Goal: Task Accomplishment & Management: Complete application form

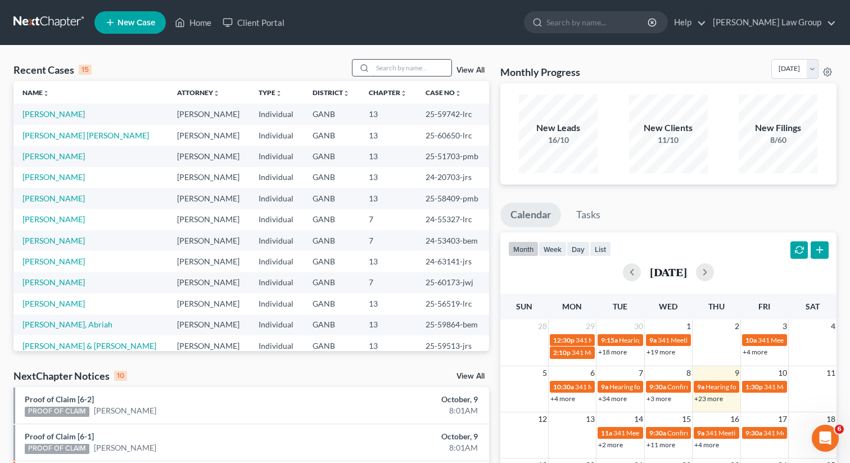
click at [389, 74] on input "search" at bounding box center [412, 68] width 79 height 16
type input "down"
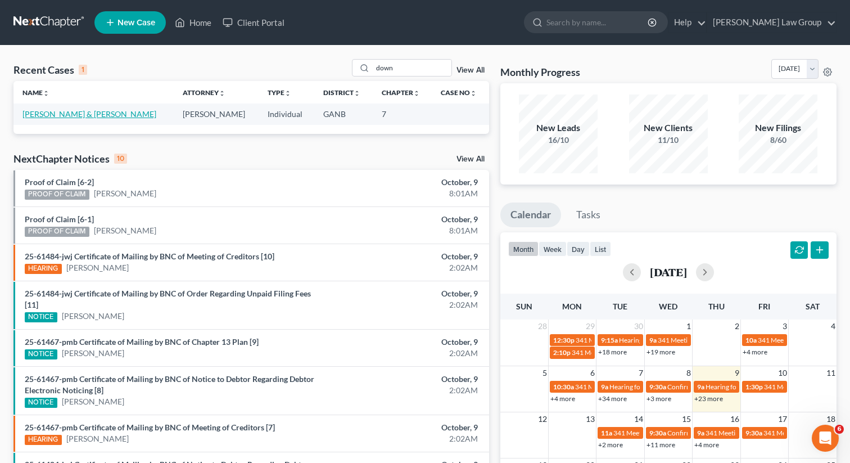
click at [79, 116] on link "[PERSON_NAME] & [PERSON_NAME]" at bounding box center [89, 114] width 134 height 10
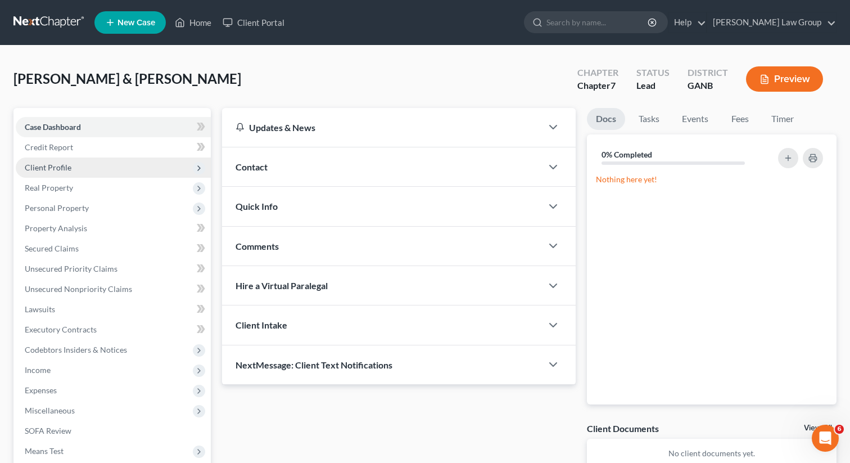
click at [58, 171] on span "Client Profile" at bounding box center [48, 168] width 47 height 10
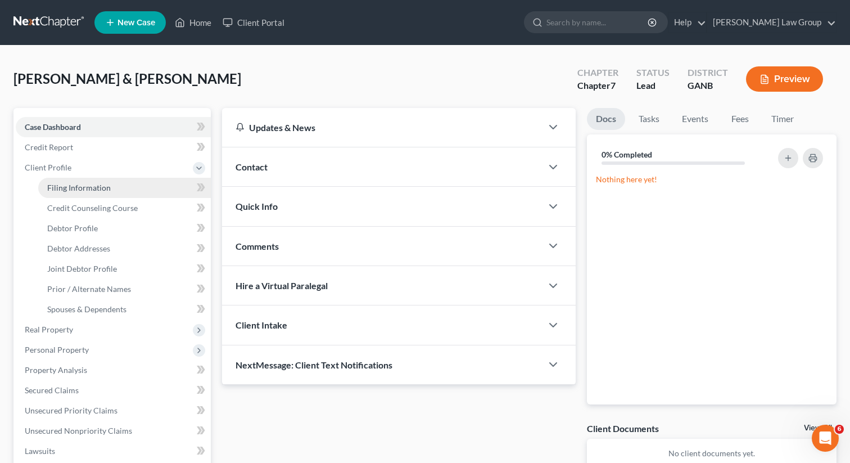
click at [61, 189] on span "Filing Information" at bounding box center [79, 188] width 64 height 10
select select "1"
select select "0"
select select "10"
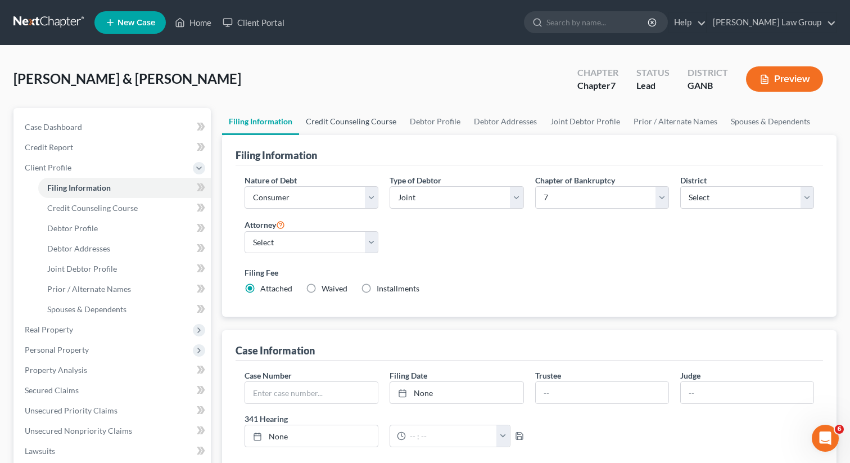
click at [350, 115] on link "Credit Counseling Course" at bounding box center [351, 121] width 104 height 27
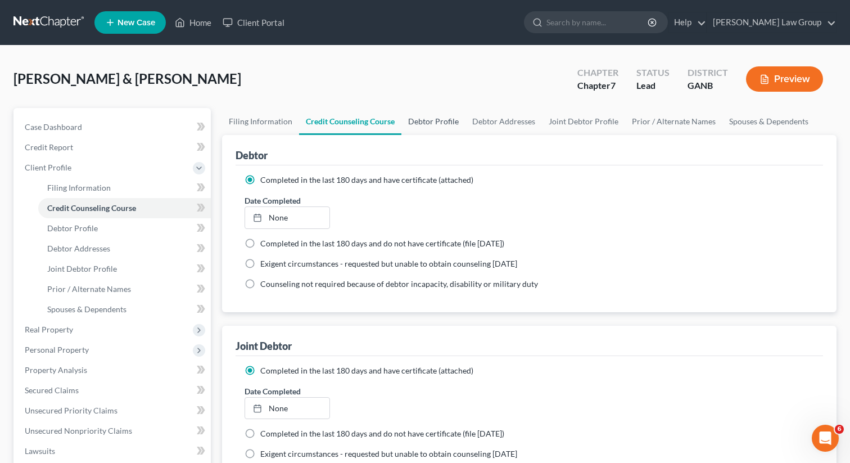
click at [424, 123] on link "Debtor Profile" at bounding box center [434, 121] width 64 height 27
select select "1"
select select "2"
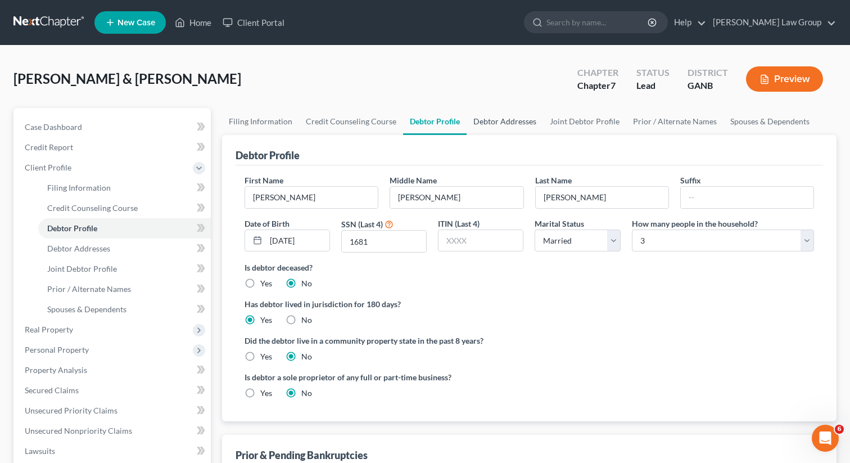
click at [498, 125] on link "Debtor Addresses" at bounding box center [505, 121] width 76 height 27
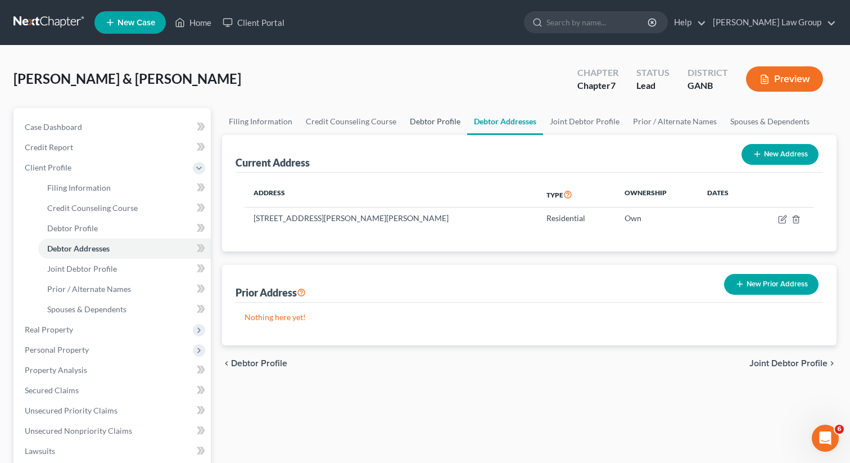
click at [424, 125] on link "Debtor Profile" at bounding box center [435, 121] width 64 height 27
select select "1"
select select "2"
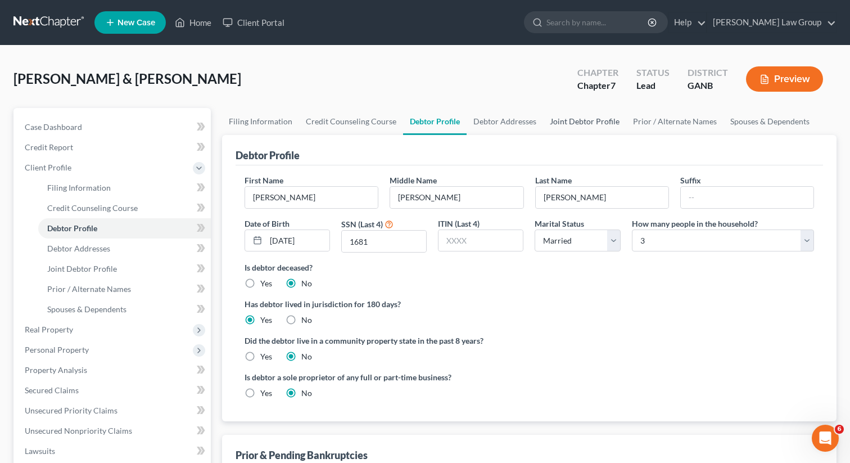
click at [581, 123] on link "Joint Debtor Profile" at bounding box center [584, 121] width 83 height 27
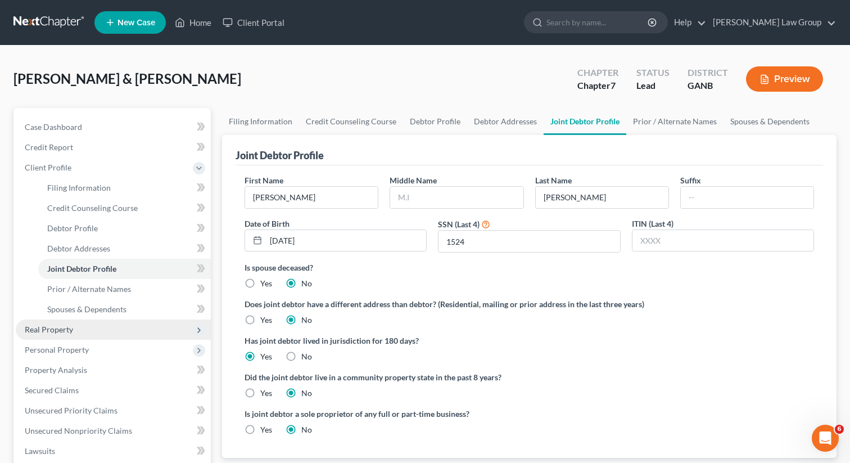
click at [57, 320] on span "Real Property" at bounding box center [113, 329] width 195 height 20
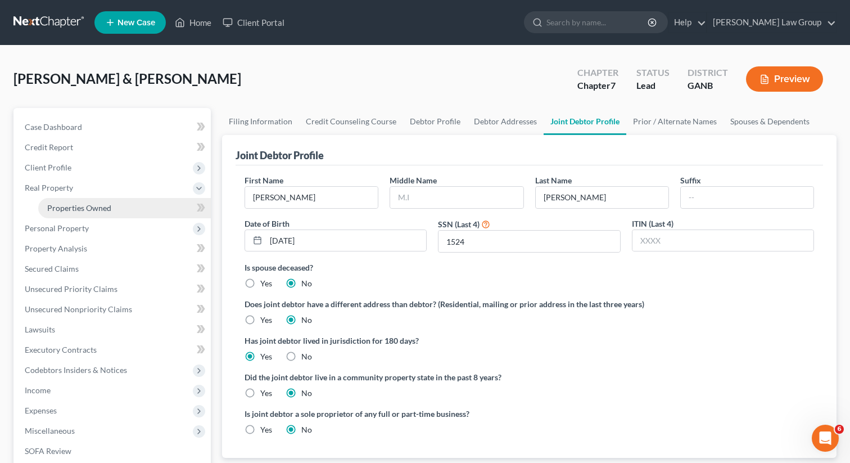
click at [64, 203] on span "Properties Owned" at bounding box center [79, 208] width 64 height 10
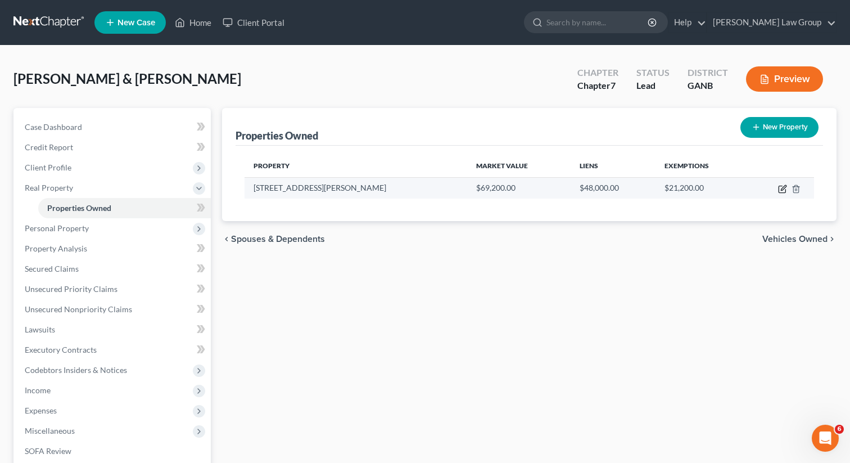
click at [782, 190] on icon "button" at bounding box center [783, 187] width 5 height 5
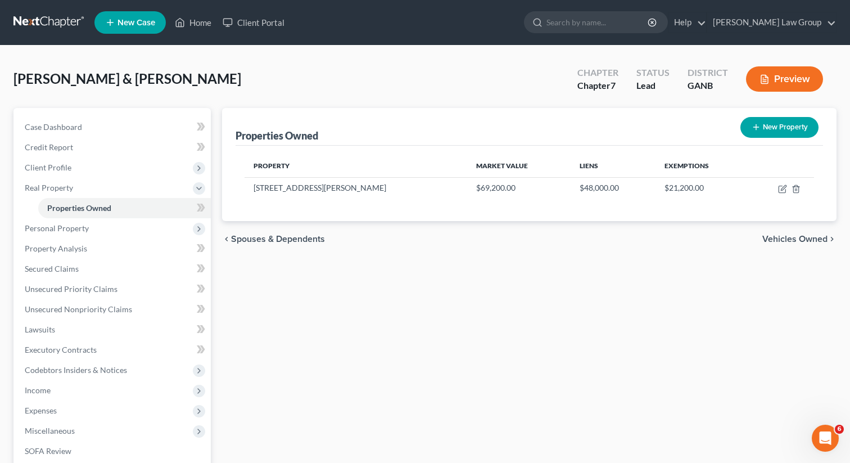
select select "10"
select select "2"
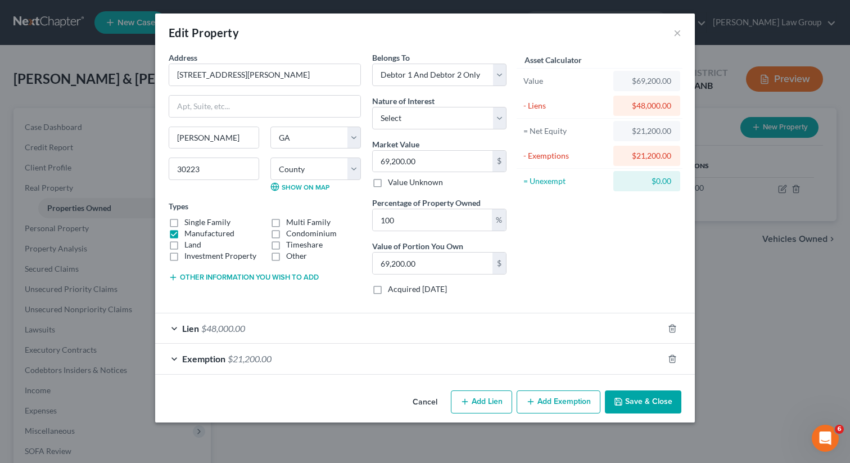
click at [629, 408] on button "Save & Close" at bounding box center [643, 402] width 76 height 24
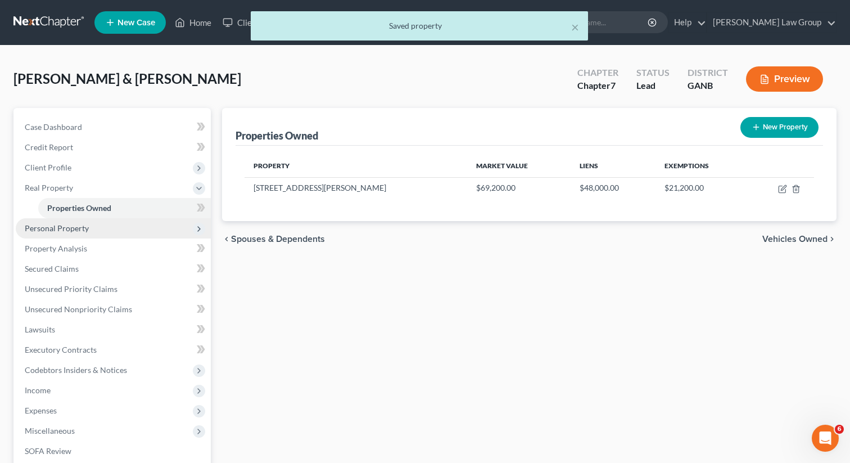
click at [78, 231] on span "Personal Property" at bounding box center [57, 228] width 64 height 10
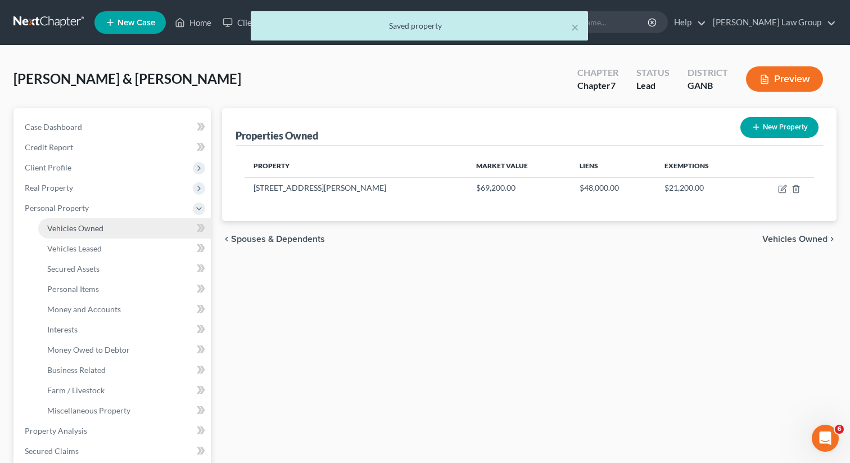
click at [70, 222] on link "Vehicles Owned" at bounding box center [124, 228] width 173 height 20
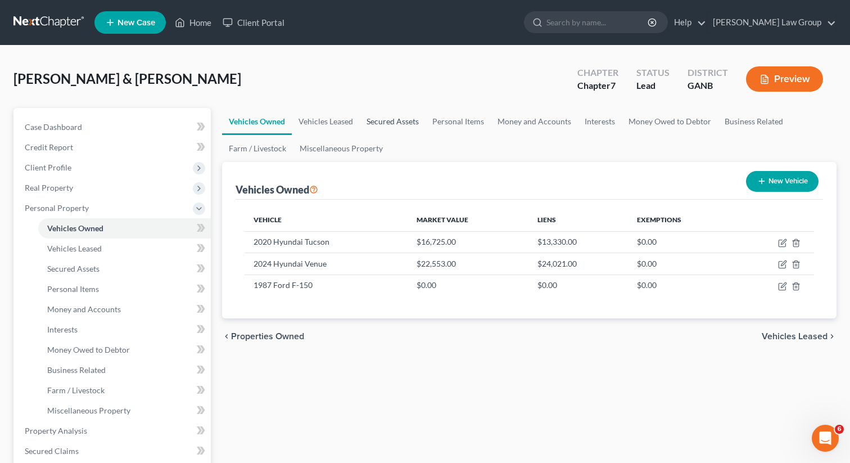
click at [393, 118] on link "Secured Assets" at bounding box center [393, 121] width 66 height 27
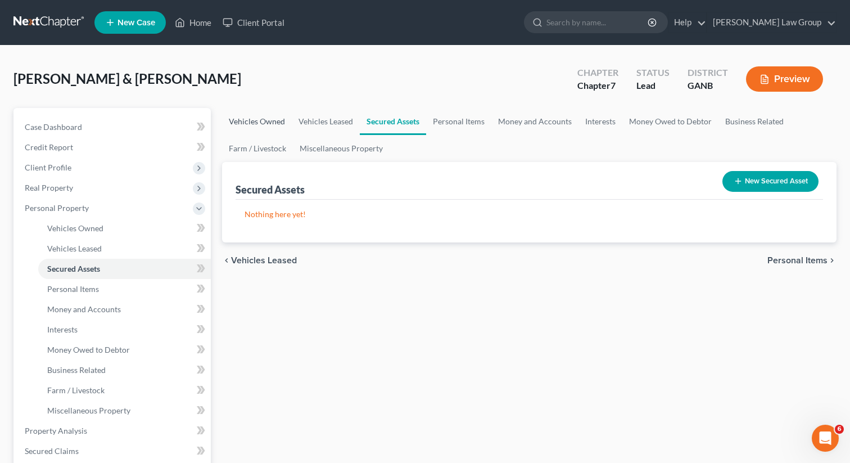
click at [267, 123] on link "Vehicles Owned" at bounding box center [257, 121] width 70 height 27
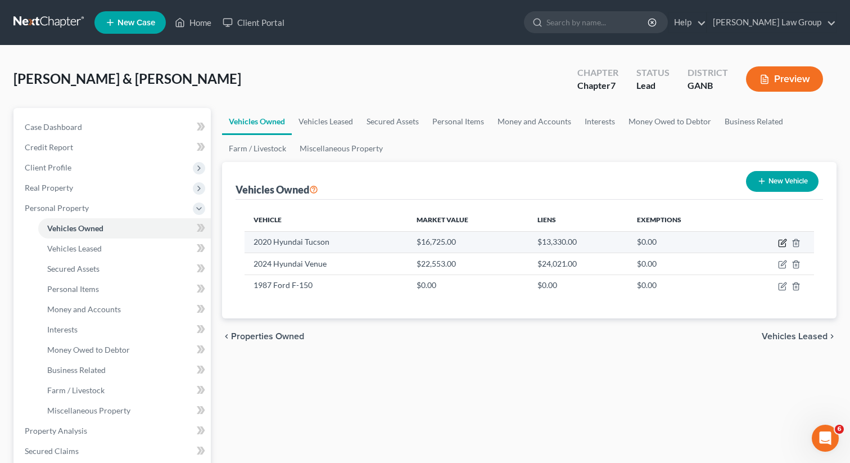
click at [785, 241] on icon "button" at bounding box center [783, 241] width 5 height 5
select select "0"
select select "6"
select select "2"
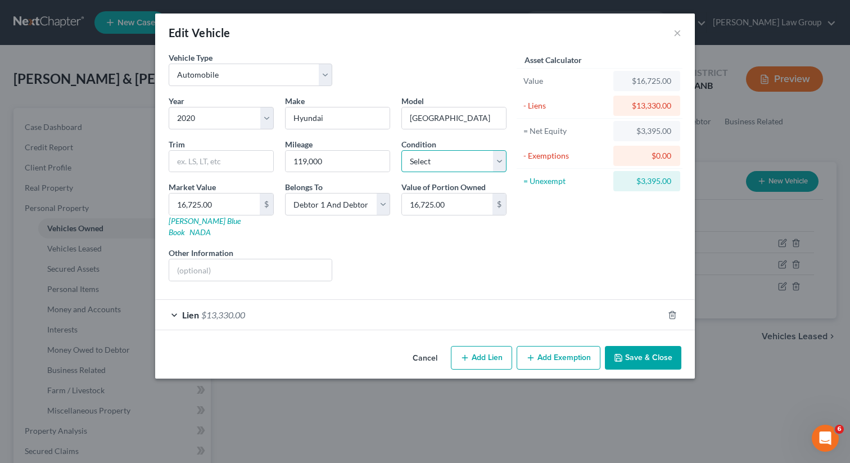
click at [437, 156] on select "Select Excellent Very Good Good Fair Poor" at bounding box center [454, 161] width 105 height 22
select select "2"
click at [402, 150] on select "Select Excellent Very Good Good Fair Poor" at bounding box center [454, 161] width 105 height 22
click at [558, 348] on button "Add Exemption" at bounding box center [559, 358] width 84 height 24
select select "2"
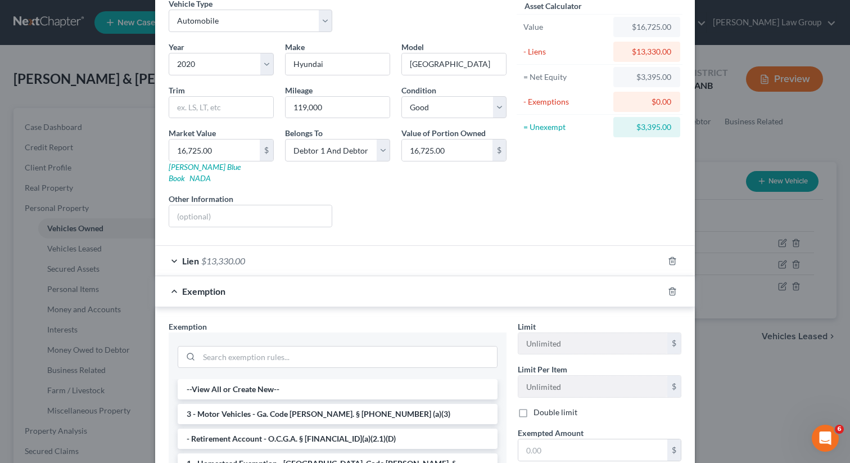
scroll to position [64, 0]
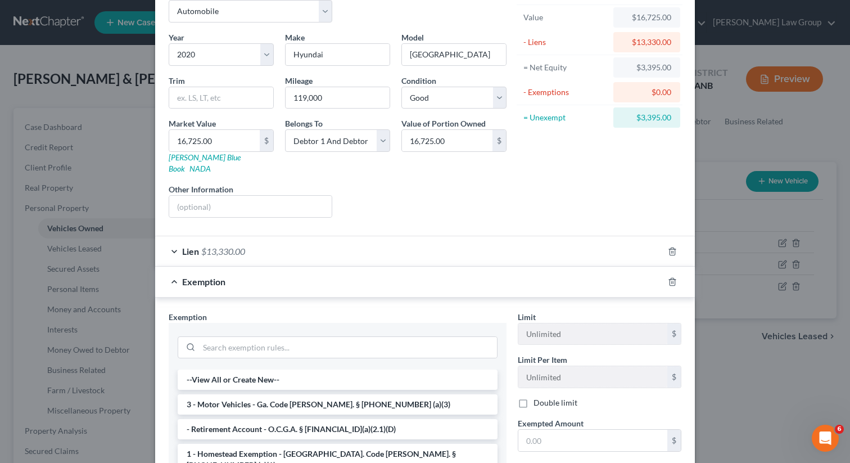
click at [534, 397] on label "Double limit" at bounding box center [556, 402] width 44 height 11
click at [538, 397] on input "Double limit" at bounding box center [541, 400] width 7 height 7
click at [342, 394] on li "3 - Motor Vehicles - Ga. Code [PERSON_NAME]. § [PHONE_NUMBER] (a)(3)" at bounding box center [338, 404] width 320 height 20
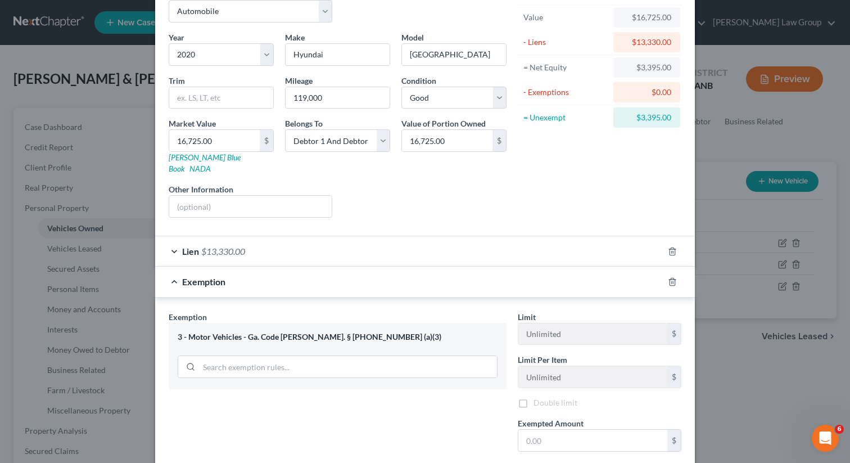
checkbox input "false"
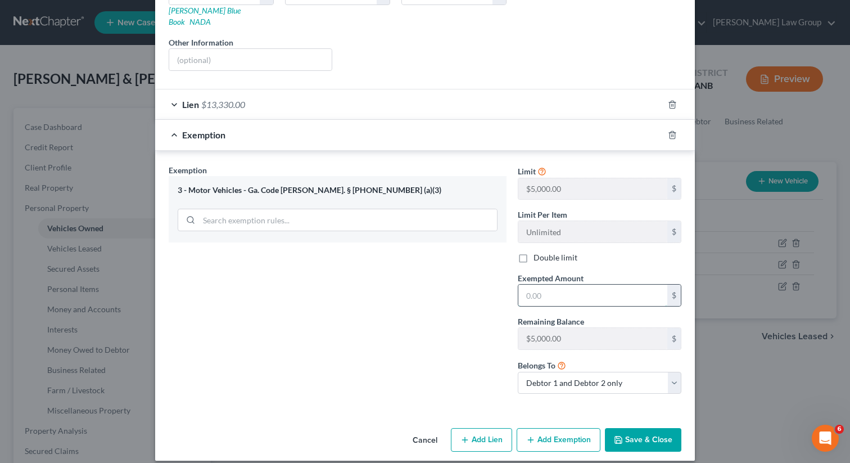
click at [547, 285] on input "text" at bounding box center [593, 295] width 149 height 21
type input "3,395"
click at [534, 252] on label "Double limit" at bounding box center [556, 257] width 44 height 11
click at [538, 252] on input "Double limit" at bounding box center [541, 255] width 7 height 7
checkbox input "true"
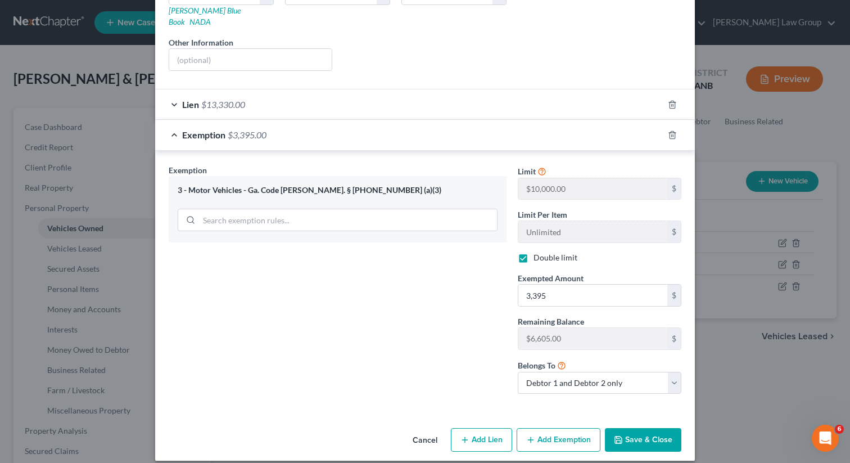
click at [645, 431] on button "Save & Close" at bounding box center [643, 440] width 76 height 24
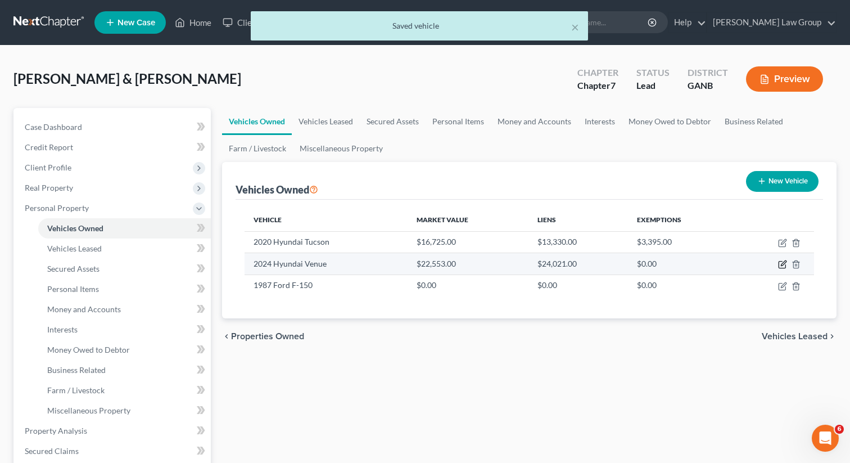
click at [784, 265] on icon "button" at bounding box center [782, 264] width 9 height 9
select select "0"
select select "2"
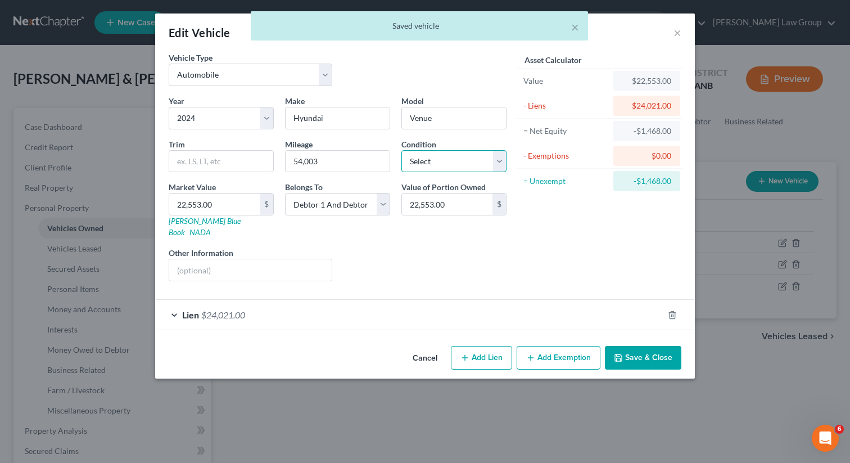
click at [425, 156] on select "Select Excellent Very Good Good Fair Poor" at bounding box center [454, 161] width 105 height 22
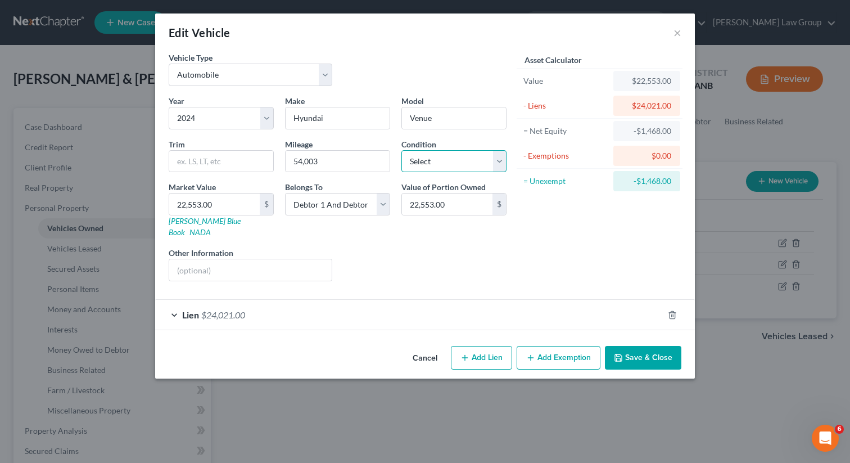
select select "1"
click at [402, 150] on select "Select Excellent Very Good Good Fair Poor" at bounding box center [454, 161] width 105 height 22
click at [240, 309] on span "$24,021.00" at bounding box center [223, 314] width 44 height 11
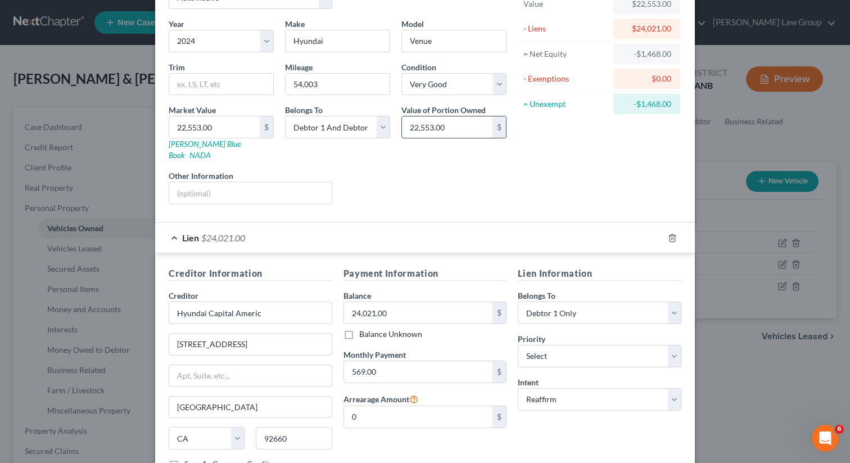
scroll to position [152, 0]
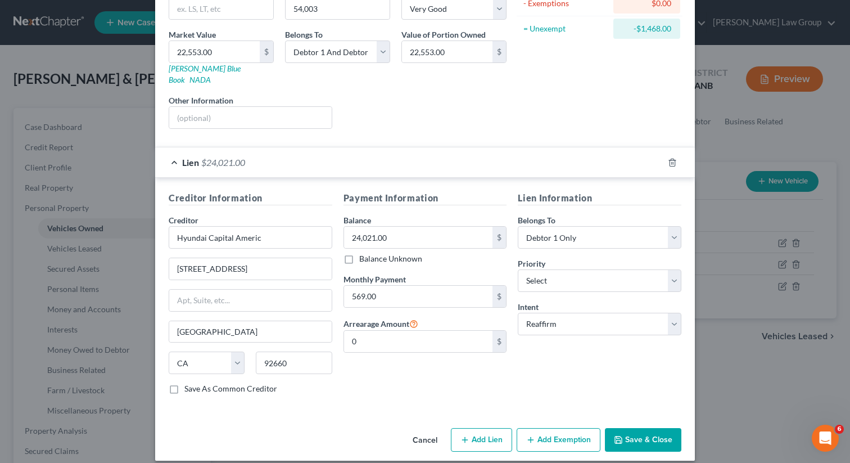
click at [628, 429] on button "Save & Close" at bounding box center [643, 440] width 76 height 24
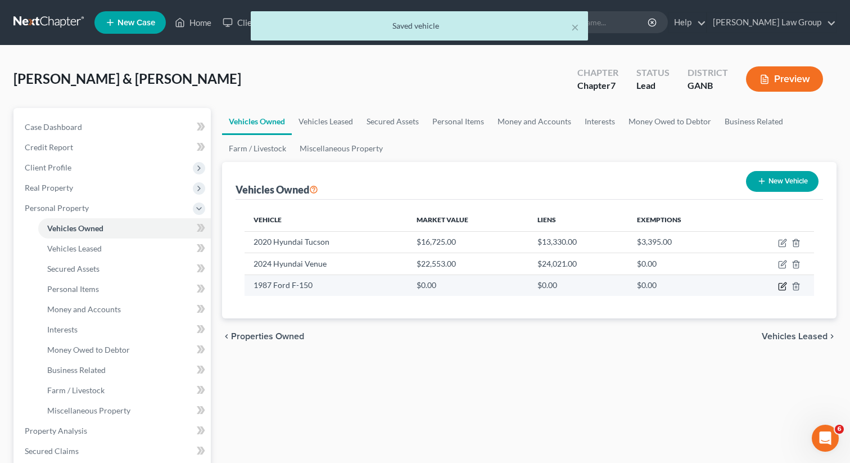
click at [782, 286] on icon "button" at bounding box center [782, 286] width 9 height 9
select select "0"
select select "39"
select select "2"
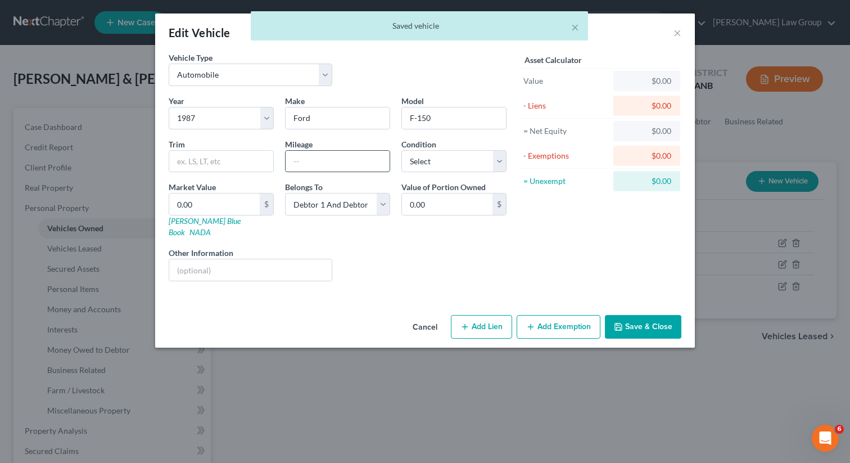
click at [305, 170] on input "text" at bounding box center [338, 161] width 104 height 21
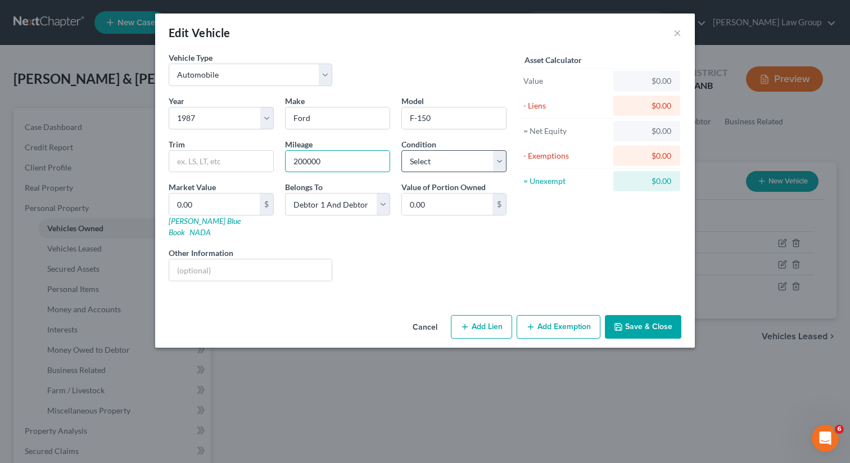
type input "200000"
click at [437, 170] on select "Select Excellent Very Good Good Fair Poor" at bounding box center [454, 161] width 105 height 22
select select "4"
click at [402, 150] on select "Select Excellent Very Good Good Fair Poor" at bounding box center [454, 161] width 105 height 22
click at [418, 167] on select "Select Excellent Very Good Good Fair Poor" at bounding box center [454, 161] width 105 height 22
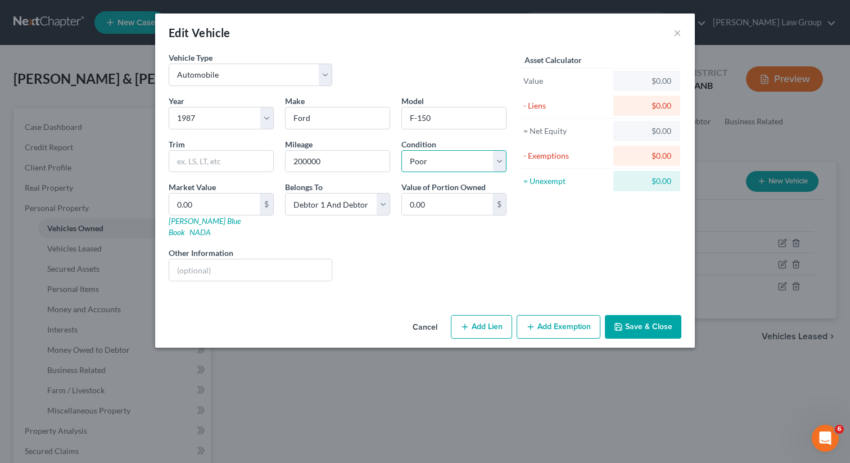
click at [402, 150] on select "Select Excellent Very Good Good Fair Poor" at bounding box center [454, 161] width 105 height 22
click at [227, 214] on input "0.00" at bounding box center [214, 203] width 91 height 21
type input "2"
type input "2.00"
type input "20"
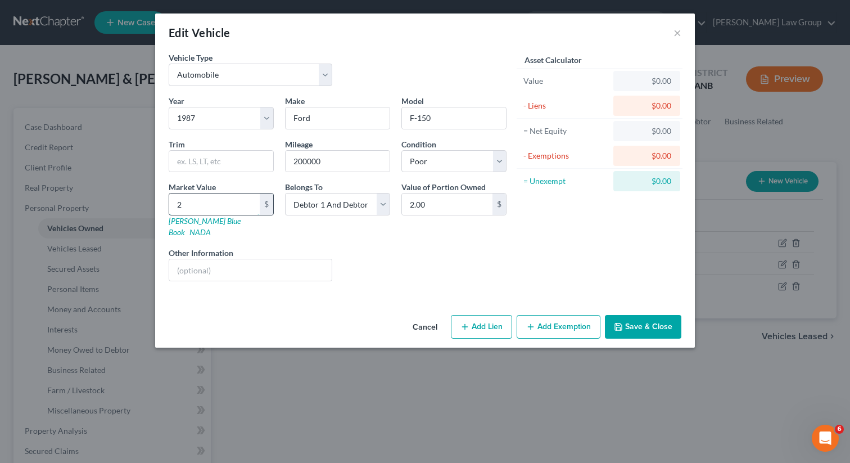
type input "20.00"
type input "200"
type input "200.00"
type input "2000"
type input "2,000.00"
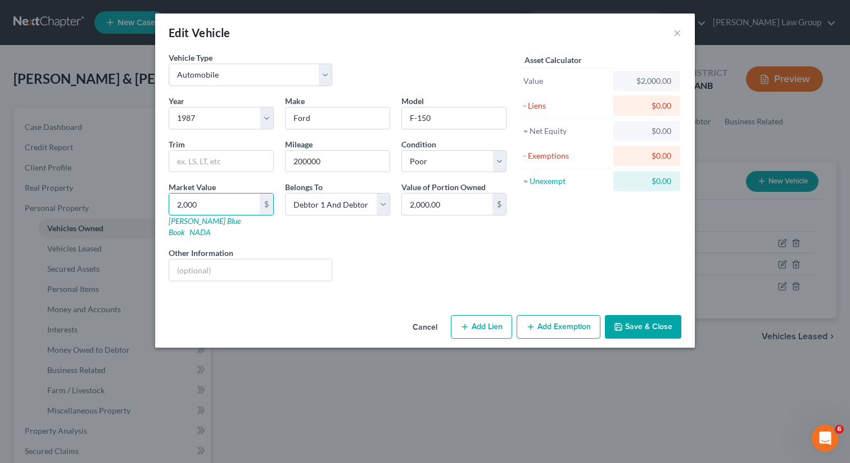
type input "2,000"
click at [568, 321] on button "Add Exemption" at bounding box center [559, 327] width 84 height 24
select select "2"
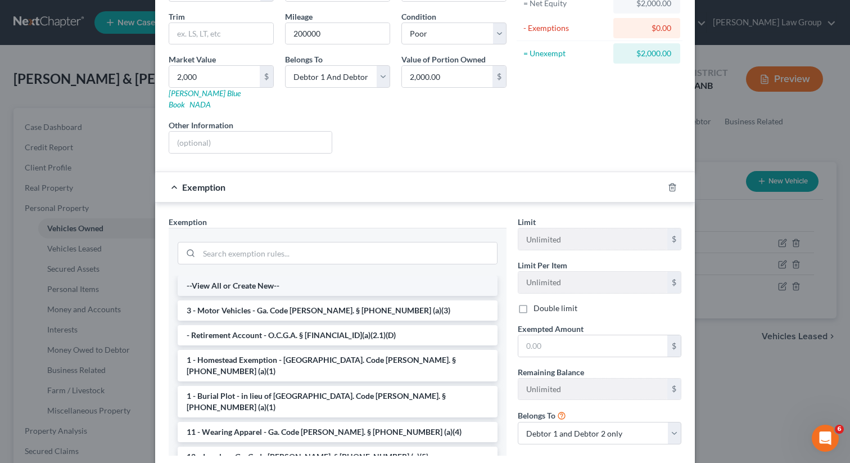
scroll to position [132, 0]
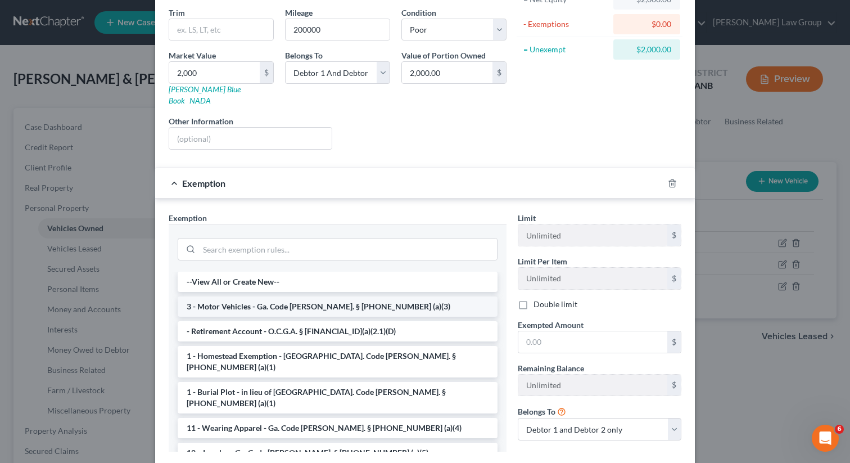
click at [336, 296] on li "3 - Motor Vehicles - Ga. Code [PERSON_NAME]. § [PHONE_NUMBER] (a)(3)" at bounding box center [338, 306] width 320 height 20
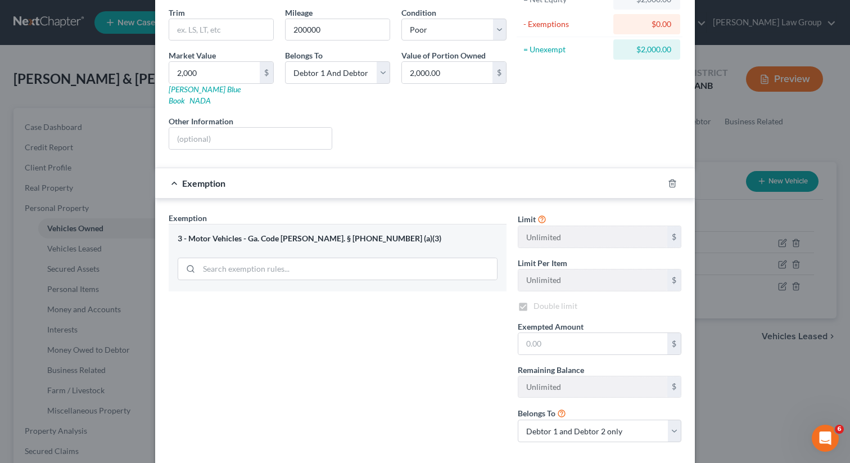
checkbox input "true"
click at [534, 333] on input "text" at bounding box center [593, 343] width 149 height 21
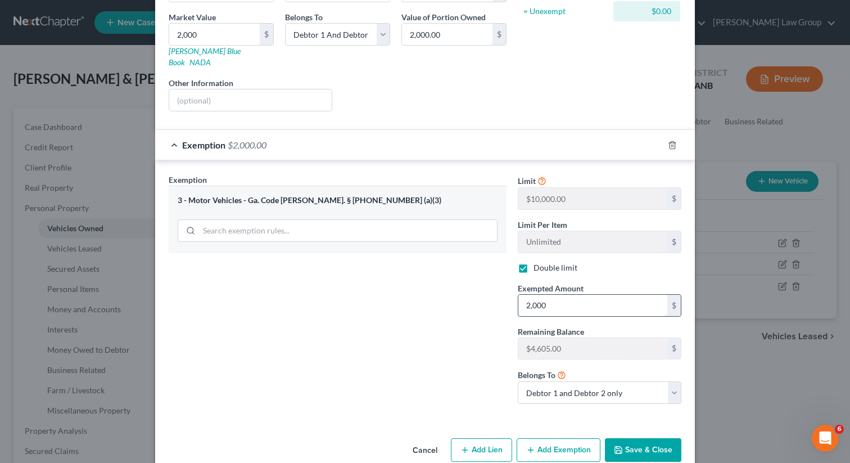
scroll to position [179, 0]
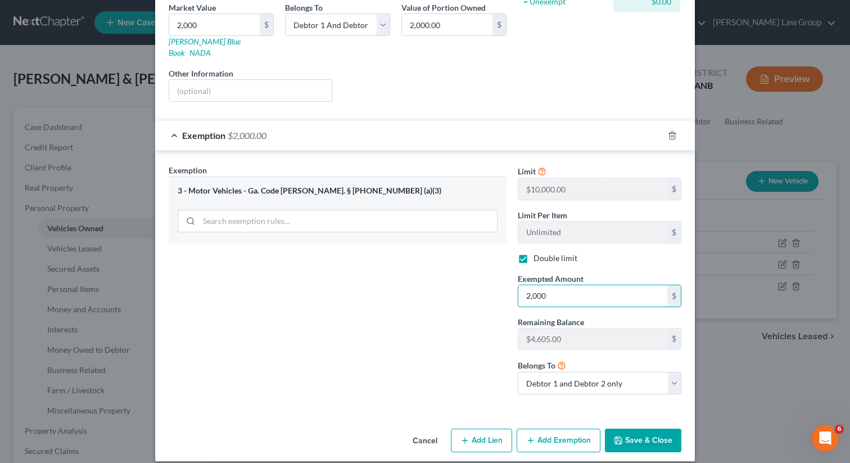
type input "2,000"
click at [648, 431] on button "Save & Close" at bounding box center [643, 441] width 76 height 24
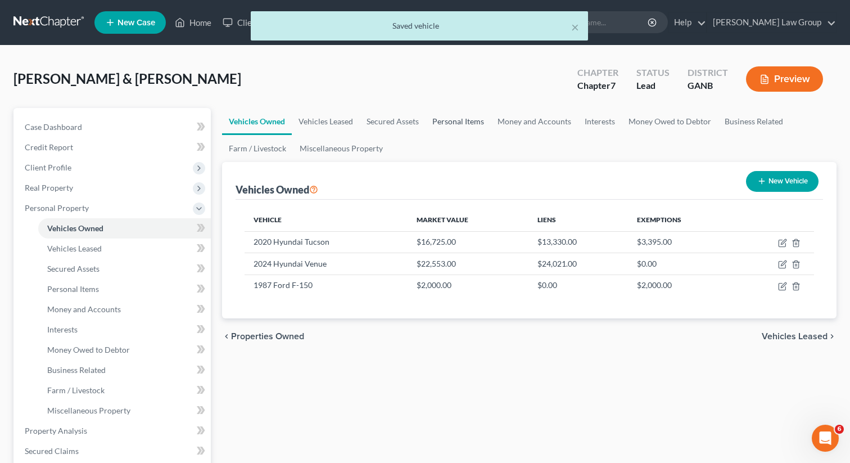
click at [461, 117] on link "Personal Items" at bounding box center [458, 121] width 65 height 27
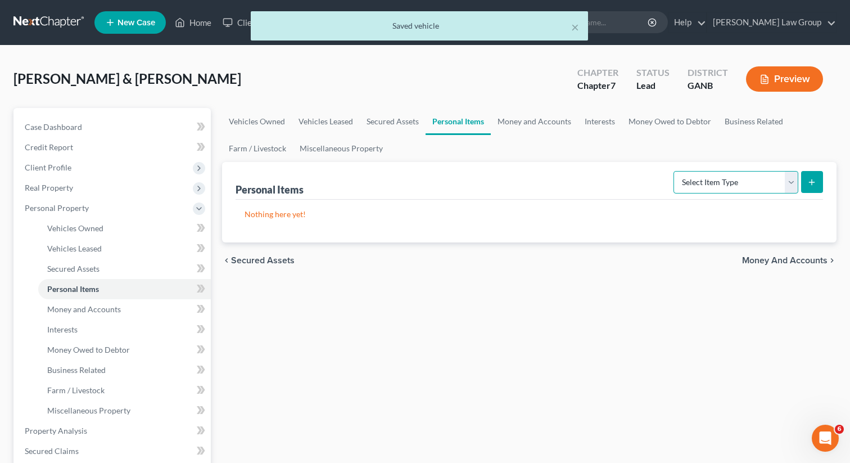
click at [723, 185] on select "Select Item Type Clothing Collectibles Of Value Electronics Firearms Household …" at bounding box center [736, 182] width 125 height 22
select select "clothing"
click at [675, 171] on select "Select Item Type Clothing Collectibles Of Value Electronics Firearms Household …" at bounding box center [736, 182] width 125 height 22
click at [809, 175] on button "submit" at bounding box center [812, 182] width 22 height 22
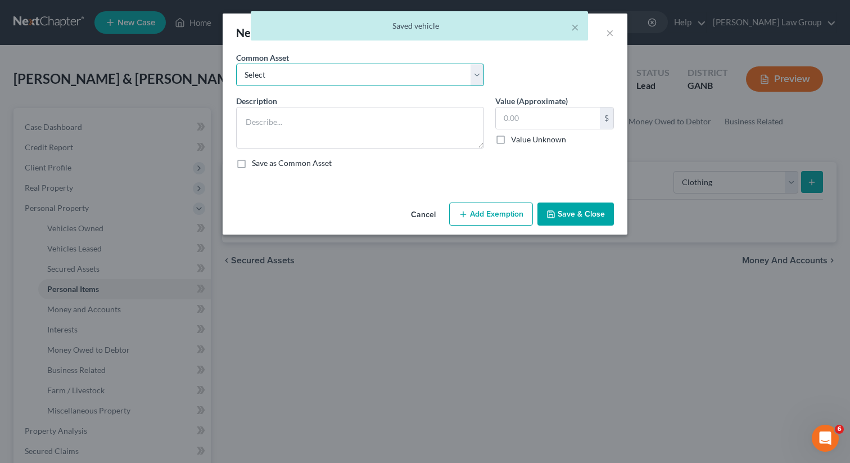
click at [251, 76] on select "Select Clothing" at bounding box center [360, 75] width 248 height 22
select select "0"
click at [236, 64] on select "Select Clothing" at bounding box center [360, 75] width 248 height 22
type textarea "Clothing"
type input "500.00"
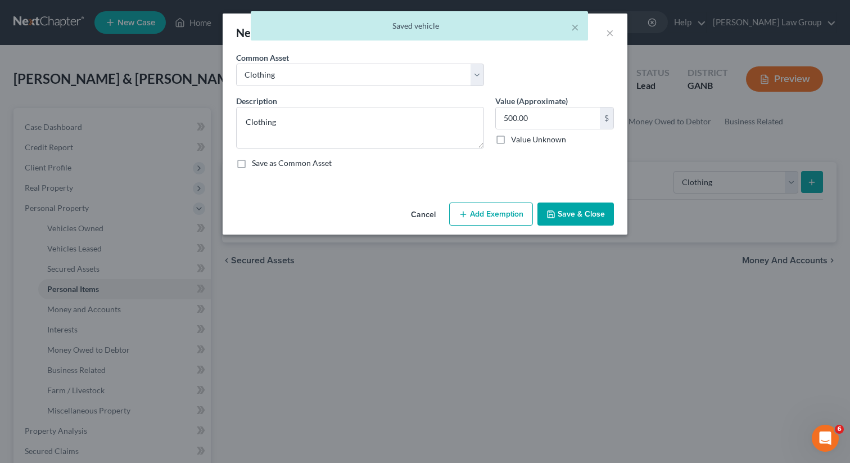
click at [489, 222] on button "Add Exemption" at bounding box center [491, 214] width 84 height 24
select select "2"
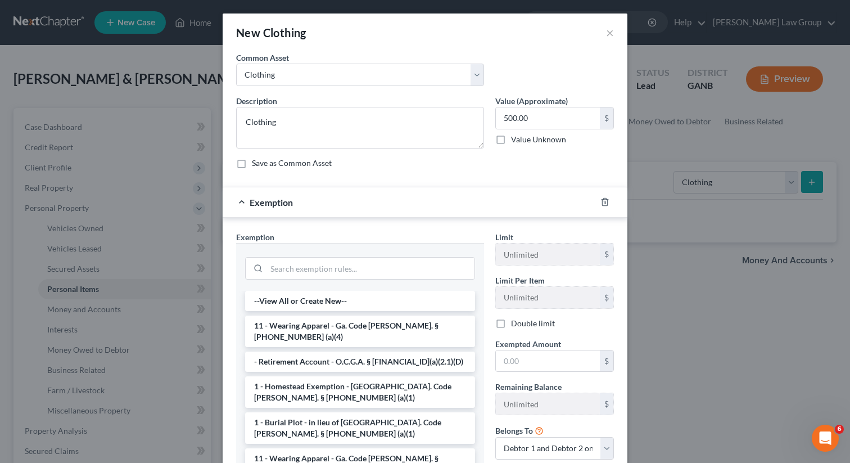
click at [287, 283] on div at bounding box center [360, 267] width 248 height 48
click at [278, 322] on li "11 - Wearing Apparel - Ga. Code [PERSON_NAME]. § [PHONE_NUMBER] (a)(4)" at bounding box center [360, 331] width 230 height 31
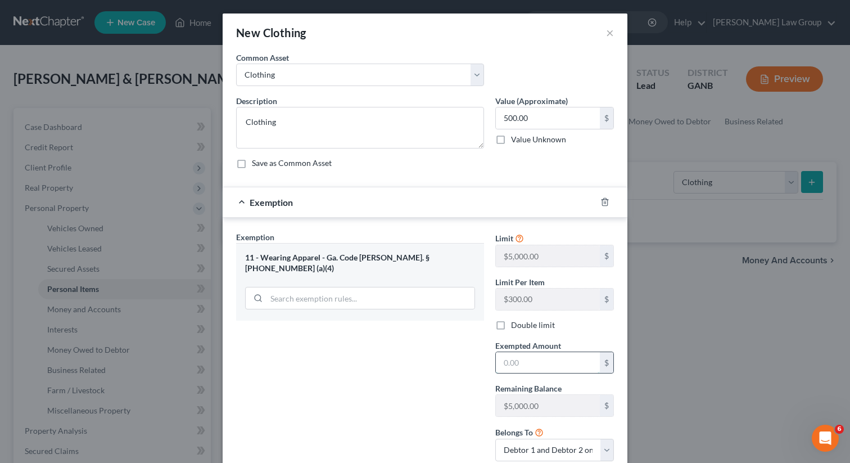
click at [524, 371] on input "text" at bounding box center [548, 362] width 104 height 21
type input "4"
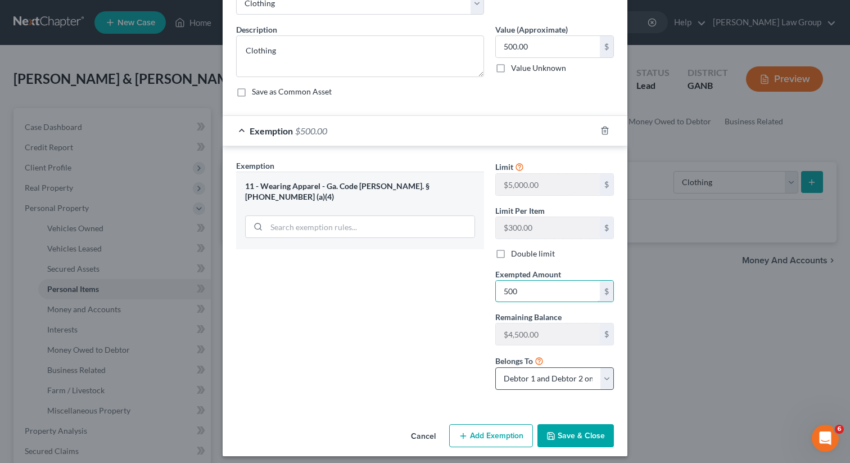
scroll to position [78, 0]
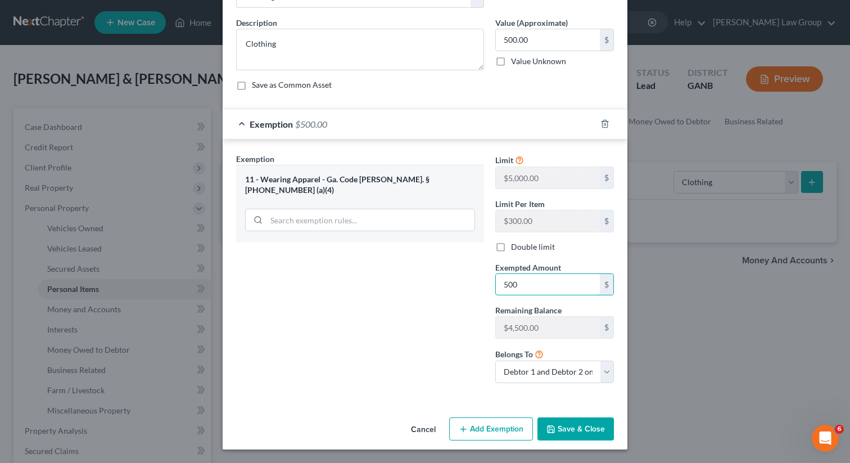
type input "500"
click at [583, 433] on button "Save & Close" at bounding box center [576, 429] width 76 height 24
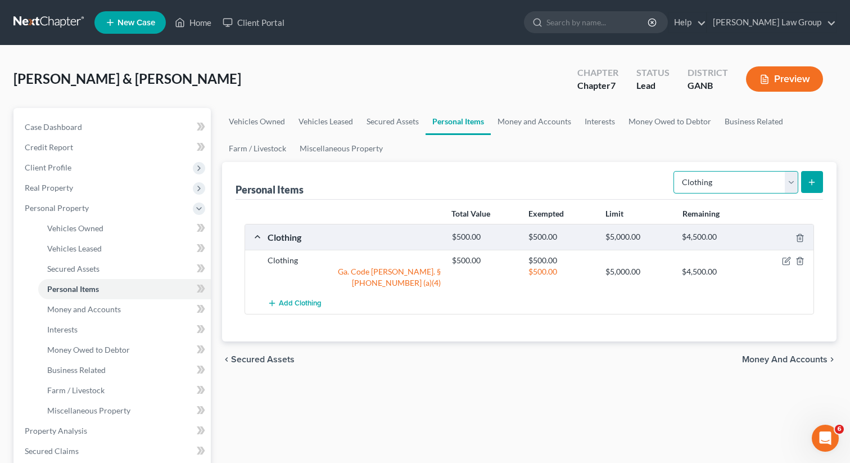
click at [698, 183] on select "Select Item Type Clothing Collectibles Of Value Electronics Firearms Household …" at bounding box center [736, 182] width 125 height 22
select select "electronics"
click at [675, 171] on select "Select Item Type Clothing Collectibles Of Value Electronics Firearms Household …" at bounding box center [736, 182] width 125 height 22
click at [814, 181] on icon "submit" at bounding box center [812, 182] width 9 height 9
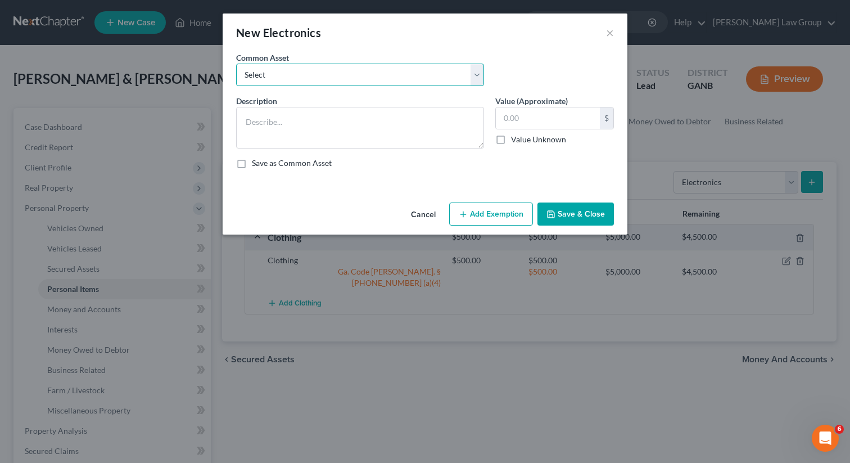
click at [430, 74] on select "Select TV, phone and computer Electronics" at bounding box center [360, 75] width 248 height 22
select select "0"
click at [236, 64] on select "Select TV, phone and computer Electronics" at bounding box center [360, 75] width 248 height 22
type textarea "TV, phone and computer"
type input "400.00"
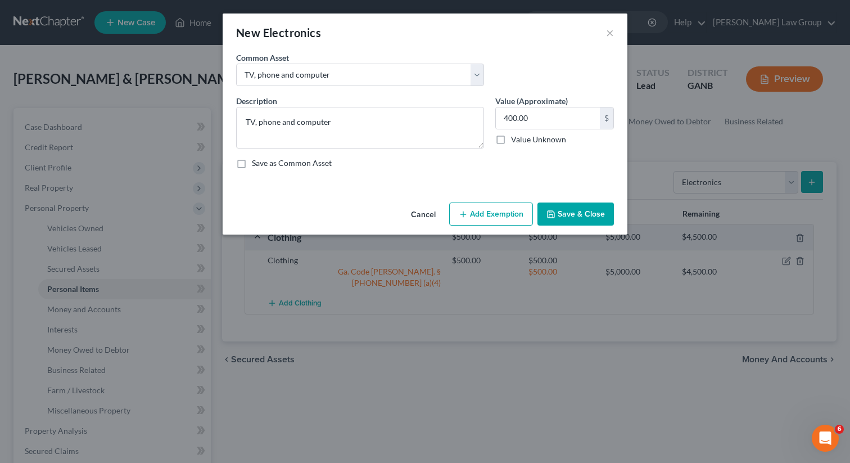
click at [481, 217] on button "Add Exemption" at bounding box center [491, 214] width 84 height 24
select select "2"
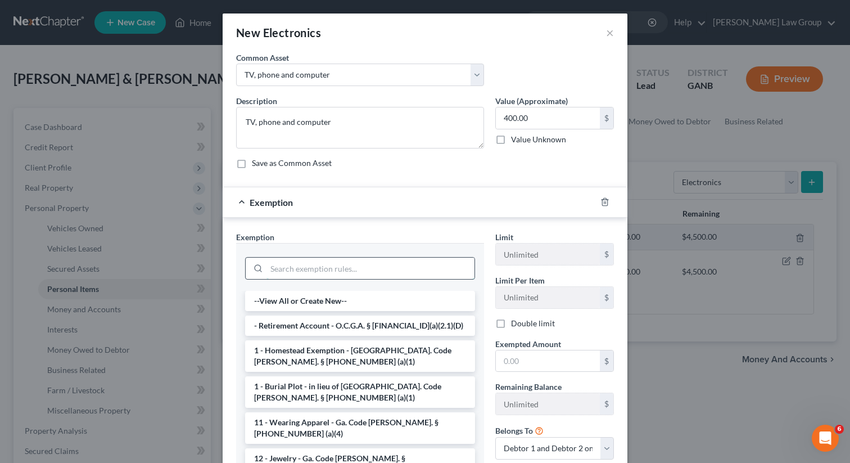
click at [327, 269] on input "search" at bounding box center [371, 268] width 208 height 21
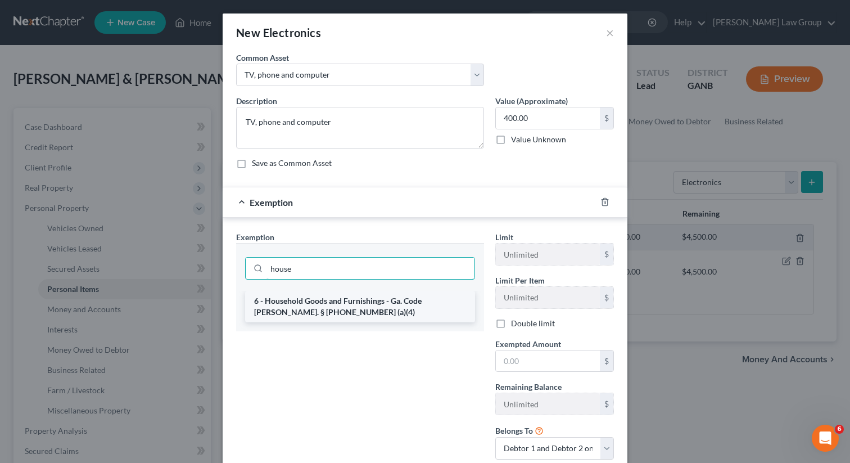
type input "house"
click at [336, 304] on li "6 - Household Goods and Furnishings - Ga. Code [PERSON_NAME]. § [PHONE_NUMBER] …" at bounding box center [360, 306] width 230 height 31
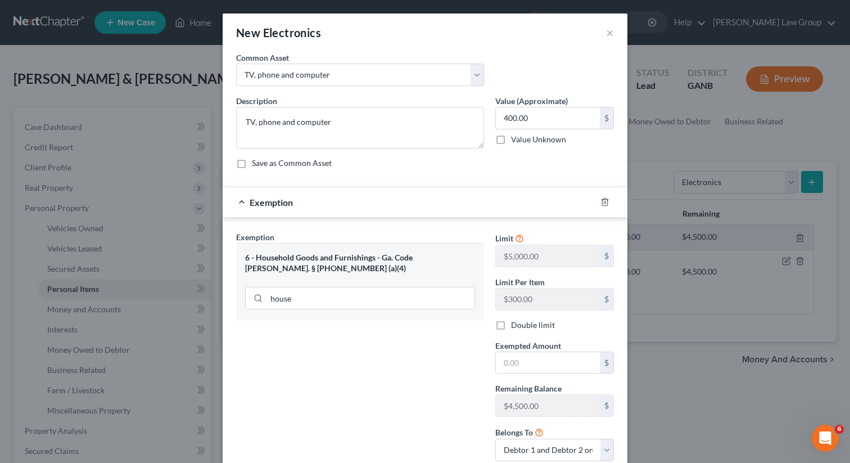
click at [543, 376] on div "Limit $5,000.00 $ Limit Per Item $300.00 $ Double limit Exempted Amount * $ Rem…" at bounding box center [555, 350] width 130 height 239
click at [539, 366] on input "text" at bounding box center [548, 362] width 104 height 21
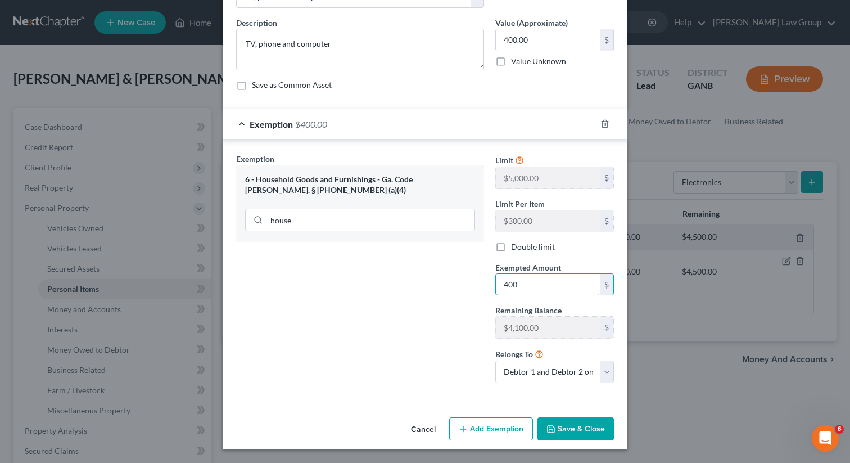
type input "400"
click at [585, 431] on button "Save & Close" at bounding box center [576, 429] width 76 height 24
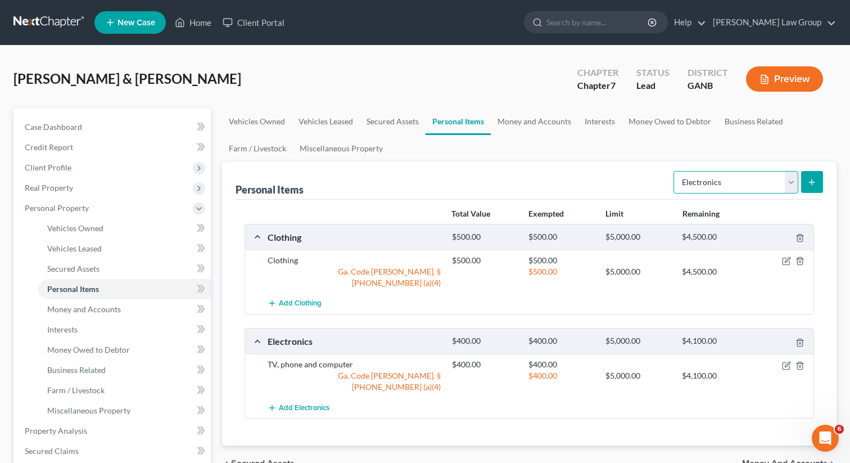
click at [711, 184] on select "Select Item Type Clothing Collectibles Of Value Electronics Firearms Household …" at bounding box center [736, 182] width 125 height 22
select select "household_goods"
click at [675, 171] on select "Select Item Type Clothing Collectibles Of Value Electronics Firearms Household …" at bounding box center [736, 182] width 125 height 22
click at [809, 178] on icon "submit" at bounding box center [812, 182] width 9 height 9
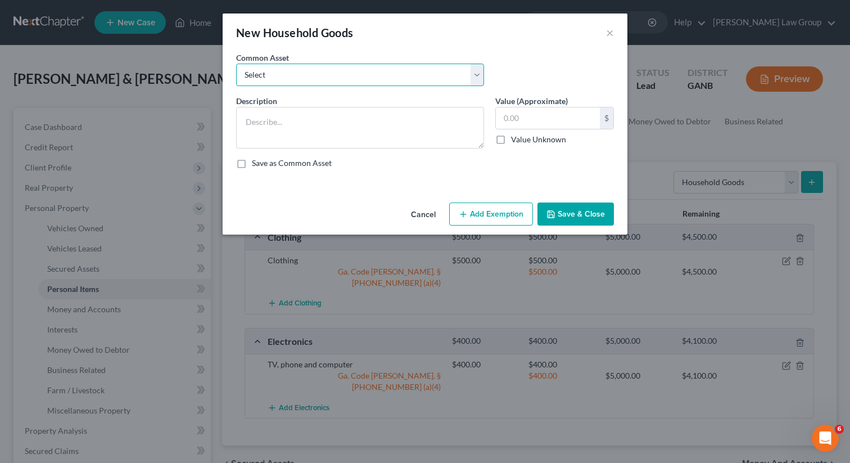
click at [330, 73] on select "Select Household goods" at bounding box center [360, 75] width 248 height 22
select select "0"
click at [236, 64] on select "Select Household goods" at bounding box center [360, 75] width 248 height 22
type textarea "Household goods"
type input "1,200.00"
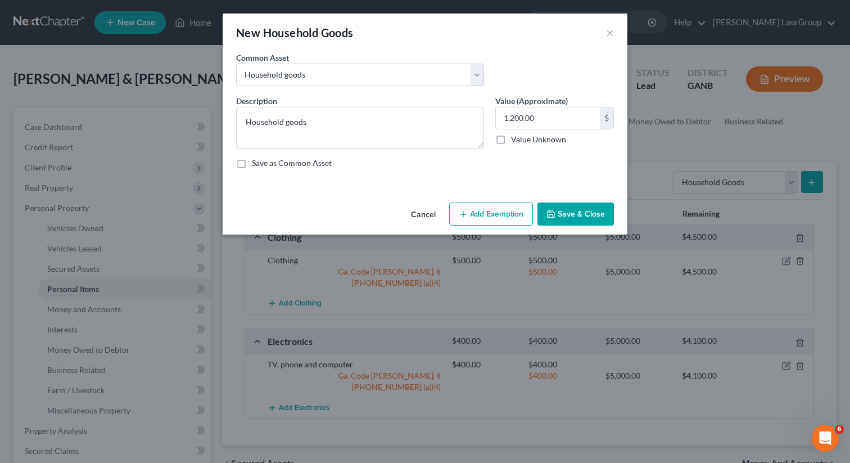
click at [480, 222] on button "Add Exemption" at bounding box center [491, 214] width 84 height 24
select select "2"
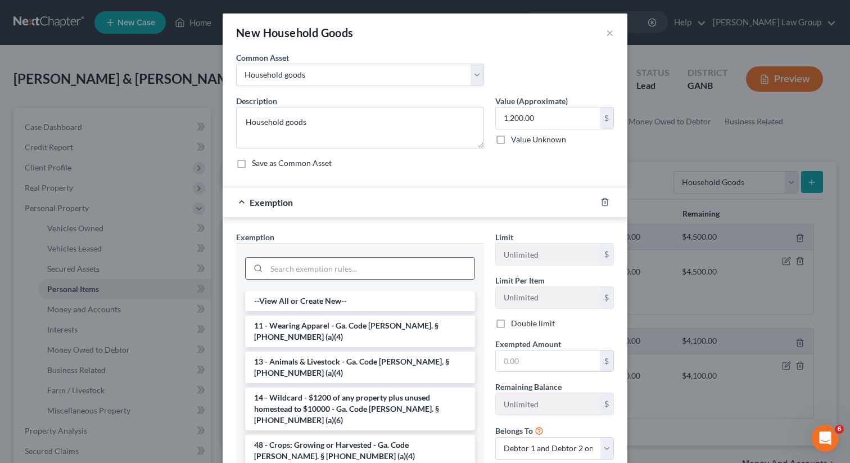
click at [353, 271] on input "search" at bounding box center [371, 268] width 208 height 21
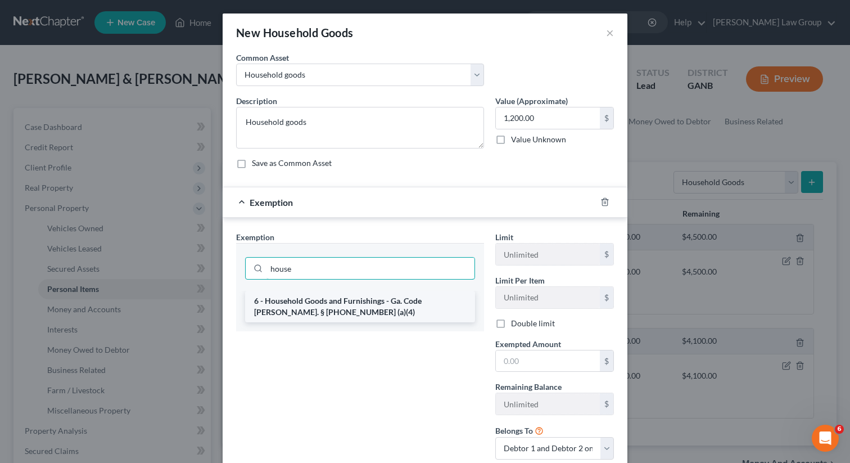
type input "house"
click at [362, 298] on li "6 - Household Goods and Furnishings - Ga. Code [PERSON_NAME]. § [PHONE_NUMBER] …" at bounding box center [360, 306] width 230 height 31
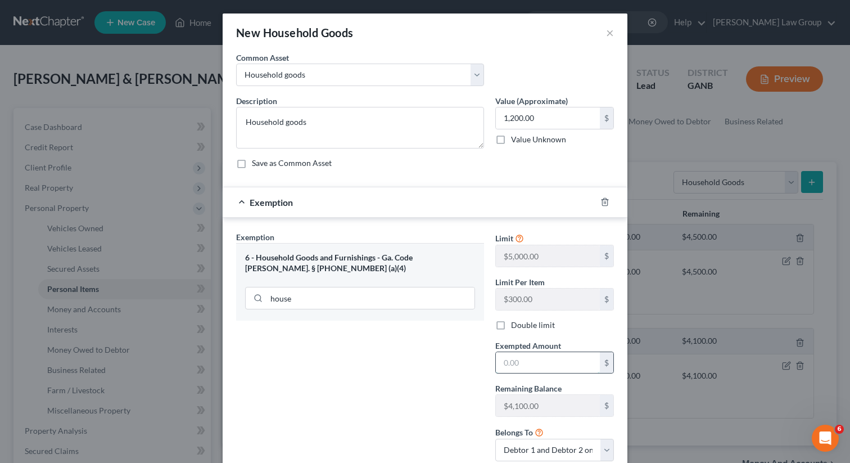
click at [542, 371] on input "text" at bounding box center [548, 362] width 104 height 21
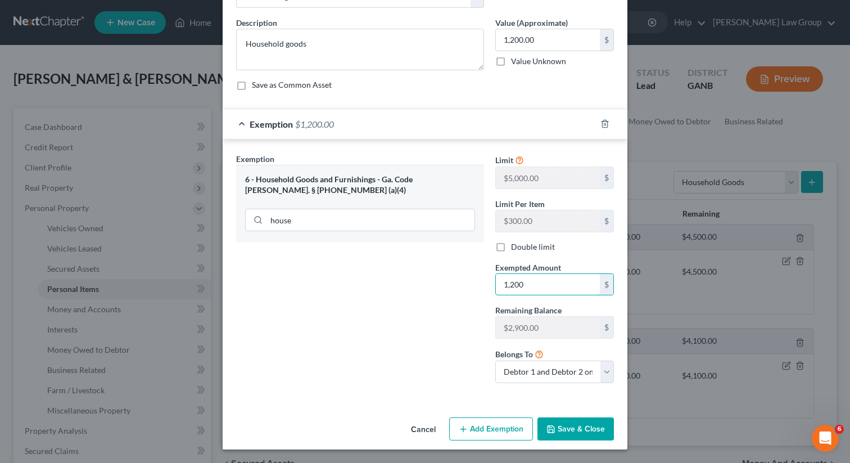
type input "1,200"
click at [600, 442] on div "Cancel Add Exemption Save & Close" at bounding box center [425, 431] width 405 height 37
click at [580, 429] on button "Save & Close" at bounding box center [576, 429] width 76 height 24
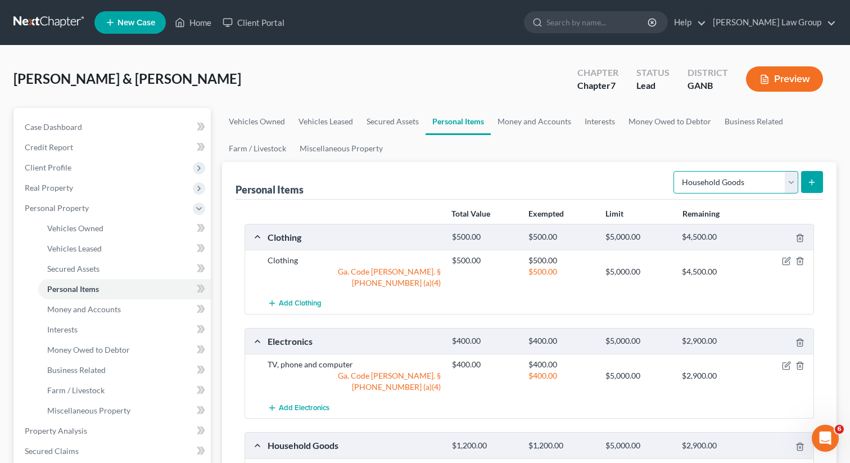
click at [700, 188] on select "Select Item Type Clothing Collectibles Of Value Electronics Firearms Household …" at bounding box center [736, 182] width 125 height 22
select select "jewelry"
click at [675, 171] on select "Select Item Type Clothing Collectibles Of Value Electronics Firearms Household …" at bounding box center [736, 182] width 125 height 22
click at [813, 179] on icon "submit" at bounding box center [812, 182] width 9 height 9
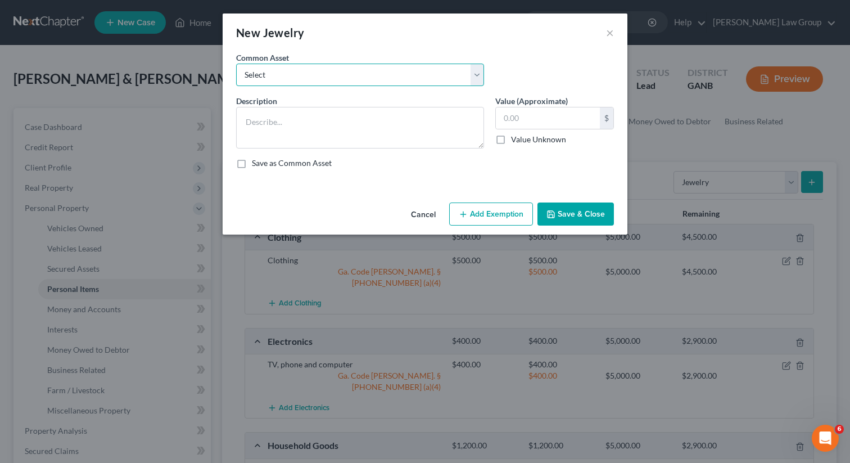
click at [371, 65] on select "Select Costume jewelry Jewelry" at bounding box center [360, 75] width 248 height 22
select select "1"
click at [236, 64] on select "Select Costume jewelry Jewelry" at bounding box center [360, 75] width 248 height 22
type textarea "Jewelry"
type input "100.00"
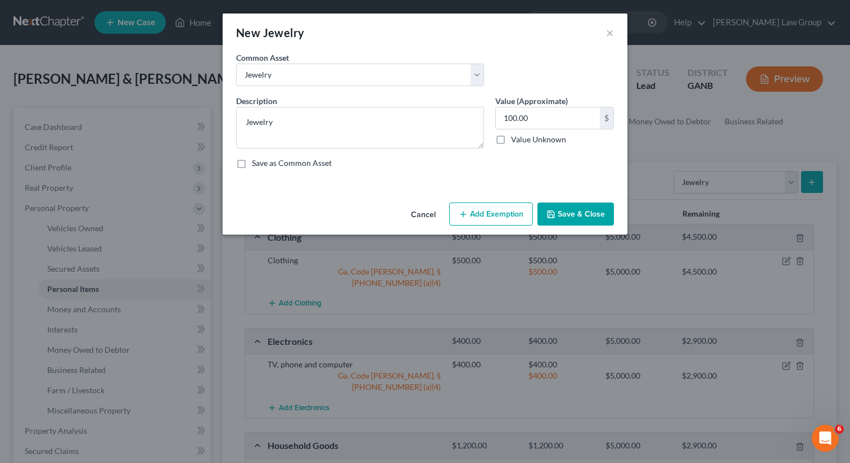
click at [478, 215] on button "Add Exemption" at bounding box center [491, 214] width 84 height 24
select select "2"
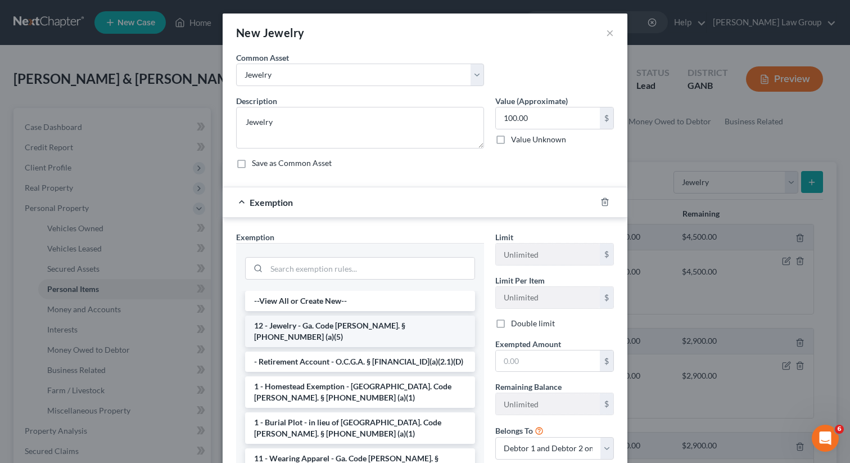
click at [345, 333] on li "12 - Jewelry - Ga. Code [PERSON_NAME]. § [PHONE_NUMBER] (a)(5)" at bounding box center [360, 331] width 230 height 31
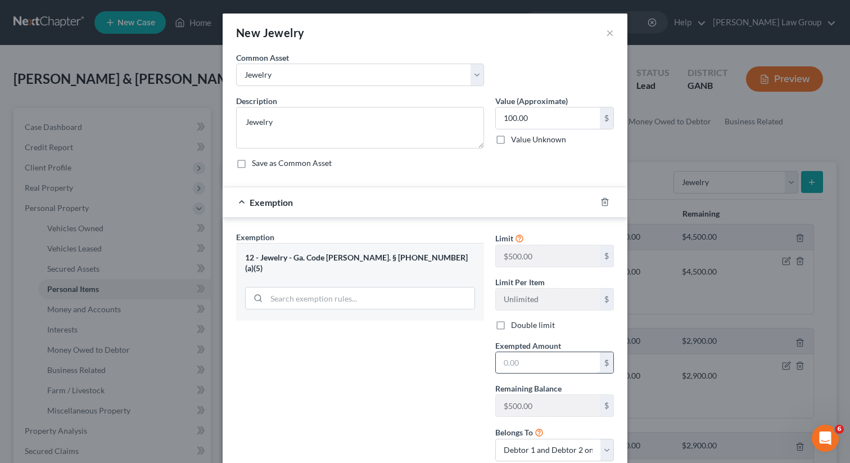
click at [519, 362] on input "text" at bounding box center [548, 362] width 104 height 21
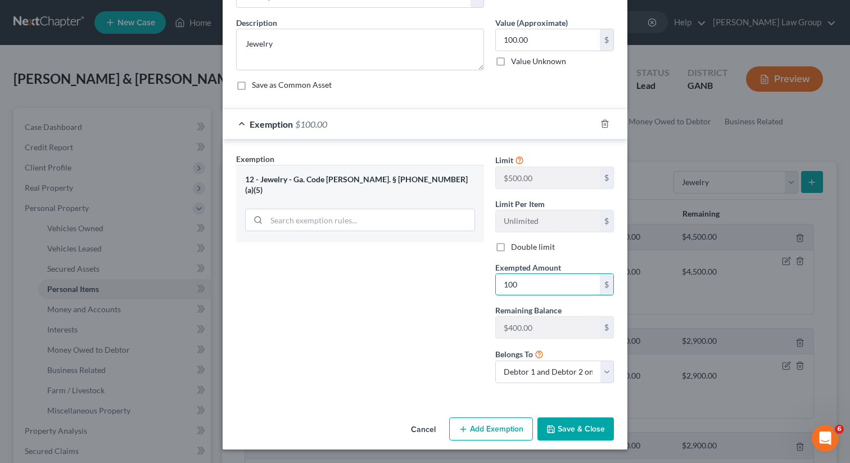
type input "100"
click at [563, 428] on button "Save & Close" at bounding box center [576, 429] width 76 height 24
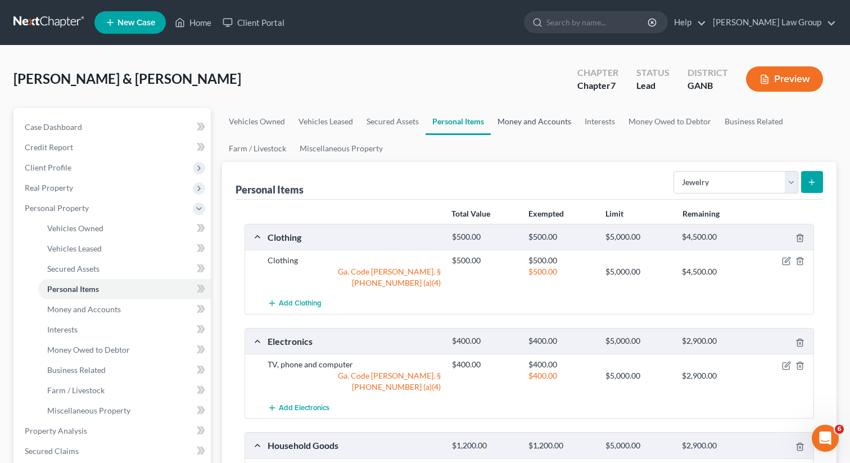
click at [543, 123] on link "Money and Accounts" at bounding box center [534, 121] width 87 height 27
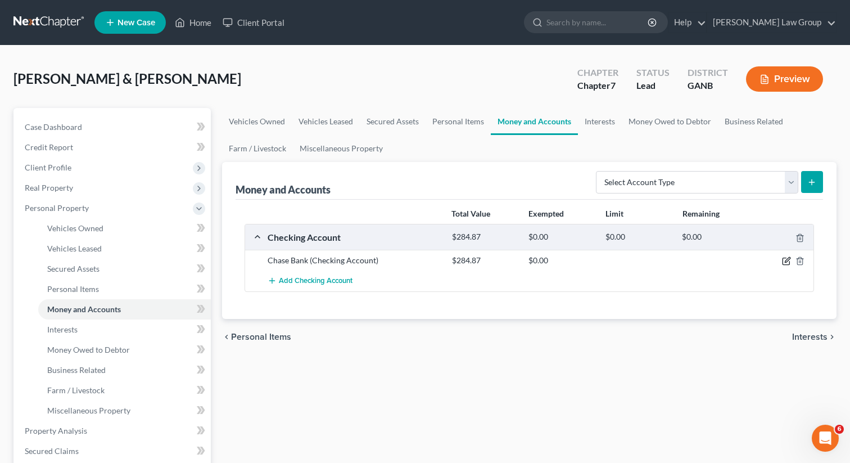
click at [783, 264] on icon "button" at bounding box center [786, 261] width 7 height 7
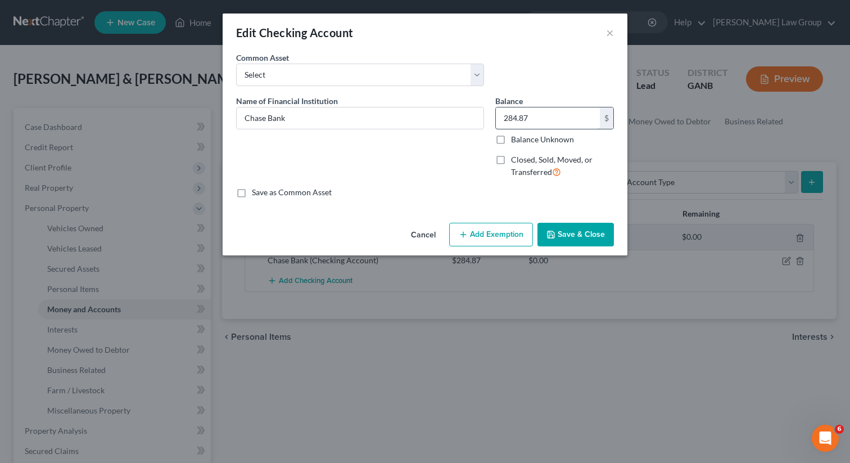
click at [529, 107] on input "284.87" at bounding box center [548, 117] width 104 height 21
click at [465, 238] on icon "button" at bounding box center [463, 234] width 9 height 9
select select "2"
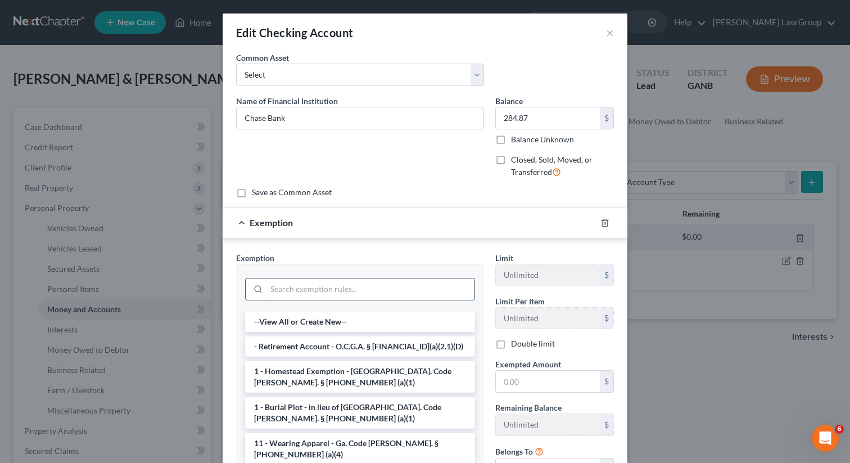
click at [319, 291] on input "search" at bounding box center [371, 288] width 208 height 21
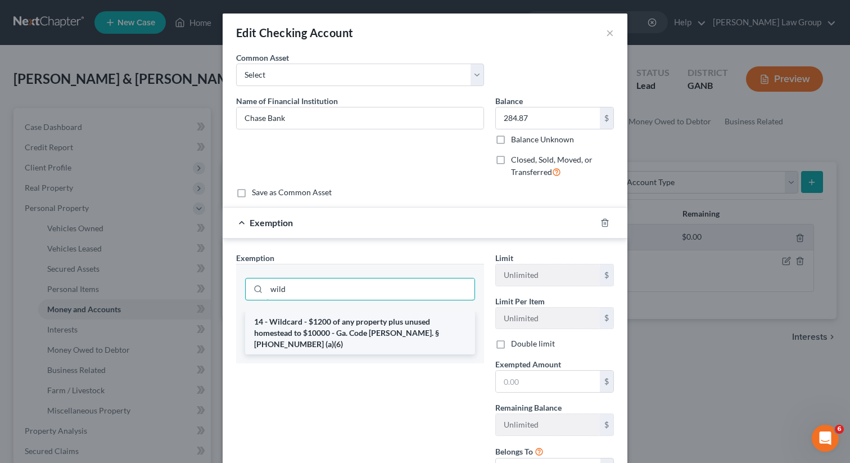
type input "wild"
click at [325, 336] on li "14 - Wildcard - $1200 of any property plus unused homestead to $10000 - Ga. Cod…" at bounding box center [360, 333] width 230 height 43
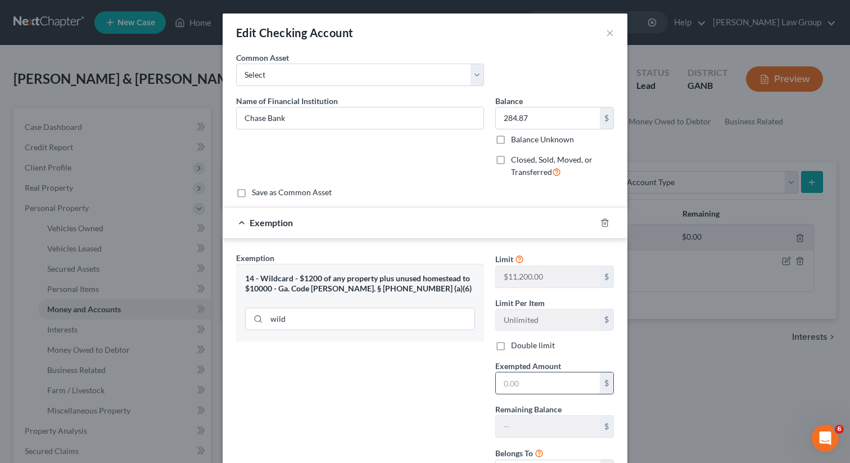
click at [511, 380] on input "text" at bounding box center [548, 382] width 104 height 21
paste input "284.87"
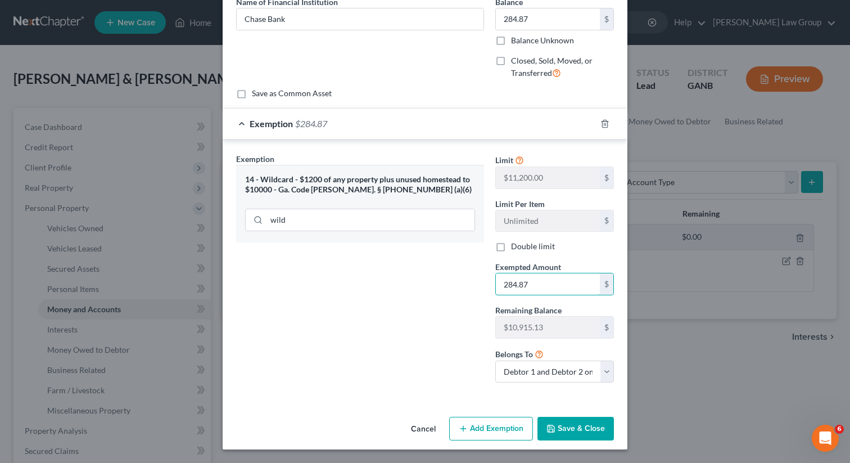
type input "284.87"
click at [565, 433] on button "Save & Close" at bounding box center [576, 429] width 76 height 24
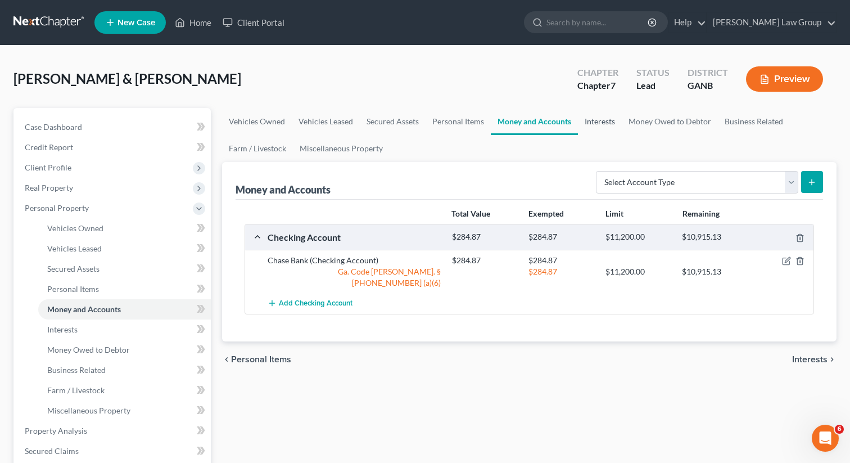
click at [589, 116] on link "Interests" at bounding box center [600, 121] width 44 height 27
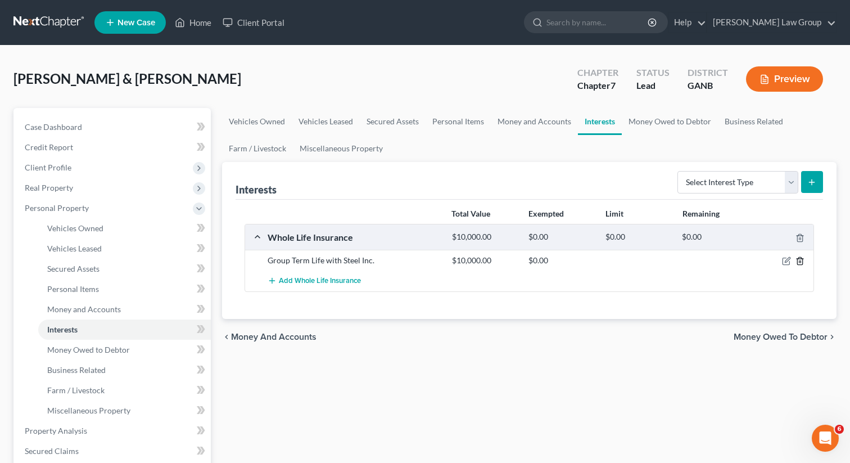
click at [801, 259] on polyline "button" at bounding box center [800, 259] width 7 height 0
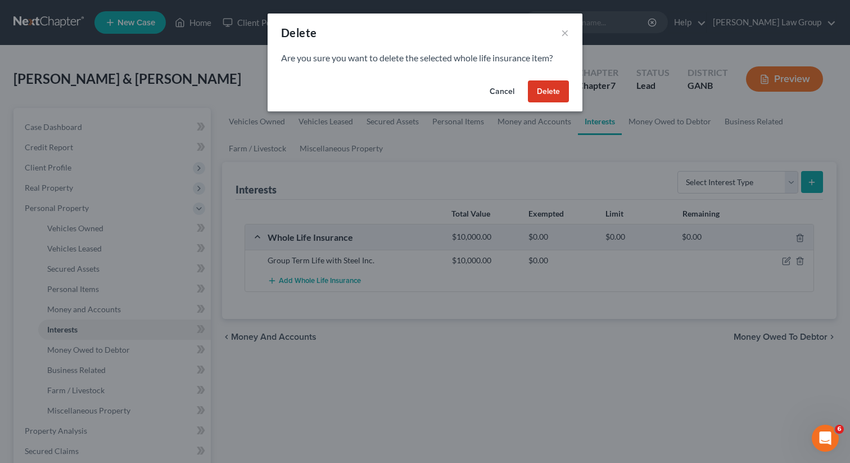
click at [534, 88] on button "Delete" at bounding box center [548, 91] width 41 height 22
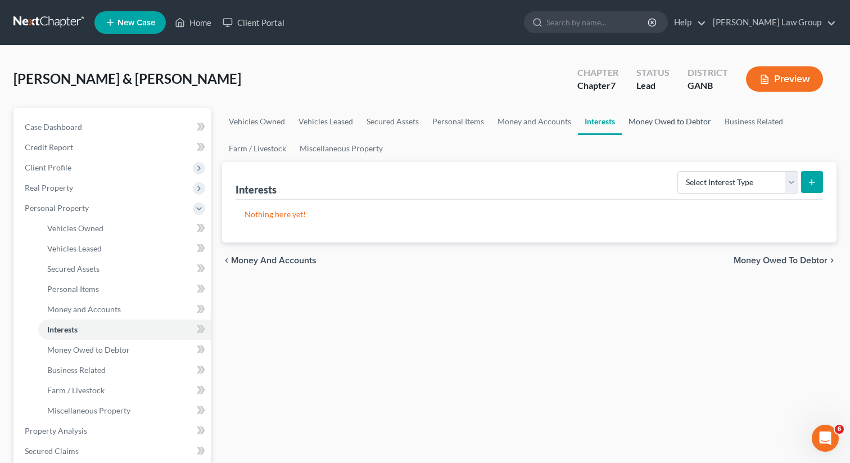
click at [676, 121] on link "Money Owed to Debtor" at bounding box center [670, 121] width 96 height 27
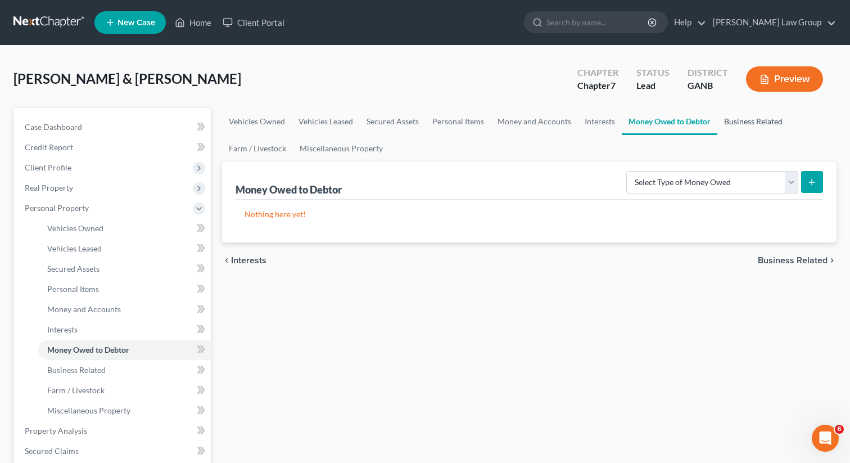
click at [762, 119] on link "Business Related" at bounding box center [754, 121] width 72 height 27
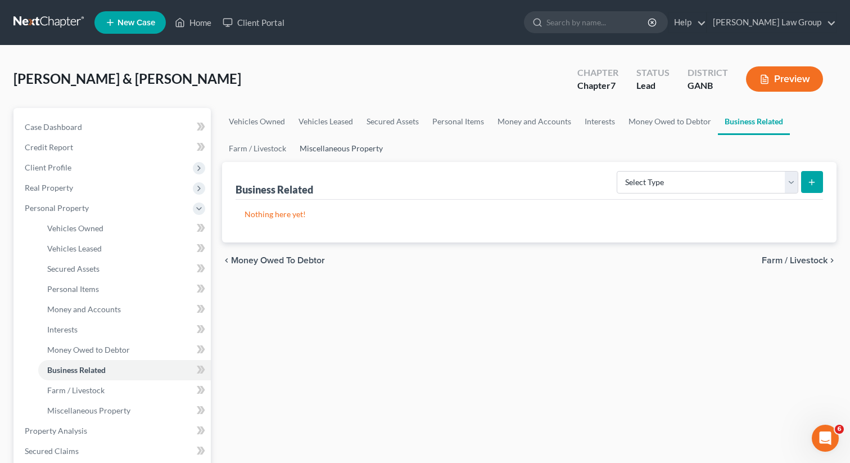
click at [330, 155] on link "Miscellaneous Property" at bounding box center [341, 148] width 97 height 27
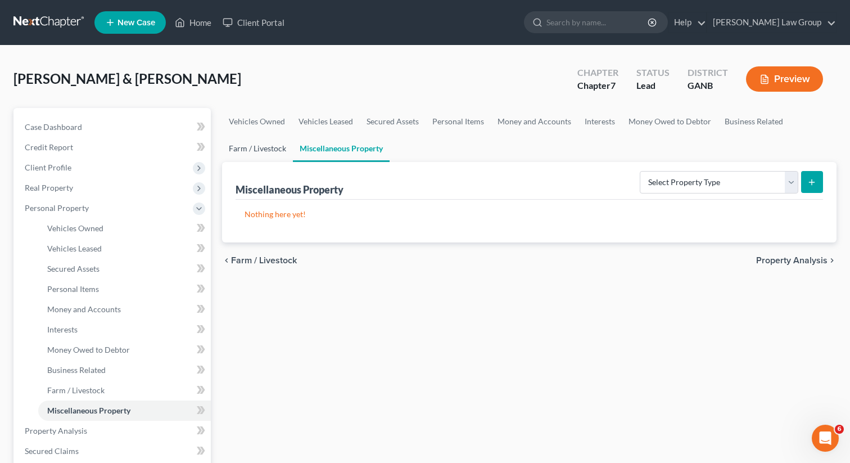
click at [261, 147] on link "Farm / Livestock" at bounding box center [257, 148] width 71 height 27
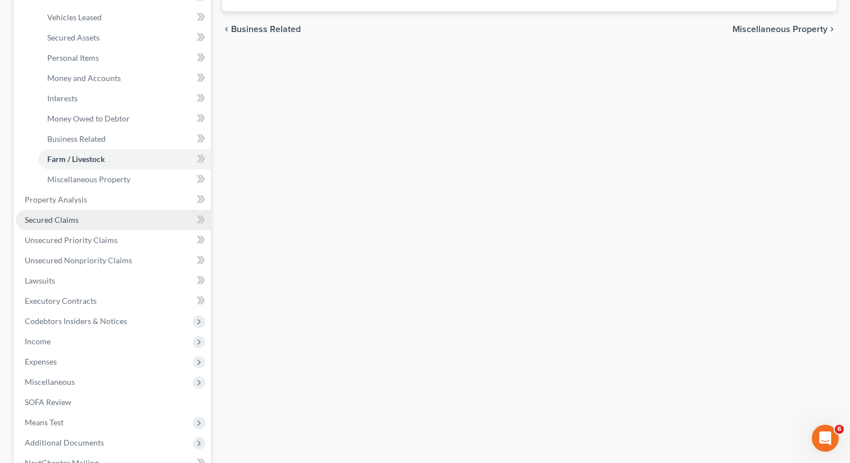
click at [93, 227] on link "Secured Claims" at bounding box center [113, 220] width 195 height 20
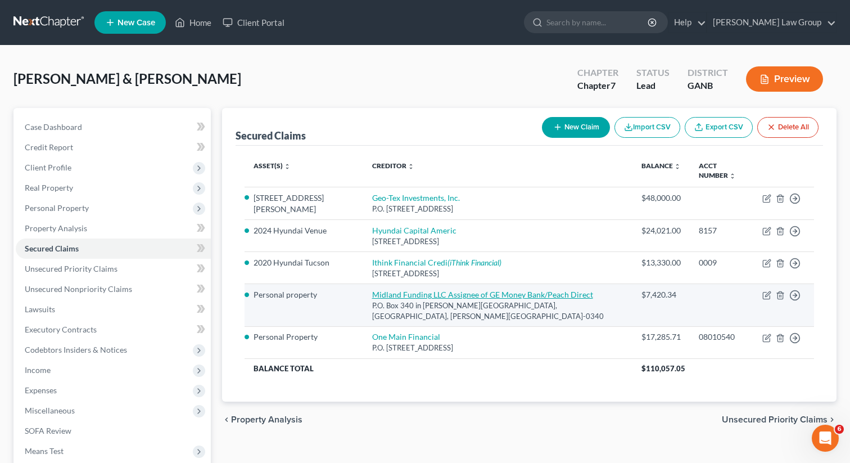
click at [402, 290] on link "Midland Funding LLC Assignee of GE Money Bank/Peach Direct" at bounding box center [482, 295] width 221 height 10
select select "24"
select select "3"
select select "2"
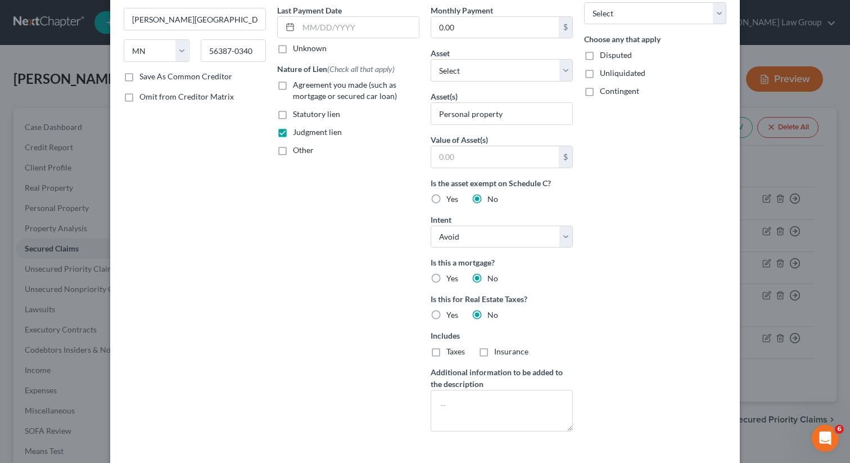
scroll to position [212, 0]
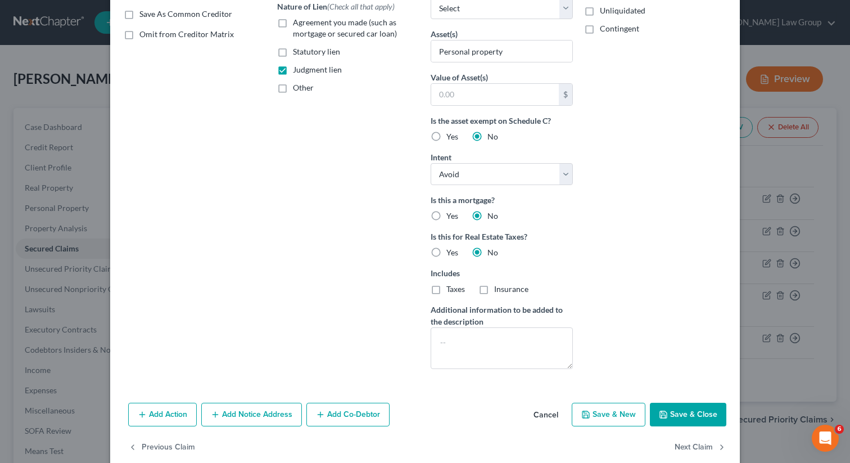
click at [697, 412] on button "Save & Close" at bounding box center [688, 415] width 76 height 24
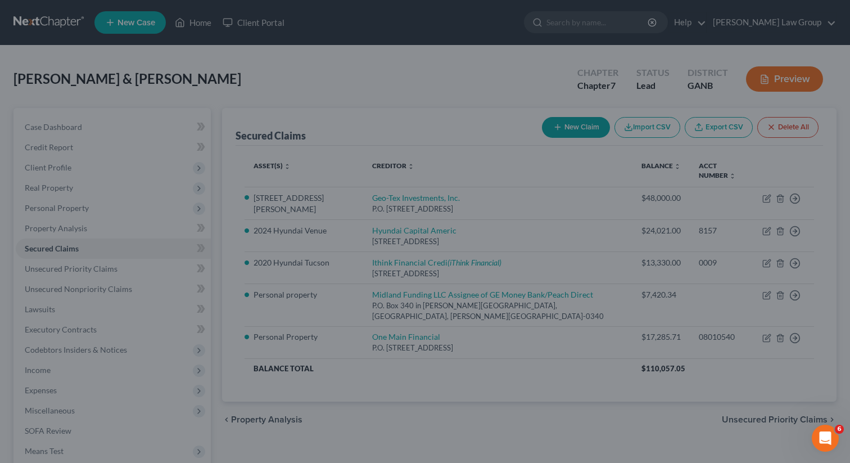
scroll to position [107, 0]
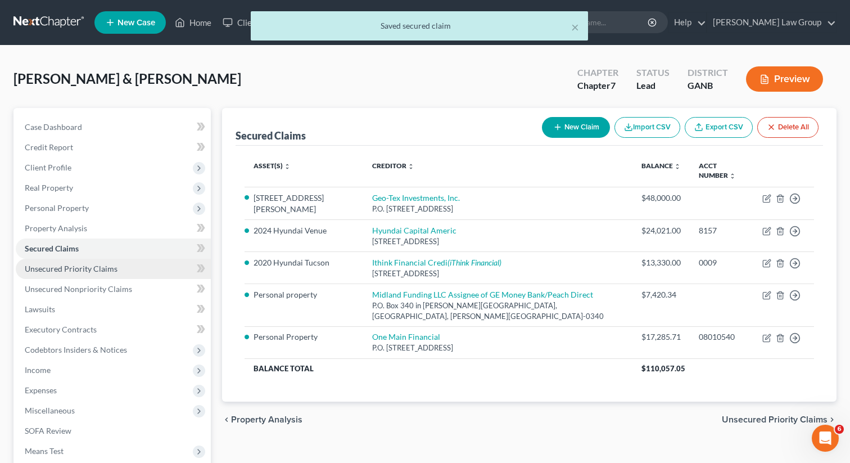
click at [138, 274] on link "Unsecured Priority Claims" at bounding box center [113, 269] width 195 height 20
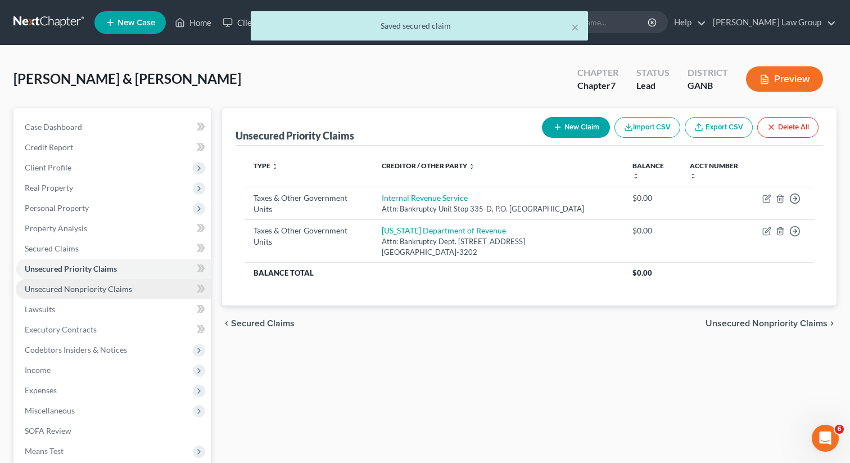
click at [110, 286] on span "Unsecured Nonpriority Claims" at bounding box center [78, 289] width 107 height 10
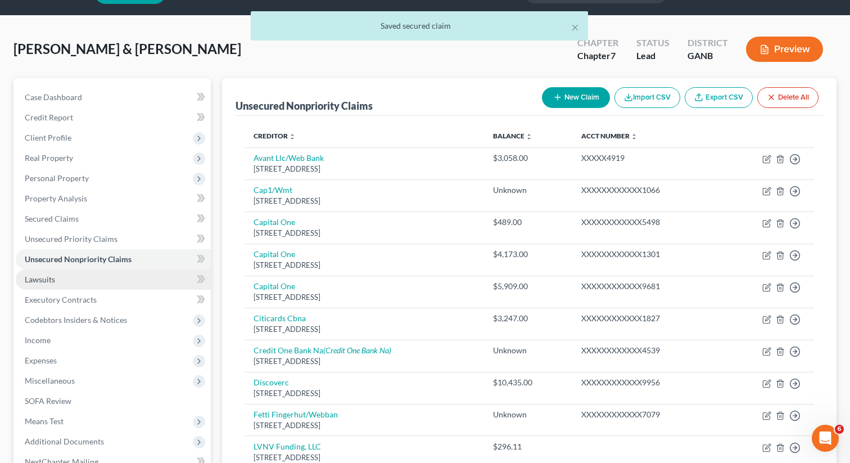
scroll to position [91, 0]
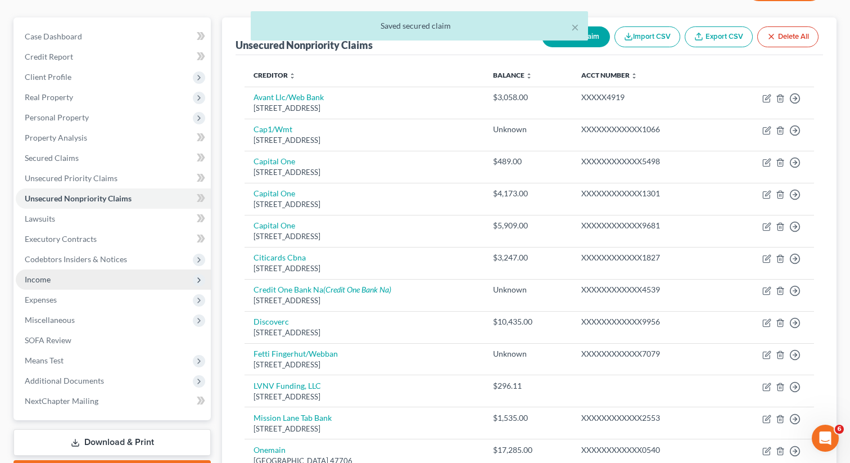
click at [82, 273] on span "Income" at bounding box center [113, 279] width 195 height 20
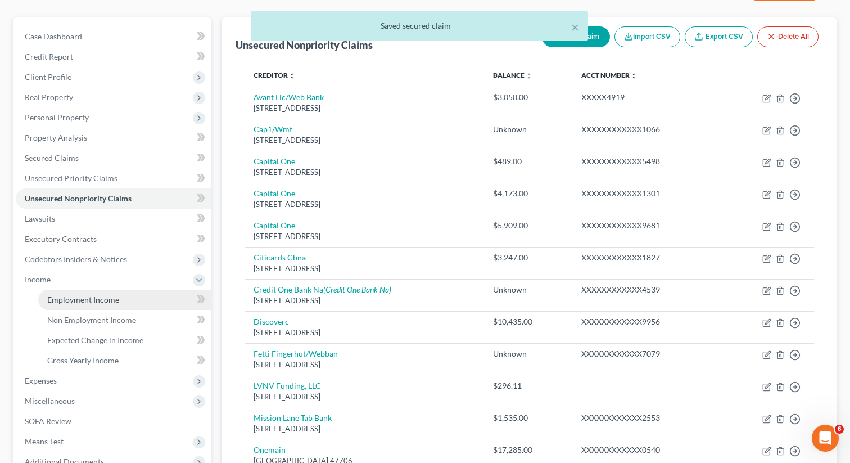
click at [91, 292] on link "Employment Income" at bounding box center [124, 300] width 173 height 20
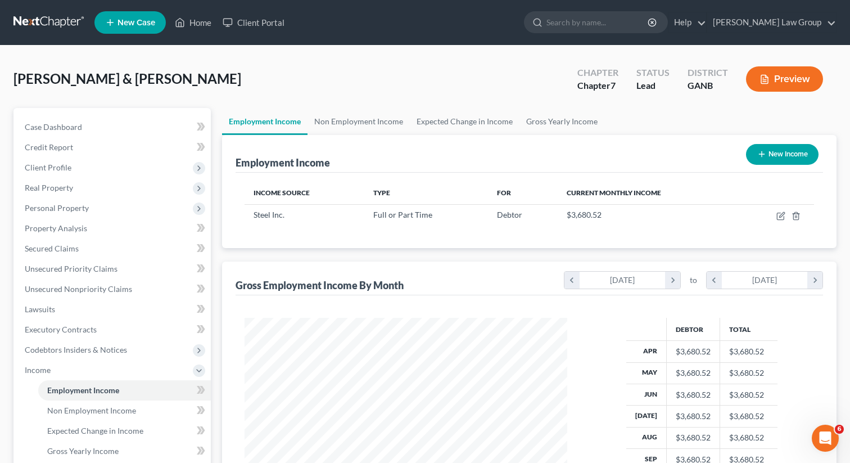
scroll to position [201, 345]
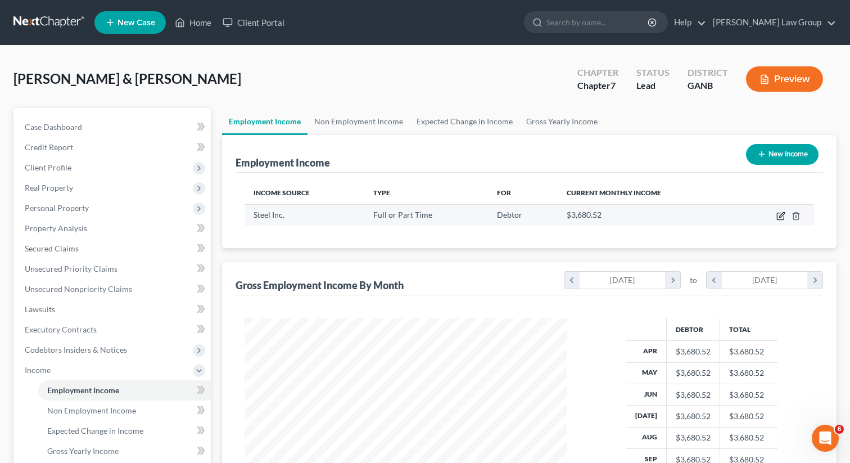
click at [778, 215] on icon "button" at bounding box center [781, 215] width 9 height 9
select select "0"
select select "10"
select select "0"
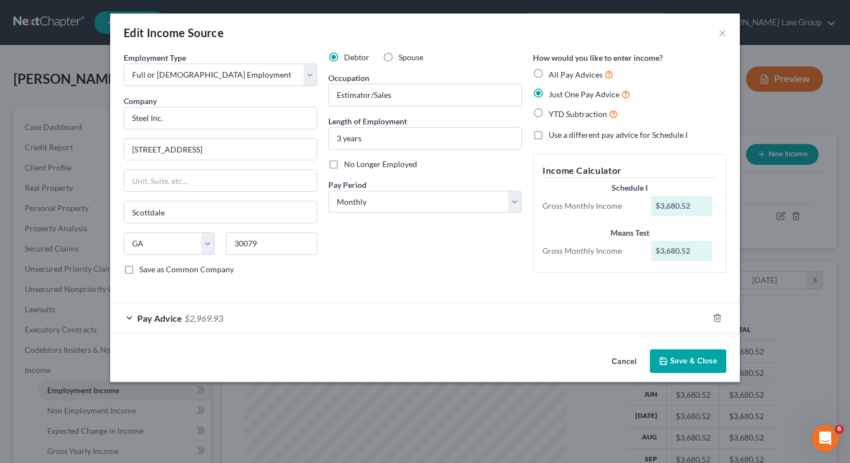
click at [678, 372] on button "Save & Close" at bounding box center [688, 361] width 76 height 24
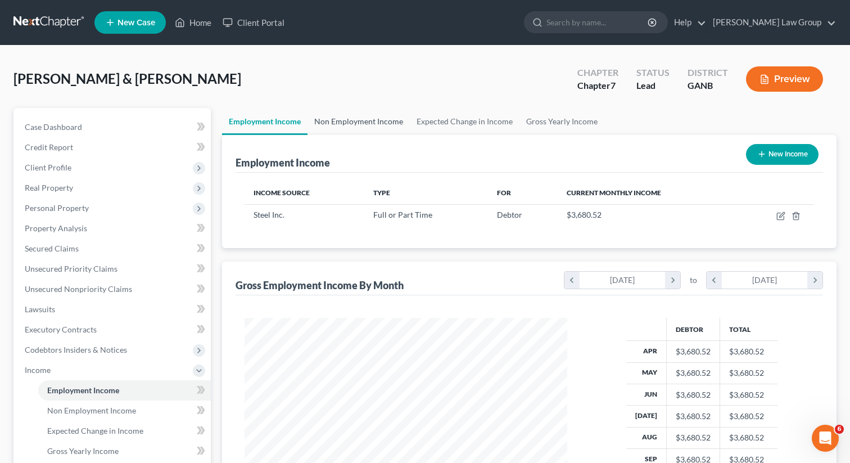
click at [357, 109] on link "Non Employment Income" at bounding box center [359, 121] width 102 height 27
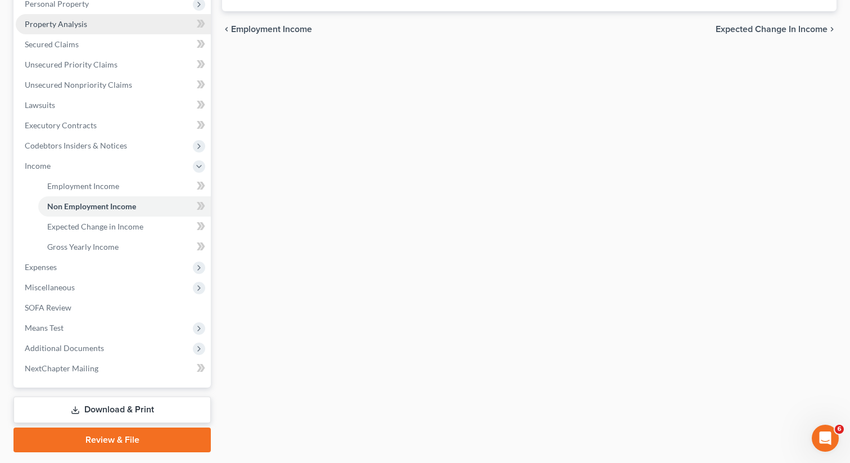
scroll to position [235, 0]
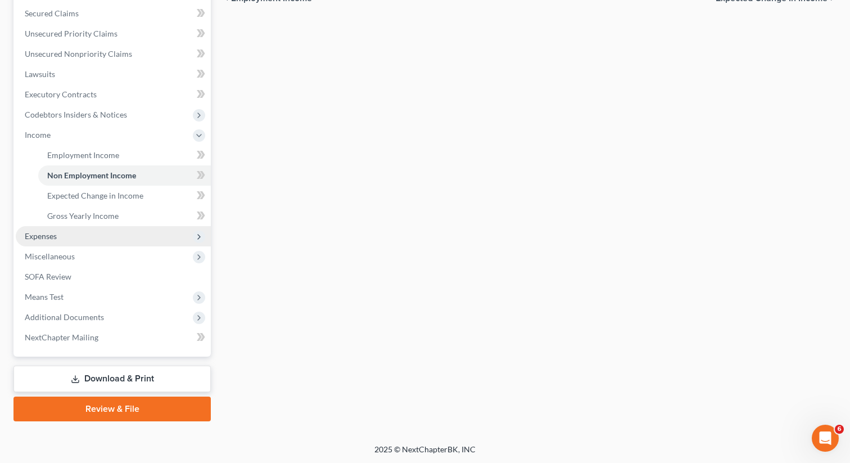
click at [93, 229] on span "Expenses" at bounding box center [113, 236] width 195 height 20
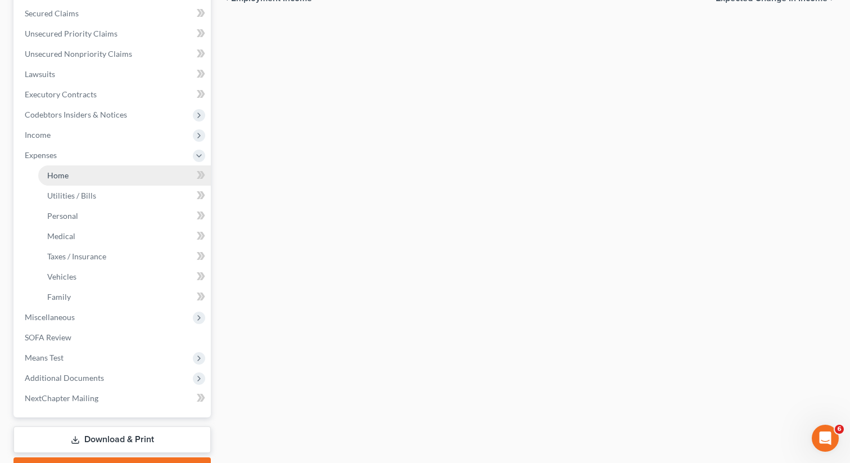
click at [83, 170] on link "Home" at bounding box center [124, 175] width 173 height 20
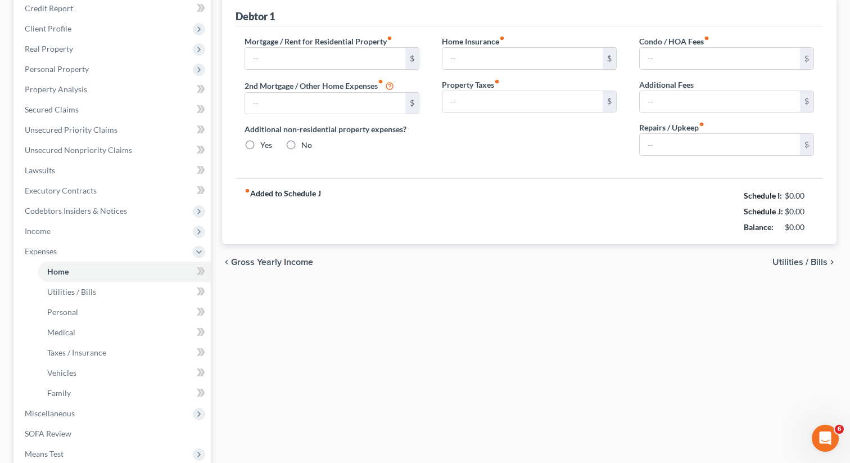
type input "0.00"
radio input "true"
type input "0.00"
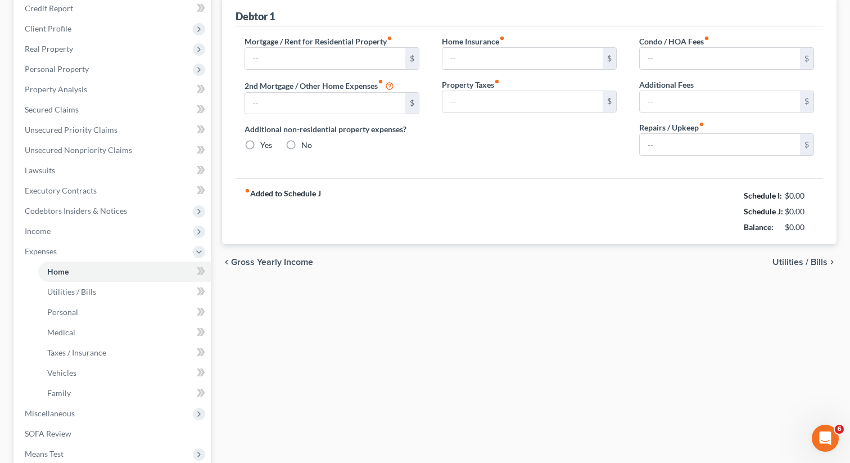
type input "0.00"
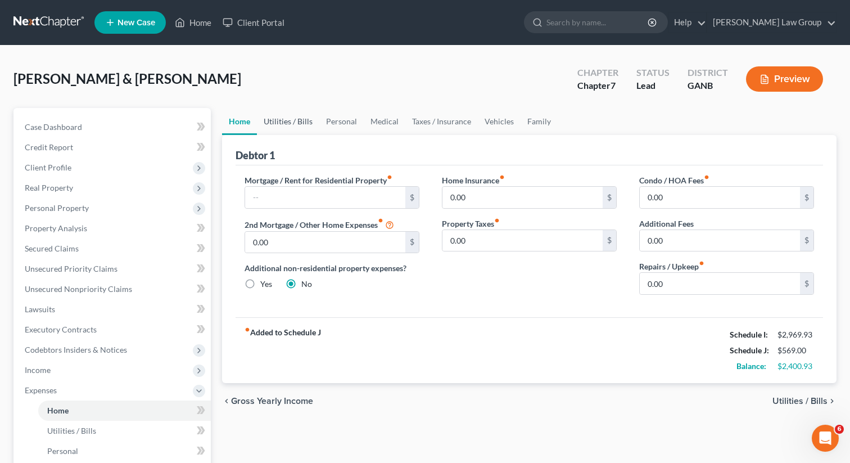
click at [286, 127] on link "Utilities / Bills" at bounding box center [288, 121] width 62 height 27
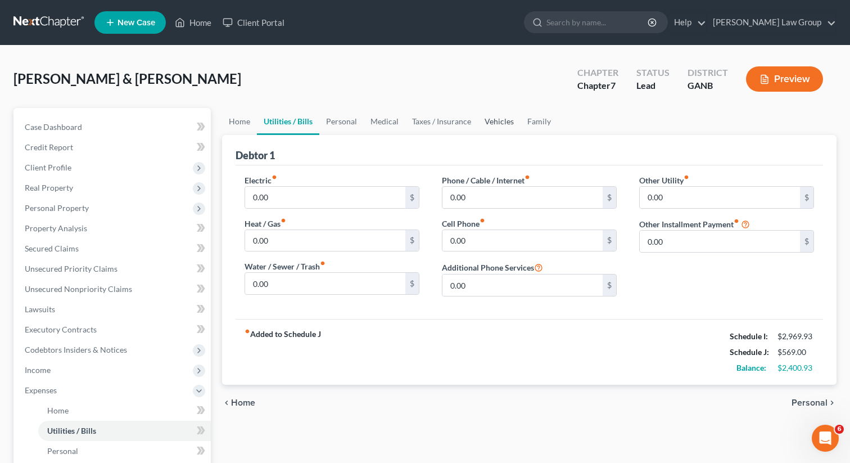
click at [496, 128] on link "Vehicles" at bounding box center [499, 121] width 43 height 27
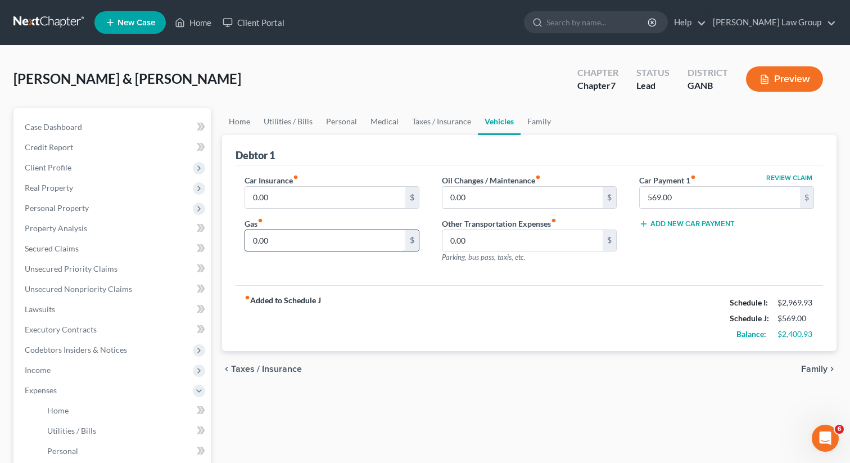
click at [317, 243] on input "0.00" at bounding box center [325, 240] width 160 height 21
click at [365, 349] on div "fiber_manual_record Added to Schedule J Schedule I: $2,969.93 Schedule J: $1,08…" at bounding box center [530, 318] width 588 height 66
click at [85, 241] on link "Secured Claims" at bounding box center [113, 248] width 195 height 20
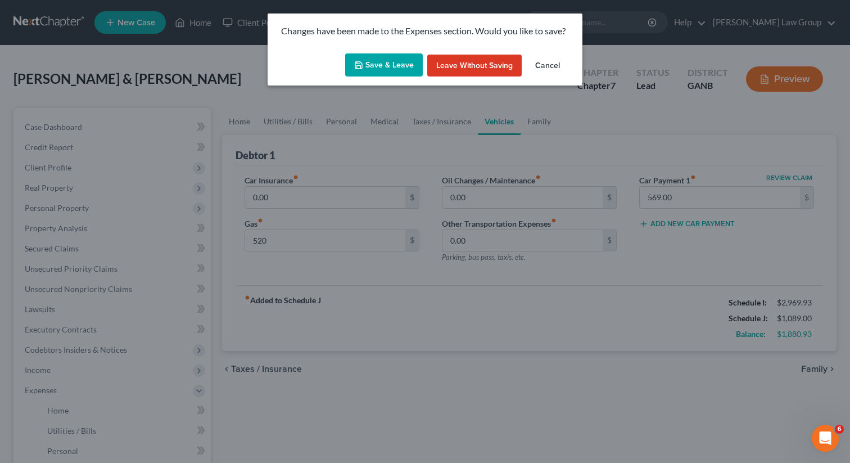
click at [385, 70] on button "Save & Leave" at bounding box center [384, 65] width 78 height 24
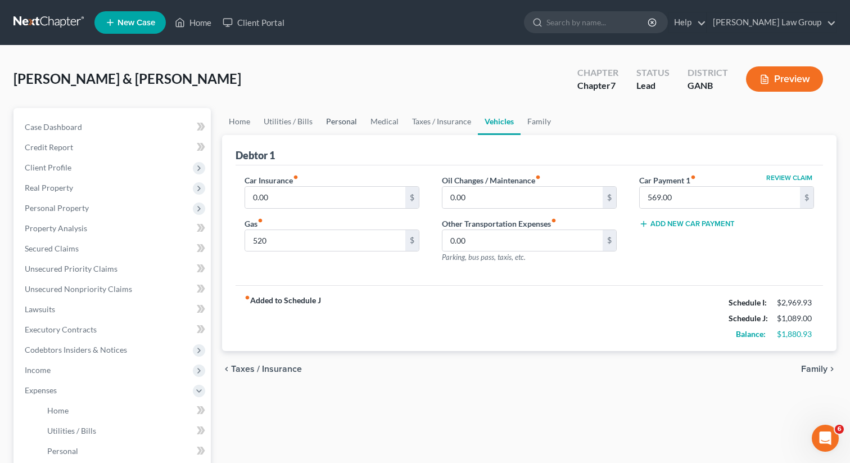
type input "520.00"
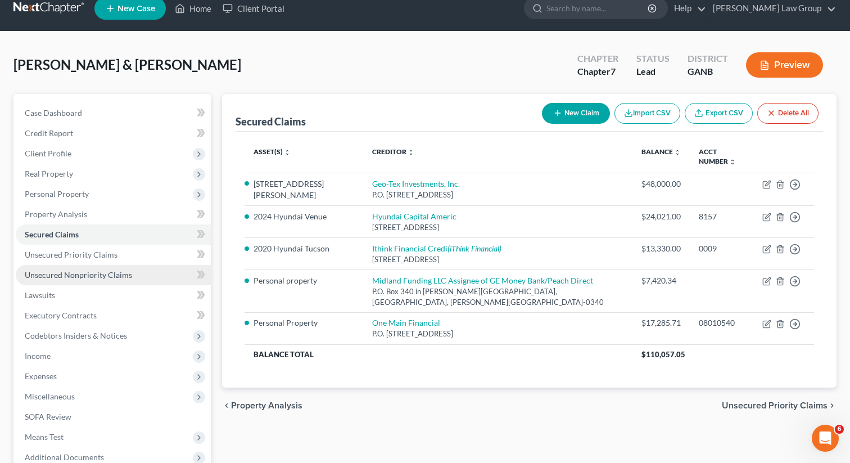
scroll to position [20, 0]
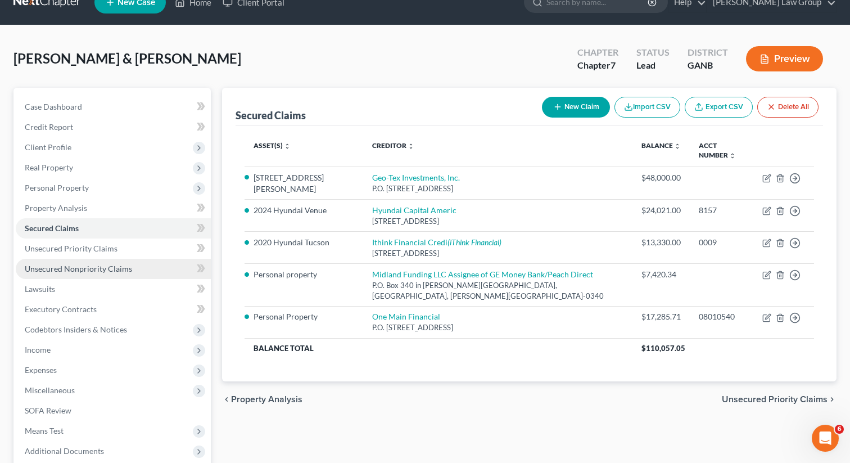
click at [48, 266] on span "Unsecured Nonpriority Claims" at bounding box center [78, 269] width 107 height 10
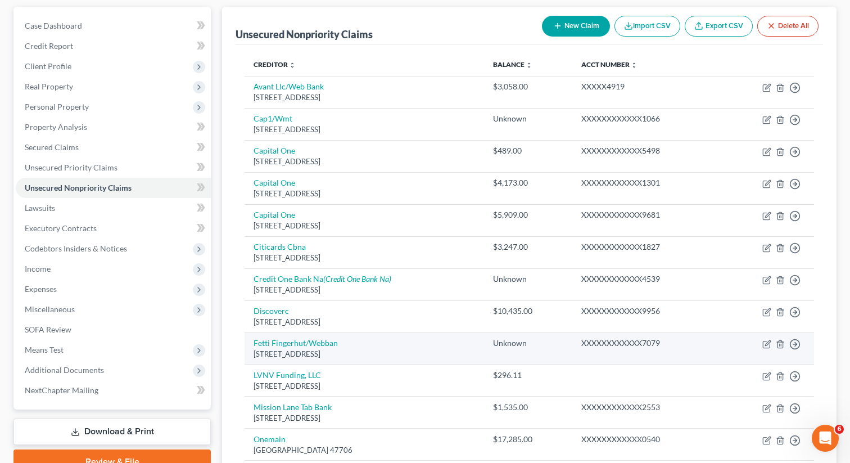
scroll to position [99, 0]
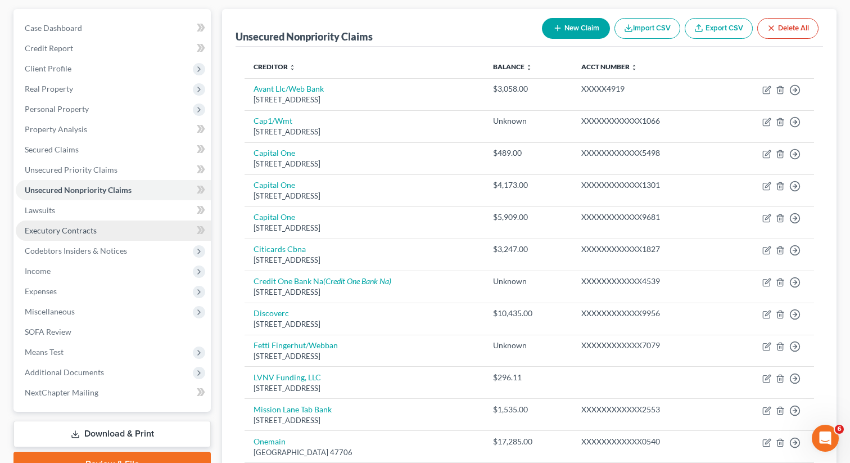
click at [92, 231] on span "Executory Contracts" at bounding box center [61, 231] width 72 height 10
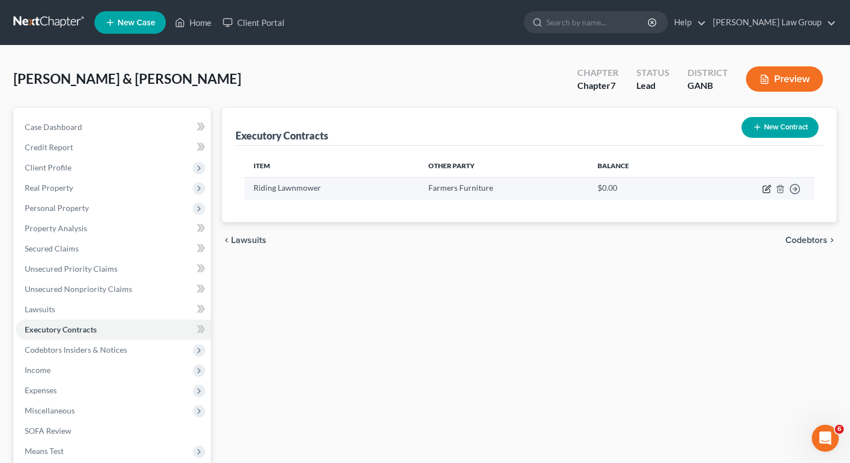
click at [763, 186] on icon "button" at bounding box center [767, 188] width 9 height 9
select select "3"
select select "10"
select select "2"
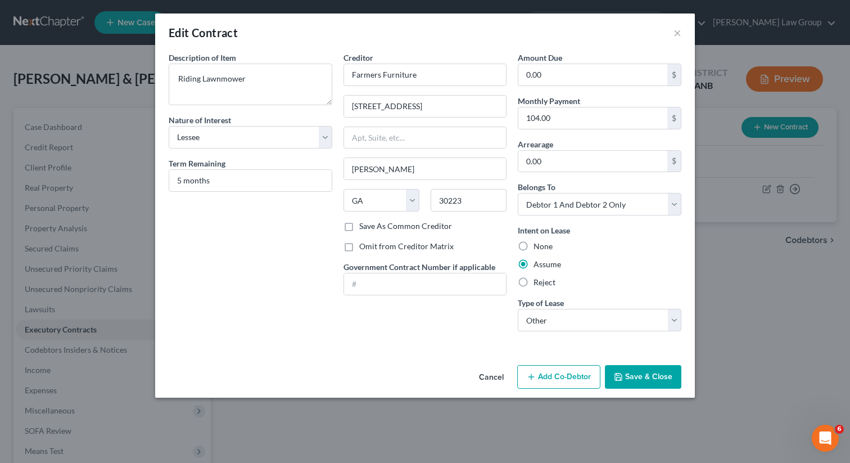
click at [636, 374] on button "Save & Close" at bounding box center [643, 377] width 76 height 24
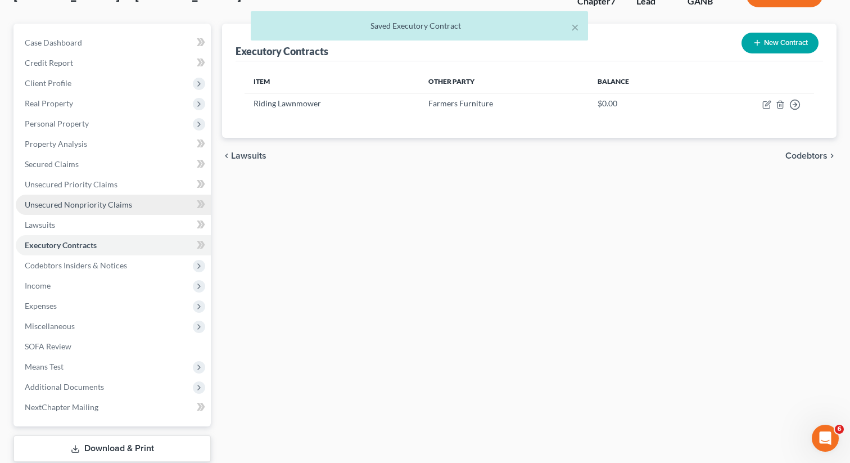
scroll to position [152, 0]
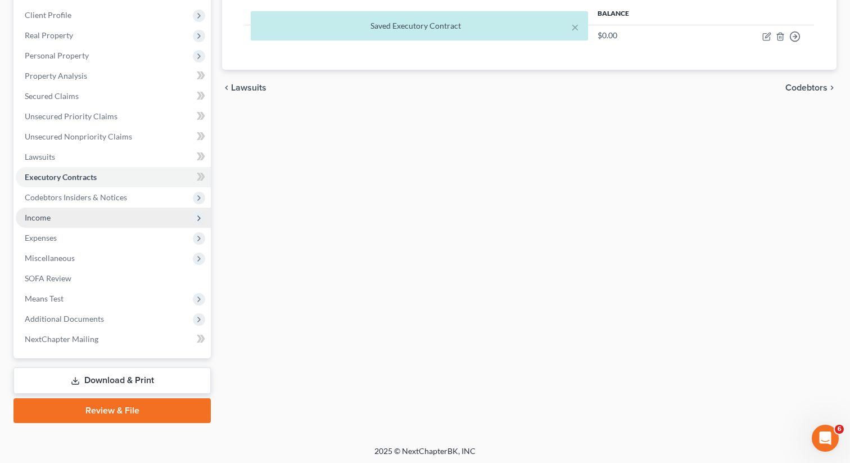
click at [101, 218] on span "Income" at bounding box center [113, 218] width 195 height 20
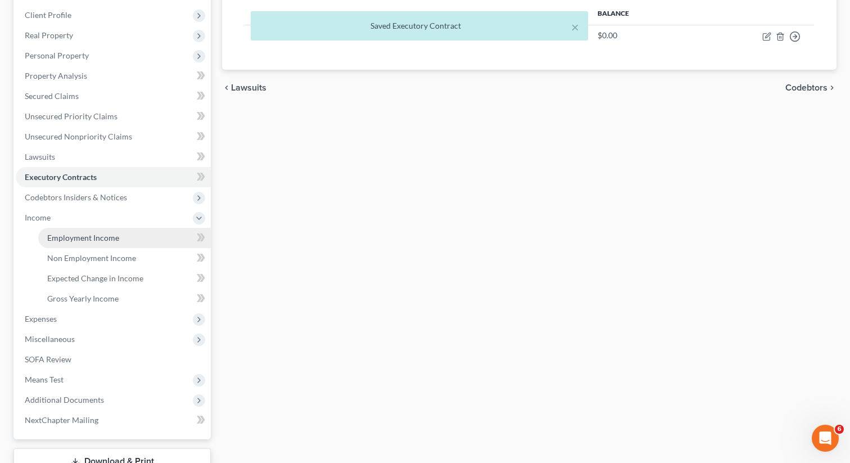
click at [95, 232] on link "Employment Income" at bounding box center [124, 238] width 173 height 20
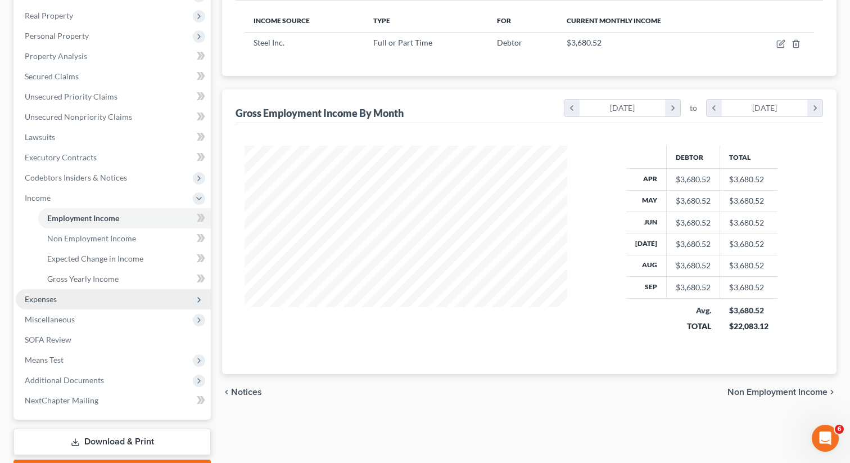
scroll to position [175, 0]
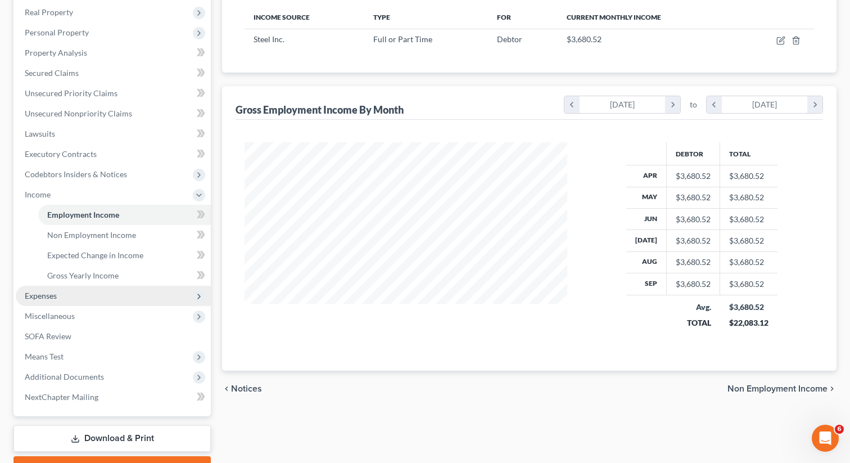
click at [71, 287] on span "Expenses" at bounding box center [113, 296] width 195 height 20
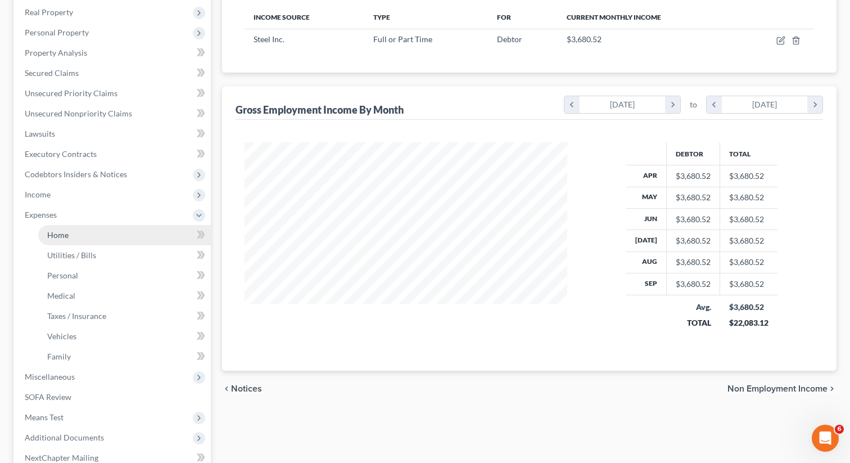
click at [69, 236] on link "Home" at bounding box center [124, 235] width 173 height 20
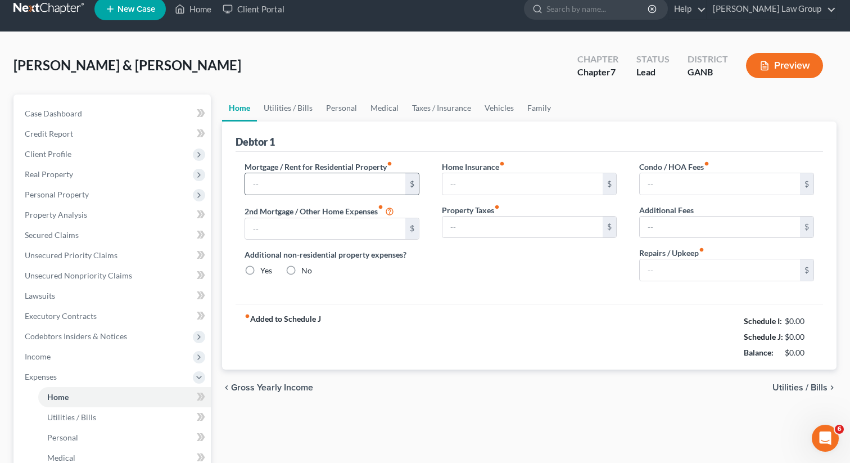
scroll to position [8, 0]
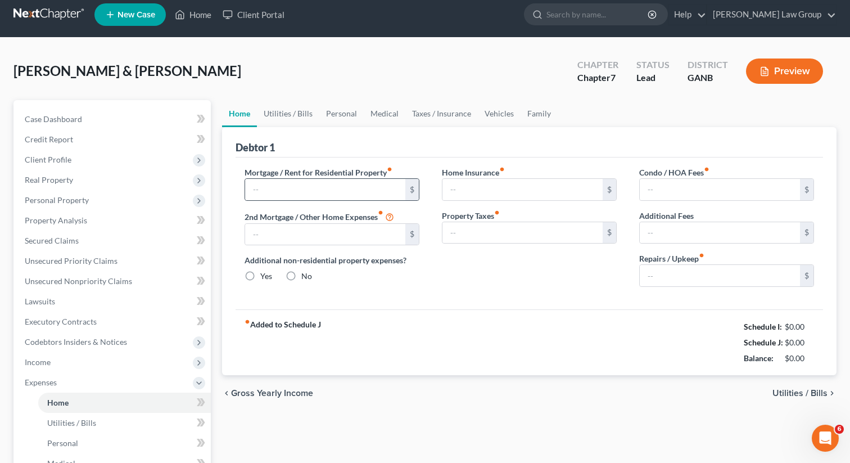
type input "0.00"
radio input "true"
type input "0.00"
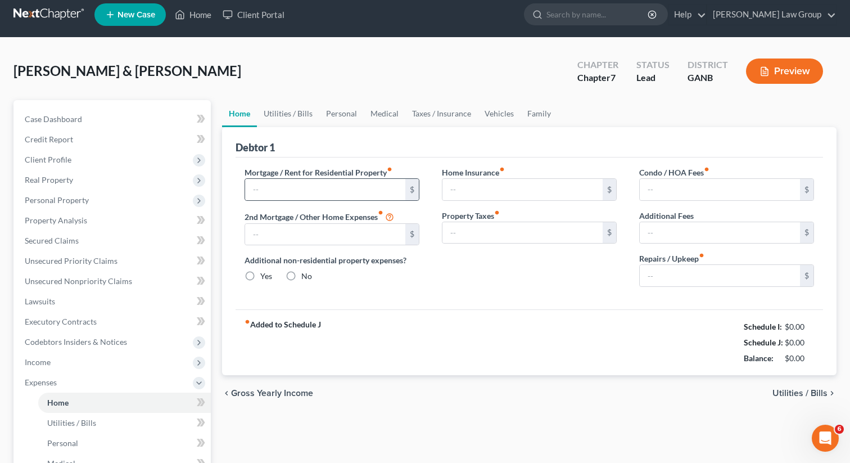
type input "0.00"
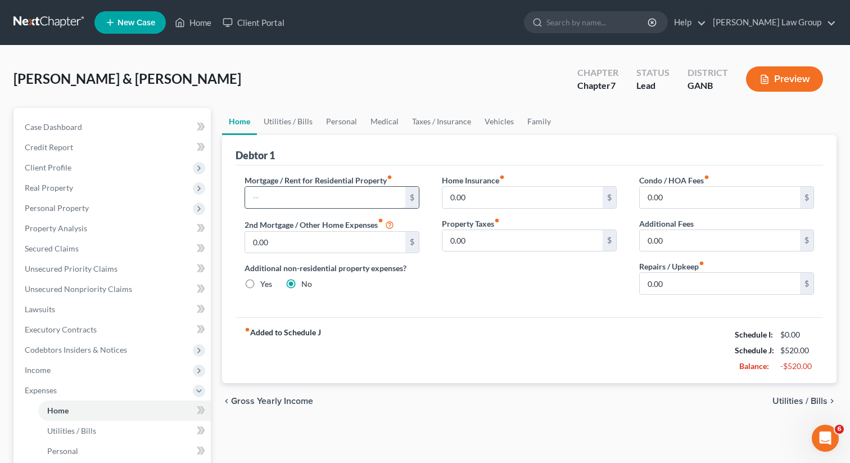
click at [293, 198] on input "text" at bounding box center [325, 197] width 160 height 21
paste input "589.29"
type input "589.29"
click at [292, 129] on link "Utilities / Bills" at bounding box center [288, 121] width 62 height 27
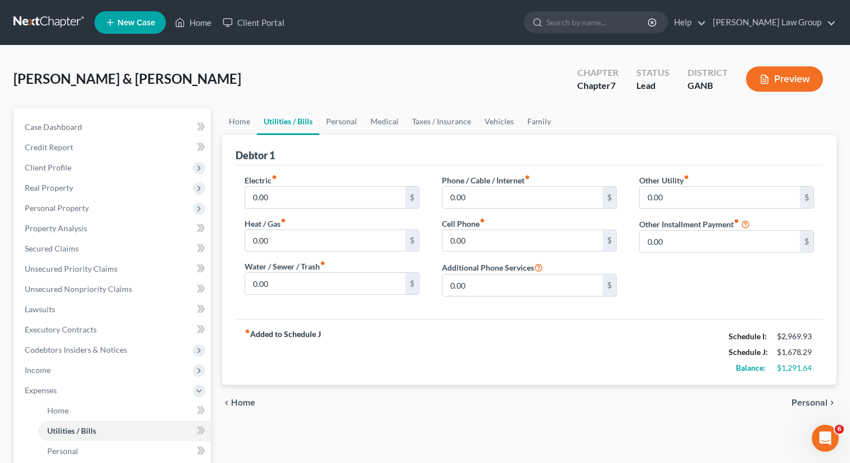
click at [273, 184] on label "Electric fiber_manual_record" at bounding box center [261, 180] width 33 height 12
click at [271, 192] on input "0.00" at bounding box center [325, 197] width 160 height 21
paste input "25"
type input "250"
click at [462, 190] on input "0.00" at bounding box center [523, 197] width 160 height 21
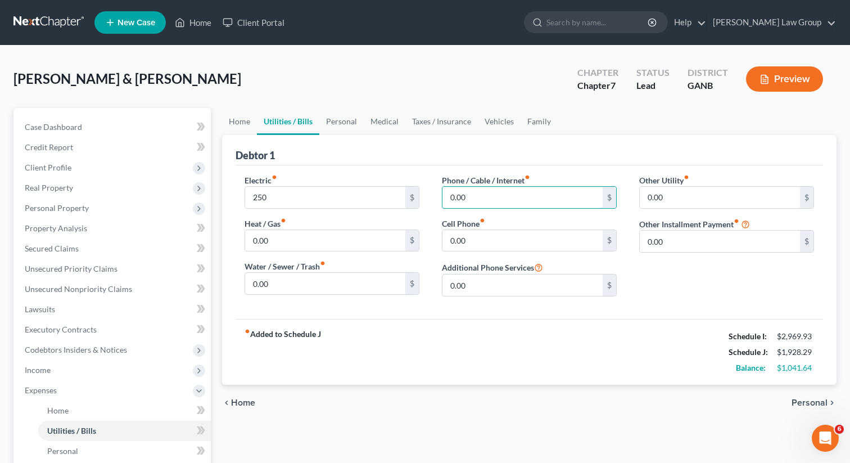
drag, startPoint x: 501, startPoint y: 199, endPoint x: 435, endPoint y: 192, distance: 66.2
click at [435, 192] on div "Phone / Cable / Internet fiber_manual_record 0.00 $ Cell Phone fiber_manual_rec…" at bounding box center [529, 239] width 197 height 131
type input "80"
click at [474, 239] on input "0.00" at bounding box center [523, 240] width 160 height 21
paste input "254"
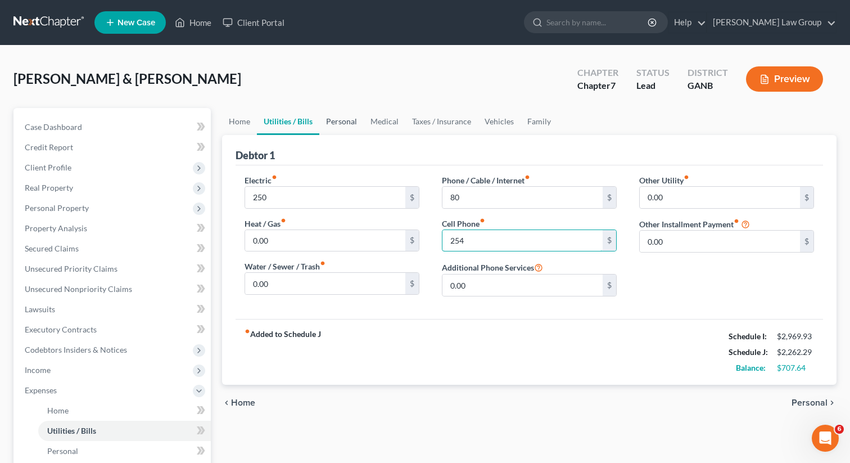
type input "254"
click at [341, 121] on link "Personal" at bounding box center [341, 121] width 44 height 27
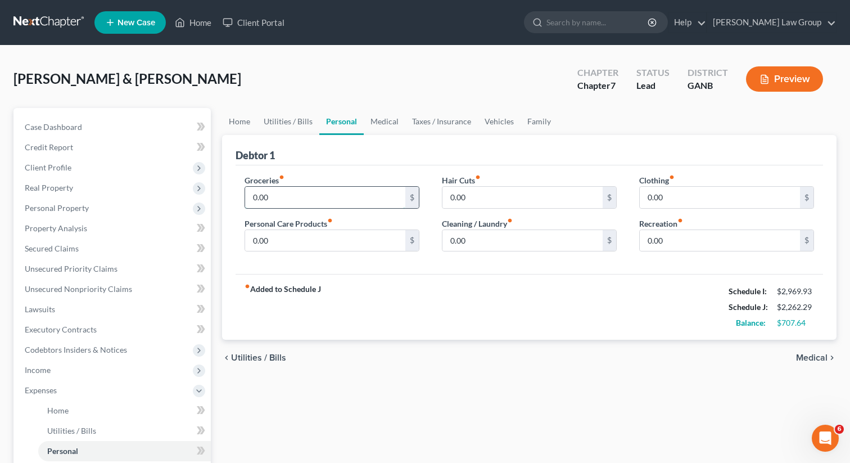
click at [307, 199] on input "0.00" at bounding box center [325, 197] width 160 height 21
type input "900"
click at [640, 191] on input "0.00" at bounding box center [720, 197] width 160 height 21
type input "150"
click at [330, 245] on input "0.00" at bounding box center [325, 240] width 160 height 21
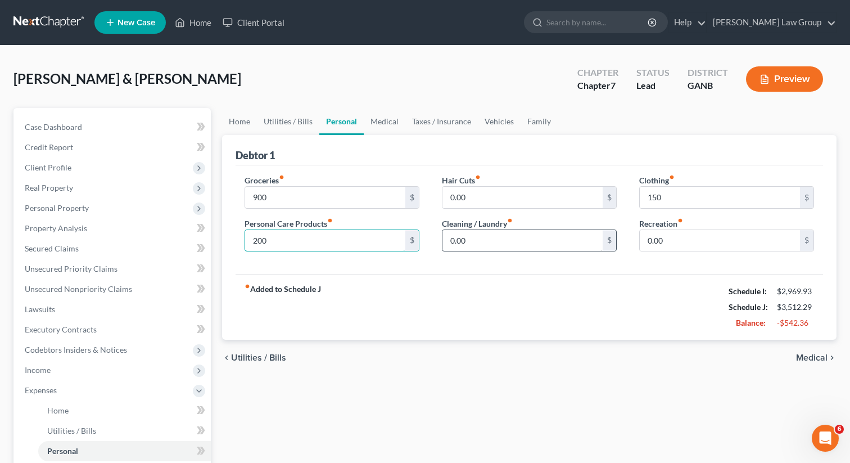
type input "200"
click at [449, 240] on input "0.00" at bounding box center [523, 240] width 160 height 21
type input "100"
click at [386, 129] on link "Medical" at bounding box center [385, 121] width 42 height 27
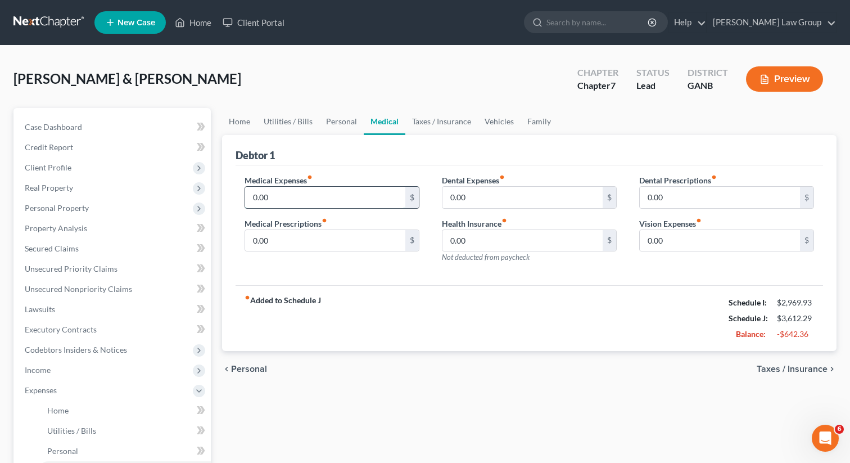
click at [309, 196] on input "0.00" at bounding box center [325, 197] width 160 height 21
type input "150"
click at [499, 128] on link "Vehicles" at bounding box center [499, 121] width 43 height 27
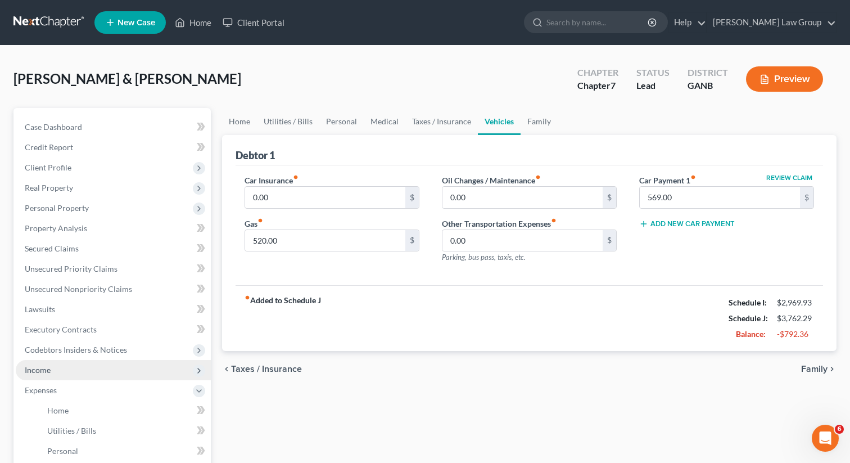
click at [60, 370] on span "Income" at bounding box center [113, 370] width 195 height 20
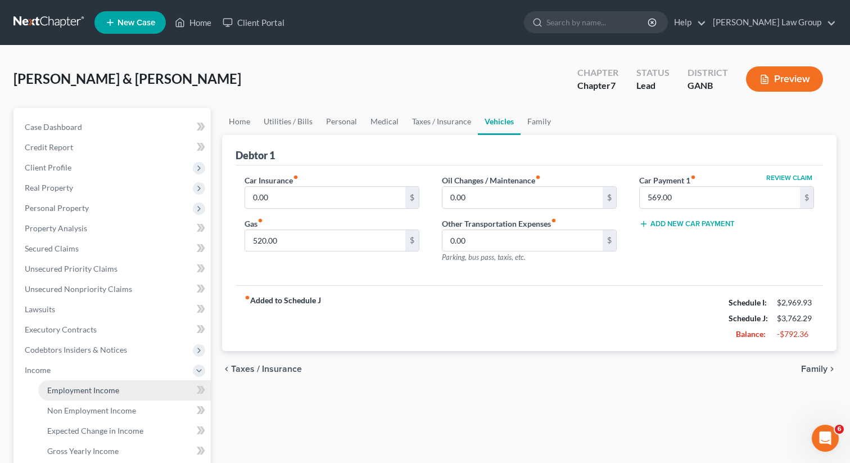
click at [66, 389] on span "Employment Income" at bounding box center [83, 390] width 72 height 10
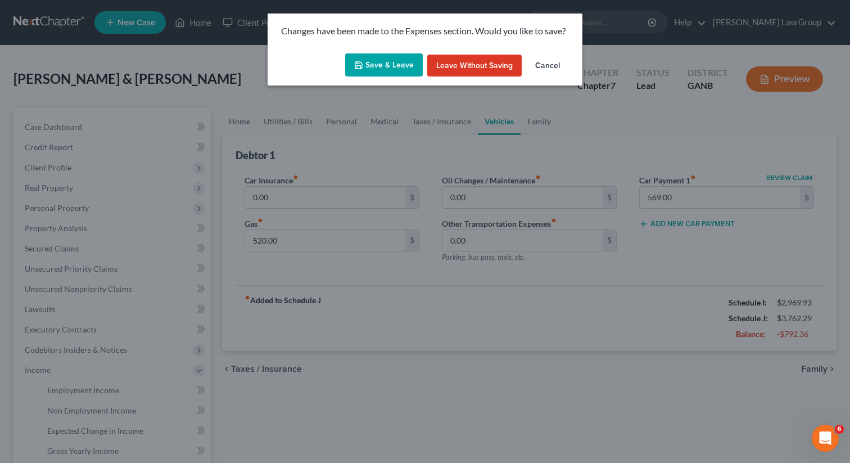
click at [382, 64] on button "Save & Leave" at bounding box center [384, 65] width 78 height 24
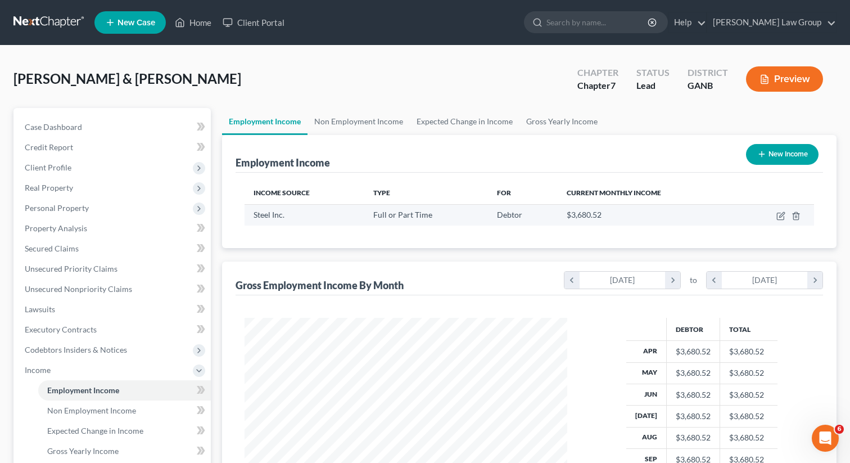
scroll to position [201, 345]
click at [776, 215] on td at bounding box center [776, 214] width 75 height 21
click at [778, 215] on icon "button" at bounding box center [781, 215] width 9 height 9
select select "0"
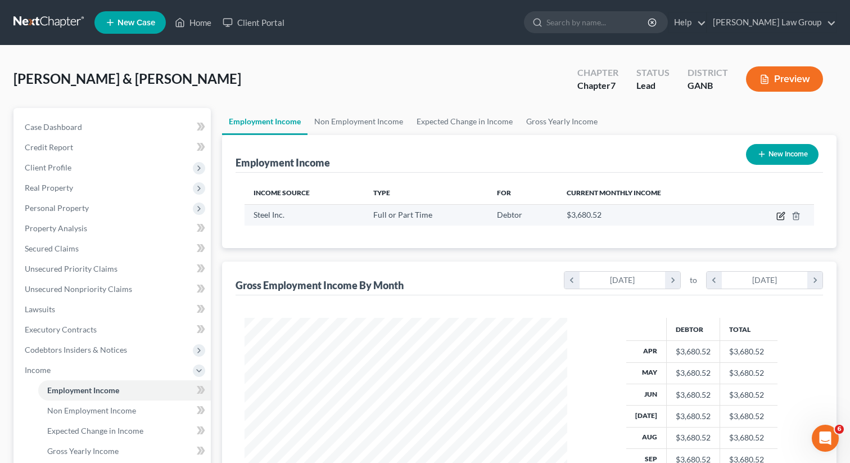
select select "10"
select select "0"
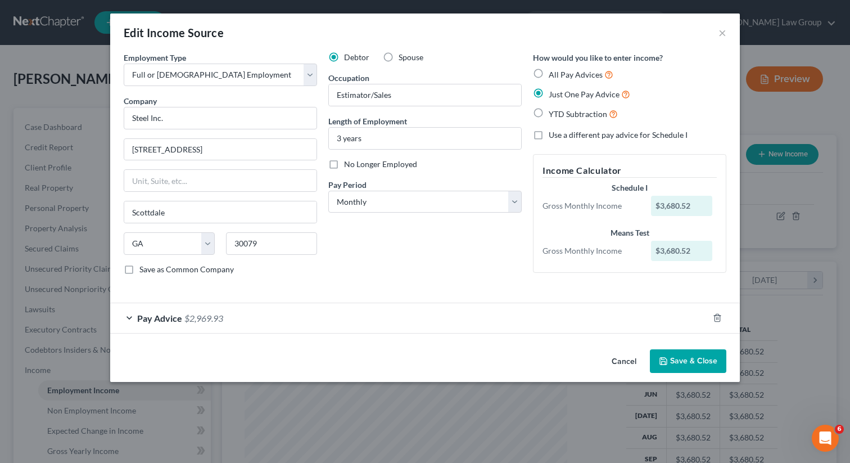
click at [671, 361] on button "Save & Close" at bounding box center [688, 361] width 76 height 24
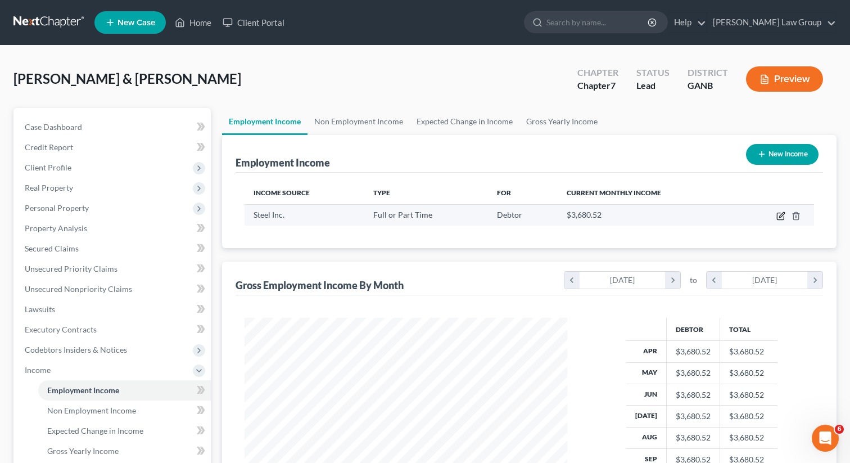
click at [778, 217] on icon "button" at bounding box center [781, 215] width 9 height 9
select select "0"
select select "10"
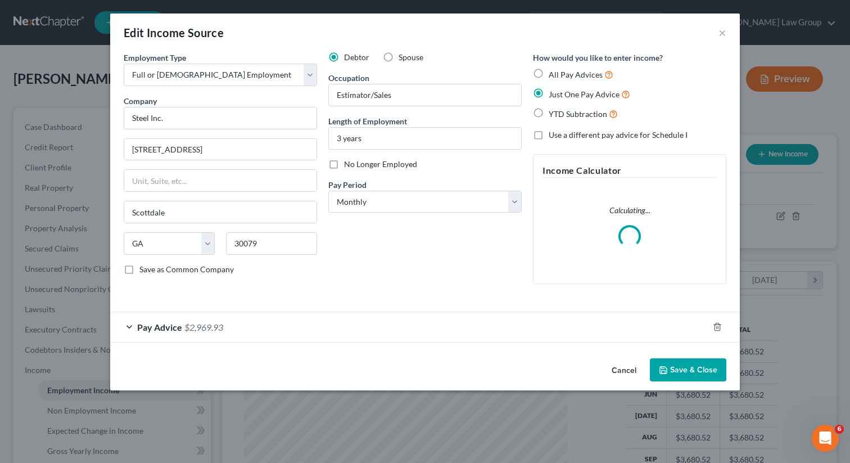
click at [173, 315] on div "Pay Advice $2,969.93" at bounding box center [409, 327] width 598 height 30
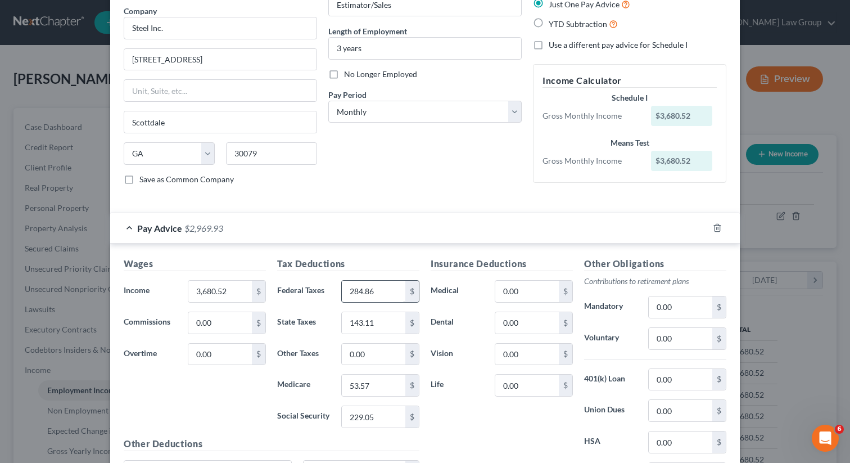
scroll to position [89, 0]
click at [391, 118] on select "Select Monthly Twice Monthly Every Other Week Weekly" at bounding box center [424, 112] width 193 height 22
select select "2"
click at [328, 101] on select "Select Monthly Twice Monthly Every Other Week Weekly" at bounding box center [424, 112] width 193 height 22
click at [418, 181] on div "Debtor Spouse Occupation Estimator/Sales Length of Employment 3 years No Longer…" at bounding box center [425, 78] width 205 height 232
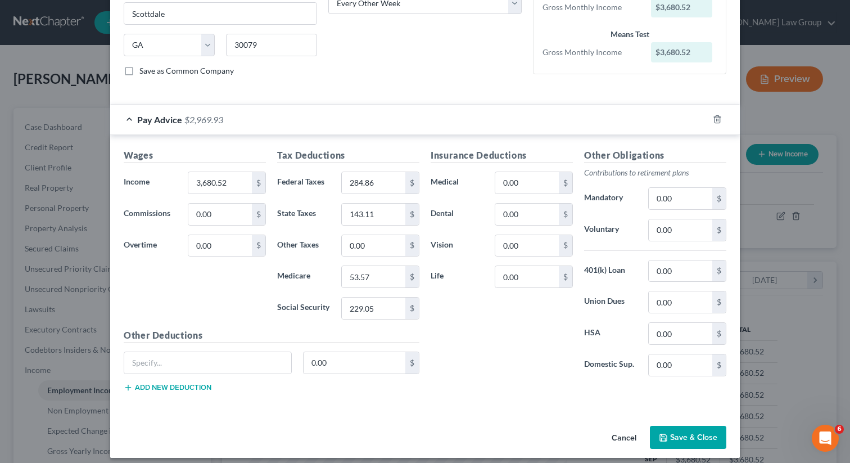
scroll to position [207, 0]
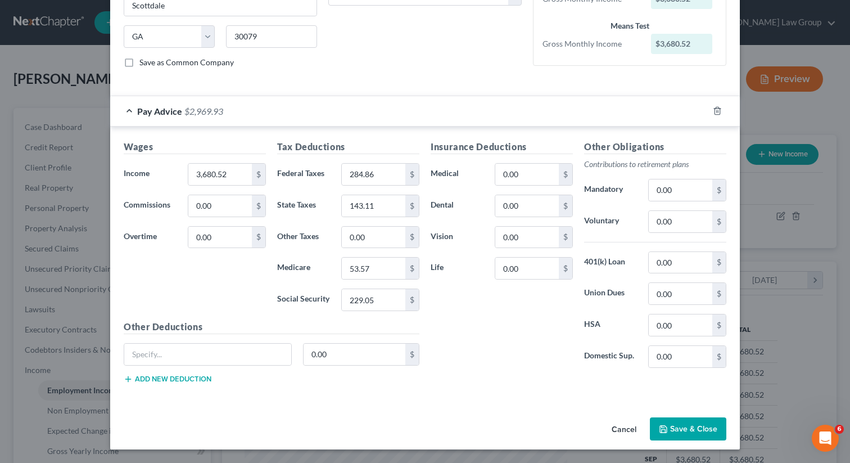
click at [683, 431] on button "Save & Close" at bounding box center [688, 429] width 76 height 24
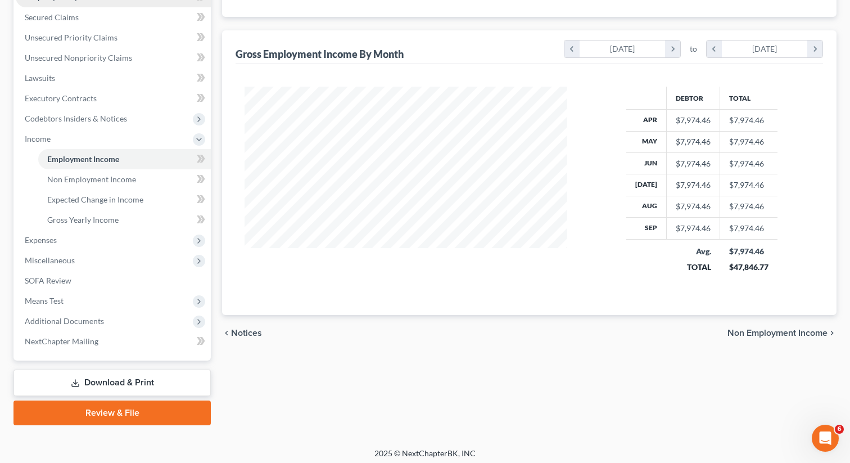
scroll to position [235, 0]
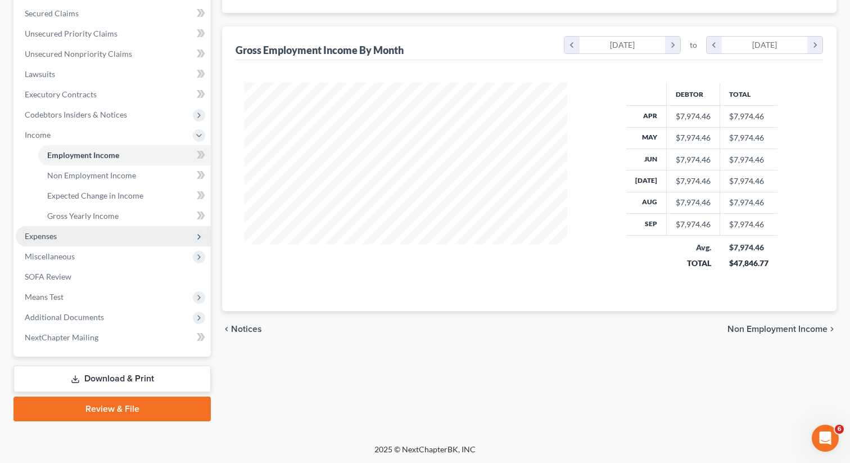
click at [78, 233] on span "Expenses" at bounding box center [113, 236] width 195 height 20
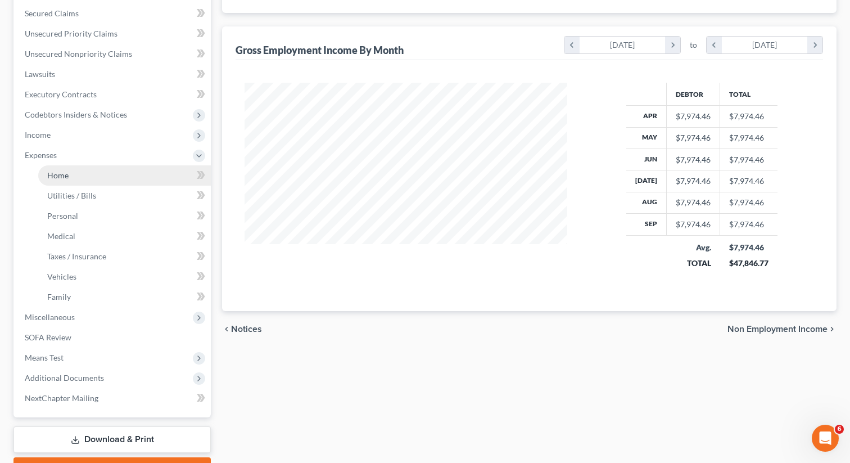
click at [77, 178] on link "Home" at bounding box center [124, 175] width 173 height 20
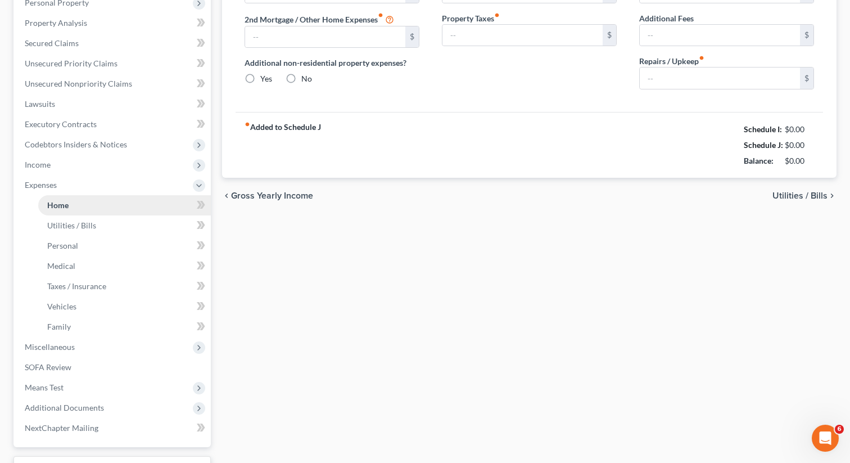
type input "589.29"
type input "0.00"
radio input "true"
type input "0.00"
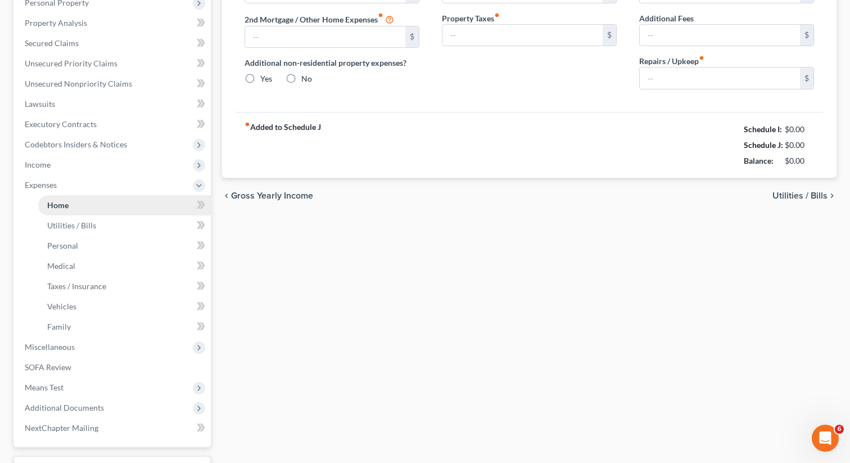
type input "0.00"
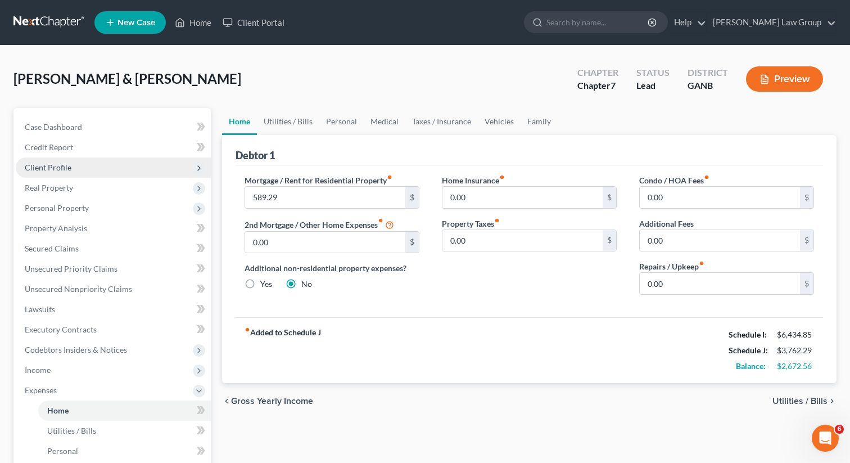
click at [88, 167] on span "Client Profile" at bounding box center [113, 167] width 195 height 20
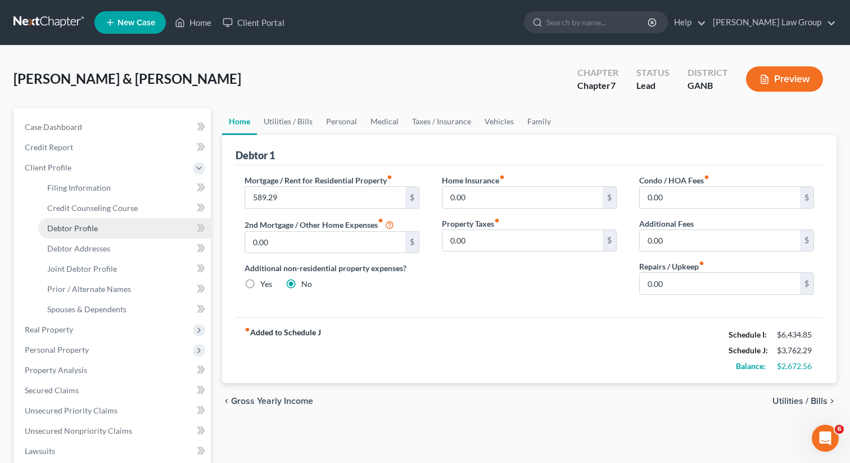
click at [76, 232] on span "Debtor Profile" at bounding box center [72, 228] width 51 height 10
select select "1"
select select "2"
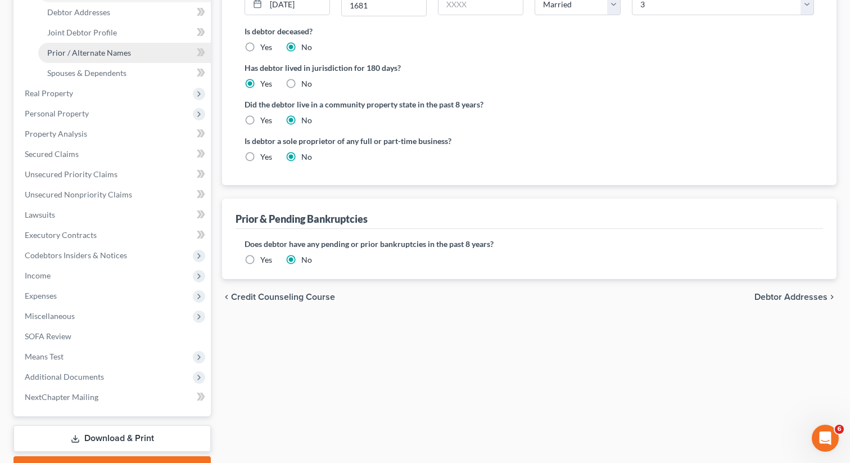
scroll to position [251, 0]
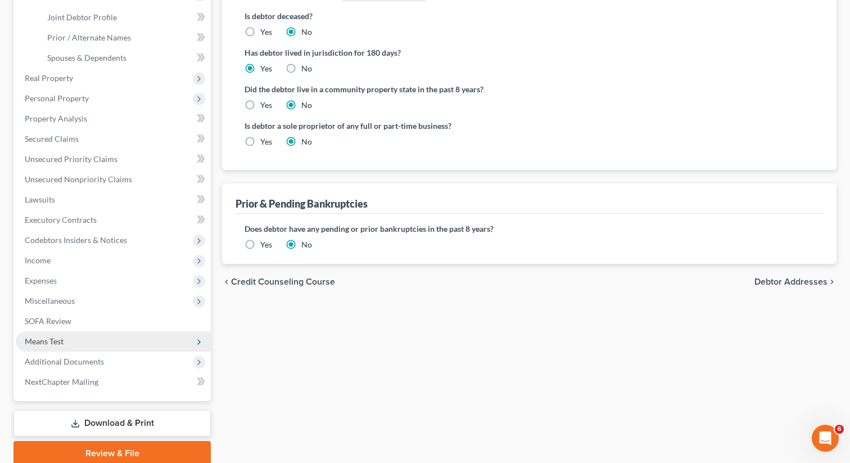
click at [63, 340] on span "Means Test" at bounding box center [44, 341] width 39 height 10
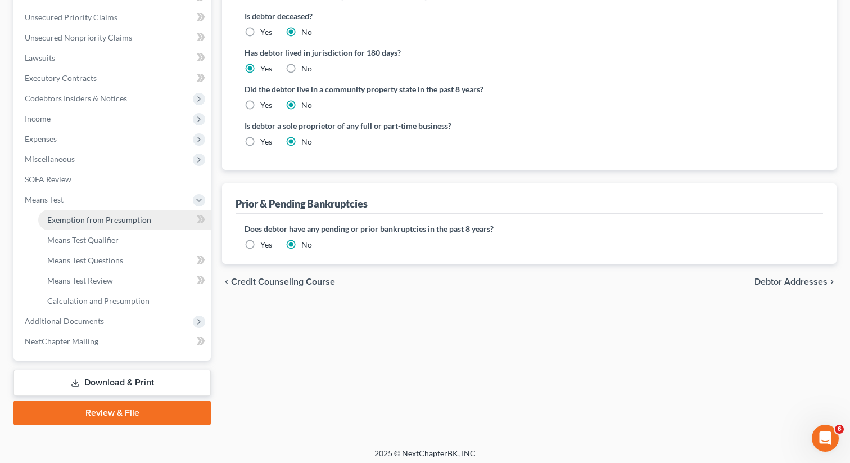
click at [112, 225] on link "Exemption from Presumption" at bounding box center [124, 220] width 173 height 20
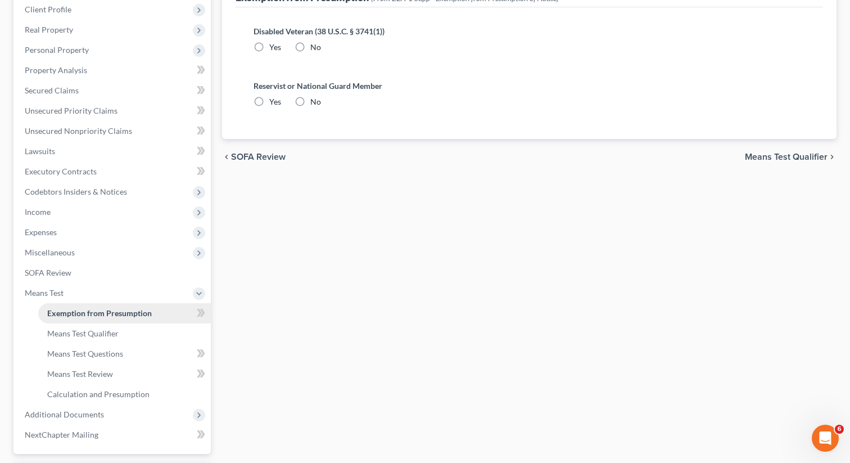
radio input "true"
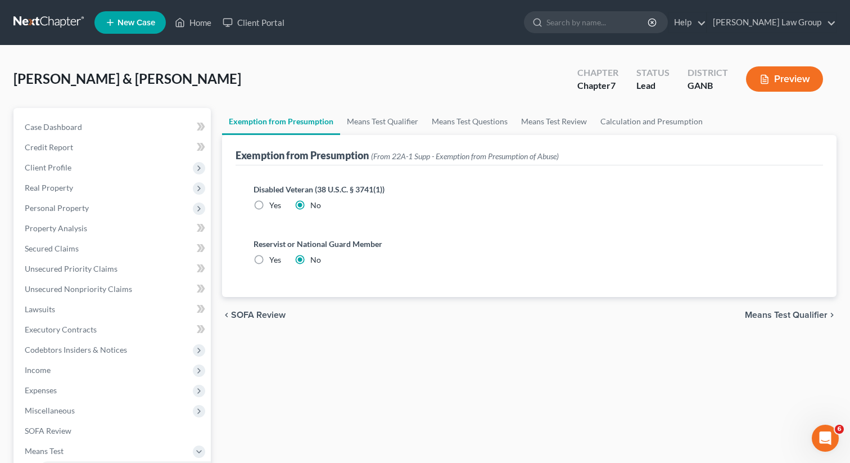
click at [374, 93] on div "[PERSON_NAME] & [PERSON_NAME] Upgraded Chapter Chapter 7 Status Lead District G…" at bounding box center [424, 83] width 823 height 49
click at [364, 119] on link "Means Test Qualifier" at bounding box center [382, 121] width 85 height 27
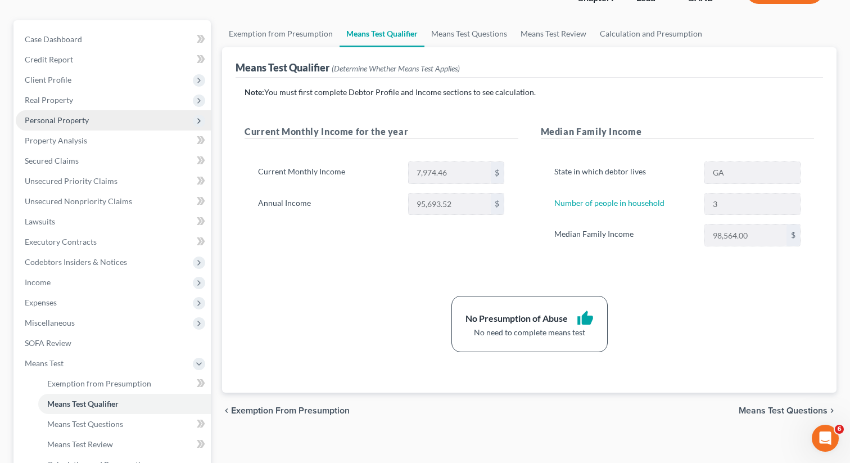
scroll to position [126, 0]
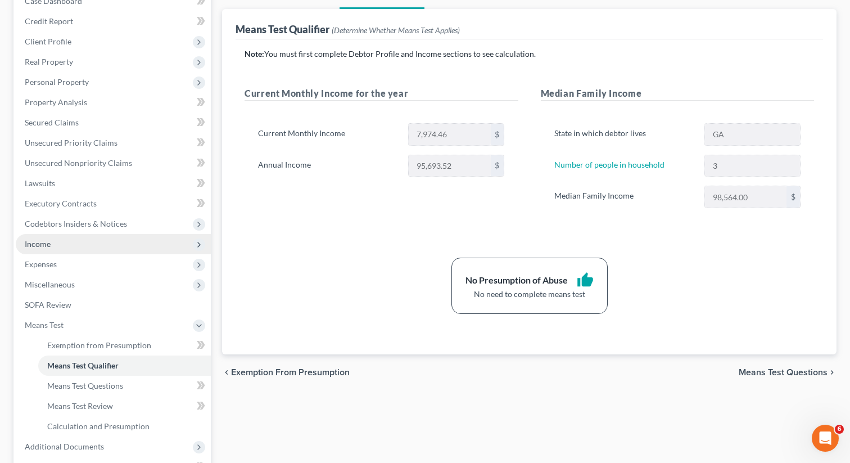
click at [81, 243] on span "Income" at bounding box center [113, 244] width 195 height 20
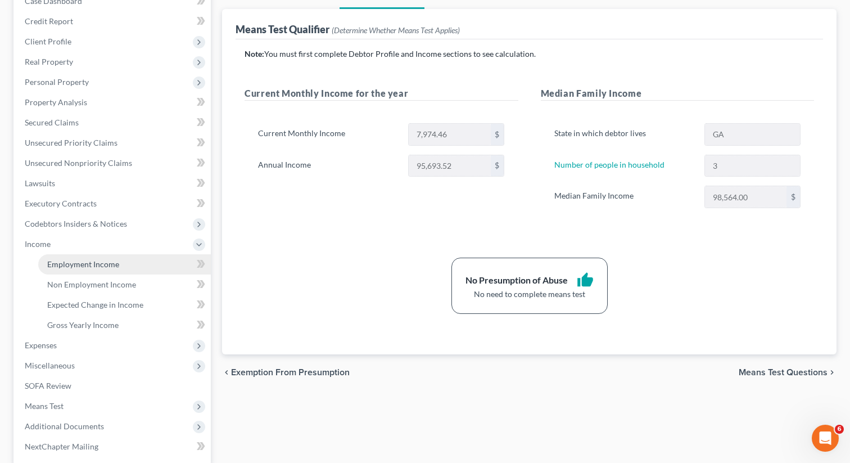
click at [76, 265] on span "Employment Income" at bounding box center [83, 264] width 72 height 10
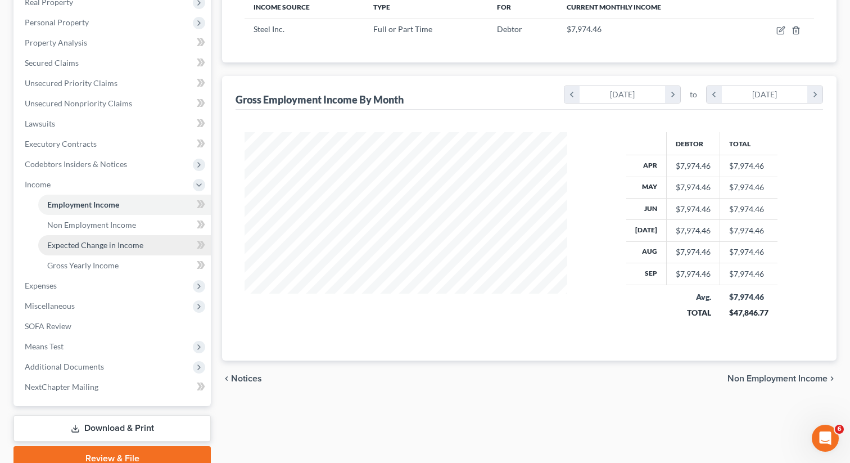
scroll to position [214, 0]
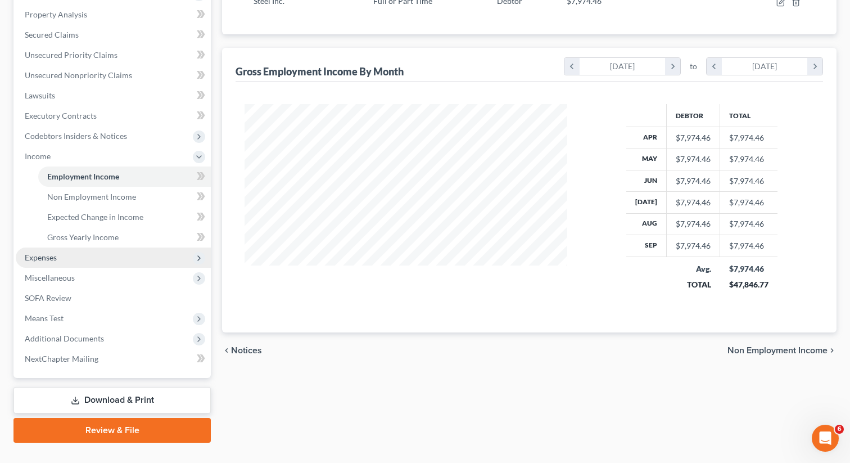
click at [63, 260] on span "Expenses" at bounding box center [113, 257] width 195 height 20
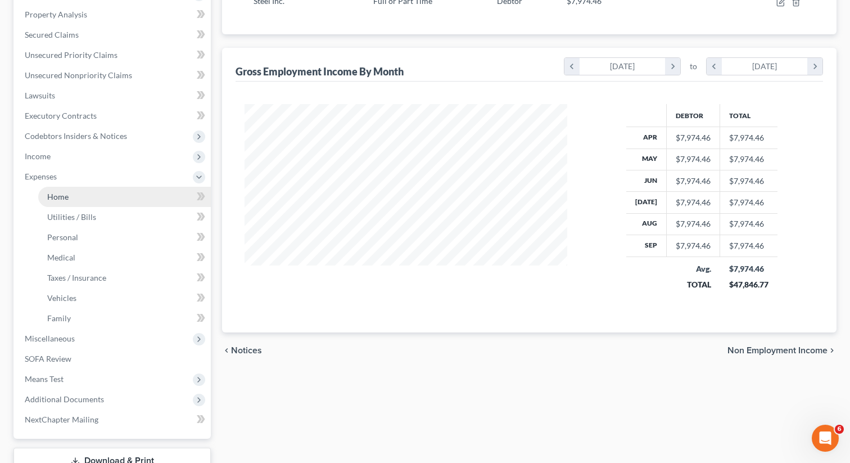
click at [86, 199] on link "Home" at bounding box center [124, 197] width 173 height 20
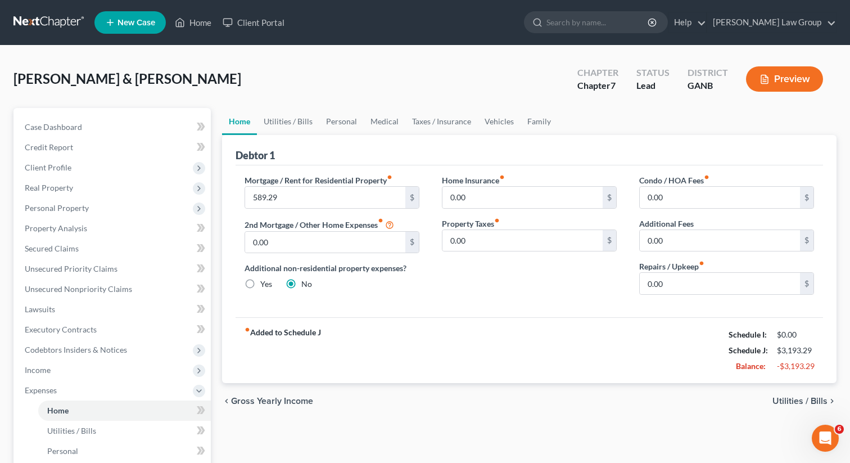
click at [484, 138] on div "Debtor 1" at bounding box center [530, 150] width 588 height 30
click at [486, 129] on link "Vehicles" at bounding box center [499, 121] width 43 height 27
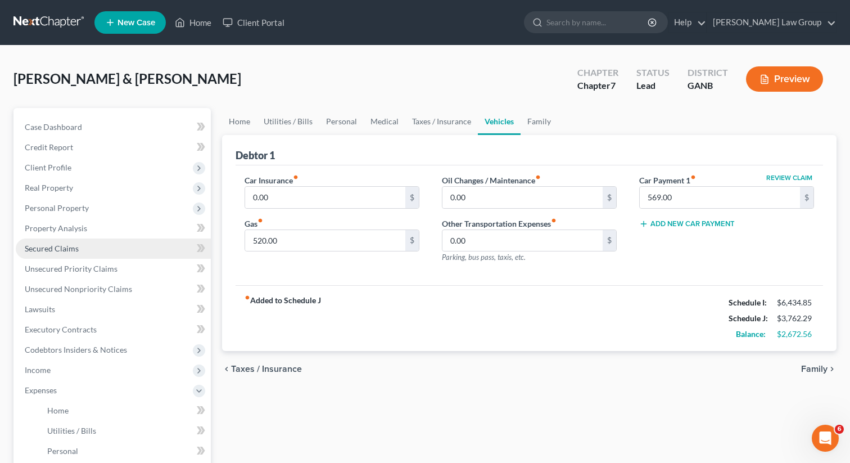
click at [47, 248] on span "Secured Claims" at bounding box center [52, 249] width 54 height 10
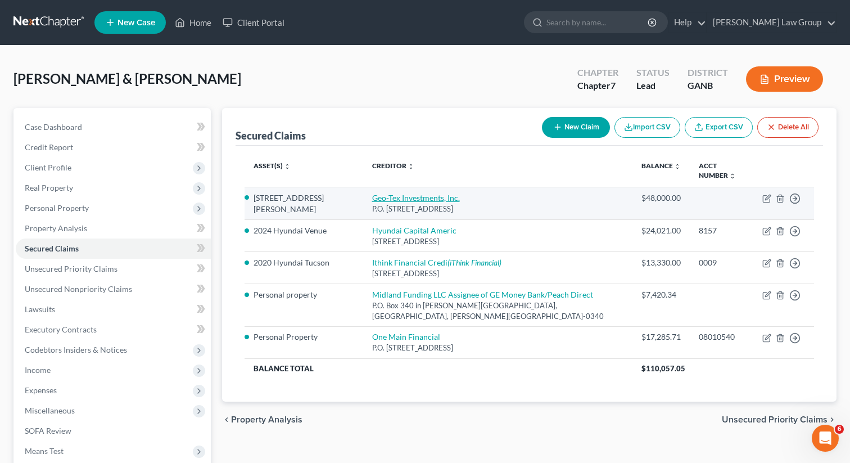
click at [385, 193] on link "Geo-Tex Investments, Inc." at bounding box center [416, 198] width 88 height 10
select select "9"
select select "2"
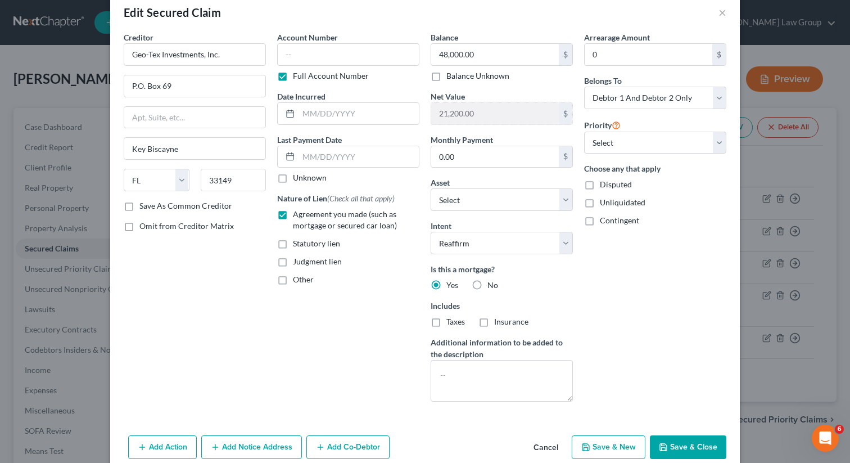
scroll to position [23, 0]
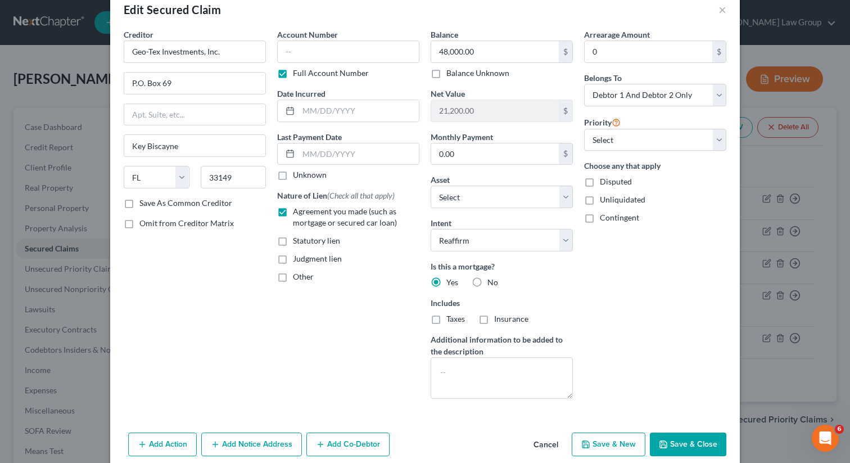
click at [447, 317] on label "Taxes" at bounding box center [456, 318] width 19 height 11
click at [451, 317] on input "Taxes" at bounding box center [454, 316] width 7 height 7
checkbox input "true"
click at [494, 317] on label "Insurance" at bounding box center [511, 318] width 34 height 11
click at [499, 317] on input "Insurance" at bounding box center [502, 316] width 7 height 7
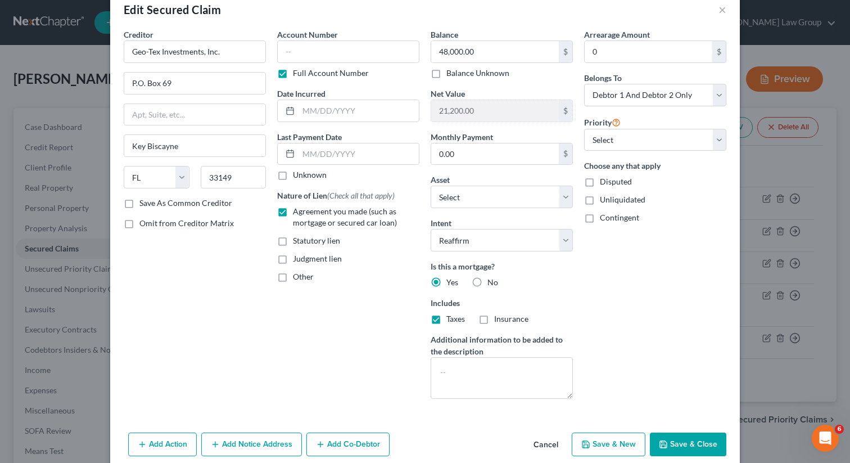
checkbox input "true"
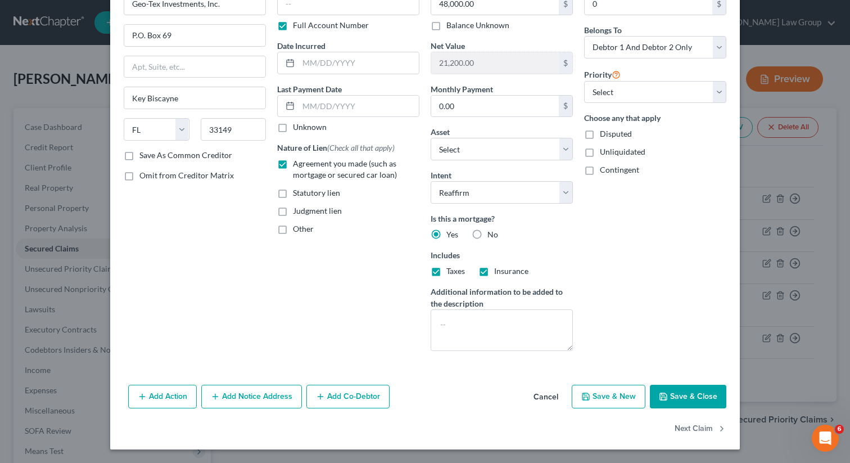
click at [673, 398] on button "Save & Close" at bounding box center [688, 397] width 76 height 24
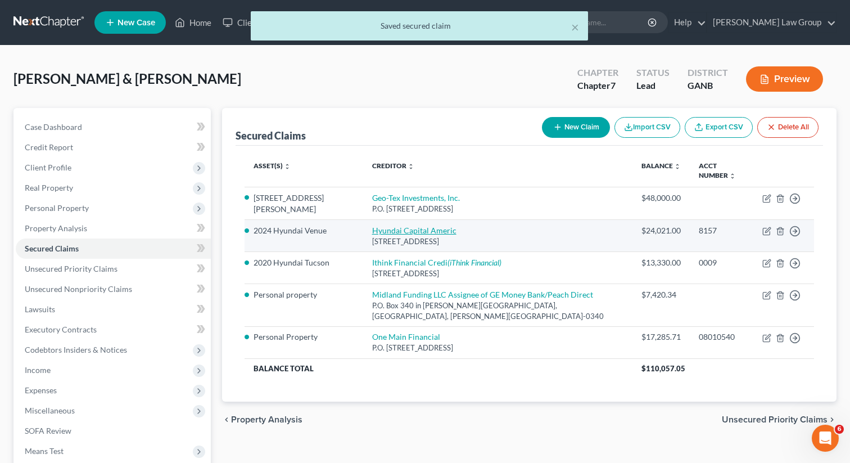
click at [372, 226] on link "Hyundai Capital Americ" at bounding box center [414, 231] width 84 height 10
select select "4"
select select "2"
select select "0"
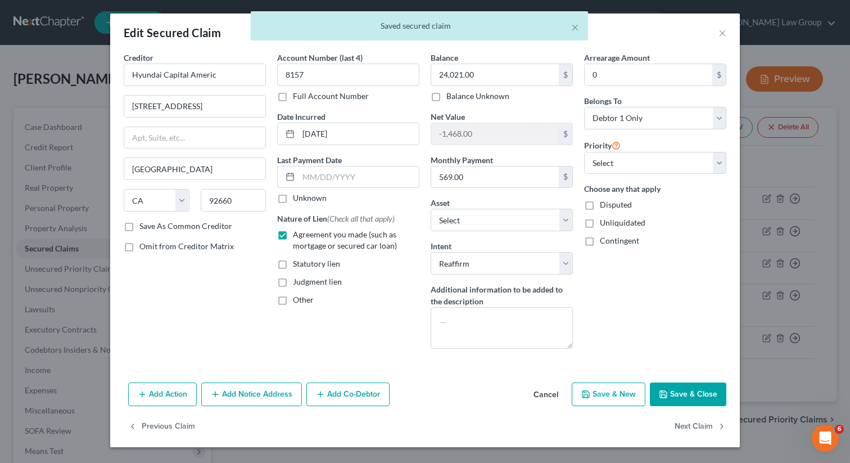
click at [685, 390] on button "Save & Close" at bounding box center [688, 394] width 76 height 24
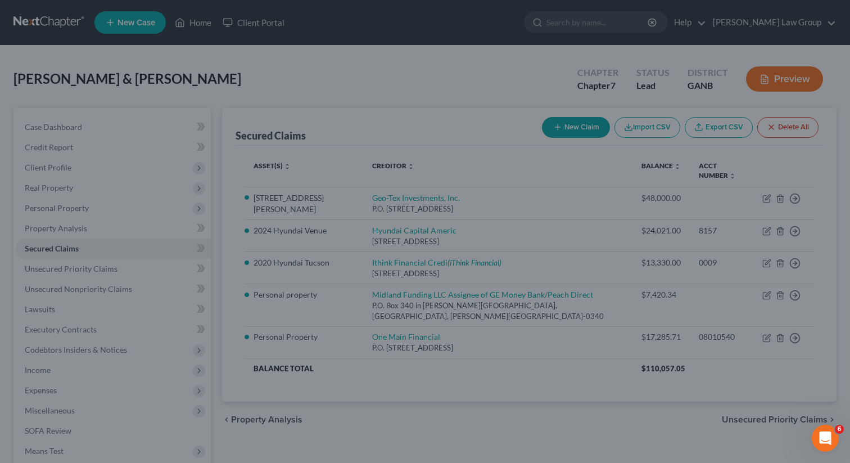
select select "6"
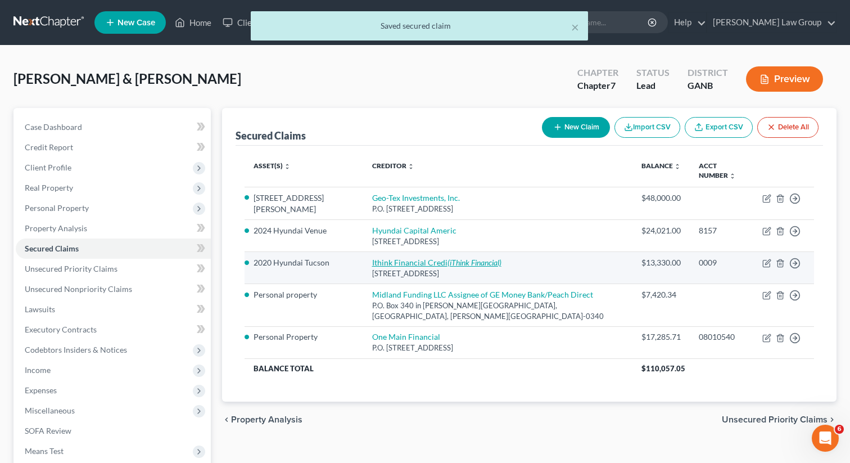
click at [409, 258] on link "Ithink Financial Credi (iThink Financial)" at bounding box center [436, 263] width 129 height 10
select select "9"
select select "0"
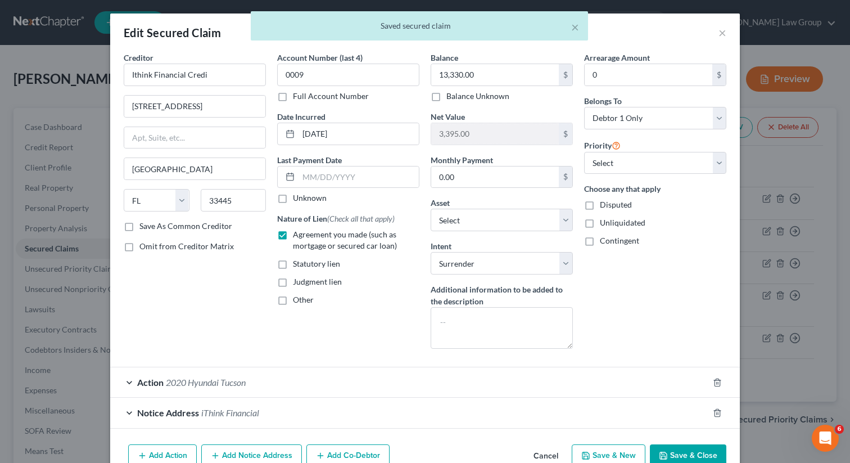
click at [674, 454] on button "Save & Close" at bounding box center [688, 456] width 76 height 24
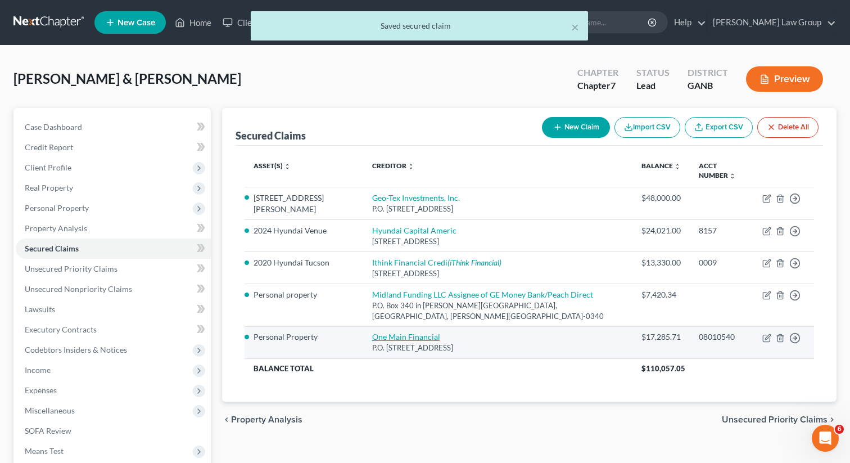
click at [372, 332] on link "One Main Financial" at bounding box center [406, 337] width 68 height 10
select select "15"
select select "3"
select select "2"
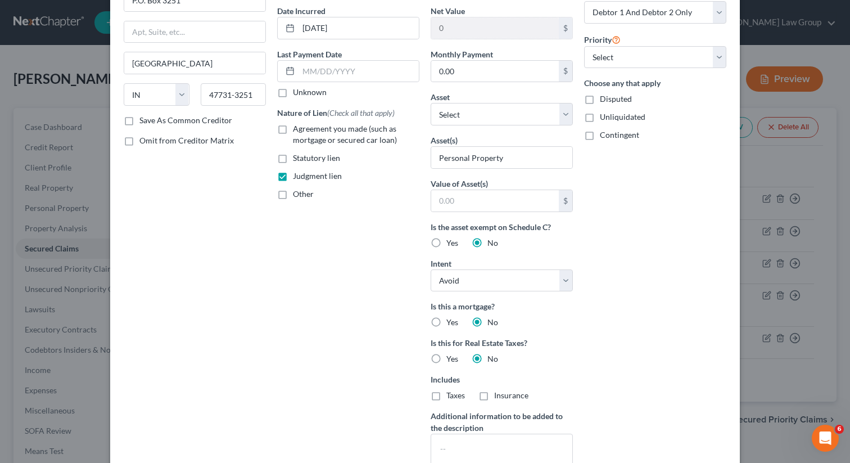
scroll to position [0, 0]
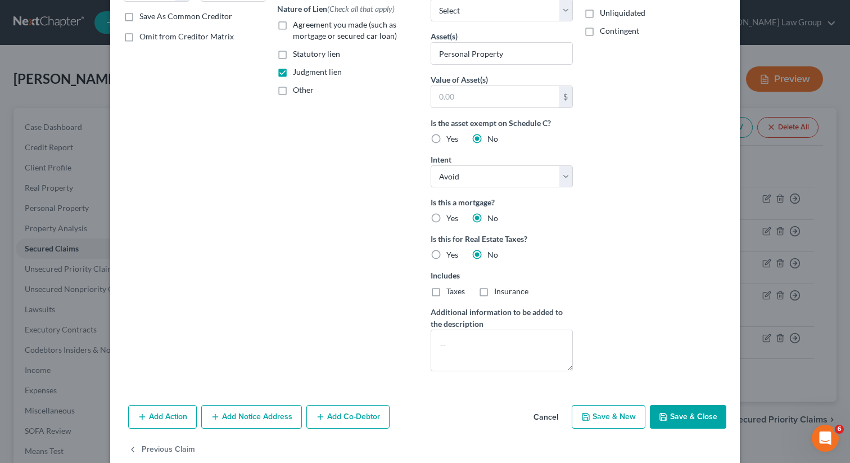
click at [710, 415] on button "Save & Close" at bounding box center [688, 417] width 76 height 24
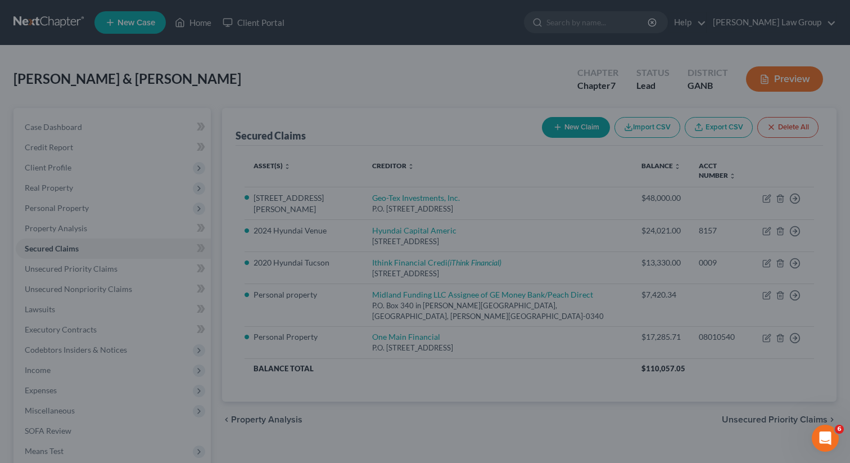
type input "0"
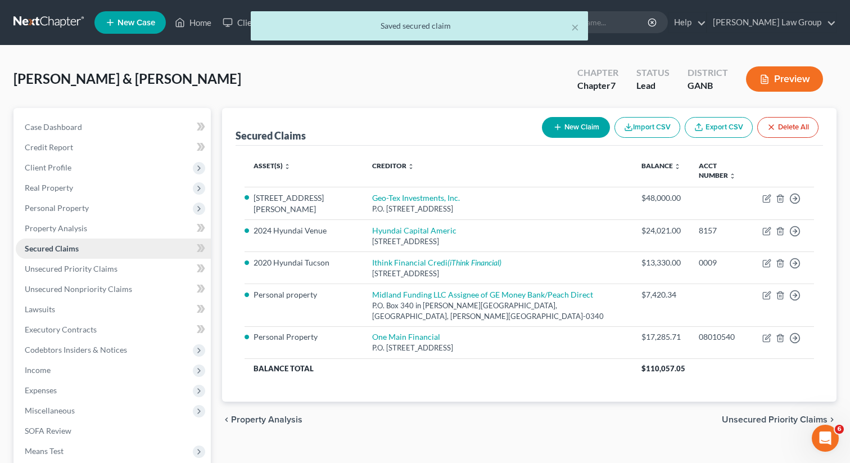
click at [142, 255] on link "Secured Claims" at bounding box center [113, 248] width 195 height 20
click at [125, 268] on link "Unsecured Priority Claims" at bounding box center [113, 269] width 195 height 20
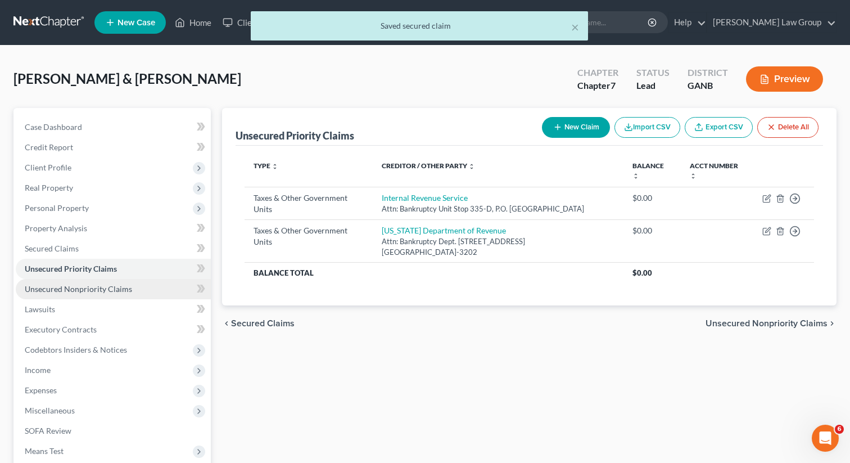
click at [110, 289] on span "Unsecured Nonpriority Claims" at bounding box center [78, 289] width 107 height 10
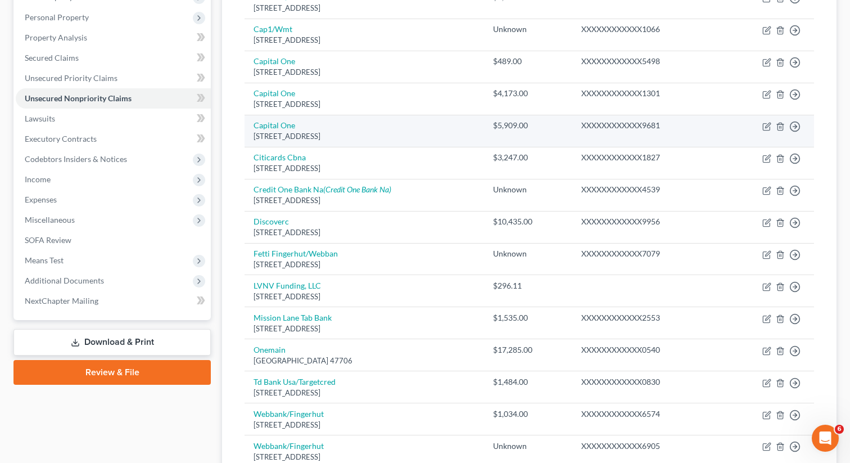
scroll to position [161, 0]
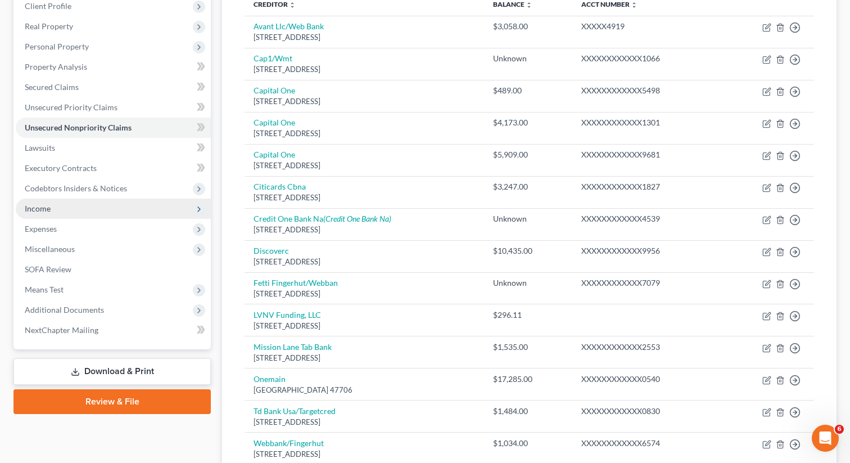
click at [52, 208] on span "Income" at bounding box center [113, 209] width 195 height 20
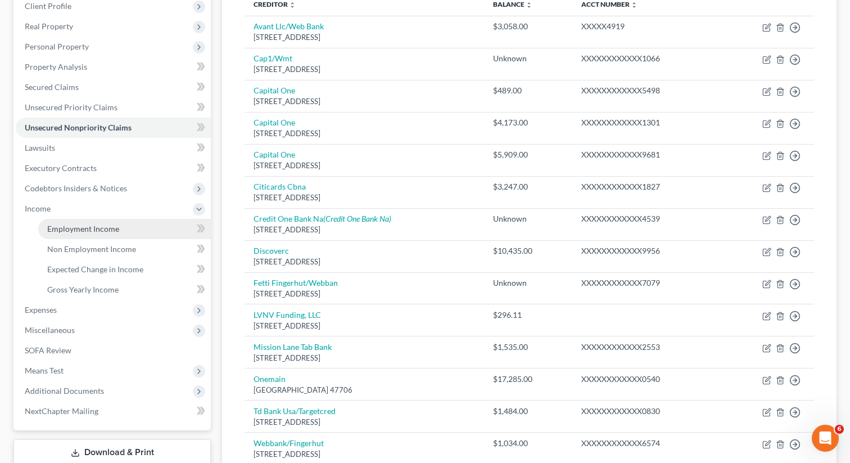
click at [72, 224] on span "Employment Income" at bounding box center [83, 229] width 72 height 10
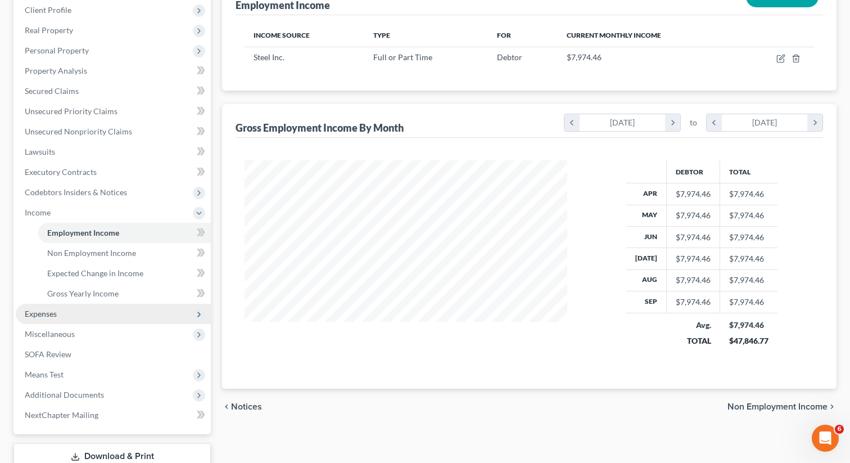
scroll to position [191, 0]
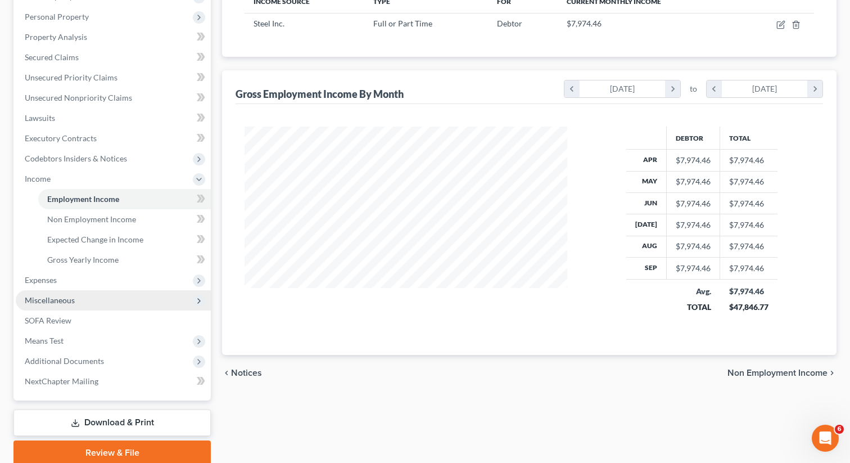
click at [53, 294] on span "Miscellaneous" at bounding box center [113, 300] width 195 height 20
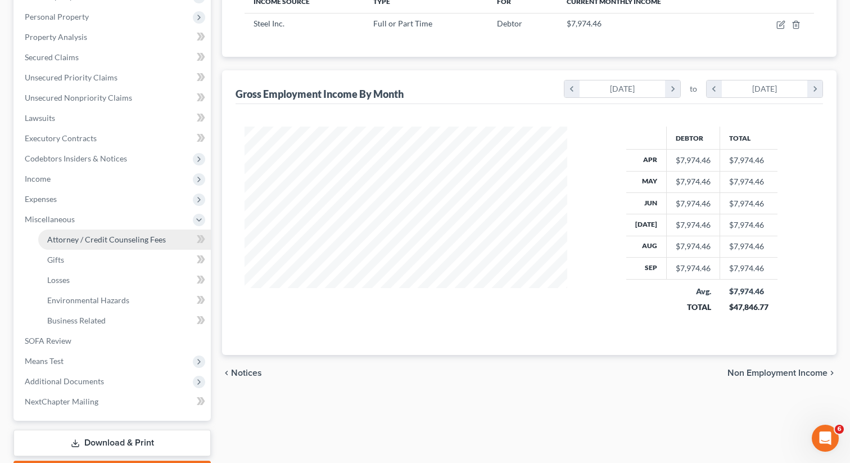
click at [81, 236] on span "Attorney / Credit Counseling Fees" at bounding box center [106, 240] width 119 height 10
select select "0"
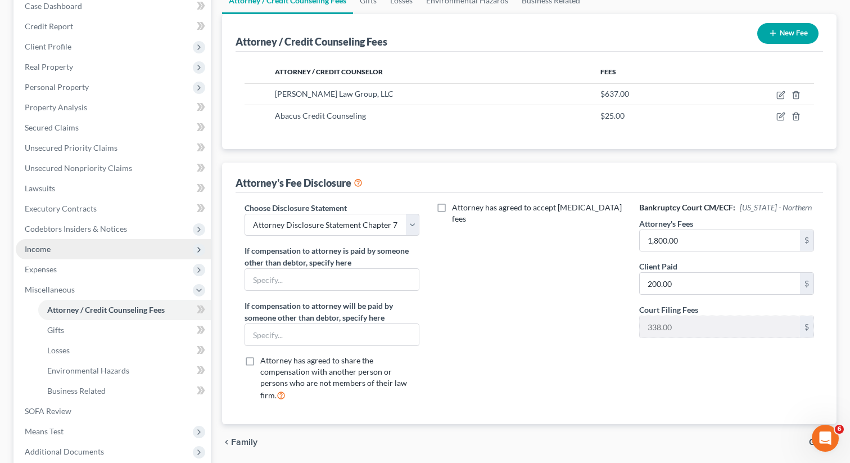
scroll to position [128, 0]
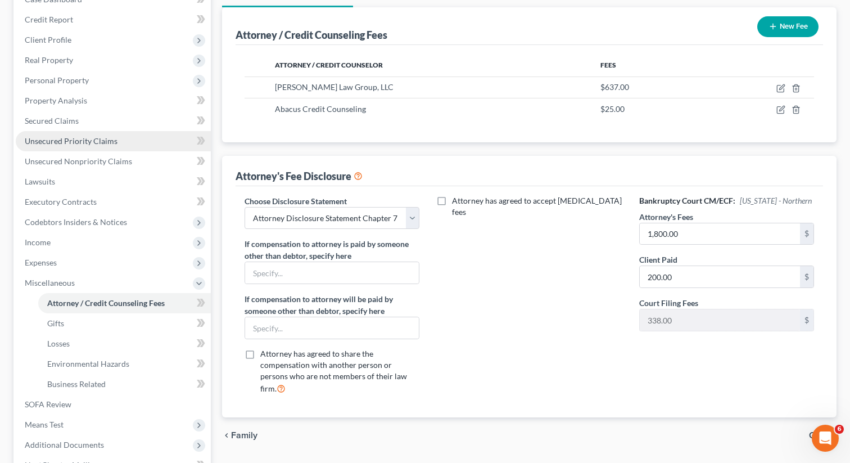
click at [94, 147] on link "Unsecured Priority Claims" at bounding box center [113, 141] width 195 height 20
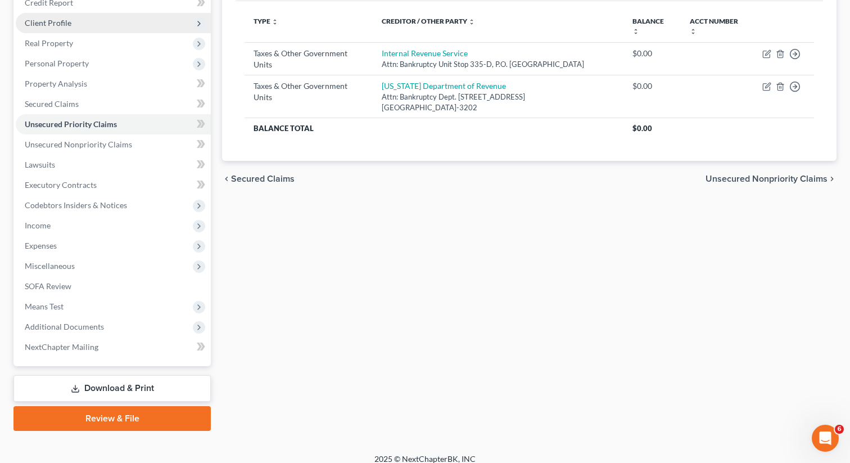
scroll to position [154, 0]
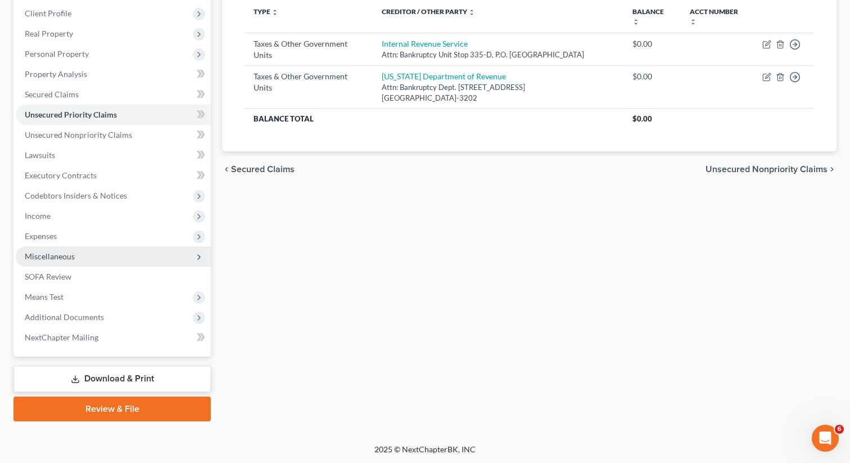
click at [66, 256] on span "Miscellaneous" at bounding box center [50, 256] width 50 height 10
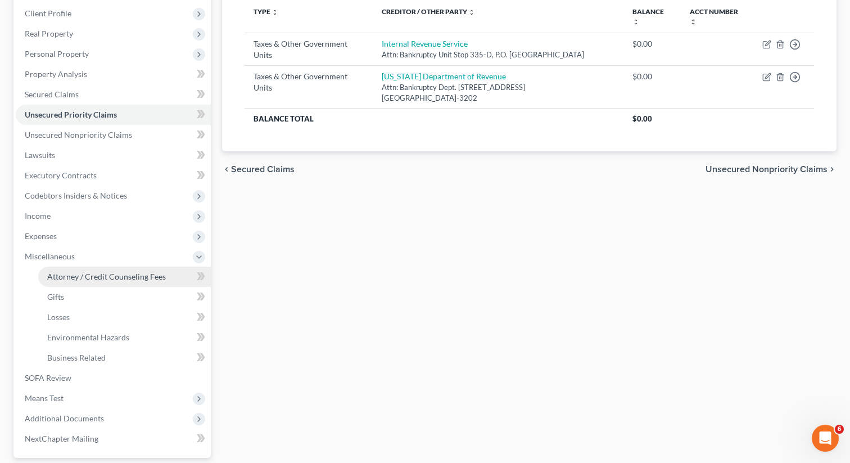
click at [70, 272] on span "Attorney / Credit Counseling Fees" at bounding box center [106, 277] width 119 height 10
select select "0"
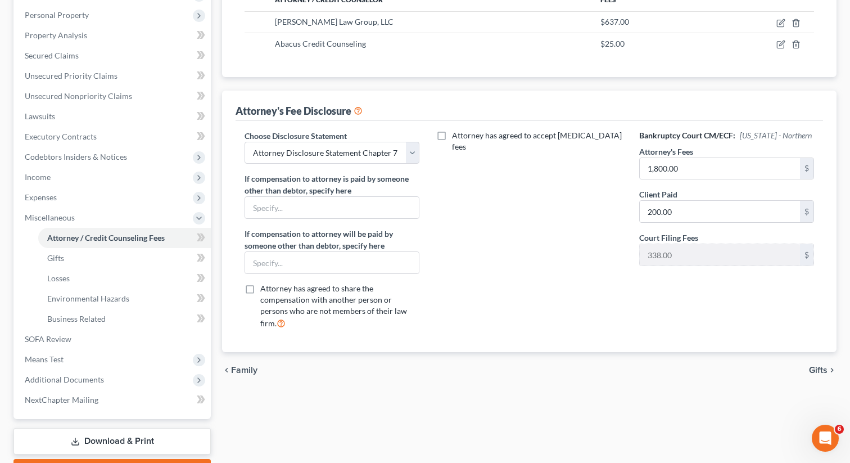
scroll to position [225, 0]
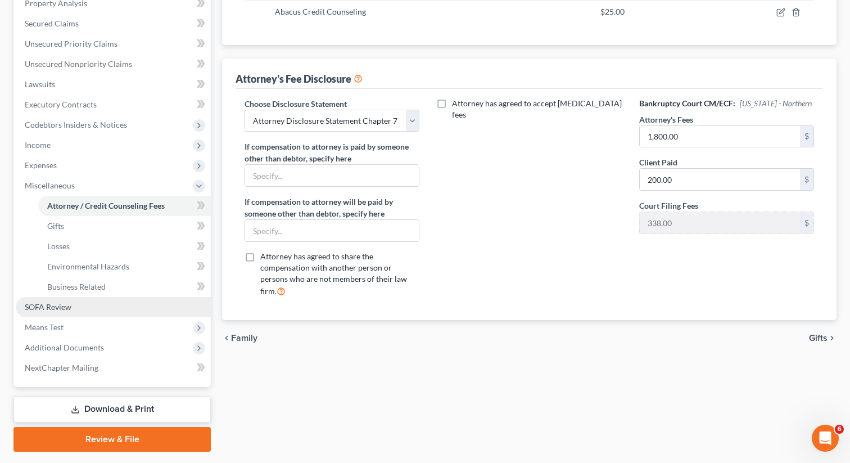
click at [39, 306] on span "SOFA Review" at bounding box center [48, 307] width 47 height 10
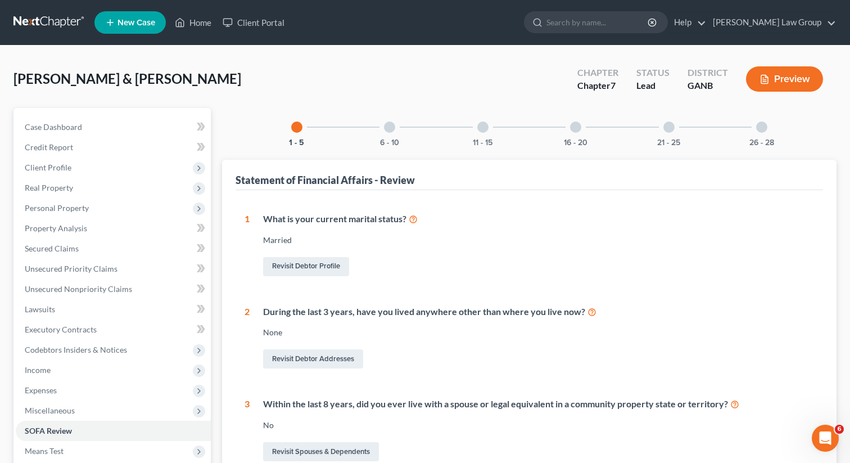
click at [398, 136] on div "6 - 10" at bounding box center [390, 127] width 38 height 38
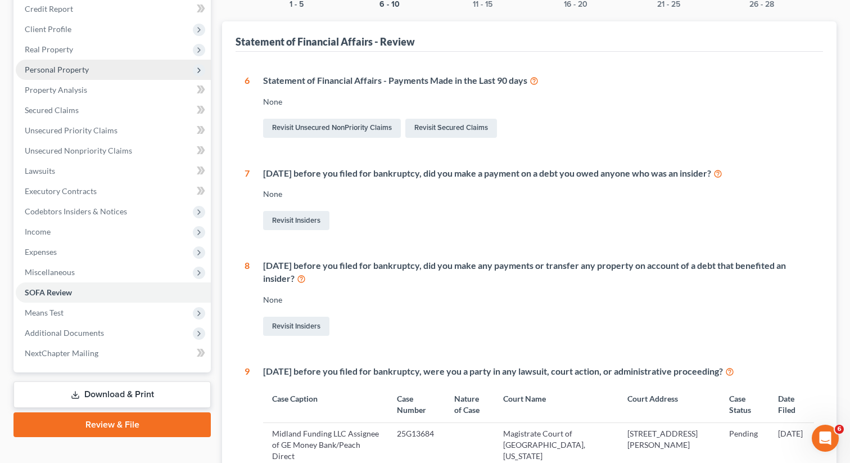
scroll to position [158, 0]
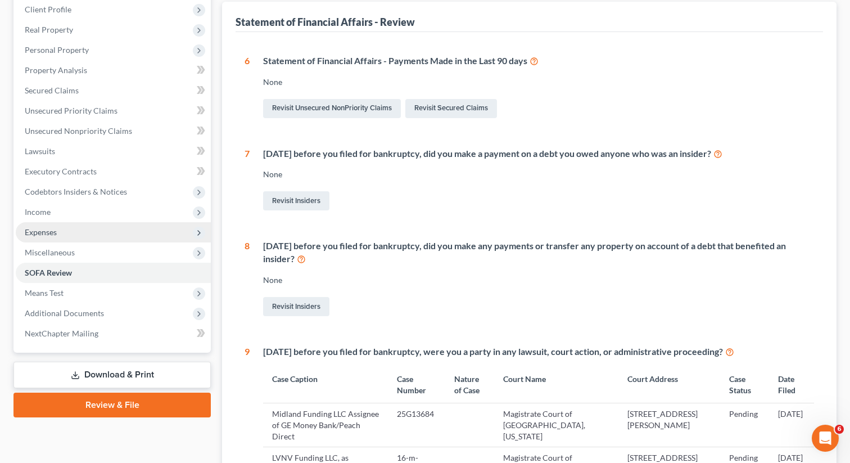
click at [60, 234] on span "Expenses" at bounding box center [113, 232] width 195 height 20
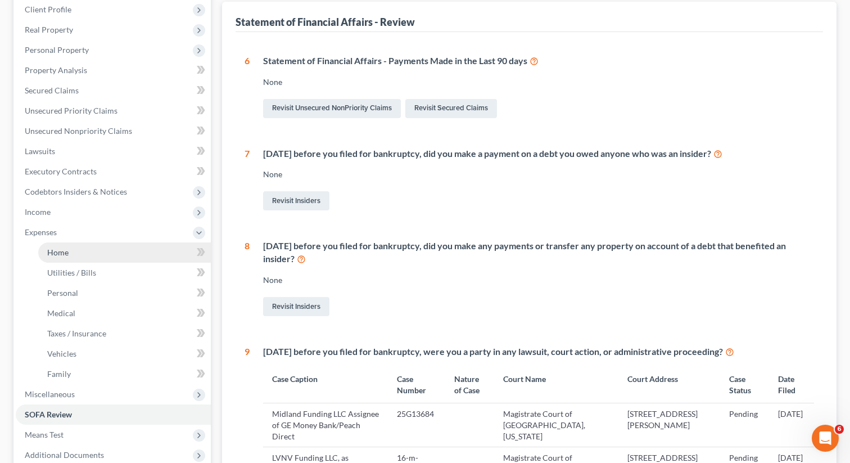
click at [52, 247] on span "Home" at bounding box center [57, 252] width 21 height 10
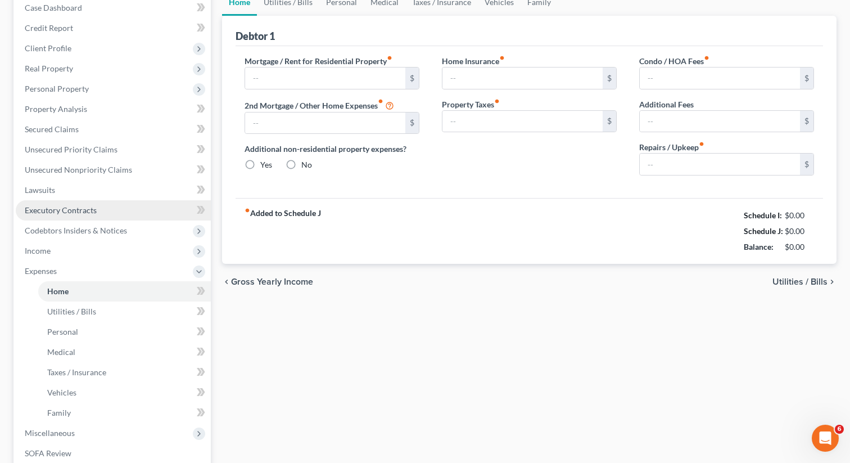
type input "589.29"
type input "0.00"
radio input "true"
type input "0.00"
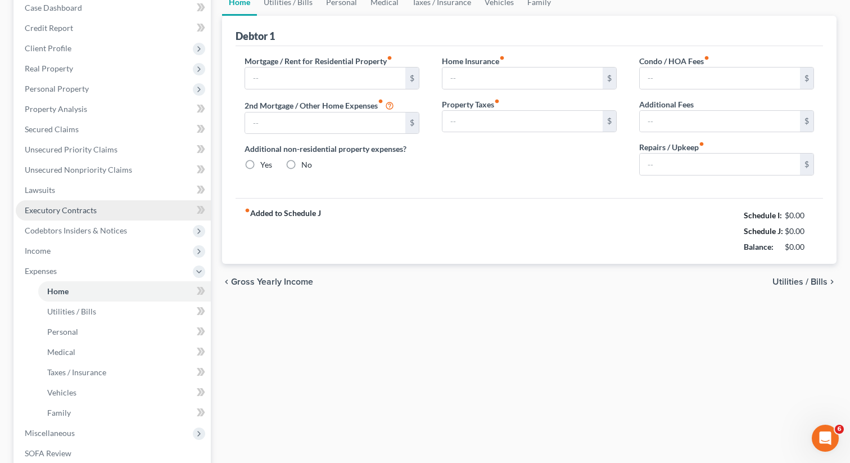
type input "0.00"
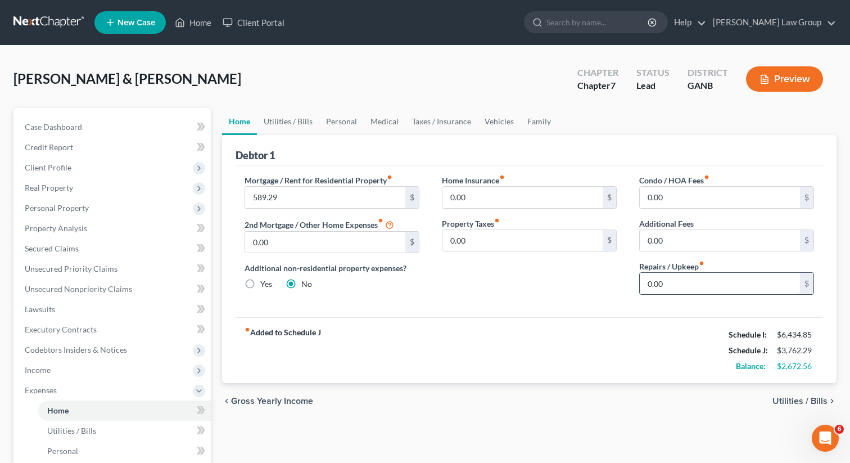
click at [681, 289] on input "0.00" at bounding box center [720, 283] width 160 height 21
type input "100"
click at [289, 115] on link "Utilities / Bills" at bounding box center [288, 121] width 62 height 27
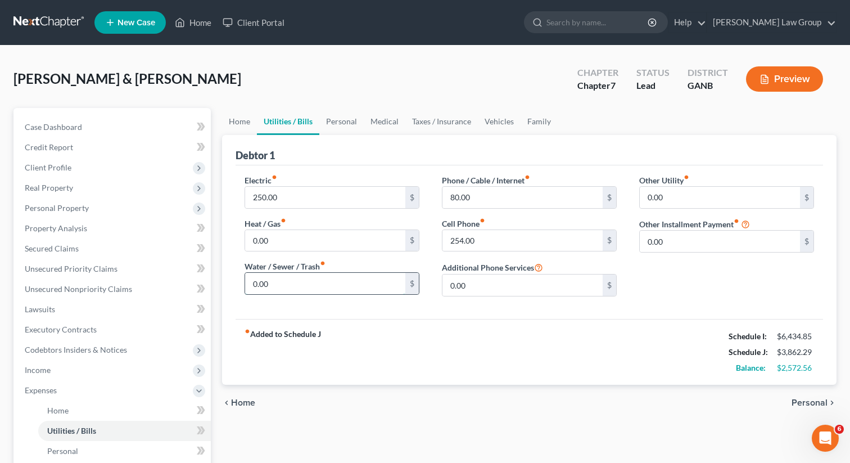
click at [277, 287] on input "0.00" at bounding box center [325, 283] width 160 height 21
click at [498, 123] on link "Vehicles" at bounding box center [499, 121] width 43 height 27
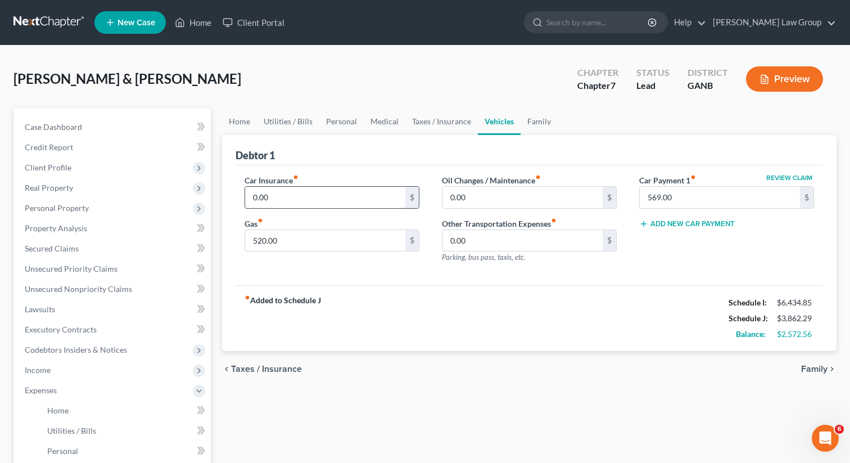
click at [277, 206] on input "0.00" at bounding box center [325, 197] width 160 height 21
type input "216"
click at [687, 247] on div "Review Claim Car Payment 1 fiber_manual_record 569.00 $ Add New Car Payment" at bounding box center [726, 223] width 197 height 98
click at [451, 117] on link "Taxes / Insurance" at bounding box center [442, 121] width 73 height 27
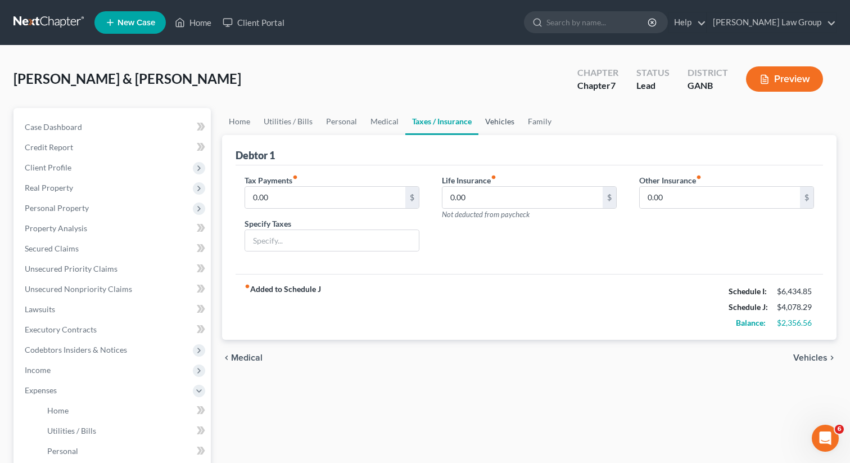
click at [493, 121] on link "Vehicles" at bounding box center [500, 121] width 43 height 27
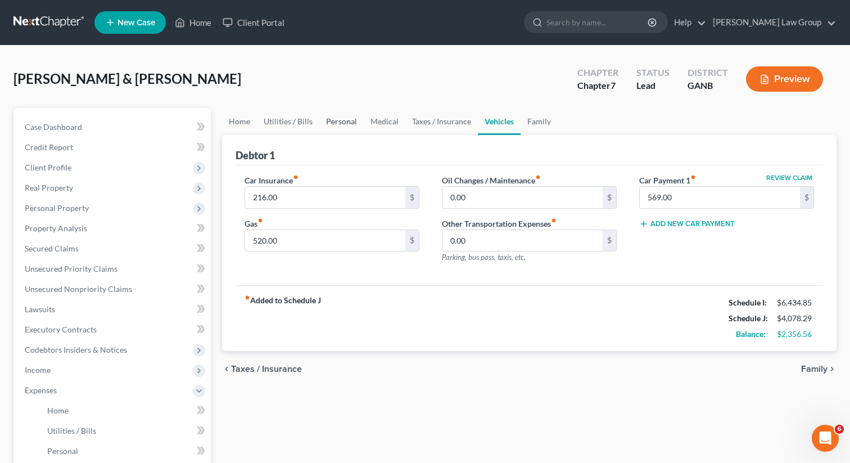
click at [340, 122] on link "Personal" at bounding box center [341, 121] width 44 height 27
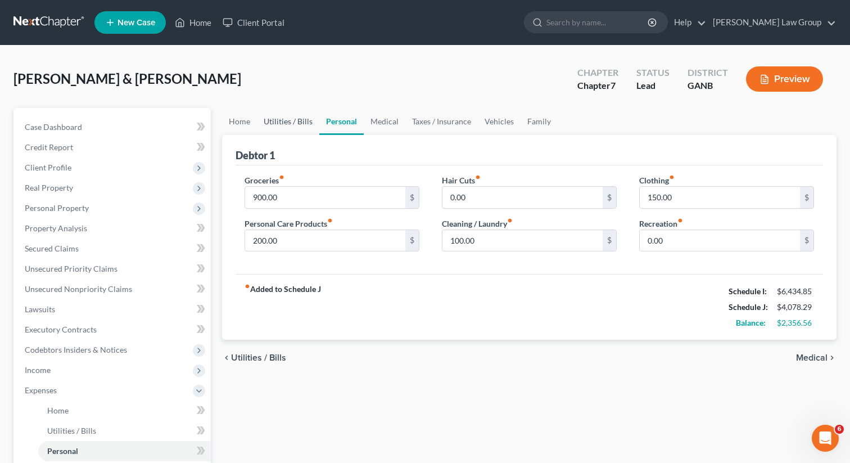
click at [300, 119] on link "Utilities / Bills" at bounding box center [288, 121] width 62 height 27
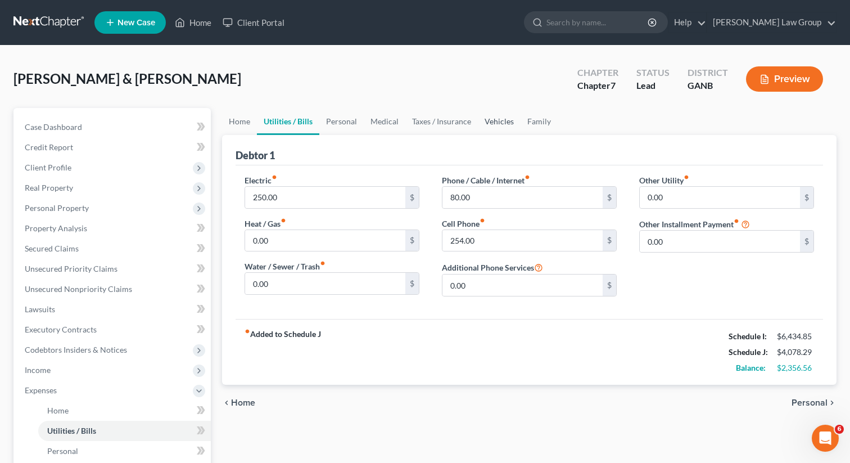
click at [489, 127] on link "Vehicles" at bounding box center [499, 121] width 43 height 27
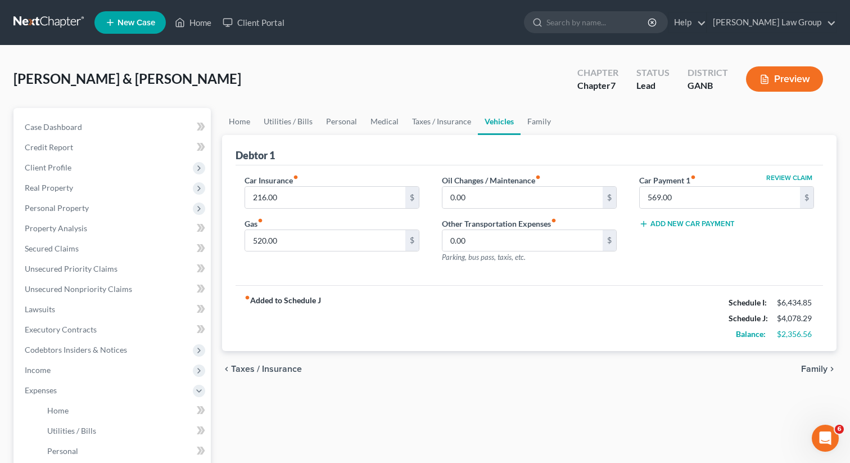
click at [660, 227] on button "Add New Car Payment" at bounding box center [687, 223] width 96 height 9
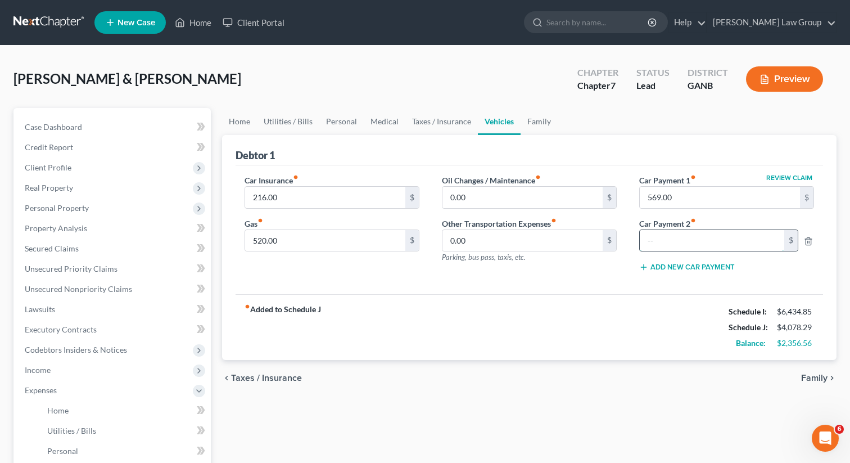
click at [652, 245] on input "text" at bounding box center [712, 240] width 145 height 21
type input "104.00"
click at [433, 402] on div "Home Utilities / Bills Personal Medical Taxes / Insurance Vehicles Family Debto…" at bounding box center [530, 412] width 626 height 609
click at [534, 120] on link "Family" at bounding box center [539, 121] width 37 height 27
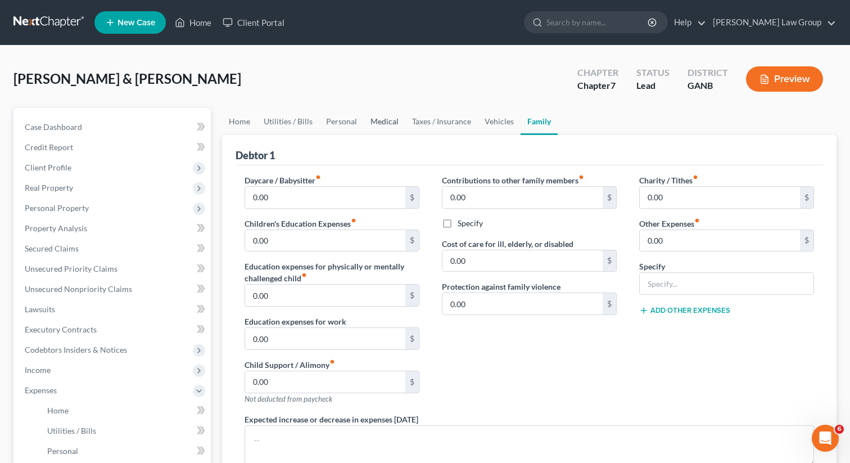
click at [372, 120] on link "Medical" at bounding box center [385, 121] width 42 height 27
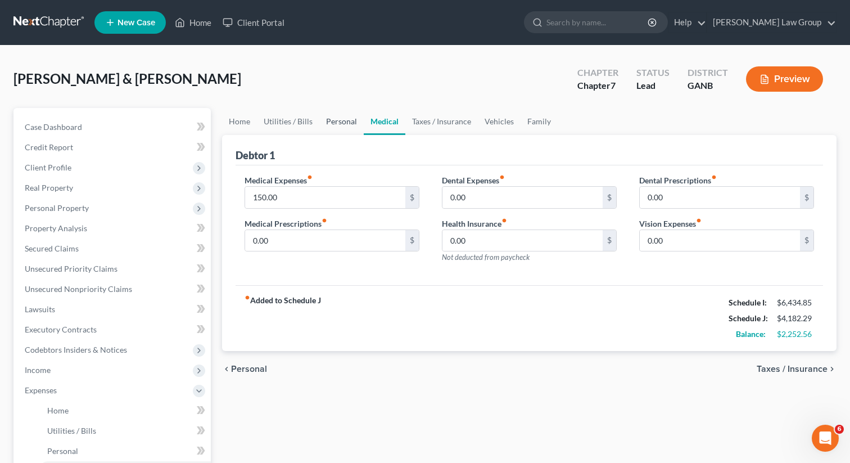
click at [333, 120] on link "Personal" at bounding box center [341, 121] width 44 height 27
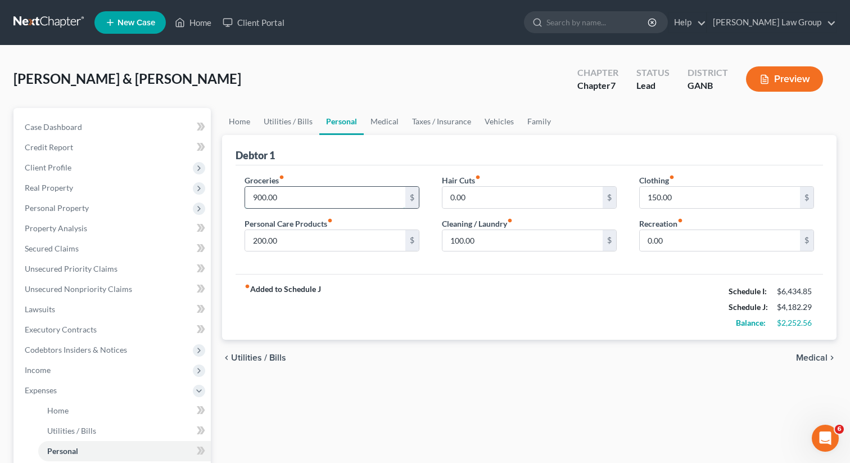
click at [292, 207] on input "900.00" at bounding box center [325, 197] width 160 height 21
type input "1,500"
click at [381, 286] on div "fiber_manual_record Added to Schedule J Schedule I: $6,434.85 Schedule J: $4,78…" at bounding box center [530, 307] width 588 height 66
click at [322, 224] on label "Personal Care Products fiber_manual_record" at bounding box center [289, 224] width 88 height 12
click at [309, 243] on input "200.00" at bounding box center [325, 240] width 160 height 21
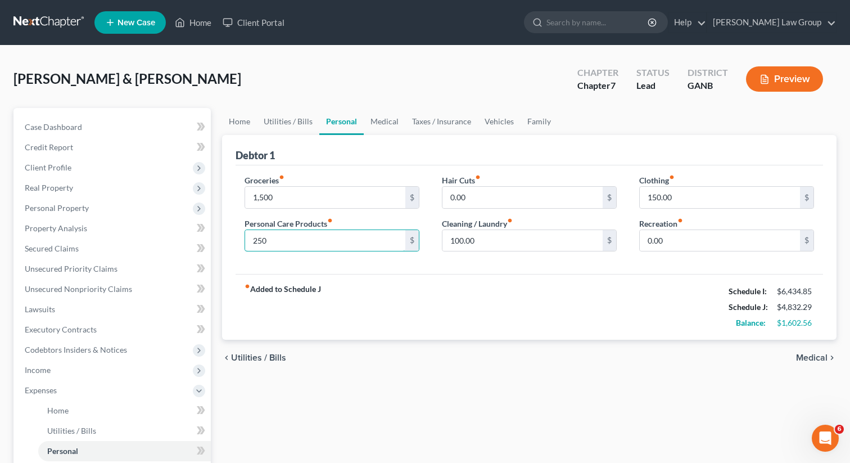
type input "250"
click at [485, 280] on div "fiber_manual_record Added to Schedule J Schedule I: $6,434.85 Schedule J: $4,83…" at bounding box center [530, 307] width 588 height 66
click at [497, 117] on link "Vehicles" at bounding box center [499, 121] width 43 height 27
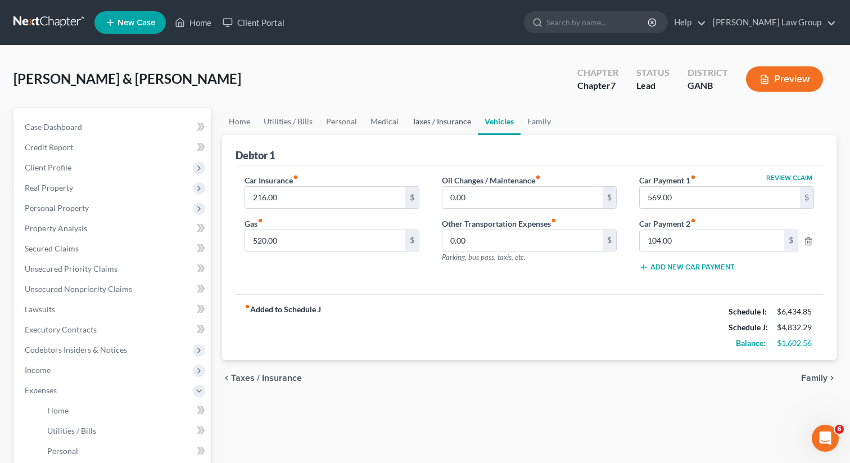
click at [457, 118] on link "Taxes / Insurance" at bounding box center [442, 121] width 73 height 27
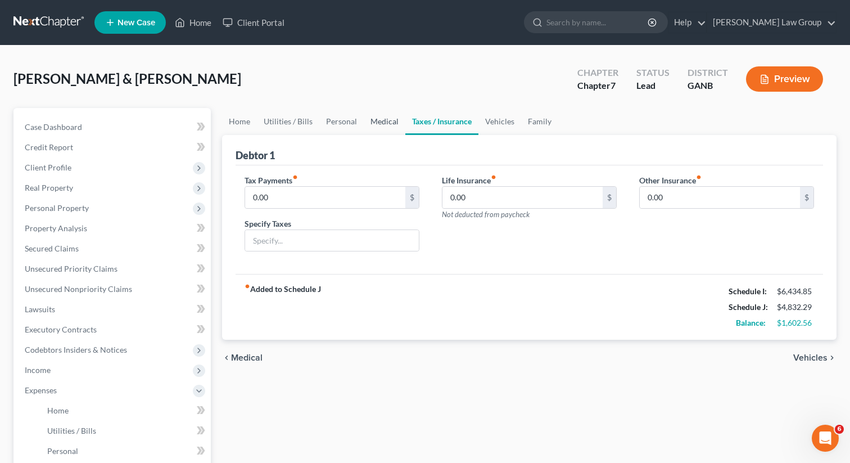
click at [386, 124] on link "Medical" at bounding box center [385, 121] width 42 height 27
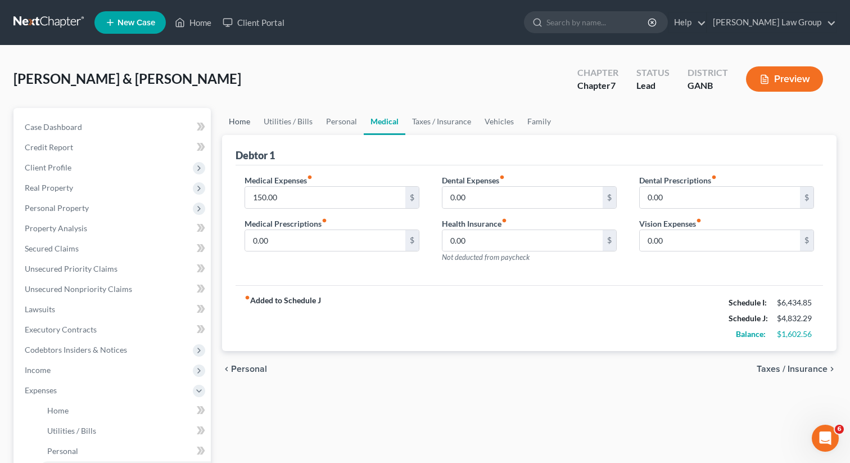
click at [234, 120] on link "Home" at bounding box center [239, 121] width 35 height 27
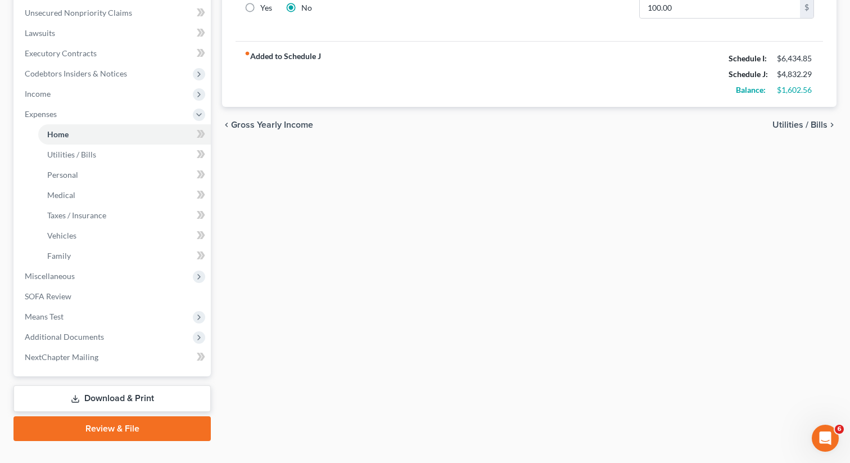
scroll to position [296, 0]
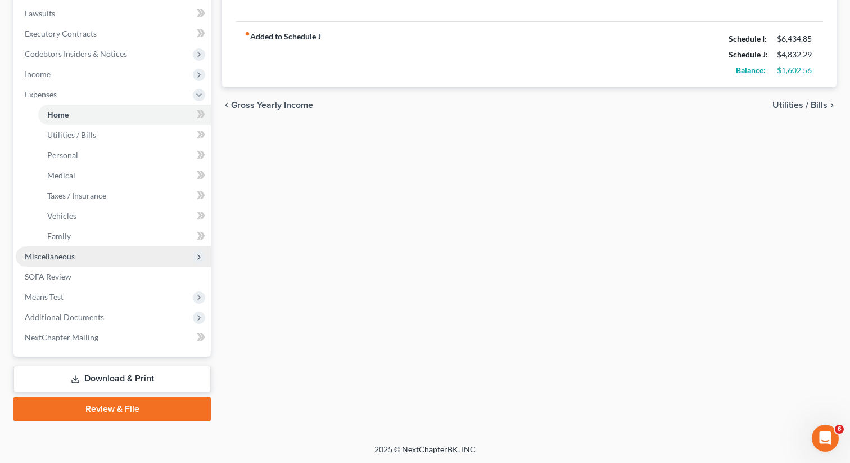
click at [100, 257] on span "Miscellaneous" at bounding box center [113, 256] width 195 height 20
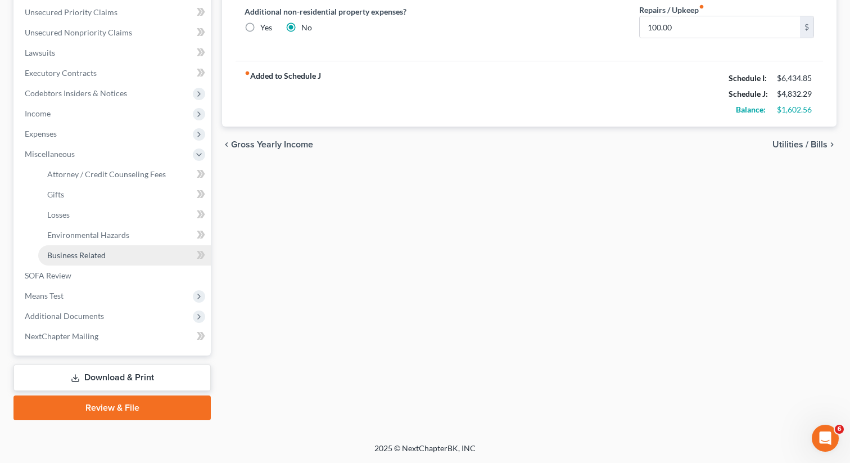
scroll to position [255, 0]
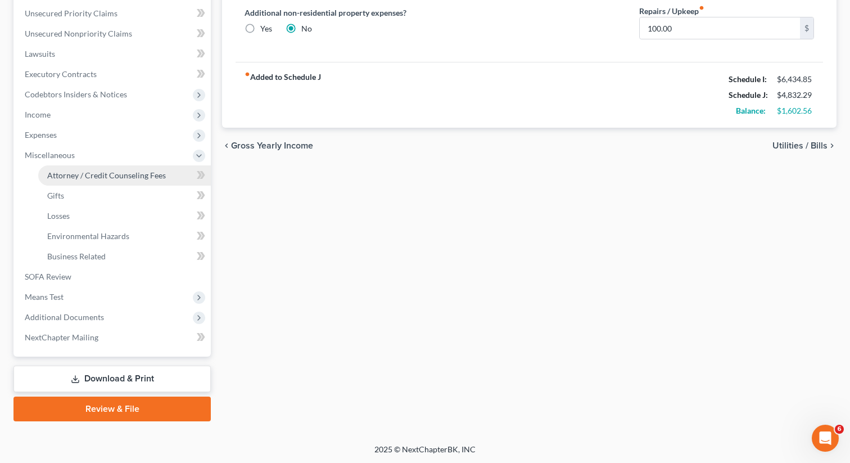
click at [106, 173] on span "Attorney / Credit Counseling Fees" at bounding box center [106, 175] width 119 height 10
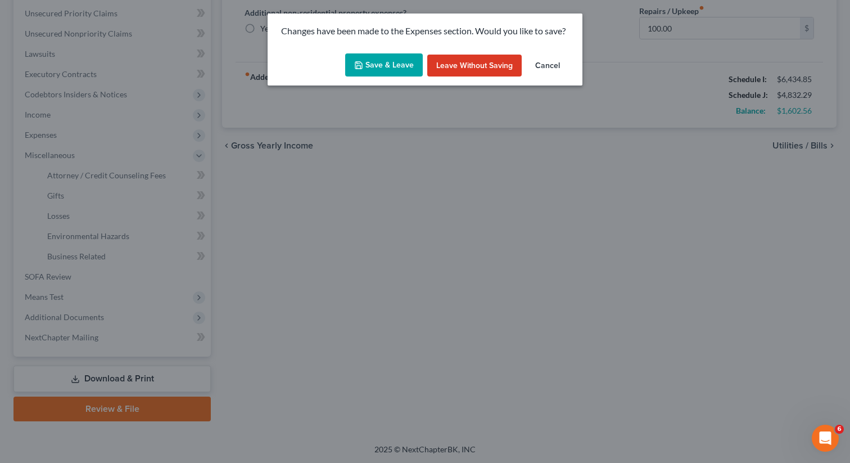
click at [383, 69] on button "Save & Leave" at bounding box center [384, 65] width 78 height 24
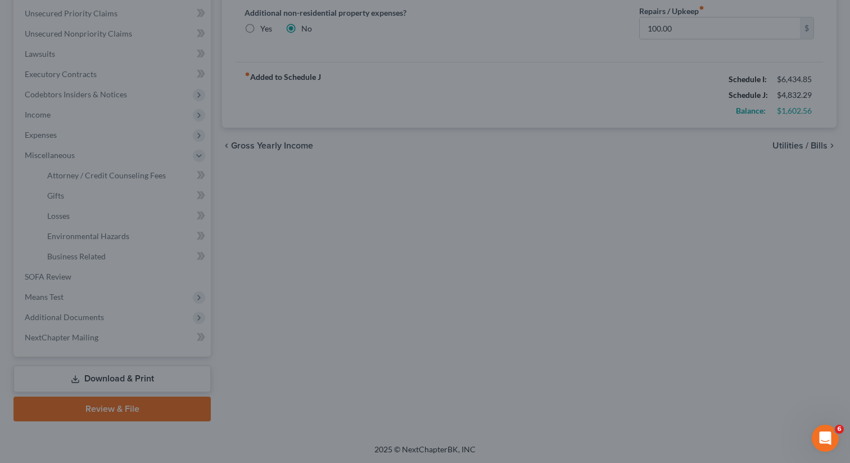
select select "0"
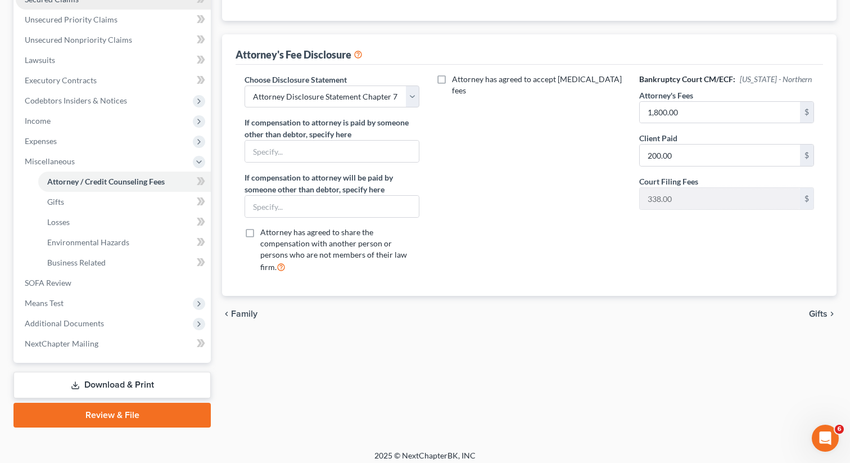
scroll to position [255, 0]
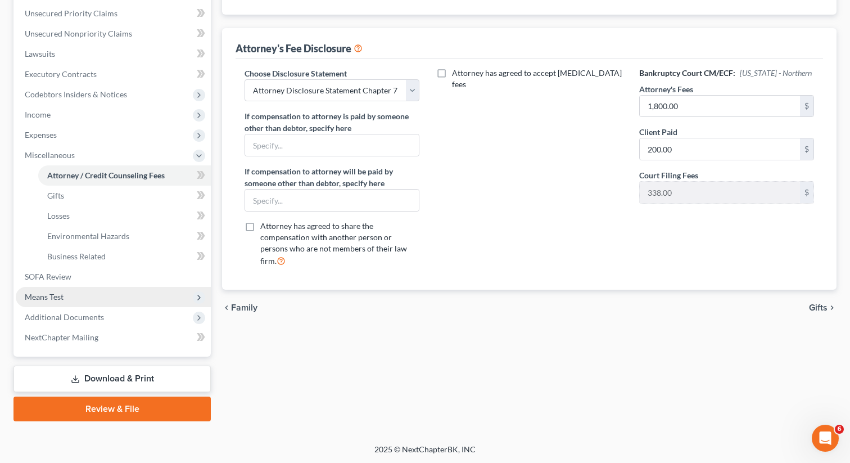
click at [67, 303] on span "Means Test" at bounding box center [113, 297] width 195 height 20
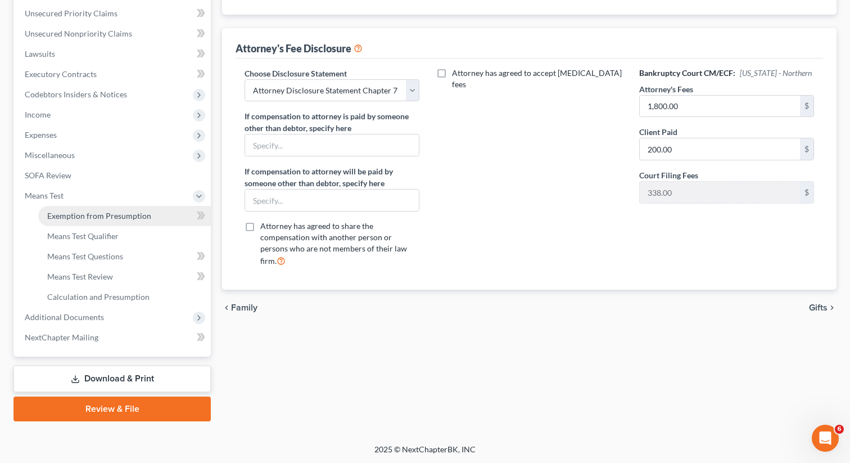
click at [91, 220] on link "Exemption from Presumption" at bounding box center [124, 216] width 173 height 20
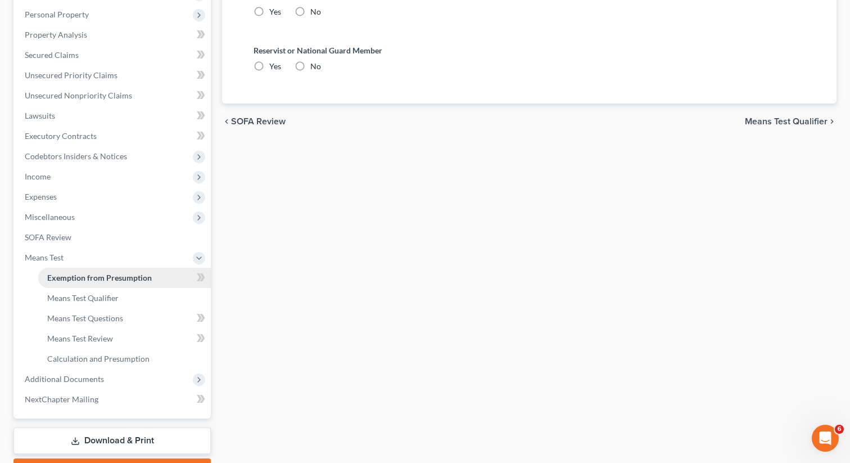
radio input "true"
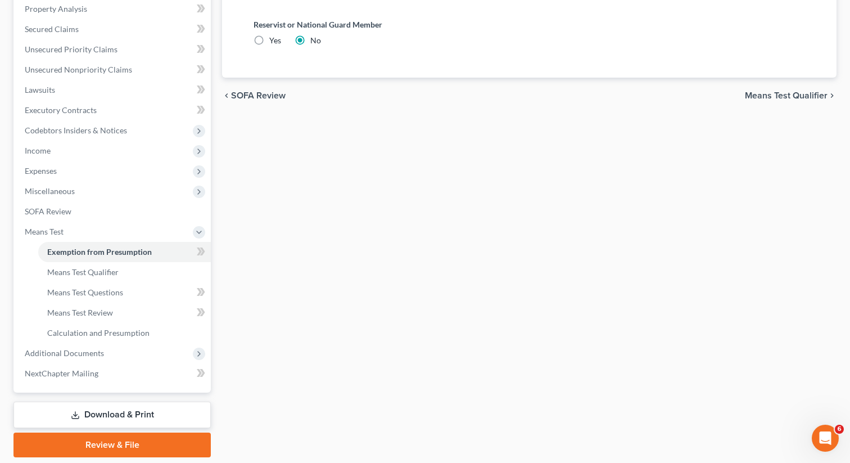
scroll to position [255, 0]
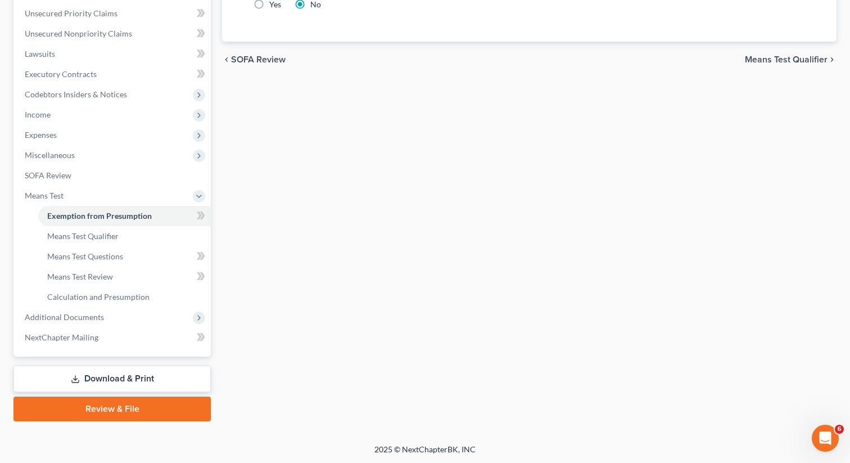
click at [123, 372] on link "Download & Print" at bounding box center [111, 379] width 197 height 26
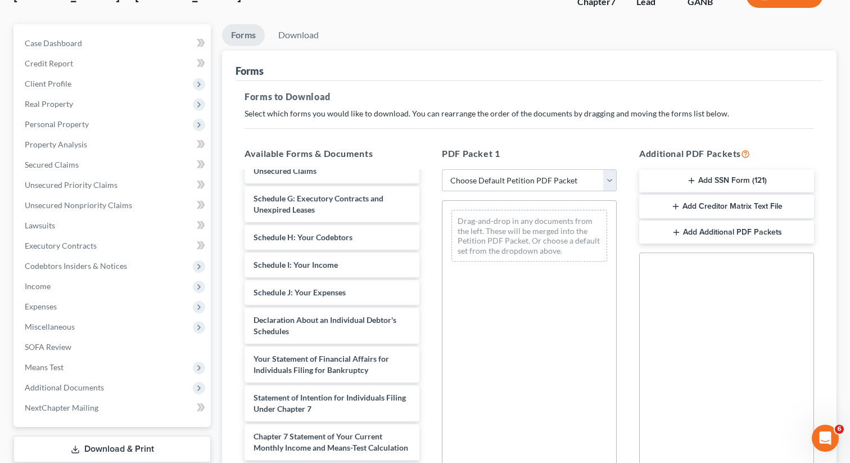
scroll to position [212, 0]
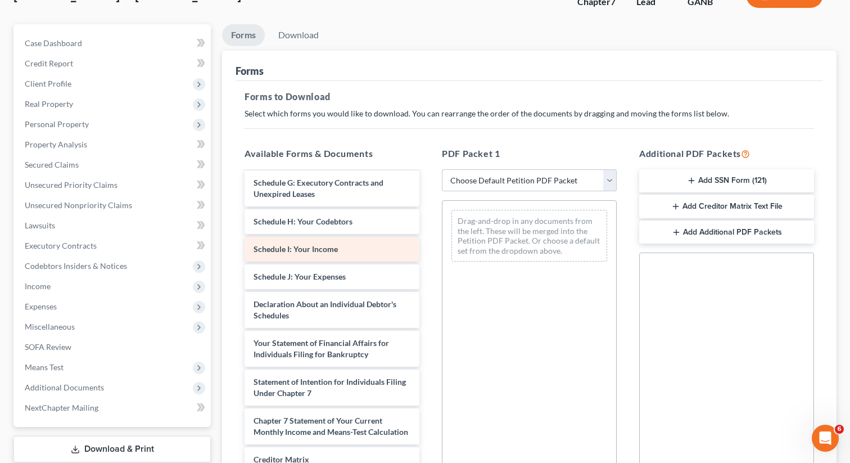
click at [429, 224] on div "Voluntary Petition for Individuals Filing for Bankruptcy Summary of Your Assets…" at bounding box center [332, 263] width 193 height 606
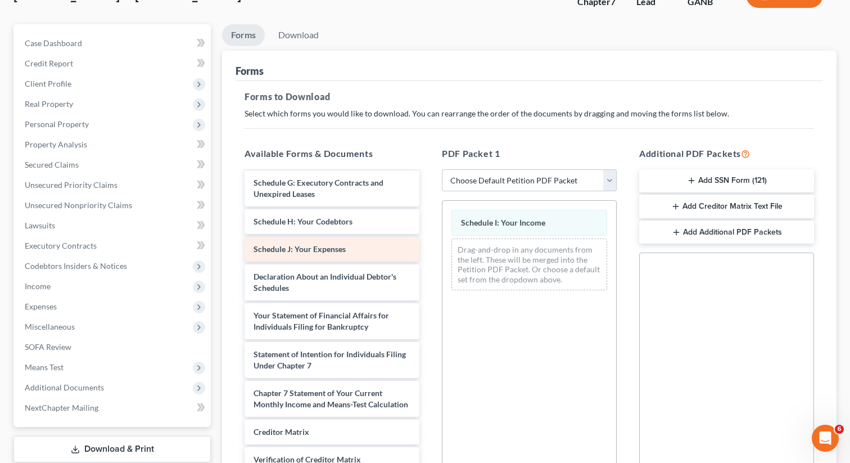
click at [429, 254] on div "Voluntary Petition for Individuals Filing for Bankruptcy Summary of Your Assets…" at bounding box center [332, 249] width 193 height 578
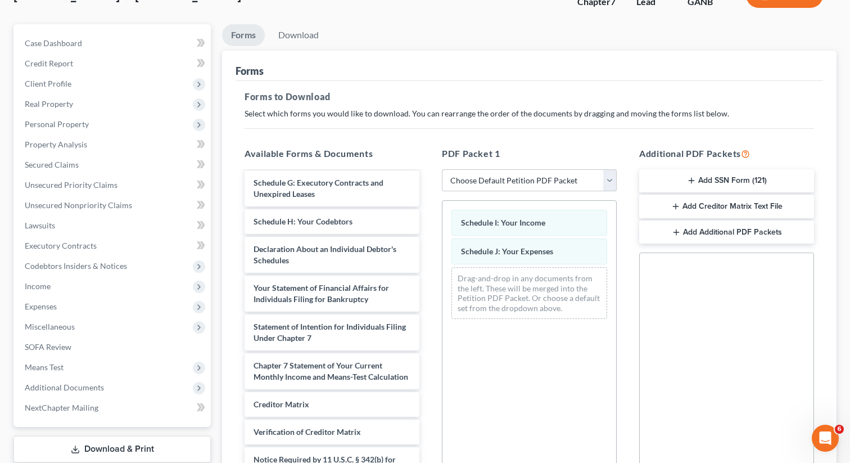
scroll to position [0, 0]
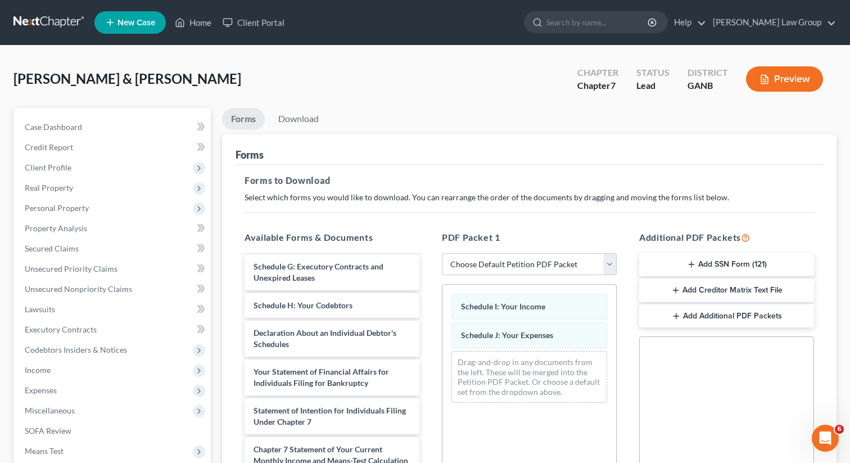
click at [292, 130] on li "Download" at bounding box center [298, 121] width 58 height 26
click at [303, 115] on link "Download" at bounding box center [298, 119] width 58 height 22
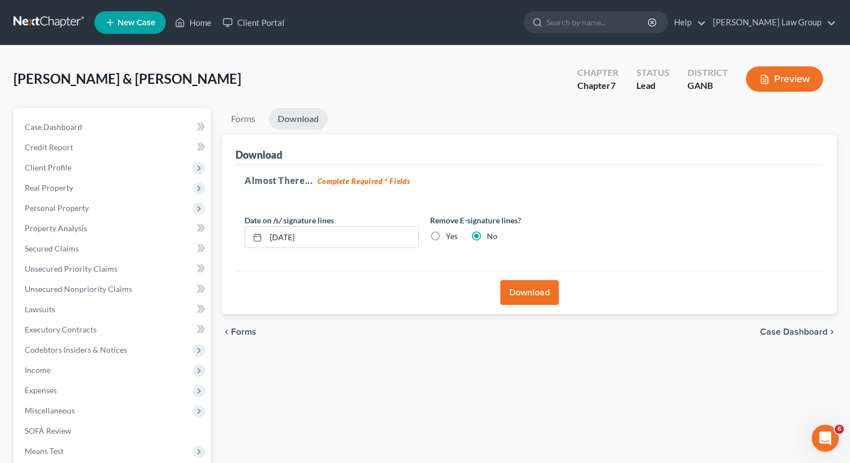
click at [523, 291] on button "Download" at bounding box center [530, 292] width 58 height 25
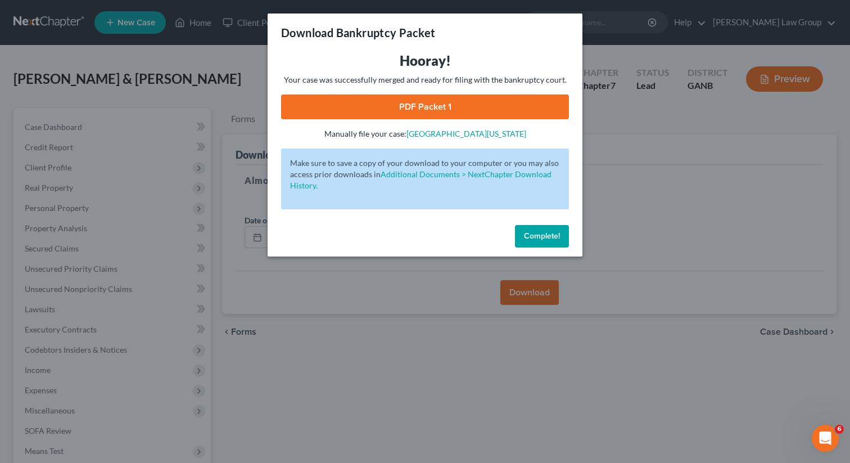
click at [418, 104] on link "PDF Packet 1" at bounding box center [425, 106] width 288 height 25
click at [545, 238] on span "Complete!" at bounding box center [542, 236] width 36 height 10
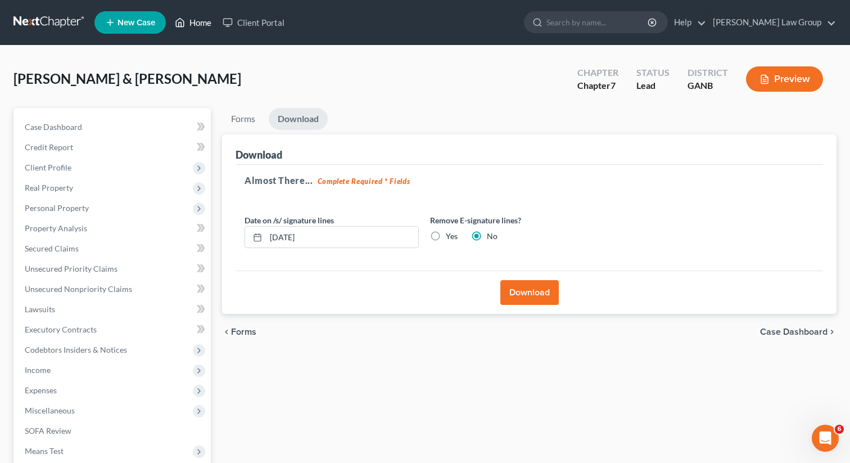
click at [191, 21] on link "Home" at bounding box center [193, 22] width 48 height 20
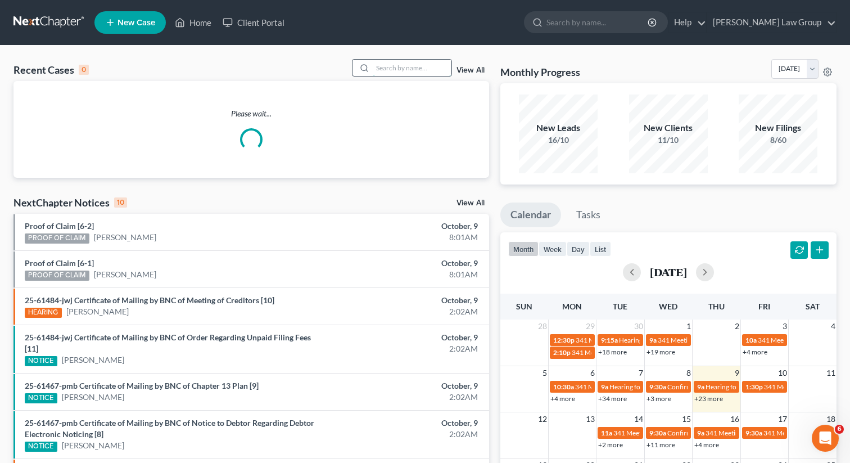
click at [401, 65] on input "search" at bounding box center [412, 68] width 79 height 16
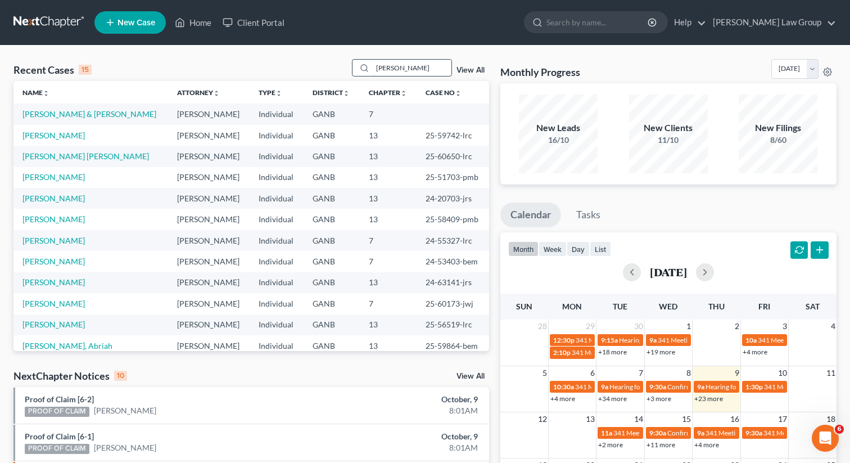
type input "[PERSON_NAME]"
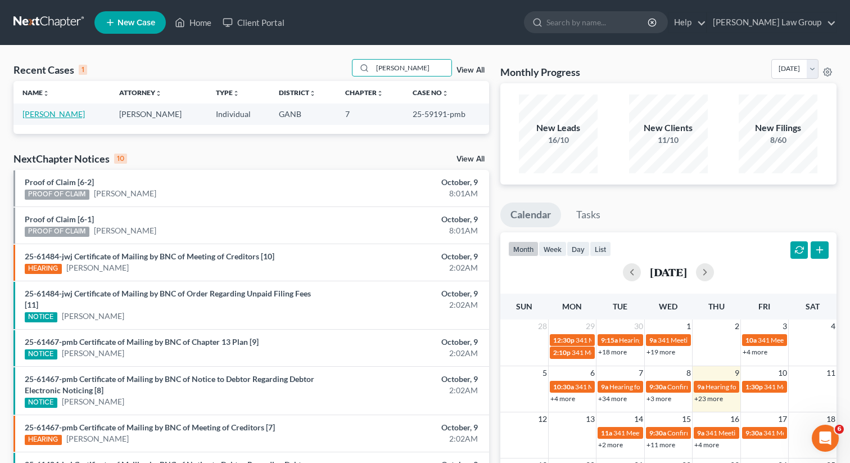
click at [63, 116] on link "[PERSON_NAME]" at bounding box center [53, 114] width 62 height 10
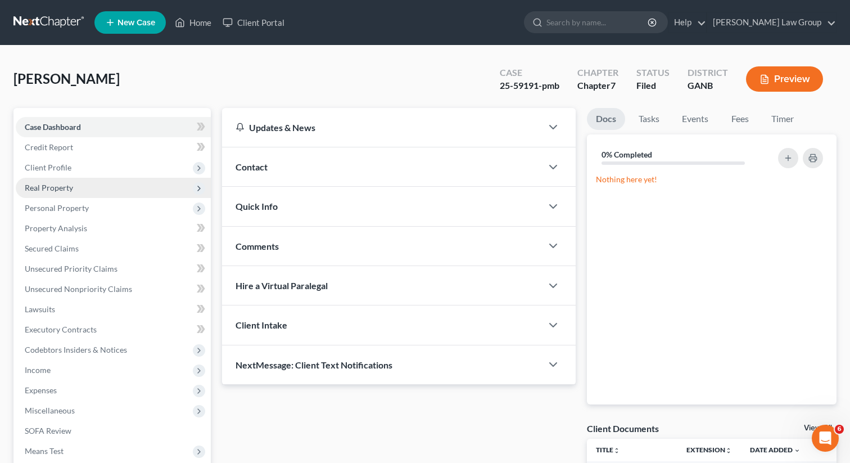
click at [56, 191] on span "Real Property" at bounding box center [49, 188] width 48 height 10
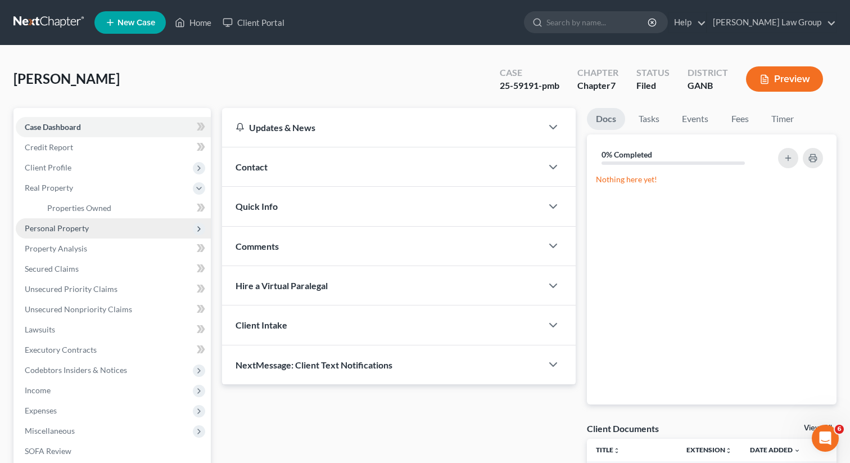
click at [53, 224] on span "Personal Property" at bounding box center [57, 228] width 64 height 10
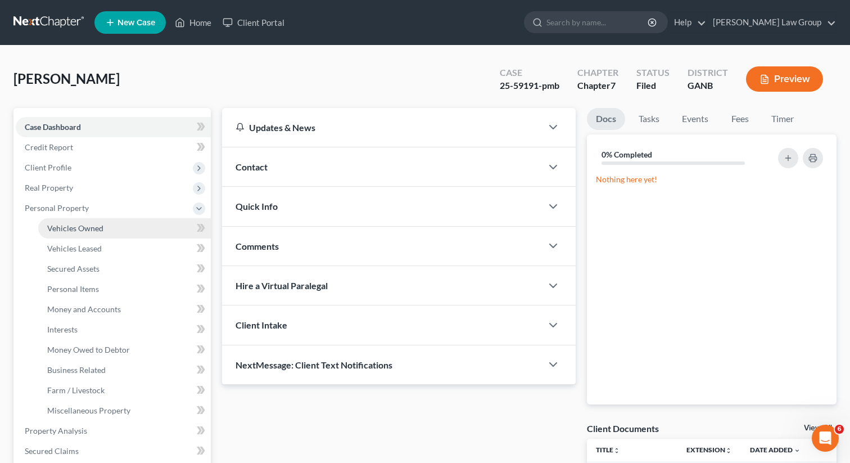
click at [59, 226] on span "Vehicles Owned" at bounding box center [75, 228] width 56 height 10
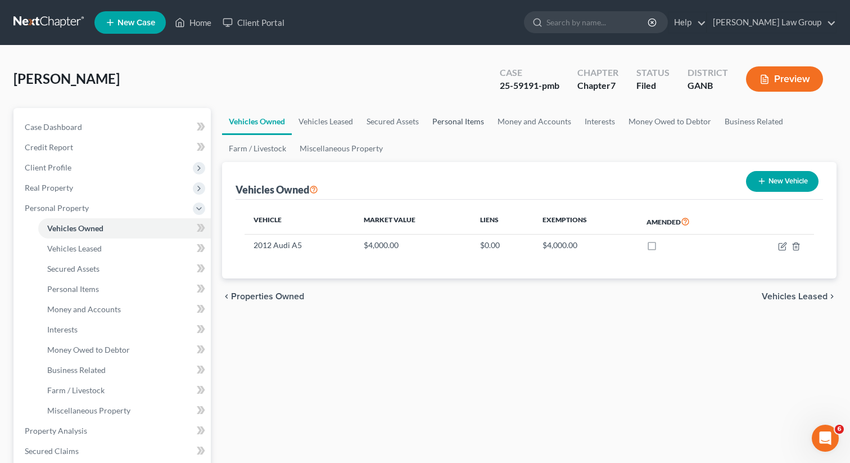
click at [440, 124] on link "Personal Items" at bounding box center [458, 121] width 65 height 27
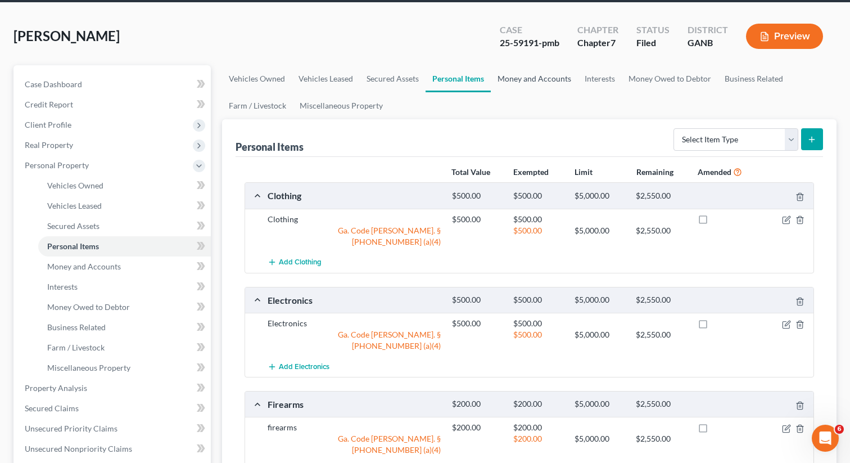
click at [526, 84] on link "Money and Accounts" at bounding box center [534, 78] width 87 height 27
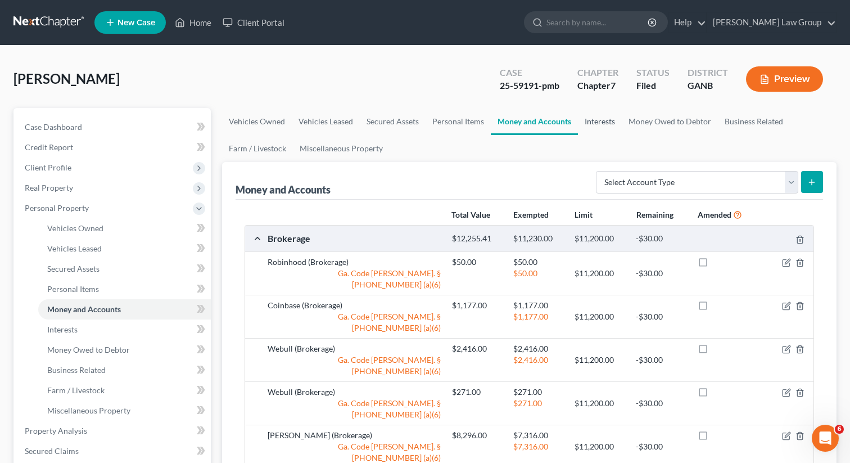
click at [600, 124] on link "Interests" at bounding box center [600, 121] width 44 height 27
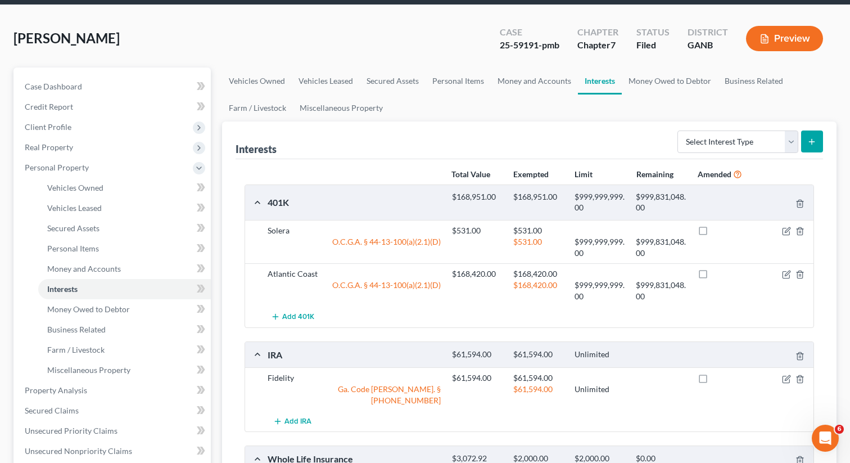
scroll to position [43, 0]
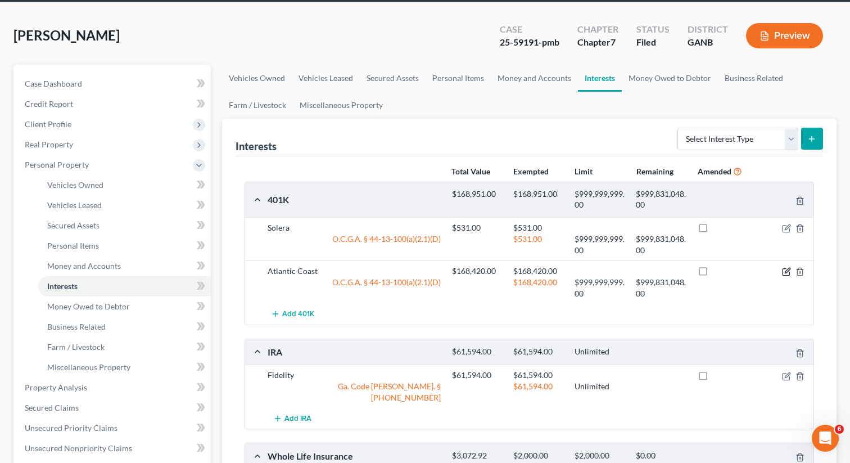
click at [788, 271] on icon "button" at bounding box center [786, 271] width 9 height 9
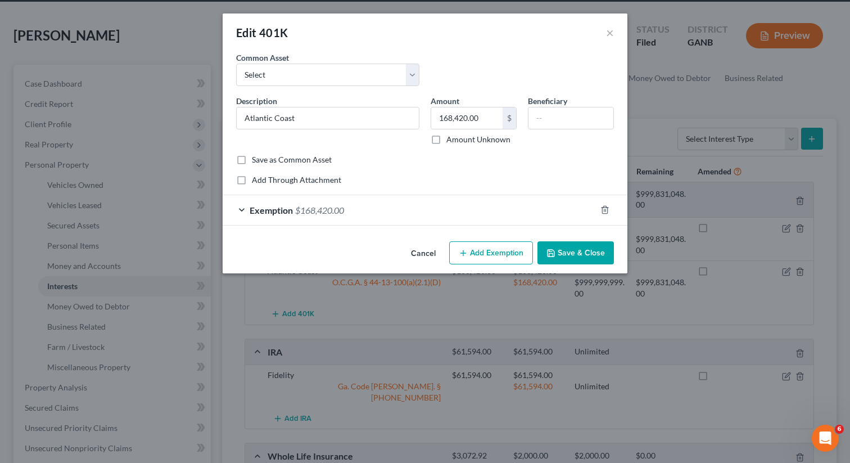
click at [421, 255] on button "Cancel" at bounding box center [423, 253] width 43 height 22
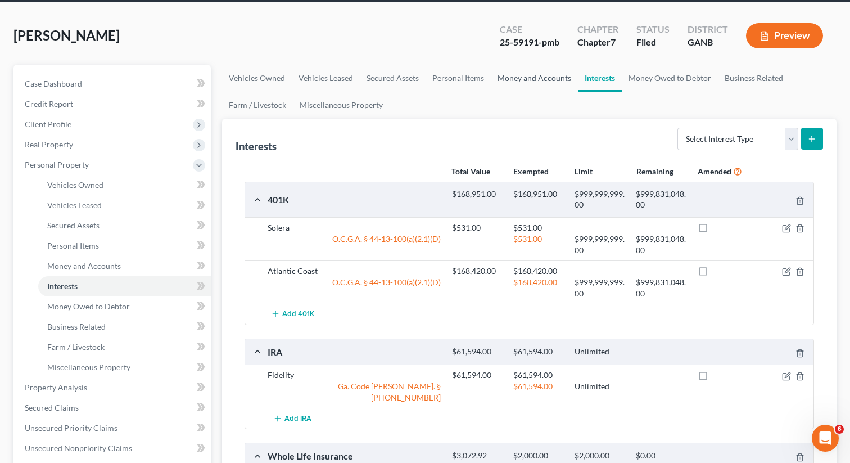
click at [539, 81] on link "Money and Accounts" at bounding box center [534, 78] width 87 height 27
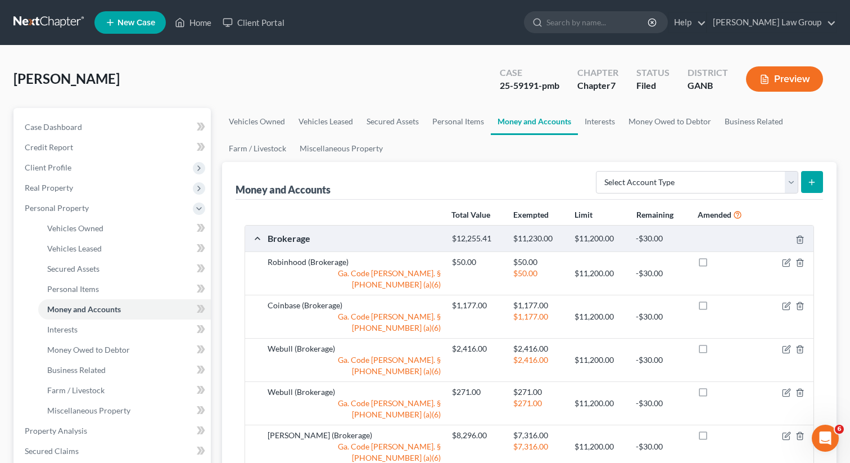
scroll to position [20, 0]
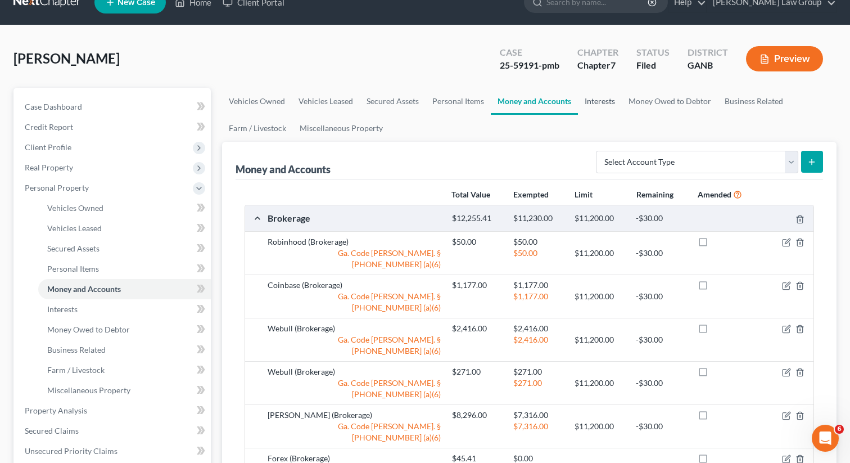
click at [606, 106] on link "Interests" at bounding box center [600, 101] width 44 height 27
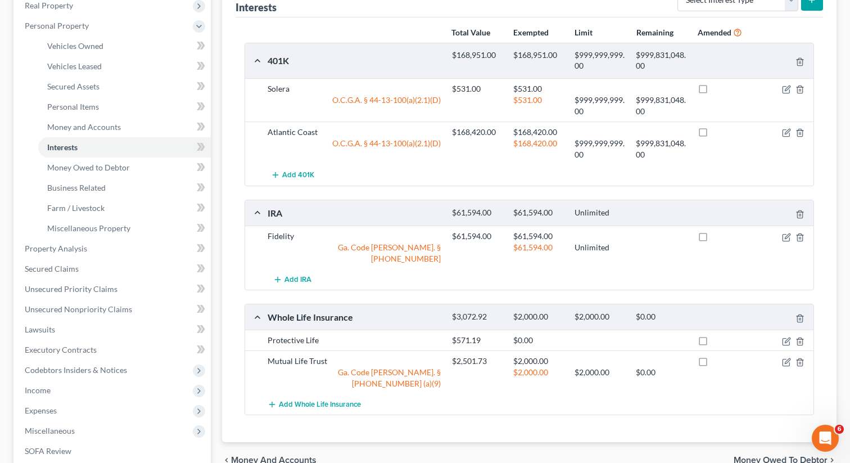
scroll to position [184, 0]
click at [790, 356] on icon "button" at bounding box center [786, 360] width 9 height 9
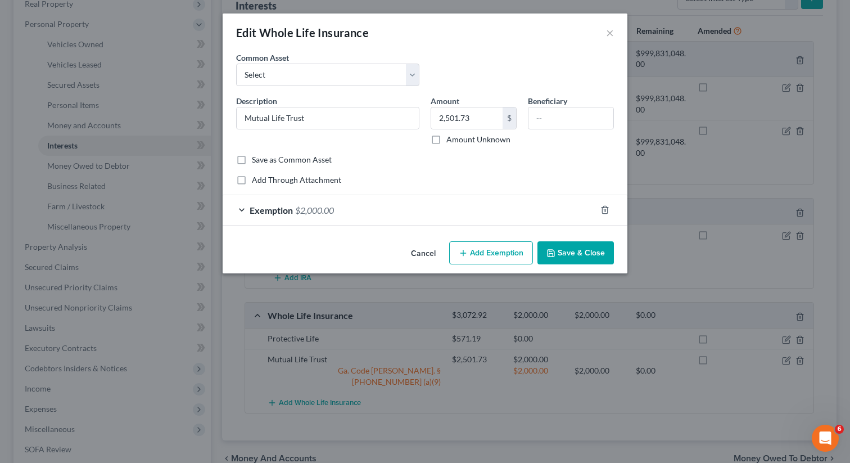
click at [286, 206] on span "Exemption" at bounding box center [271, 210] width 43 height 11
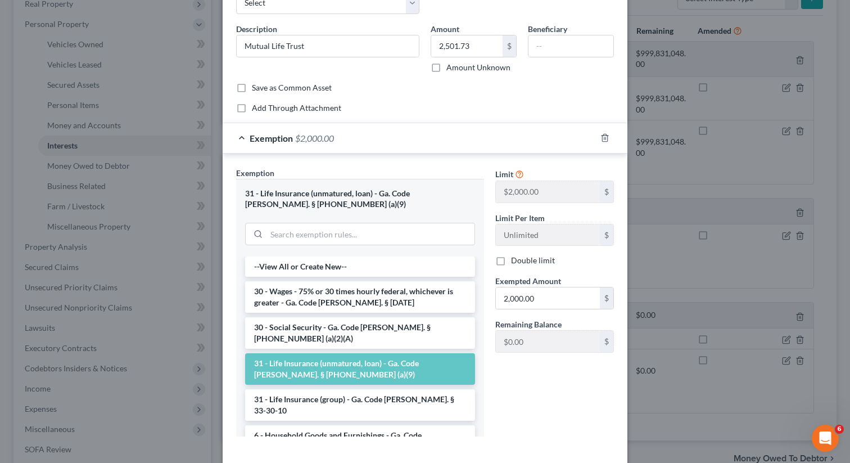
scroll to position [125, 0]
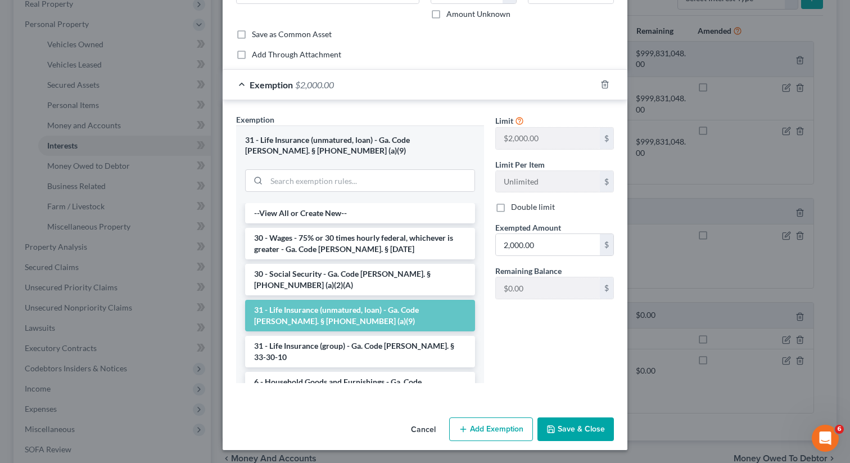
click at [563, 430] on button "Save & Close" at bounding box center [576, 429] width 76 height 24
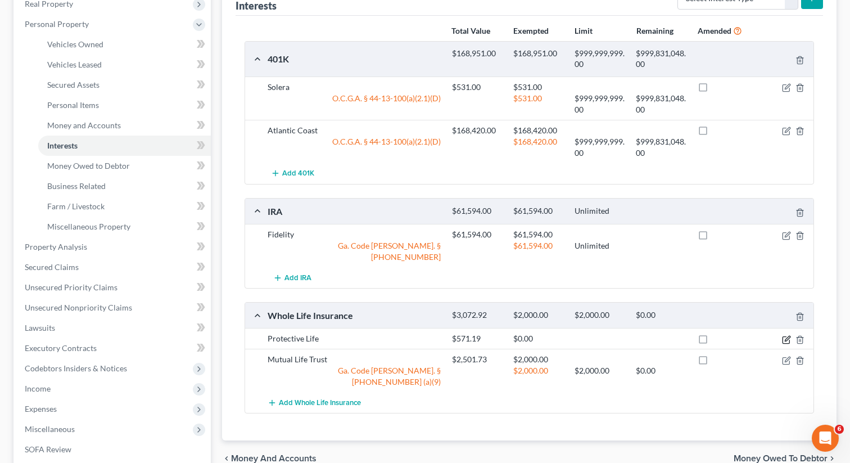
click at [788, 335] on icon "button" at bounding box center [786, 339] width 9 height 9
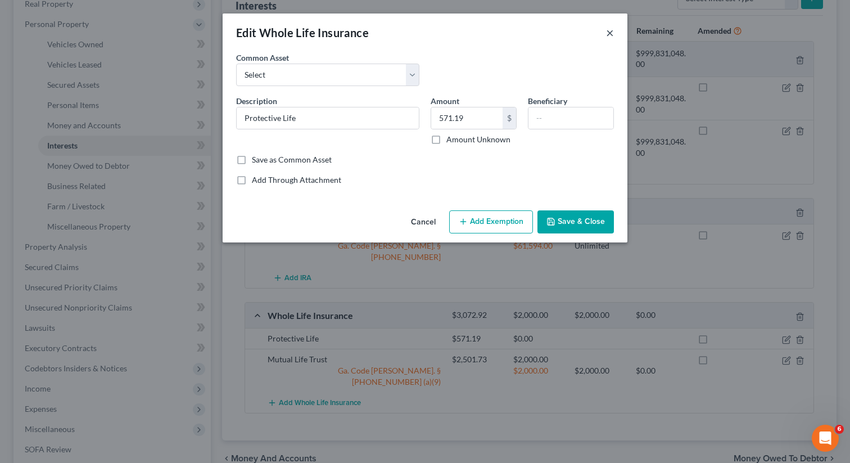
click at [609, 33] on button "×" at bounding box center [610, 32] width 8 height 13
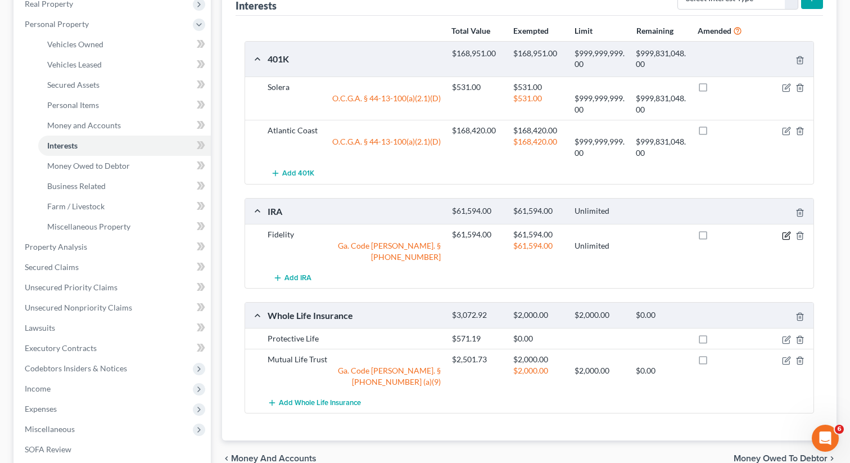
click at [787, 238] on icon "button" at bounding box center [786, 235] width 7 height 7
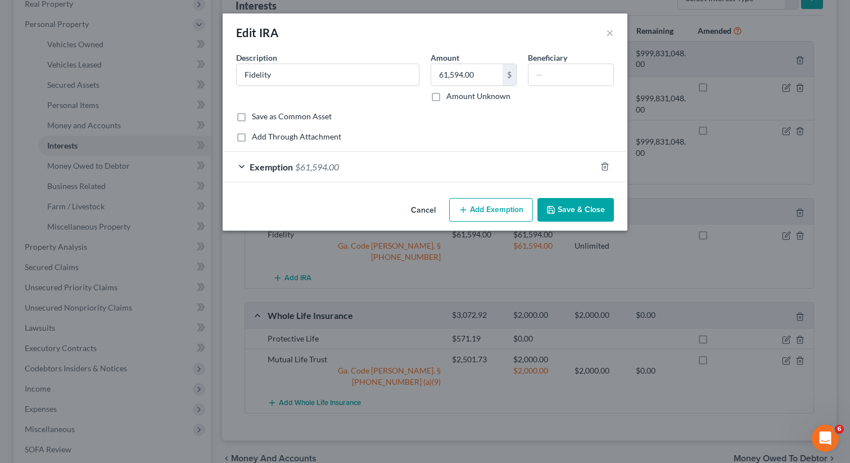
click at [325, 171] on span "$61,594.00" at bounding box center [317, 166] width 44 height 11
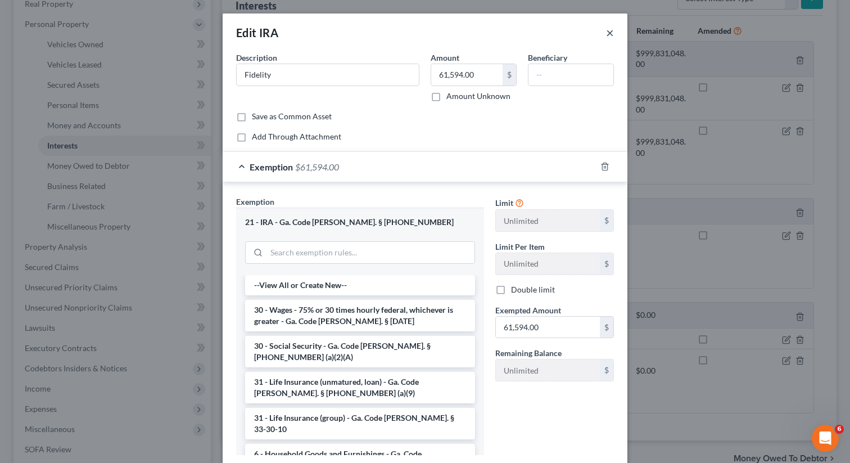
click at [611, 33] on button "×" at bounding box center [610, 32] width 8 height 13
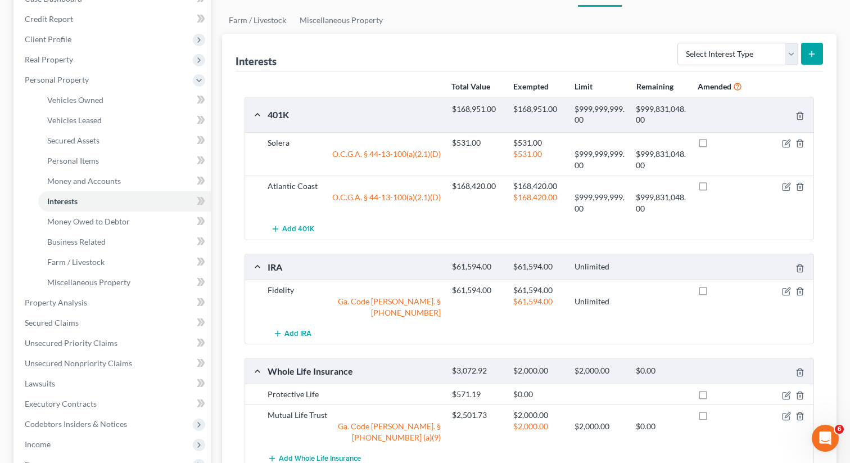
scroll to position [113, 0]
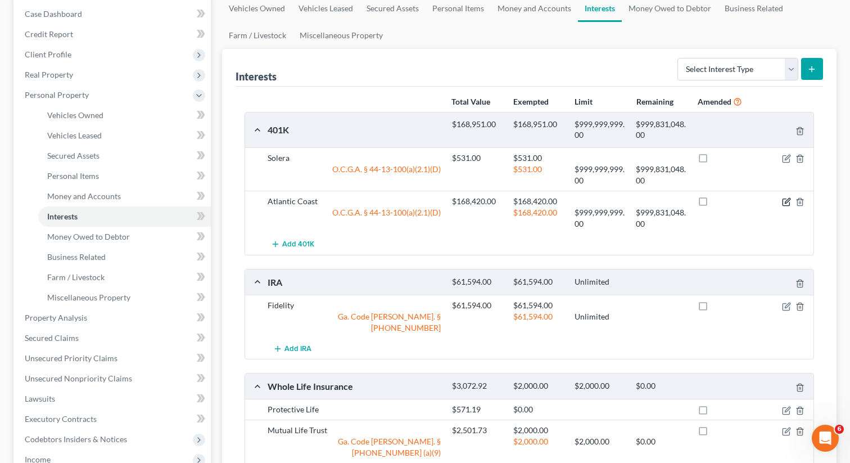
click at [788, 202] on icon "button" at bounding box center [787, 200] width 5 height 5
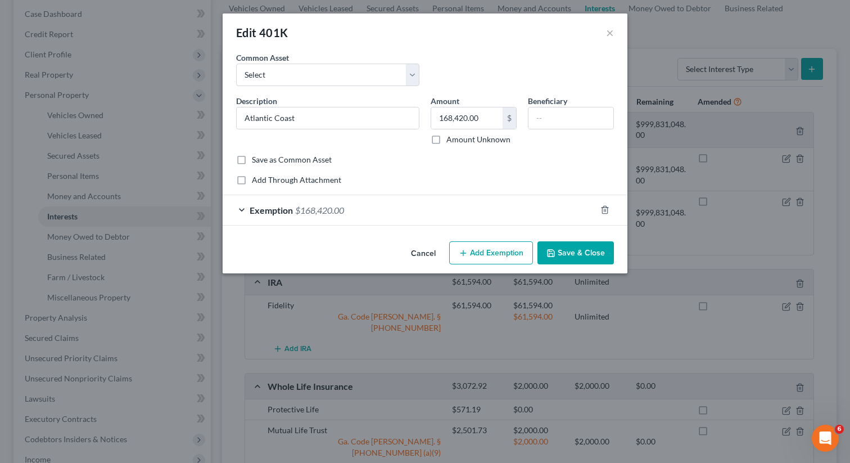
click at [317, 209] on span "$168,420.00" at bounding box center [319, 210] width 49 height 11
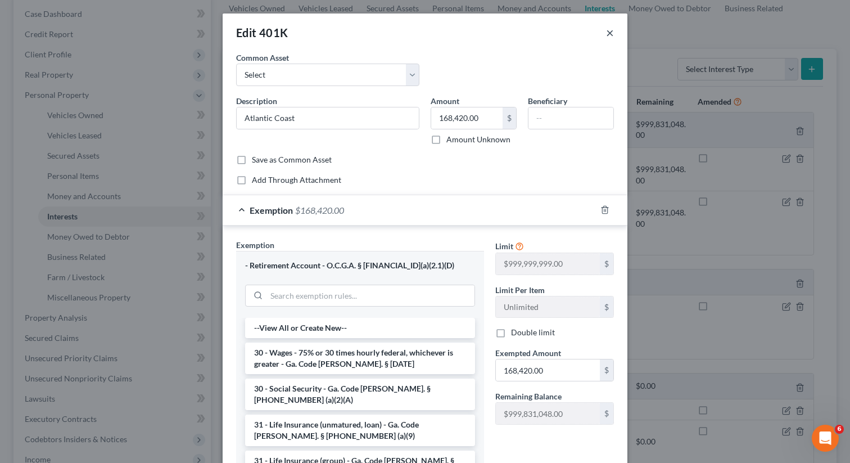
click at [613, 30] on button "×" at bounding box center [610, 32] width 8 height 13
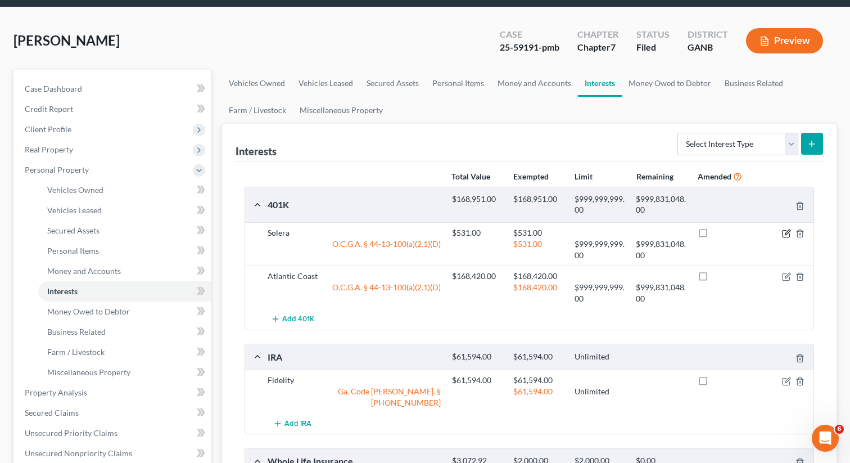
scroll to position [0, 0]
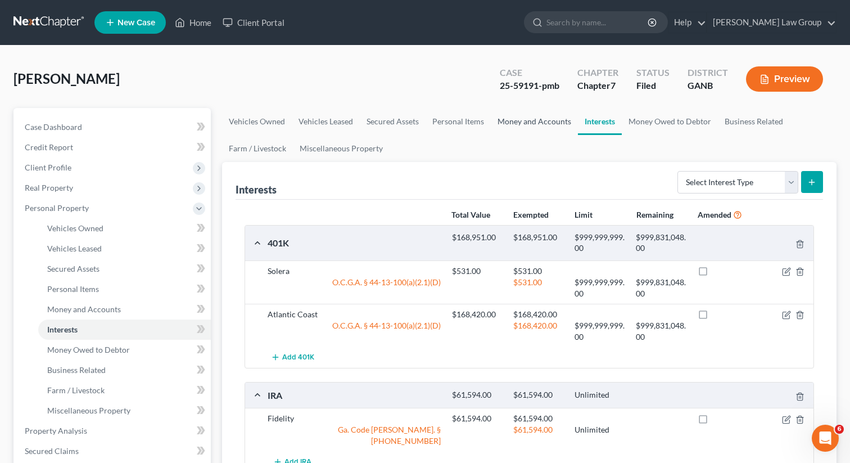
click at [523, 116] on link "Money and Accounts" at bounding box center [534, 121] width 87 height 27
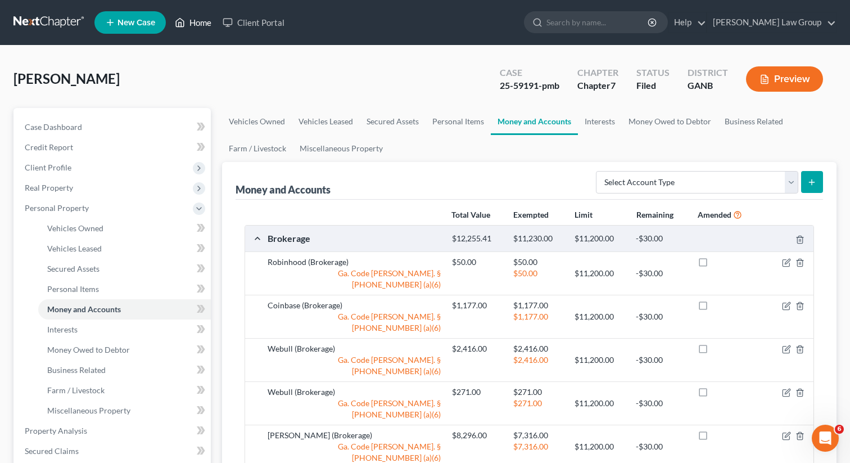
click at [197, 21] on link "Home" at bounding box center [193, 22] width 48 height 20
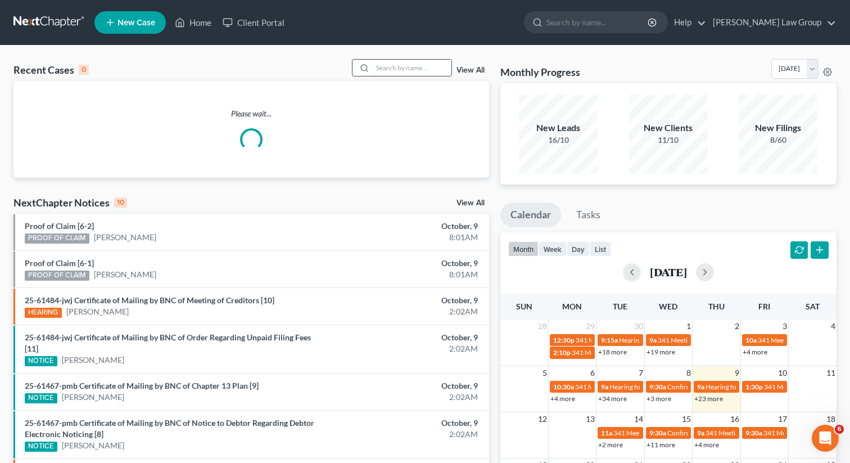
click at [421, 65] on input "search" at bounding box center [412, 68] width 79 height 16
click at [471, 70] on link "View All" at bounding box center [471, 70] width 28 height 8
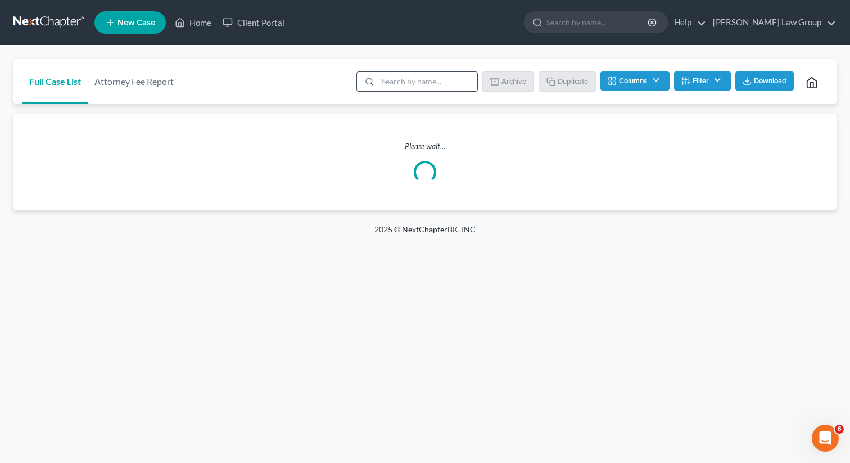
click at [438, 80] on input "search" at bounding box center [428, 81] width 100 height 19
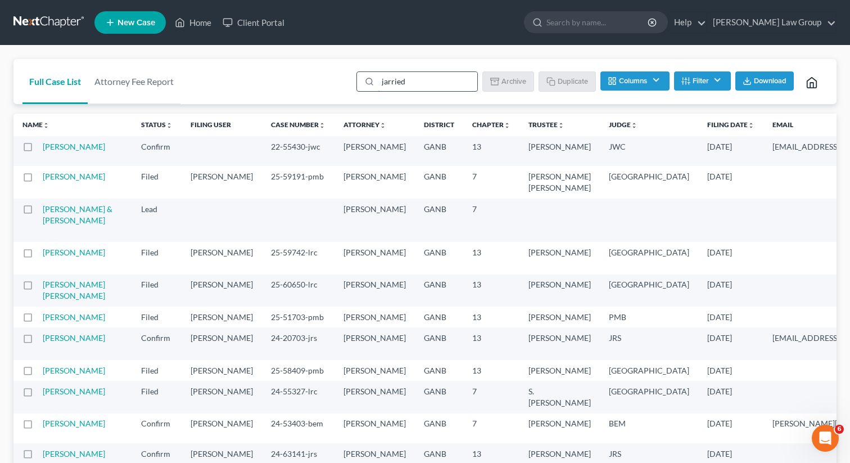
type input "jarried"
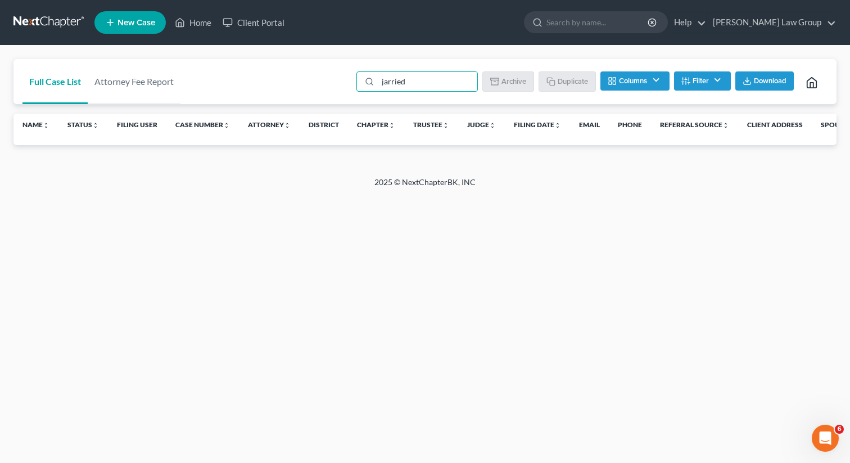
click at [709, 83] on button "Filter" at bounding box center [702, 80] width 57 height 19
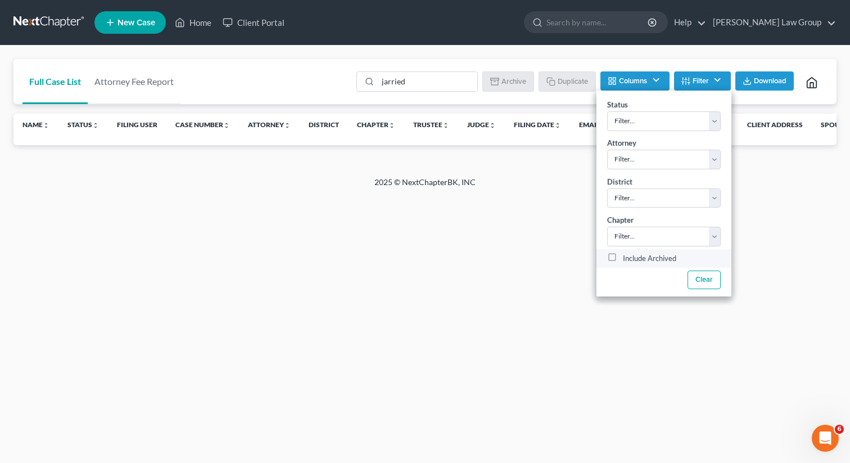
click at [623, 260] on label "Include Archived" at bounding box center [649, 258] width 53 height 13
click at [628, 259] on input "Include Archived" at bounding box center [631, 255] width 7 height 7
checkbox input "true"
click at [418, 82] on input "jarried" at bounding box center [428, 81] width 100 height 19
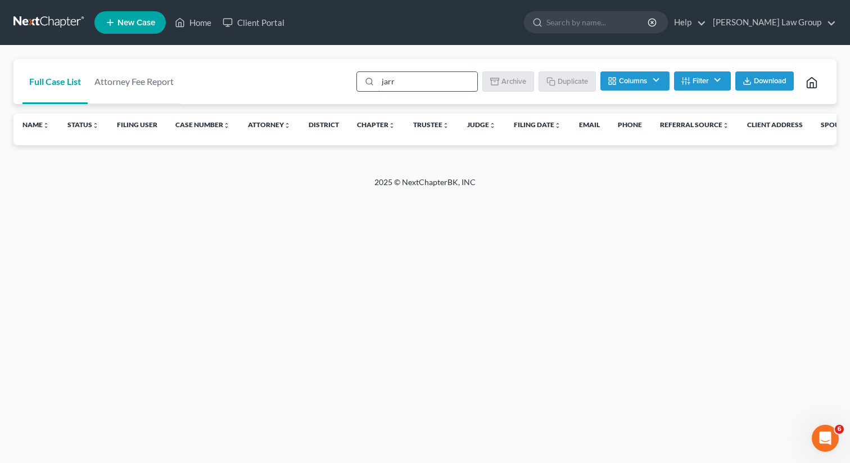
type input "jarr"
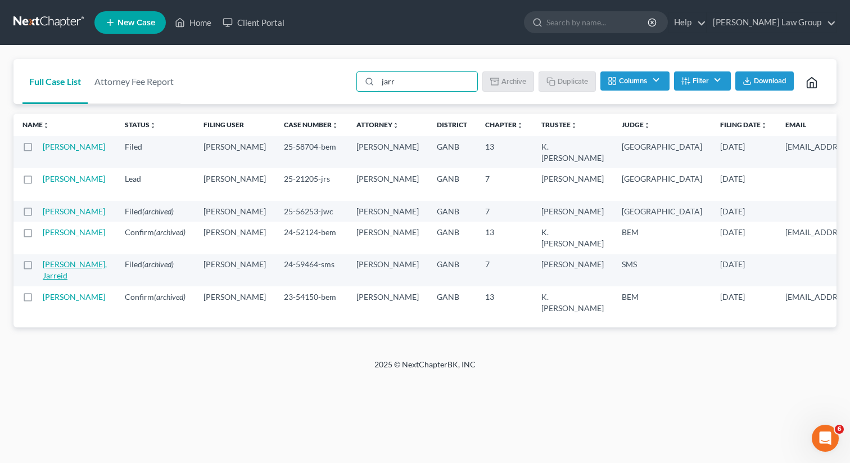
click at [57, 280] on link "[PERSON_NAME], Jarreid" at bounding box center [75, 269] width 64 height 21
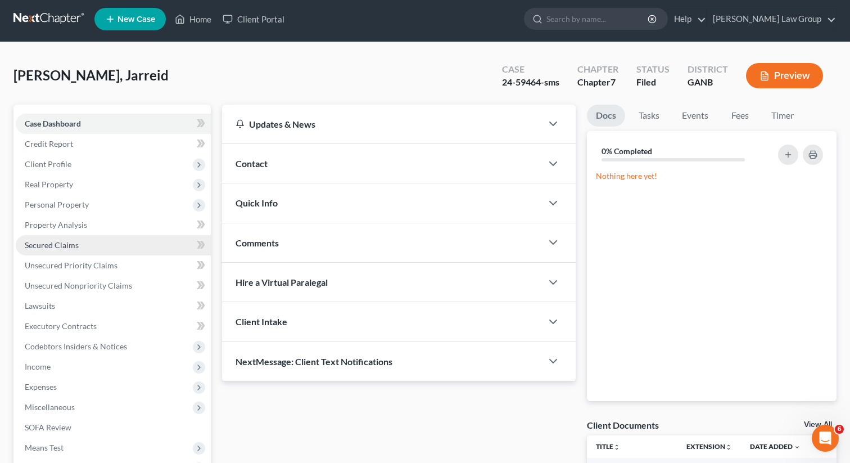
scroll to position [154, 0]
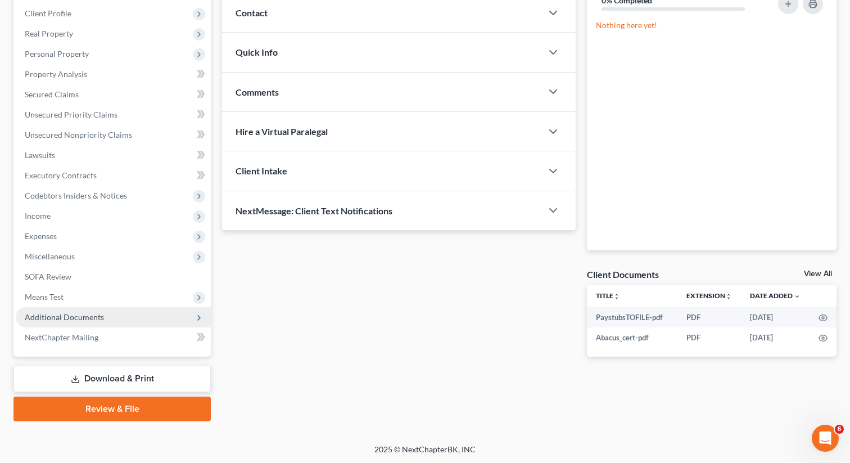
click at [86, 321] on span "Additional Documents" at bounding box center [64, 317] width 79 height 10
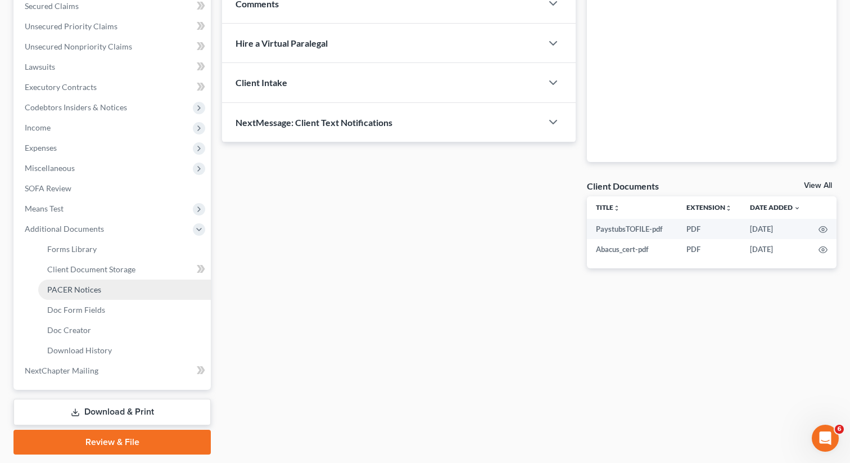
click at [91, 285] on span "PACER Notices" at bounding box center [74, 290] width 54 height 10
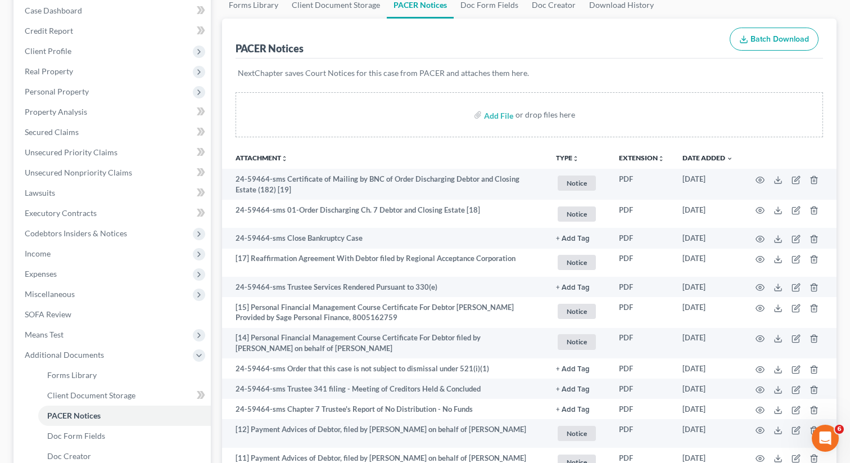
scroll to position [123, 0]
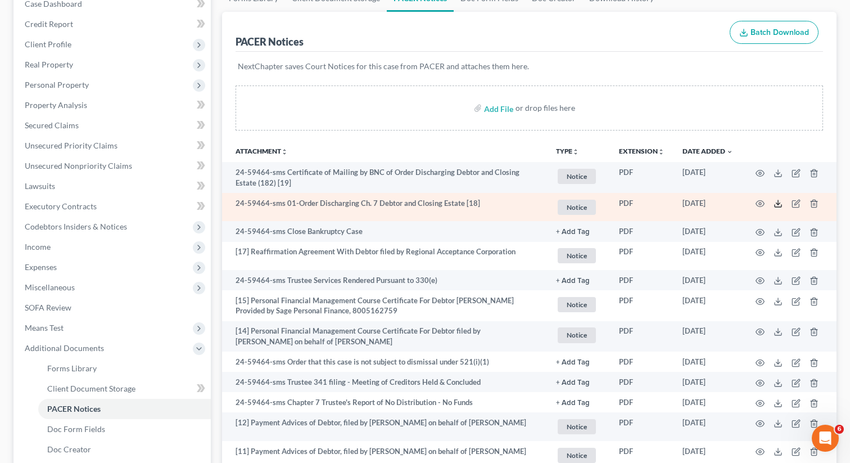
click at [780, 204] on icon at bounding box center [778, 203] width 9 height 9
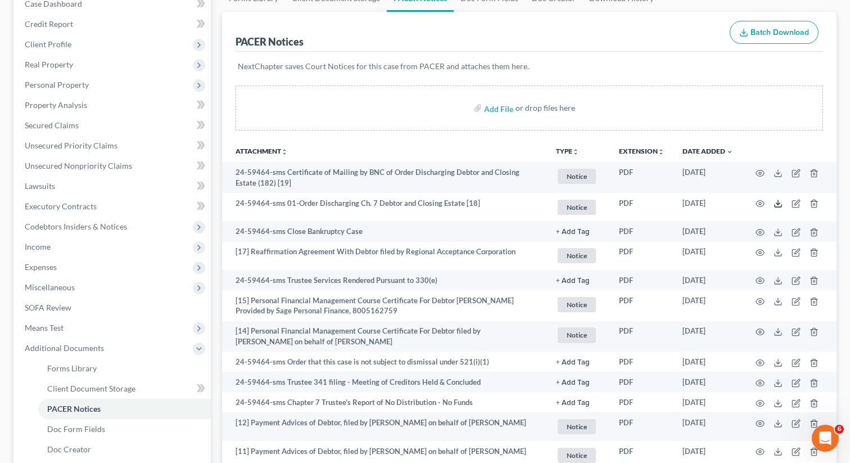
scroll to position [0, 0]
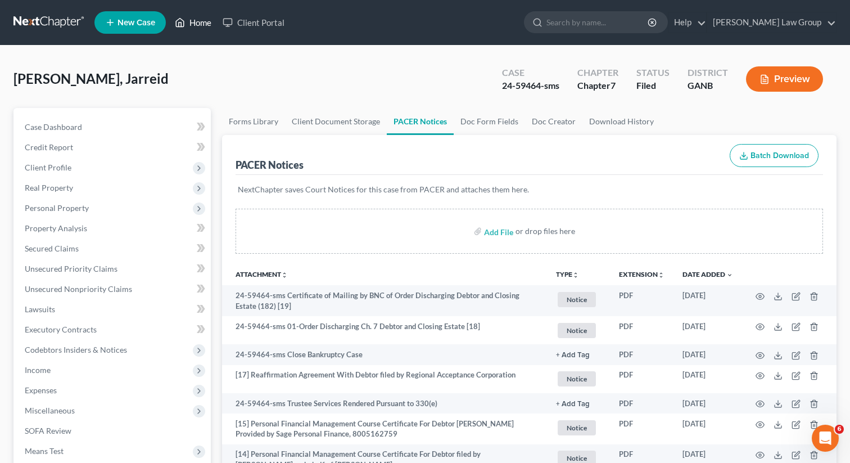
click at [192, 28] on link "Home" at bounding box center [193, 22] width 48 height 20
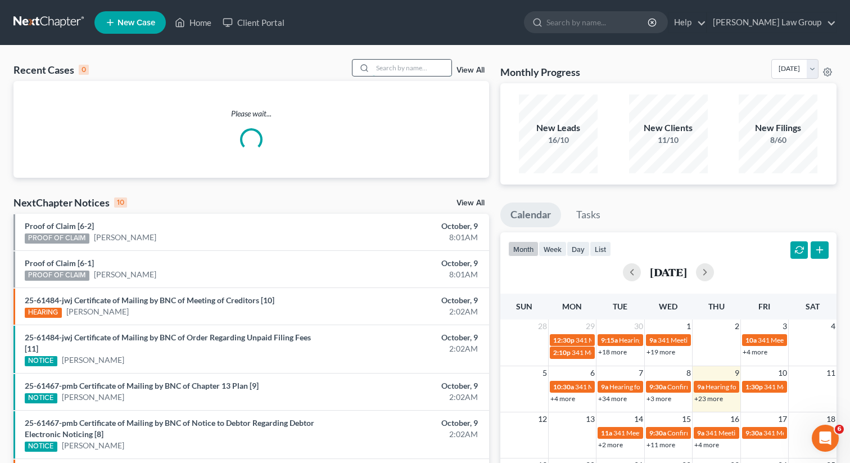
click at [397, 66] on input "search" at bounding box center [412, 68] width 79 height 16
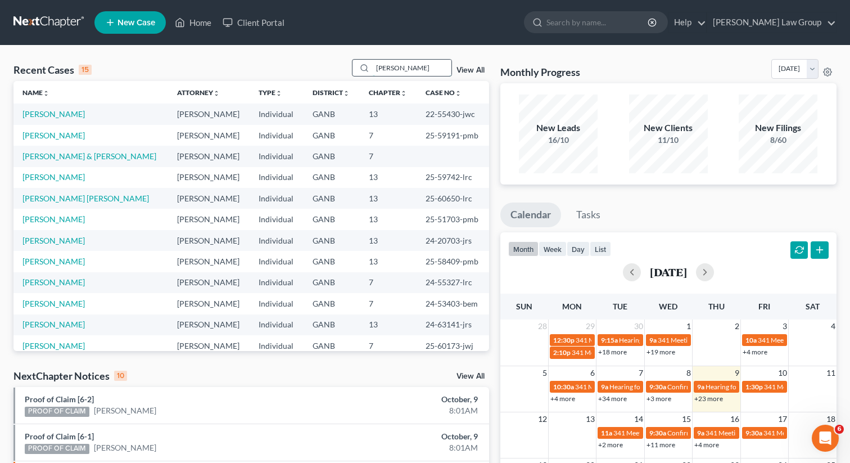
type input "[PERSON_NAME]"
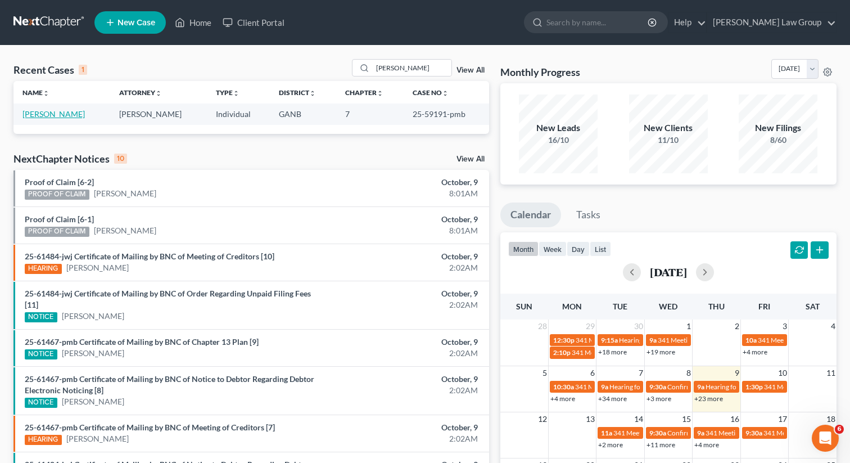
click at [57, 112] on link "[PERSON_NAME]" at bounding box center [53, 114] width 62 height 10
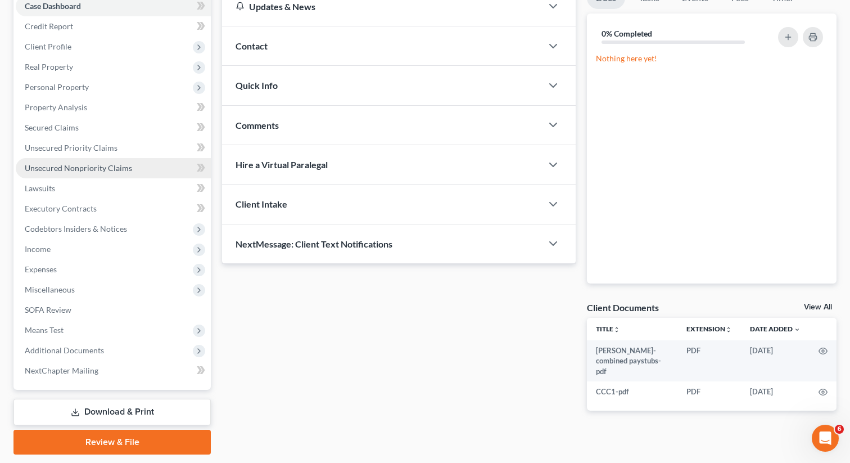
scroll to position [154, 0]
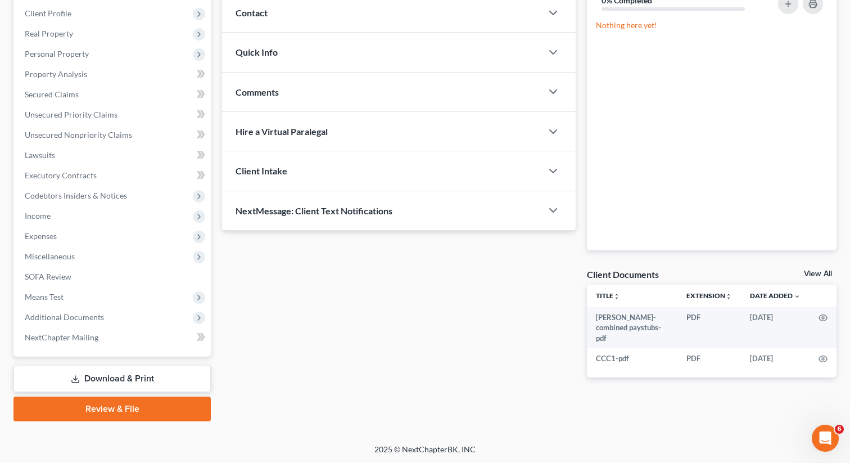
click at [87, 371] on link "Download & Print" at bounding box center [111, 379] width 197 height 26
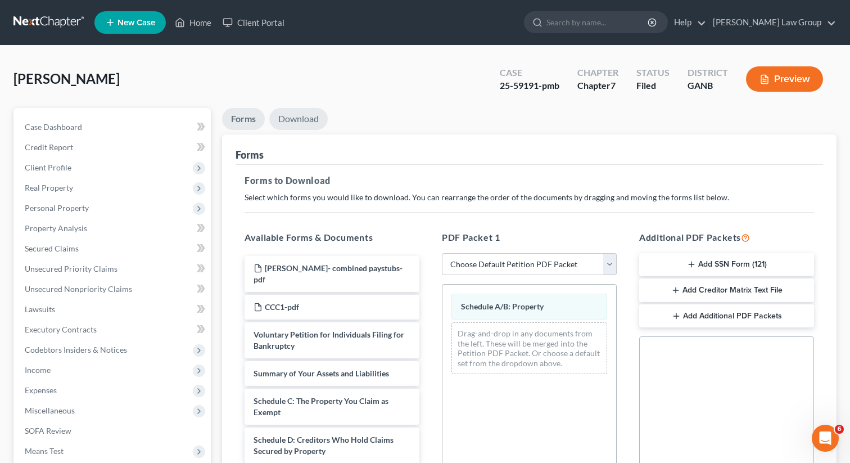
click at [299, 121] on link "Download" at bounding box center [298, 119] width 58 height 22
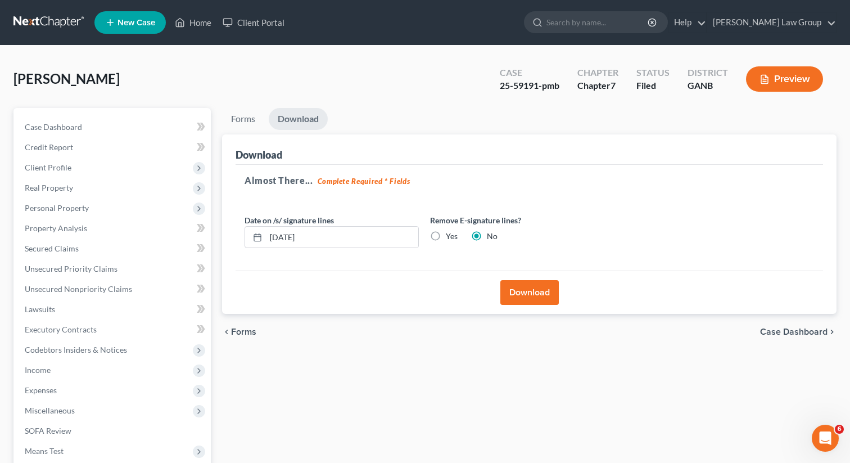
click at [516, 288] on button "Download" at bounding box center [530, 292] width 58 height 25
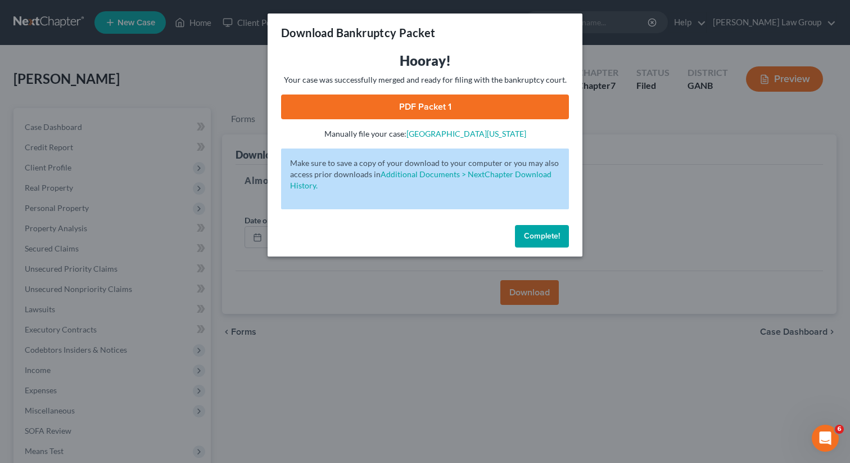
click at [405, 112] on link "PDF Packet 1" at bounding box center [425, 106] width 288 height 25
click at [539, 236] on span "Complete!" at bounding box center [542, 236] width 36 height 10
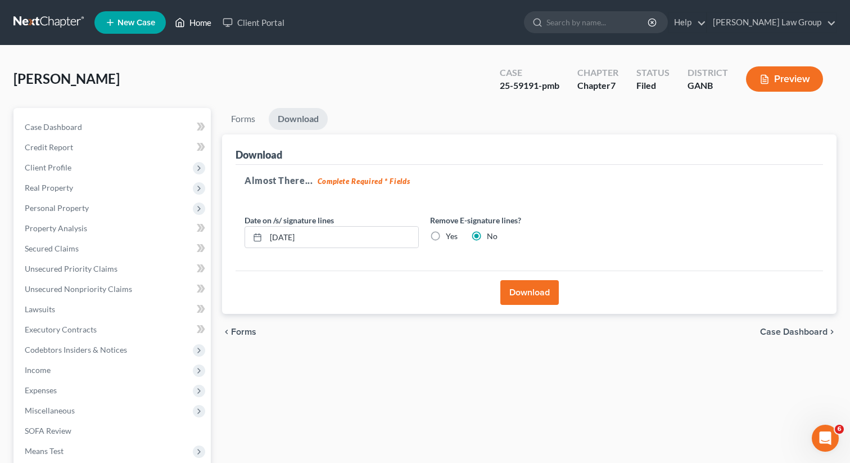
click at [181, 24] on icon at bounding box center [180, 22] width 10 height 13
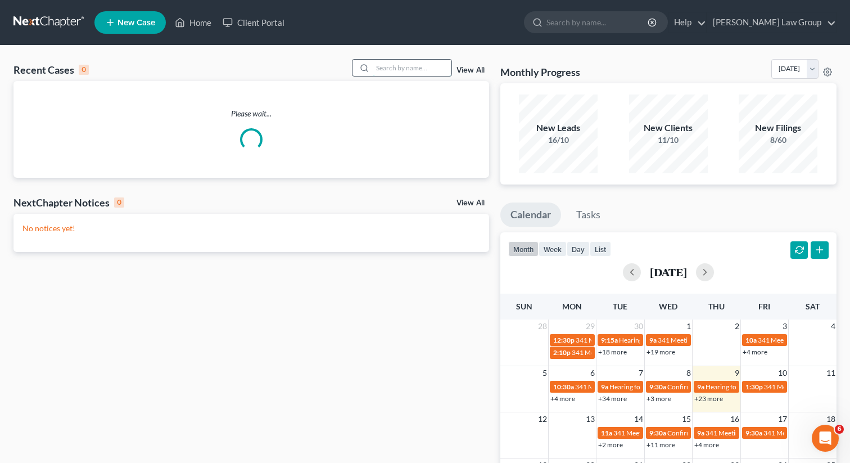
click at [405, 69] on input "search" at bounding box center [412, 68] width 79 height 16
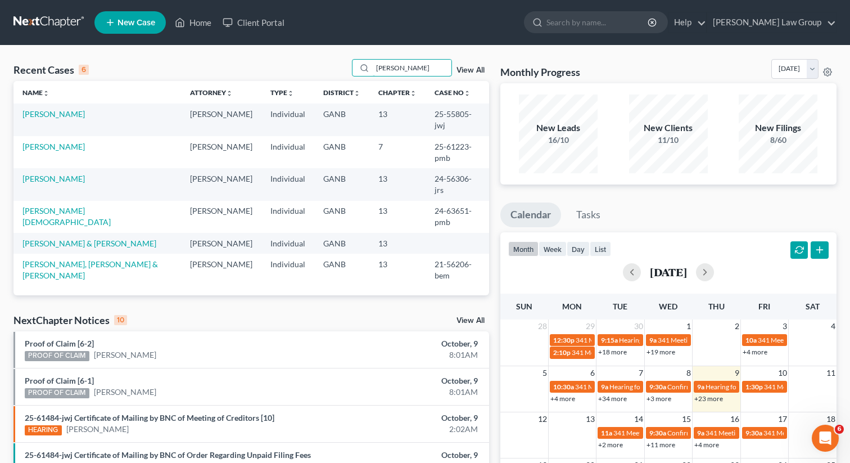
drag, startPoint x: 418, startPoint y: 65, endPoint x: 322, endPoint y: 66, distance: 96.2
click at [322, 66] on div "Recent Cases 6 [PERSON_NAME] View All" at bounding box center [251, 70] width 476 height 22
type input "young"
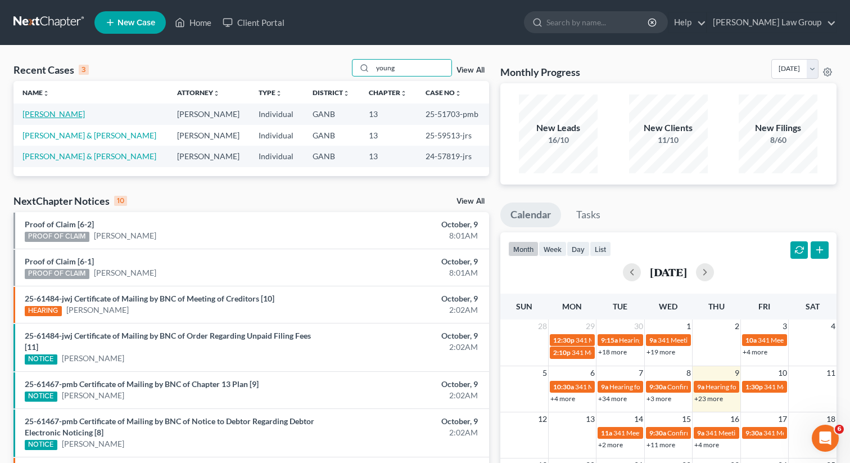
click at [46, 113] on link "[PERSON_NAME]" at bounding box center [53, 114] width 62 height 10
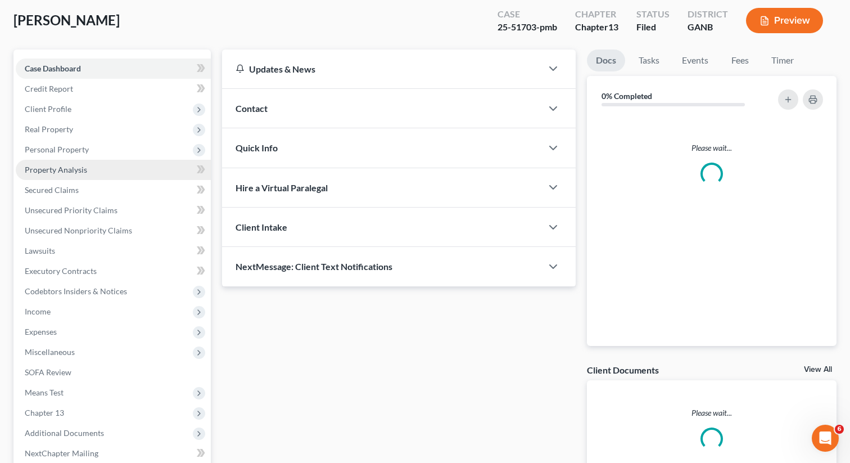
scroll to position [116, 0]
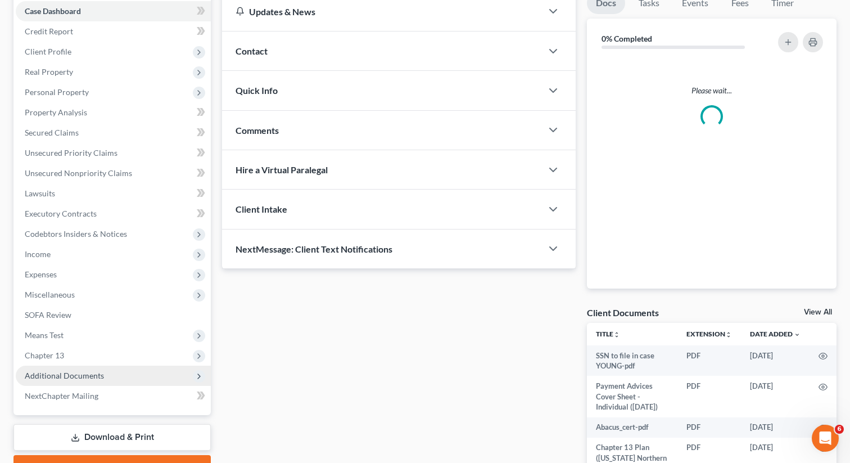
click at [102, 377] on span "Additional Documents" at bounding box center [113, 376] width 195 height 20
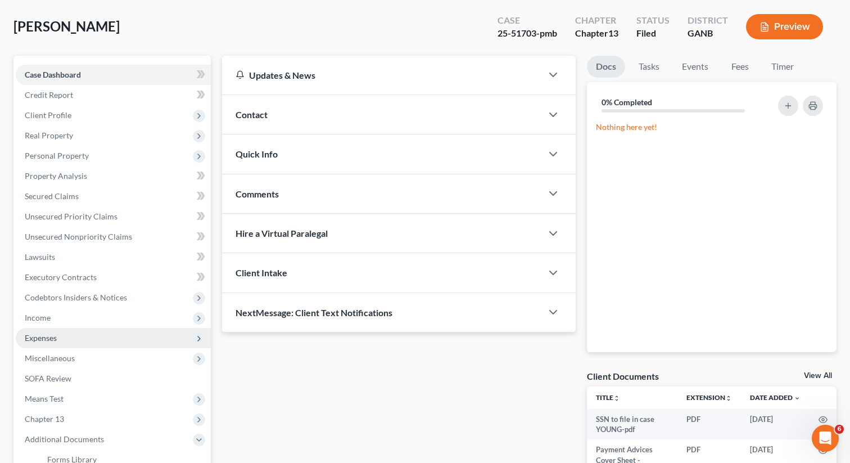
scroll to position [0, 0]
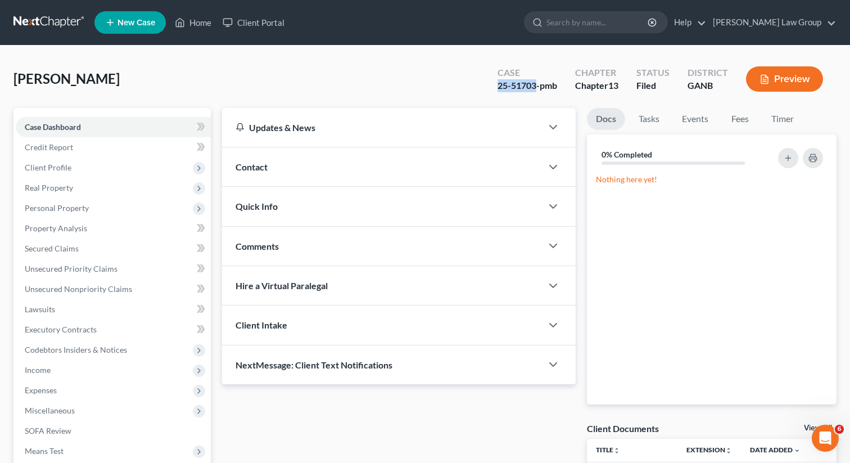
drag, startPoint x: 537, startPoint y: 88, endPoint x: 493, endPoint y: 87, distance: 43.3
click at [493, 87] on div "Case 25-51703-pmb" at bounding box center [528, 80] width 78 height 33
copy div "25-51703"
click at [197, 15] on link "Home" at bounding box center [193, 22] width 48 height 20
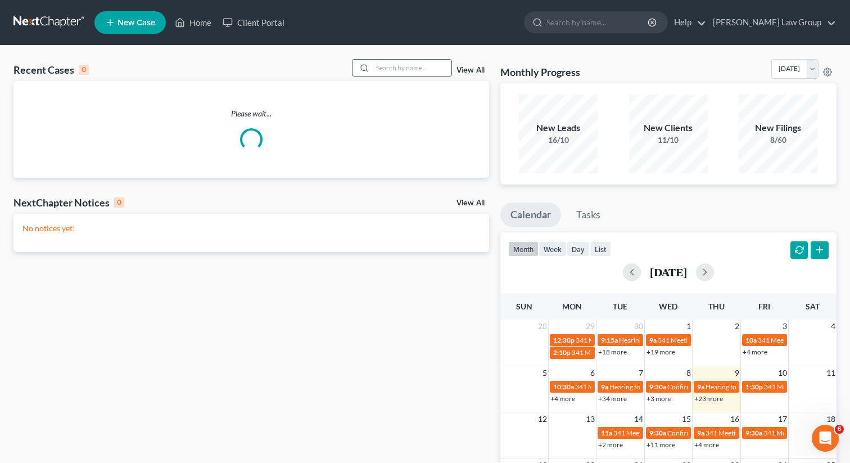
click at [385, 67] on input "search" at bounding box center [412, 68] width 79 height 16
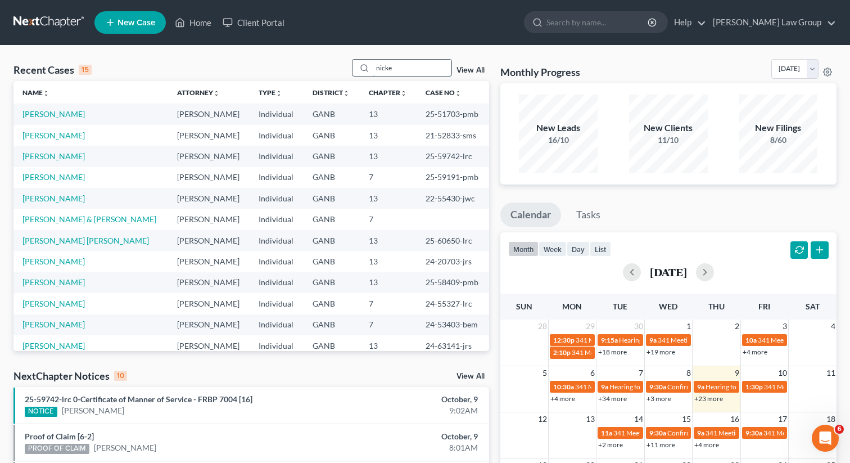
type input "nicke"
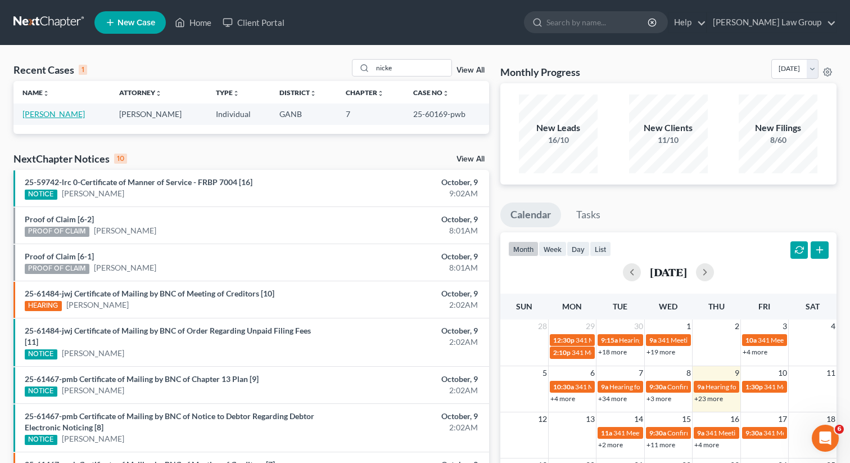
click at [46, 114] on link "[PERSON_NAME]" at bounding box center [53, 114] width 62 height 10
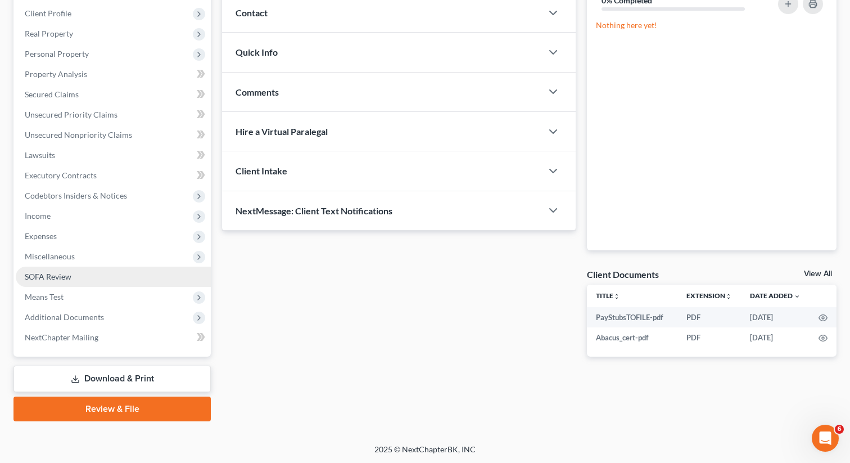
click at [70, 276] on span "SOFA Review" at bounding box center [48, 277] width 47 height 10
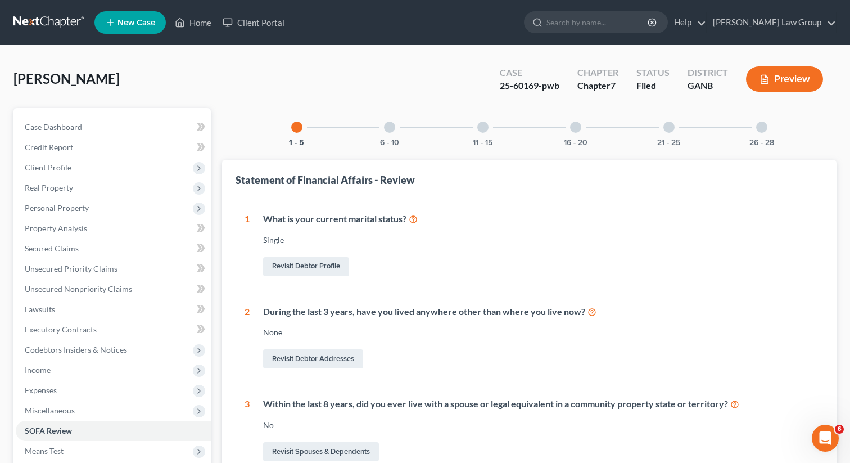
click at [770, 127] on div "26 - 28" at bounding box center [762, 127] width 38 height 38
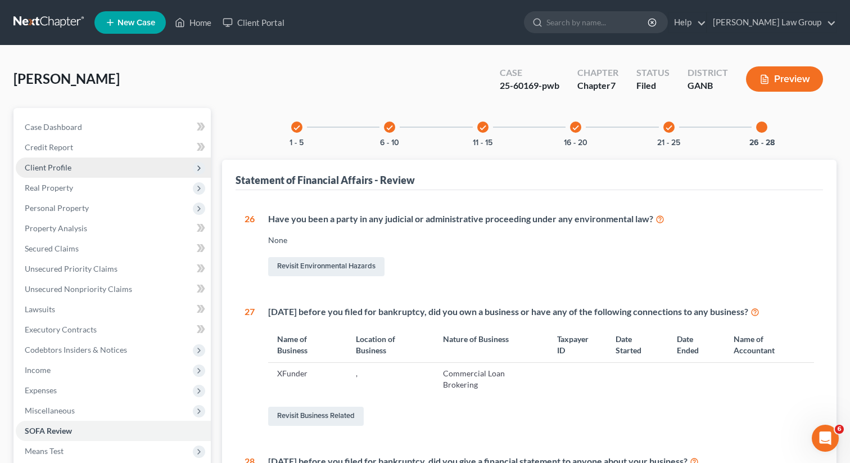
click at [130, 169] on span "Client Profile" at bounding box center [113, 167] width 195 height 20
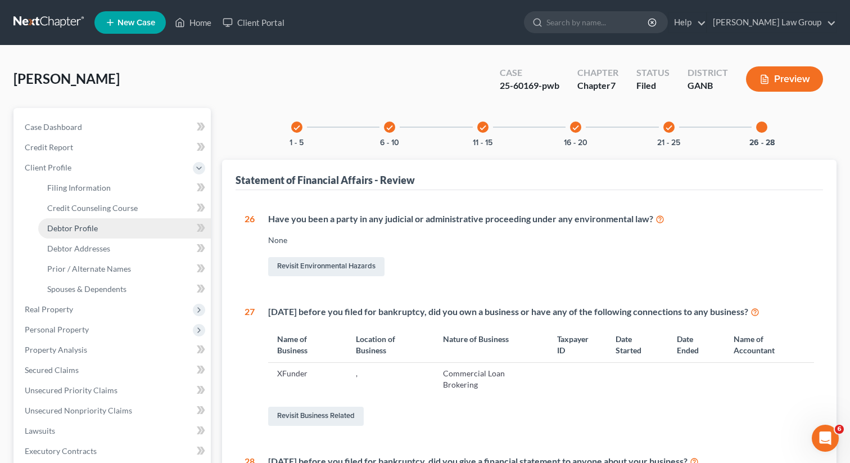
click at [97, 236] on link "Debtor Profile" at bounding box center [124, 228] width 173 height 20
select select "0"
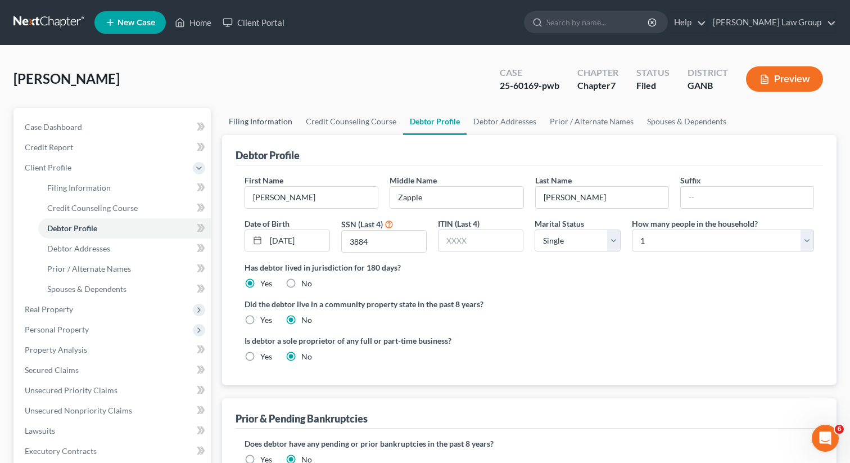
click at [254, 118] on link "Filing Information" at bounding box center [260, 121] width 77 height 27
select select "1"
select select "0"
select select "19"
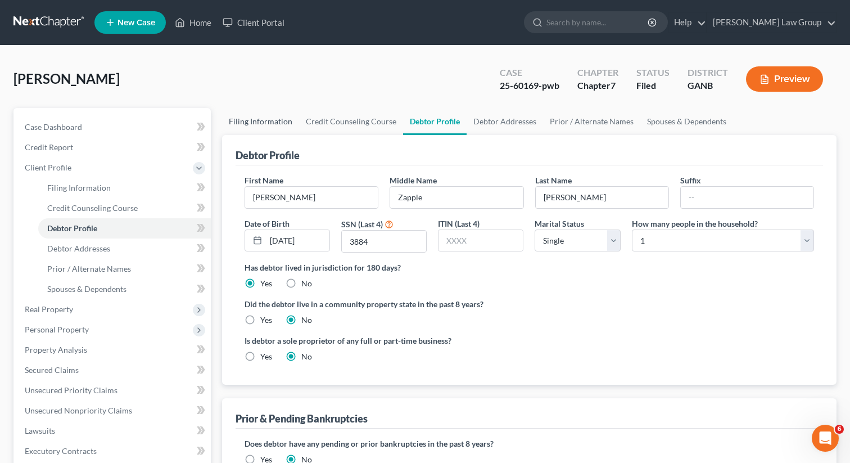
select select "0"
select select "10"
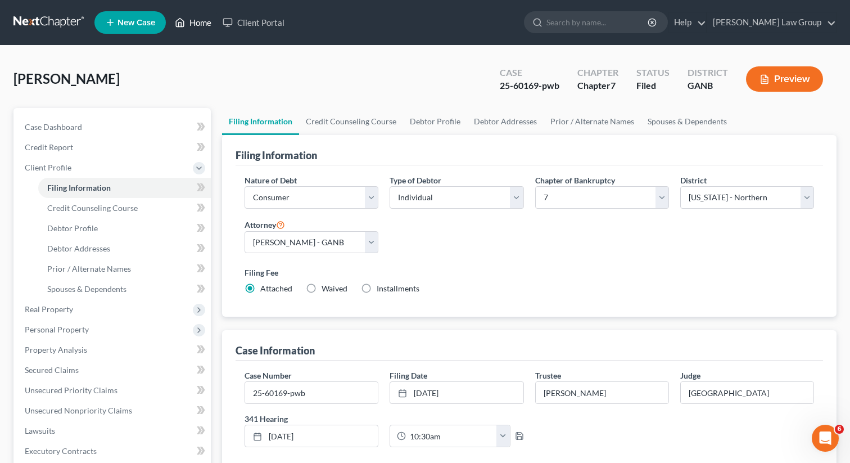
click at [184, 25] on icon at bounding box center [181, 23] width 8 height 8
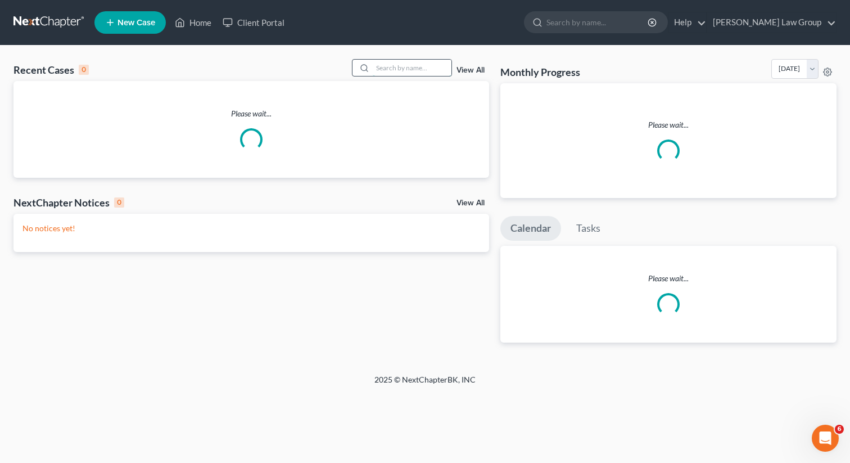
click at [387, 67] on input "search" at bounding box center [412, 68] width 79 height 16
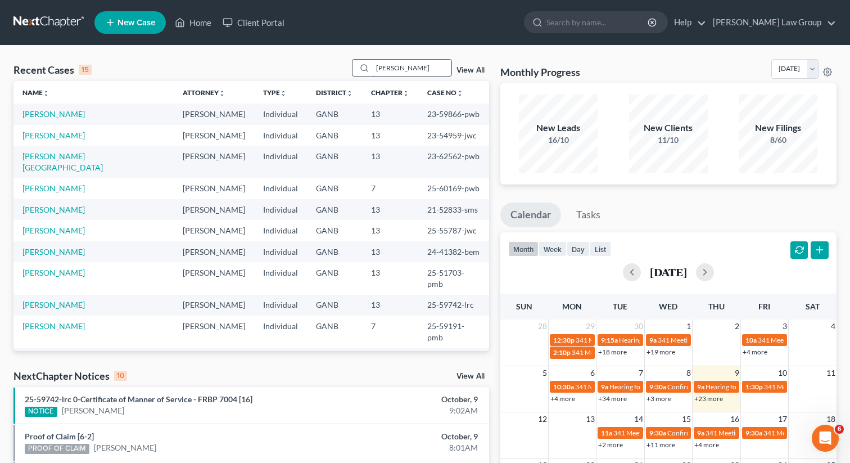
type input "[PERSON_NAME]"
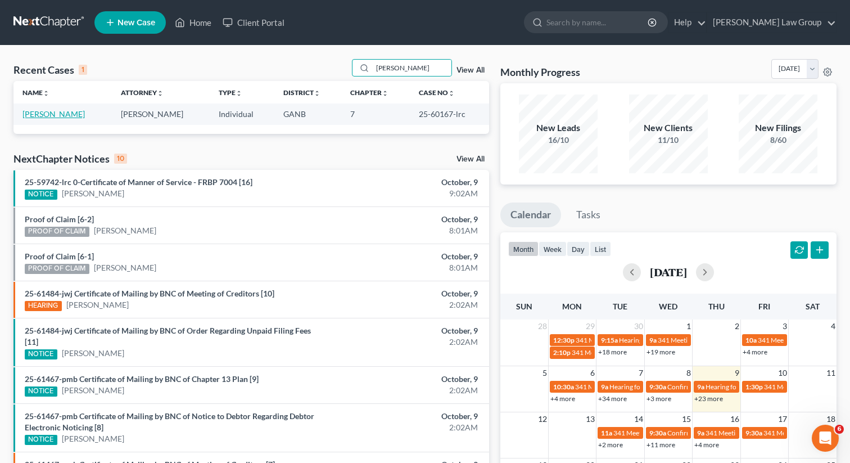
click at [60, 114] on link "[PERSON_NAME]" at bounding box center [53, 114] width 62 height 10
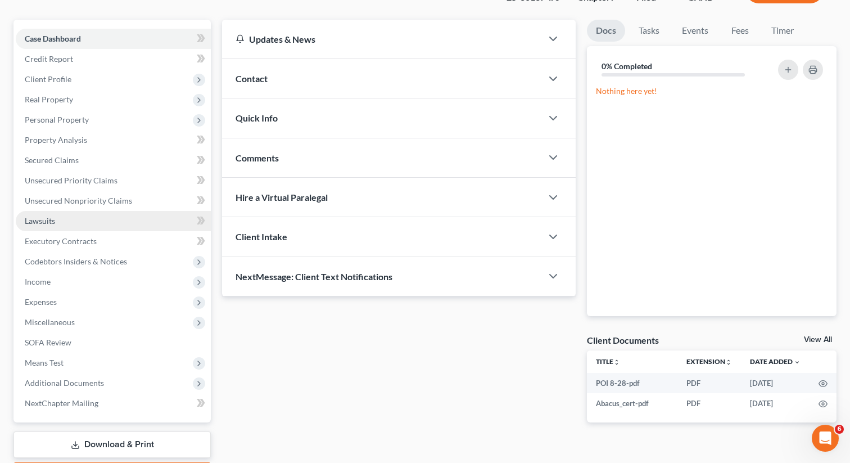
scroll to position [154, 0]
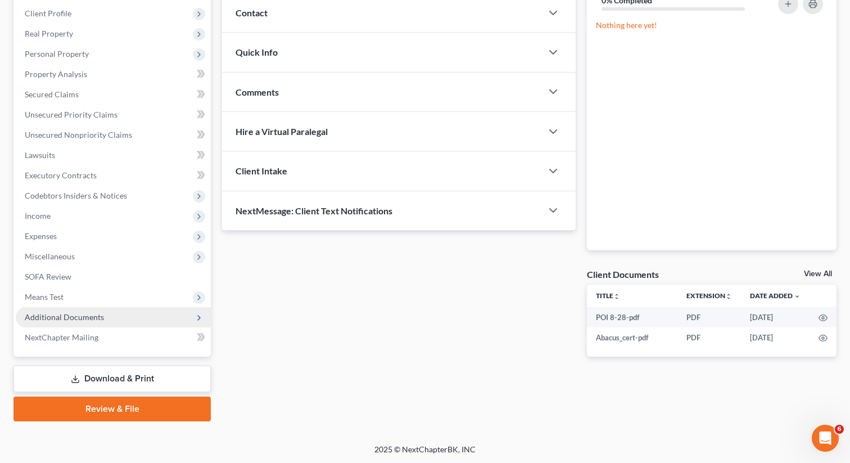
click at [77, 318] on span "Additional Documents" at bounding box center [64, 317] width 79 height 10
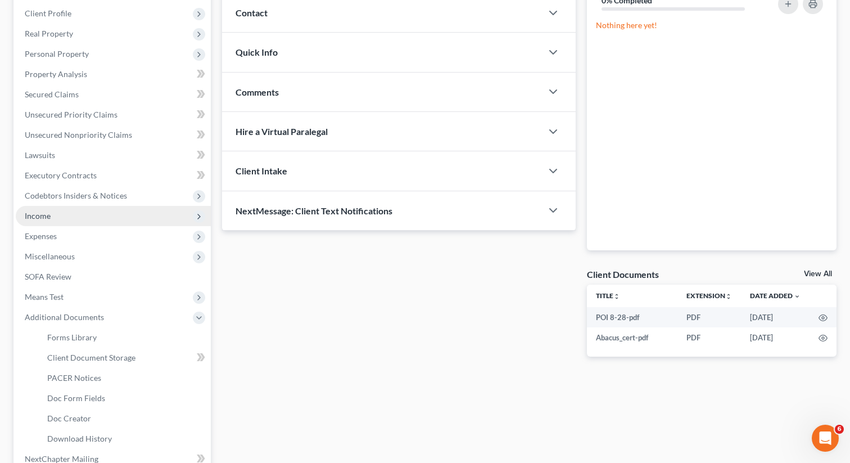
click at [69, 218] on span "Income" at bounding box center [113, 216] width 195 height 20
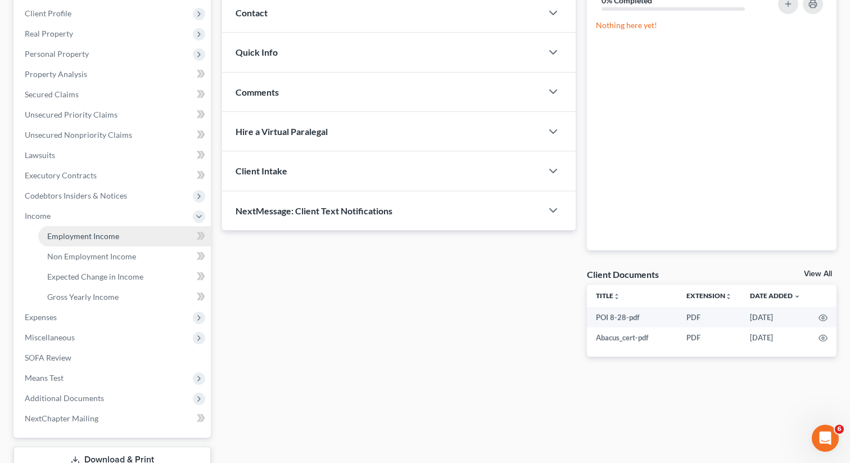
click at [71, 234] on span "Employment Income" at bounding box center [83, 236] width 72 height 10
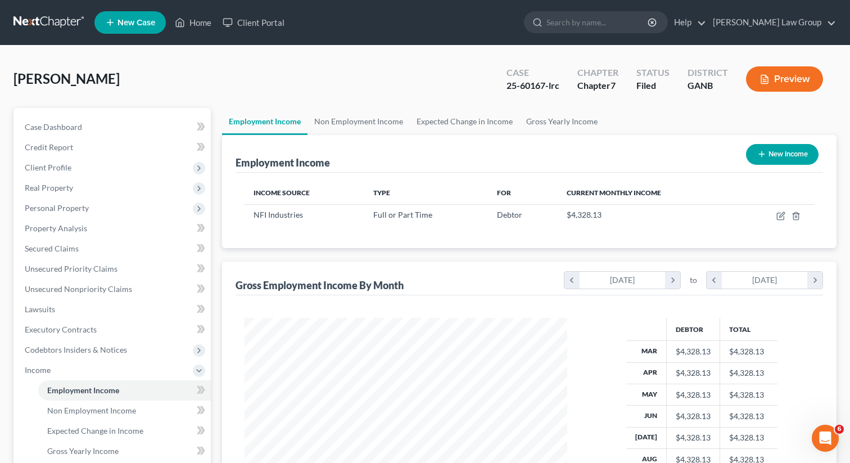
scroll to position [201, 345]
click at [333, 126] on link "Non Employment Income" at bounding box center [359, 121] width 102 height 27
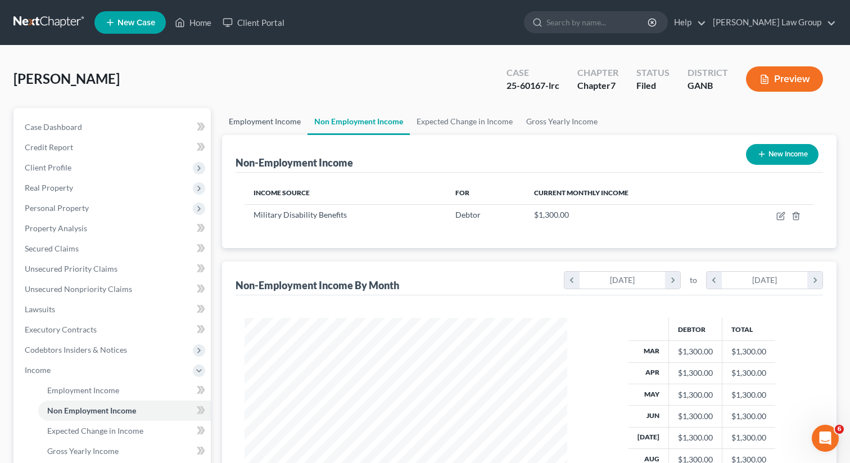
scroll to position [201, 345]
click at [286, 125] on link "Employment Income" at bounding box center [264, 121] width 85 height 27
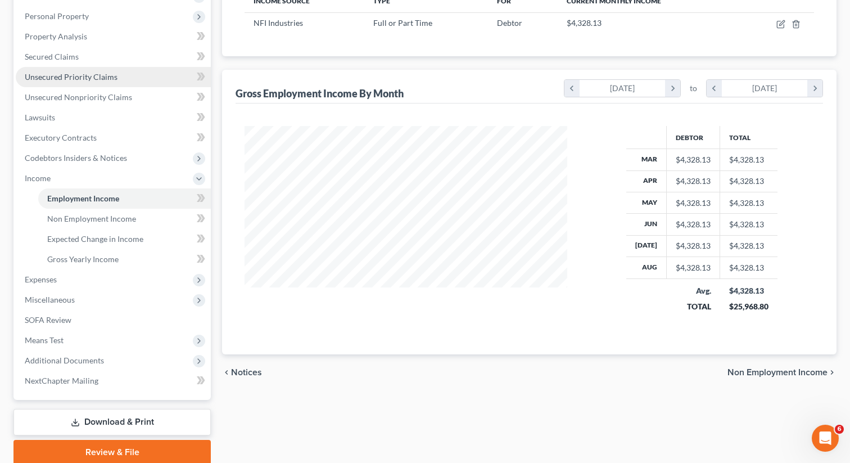
scroll to position [219, 0]
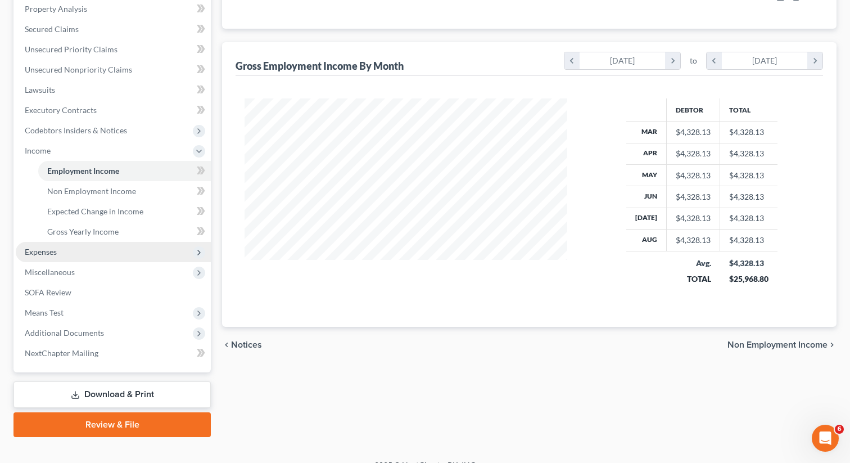
click at [69, 250] on span "Expenses" at bounding box center [113, 252] width 195 height 20
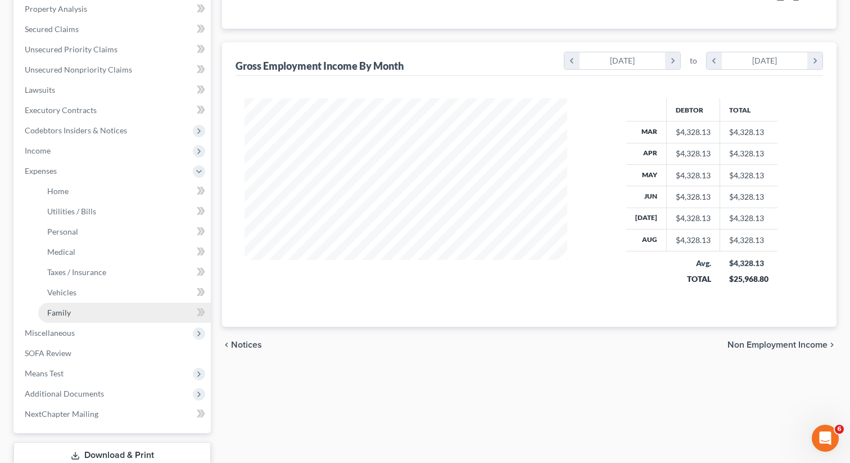
click at [61, 308] on span "Family" at bounding box center [59, 313] width 24 height 10
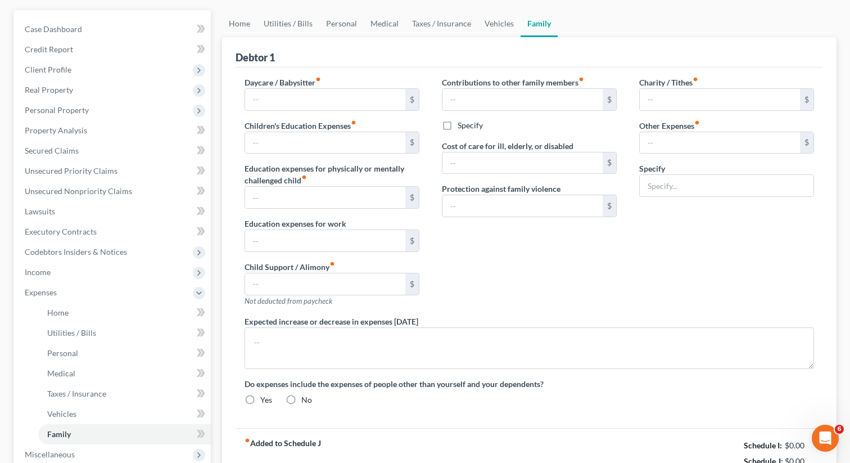
type input "150.00"
type input "0.00"
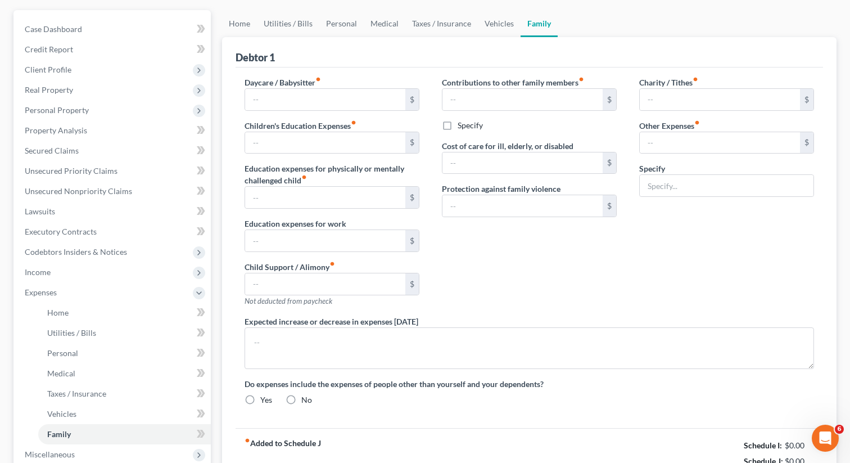
type input "0.00"
type input "152.78"
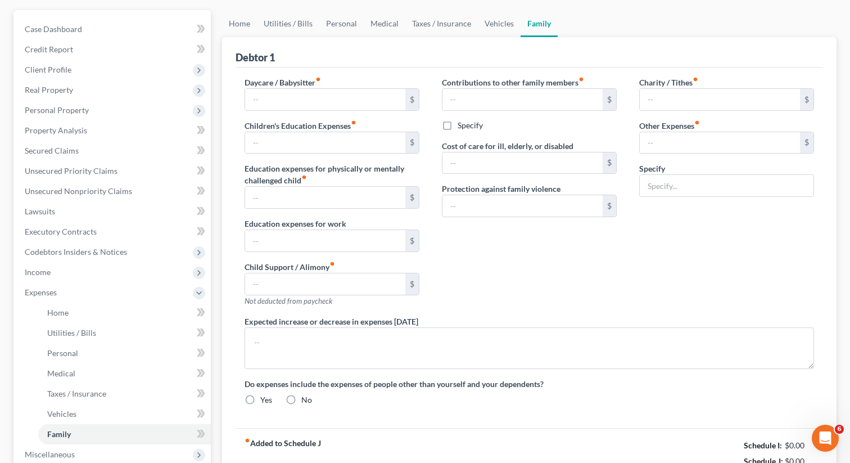
type input "Acima Leasing Payment for furniture"
radio input "true"
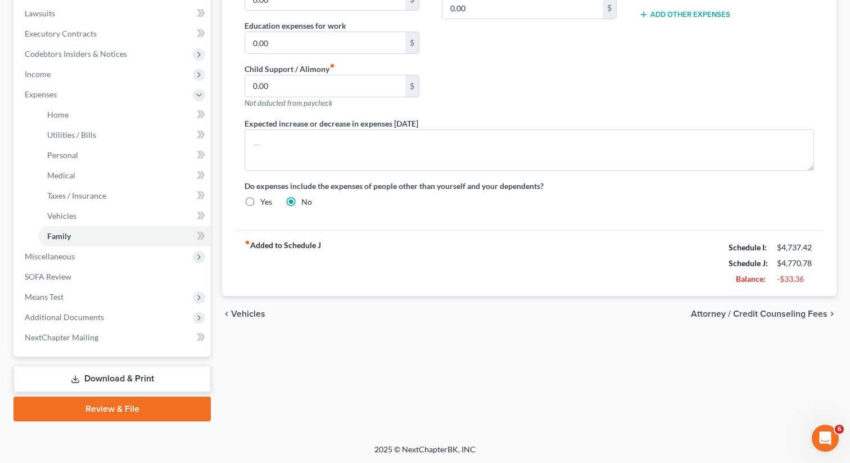
scroll to position [296, 0]
click at [80, 299] on span "Means Test" at bounding box center [113, 297] width 195 height 20
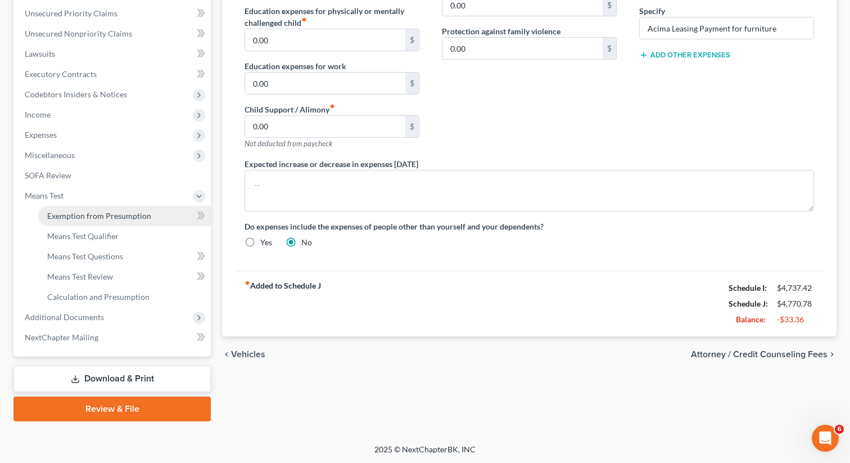
click at [95, 211] on span "Exemption from Presumption" at bounding box center [99, 216] width 104 height 10
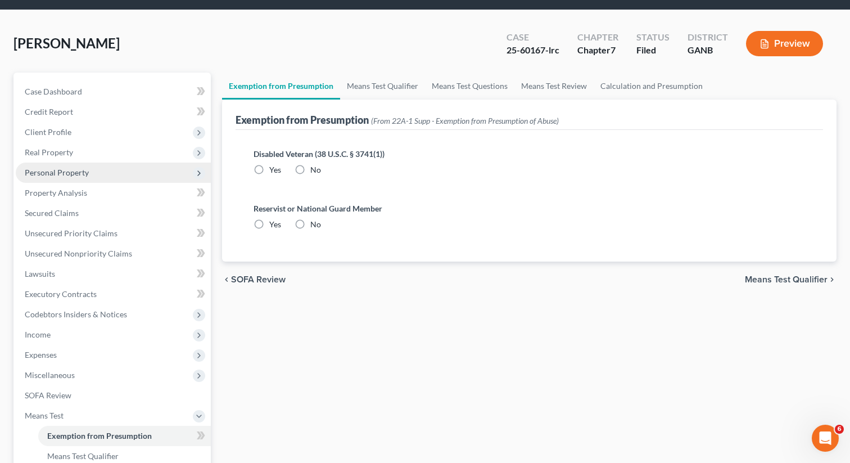
scroll to position [13, 0]
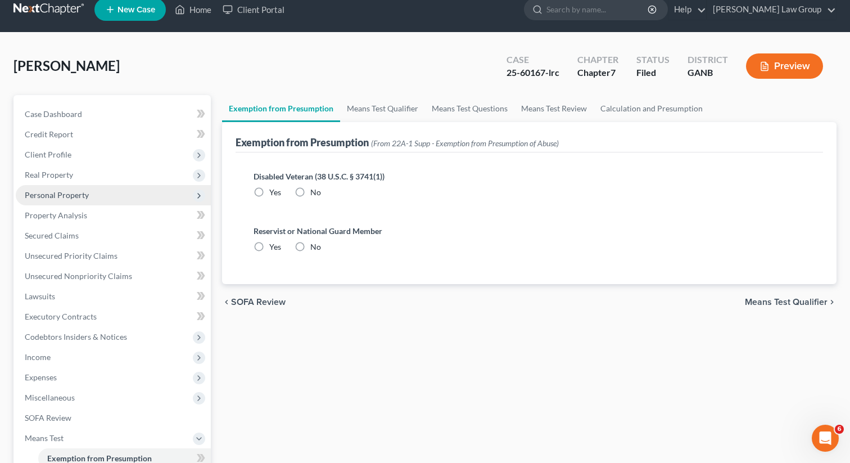
radio input "true"
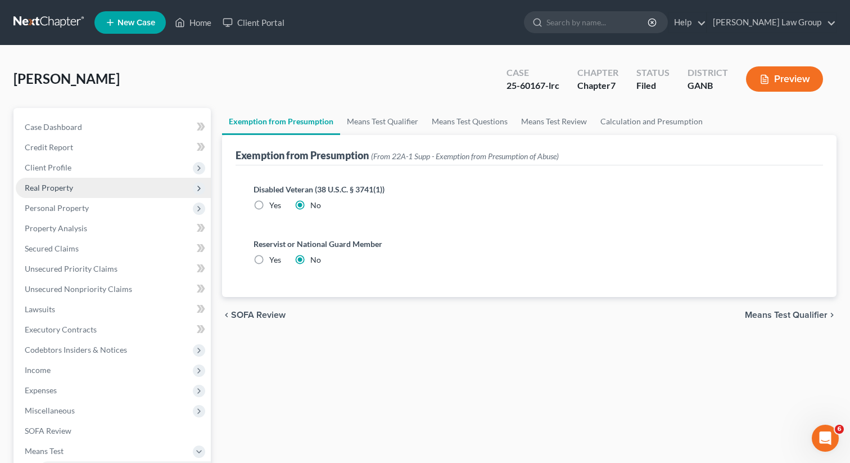
click at [57, 192] on span "Real Property" at bounding box center [113, 188] width 195 height 20
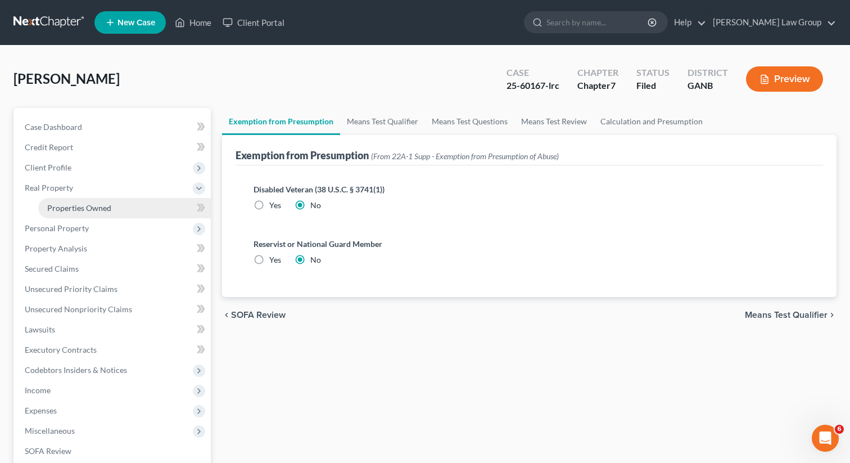
click at [98, 210] on span "Properties Owned" at bounding box center [79, 208] width 64 height 10
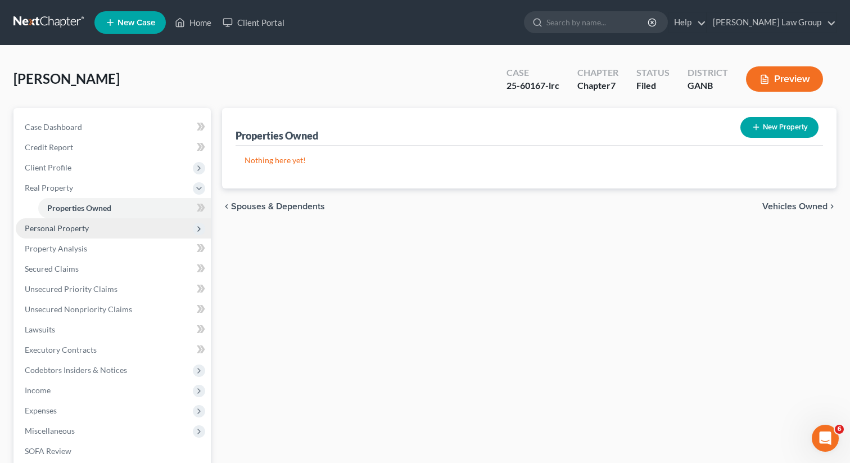
click at [82, 232] on span "Personal Property" at bounding box center [113, 228] width 195 height 20
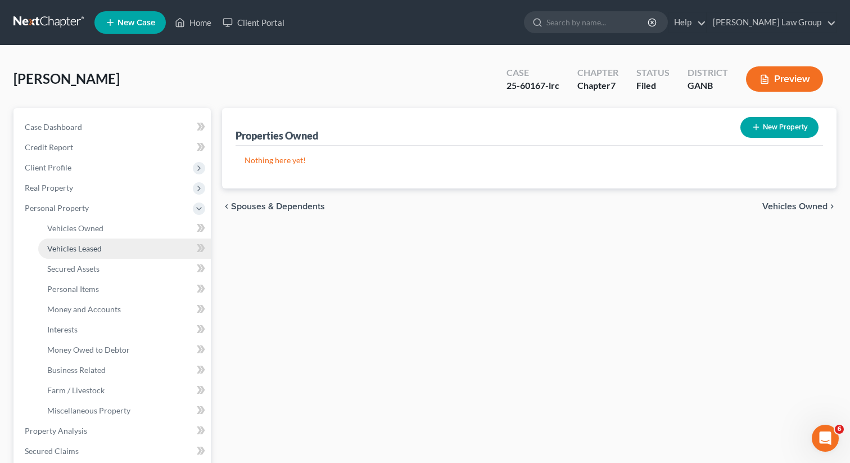
click at [83, 241] on link "Vehicles Leased" at bounding box center [124, 248] width 173 height 20
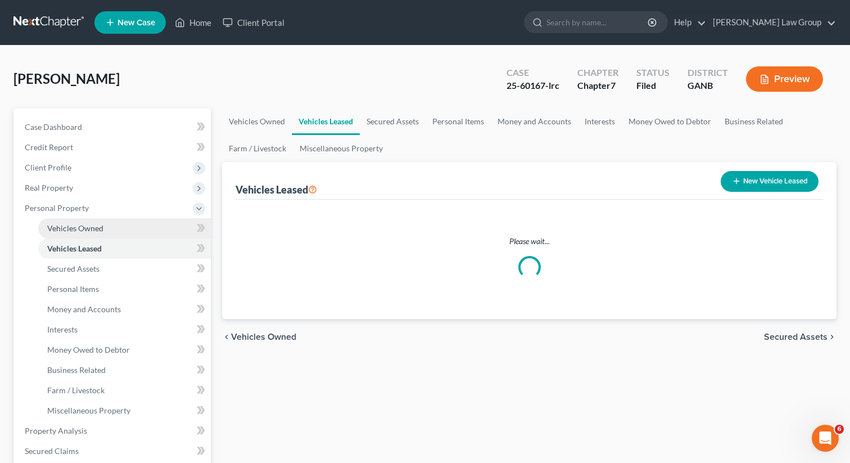
click at [97, 228] on span "Vehicles Owned" at bounding box center [75, 228] width 56 height 10
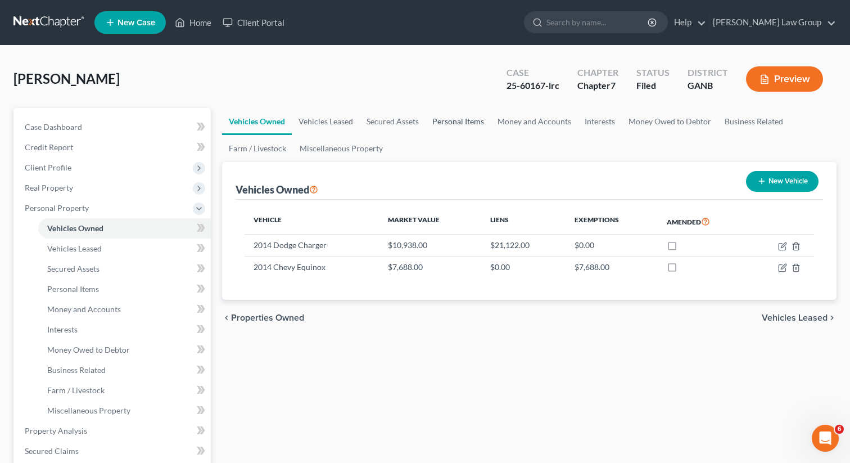
drag, startPoint x: 444, startPoint y: 120, endPoint x: 458, endPoint y: 120, distance: 14.6
click at [443, 120] on link "Personal Items" at bounding box center [458, 121] width 65 height 27
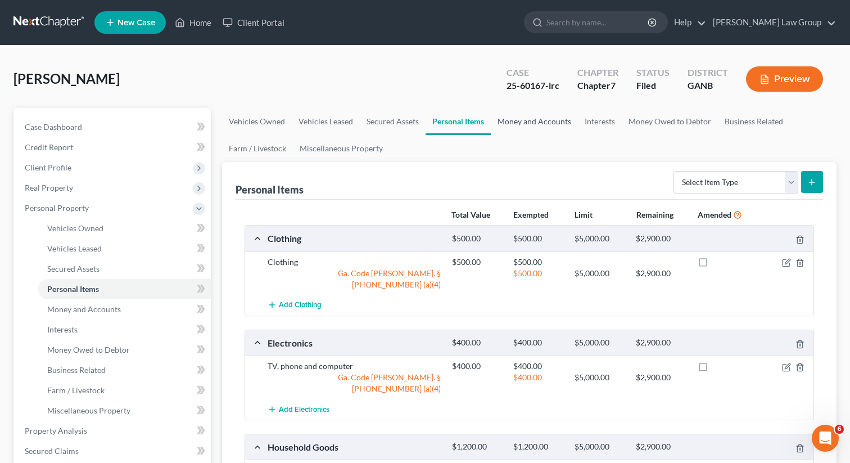
click at [540, 121] on link "Money and Accounts" at bounding box center [534, 121] width 87 height 27
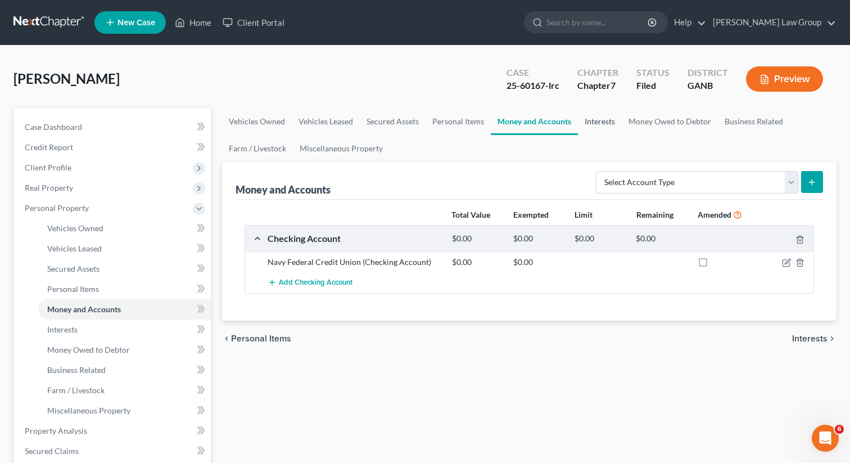
click at [605, 123] on link "Interests" at bounding box center [600, 121] width 44 height 27
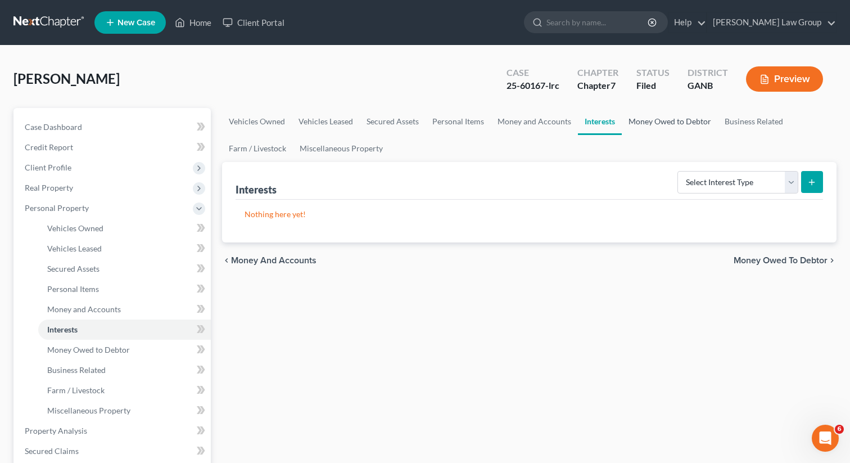
click at [646, 123] on link "Money Owed to Debtor" at bounding box center [670, 121] width 96 height 27
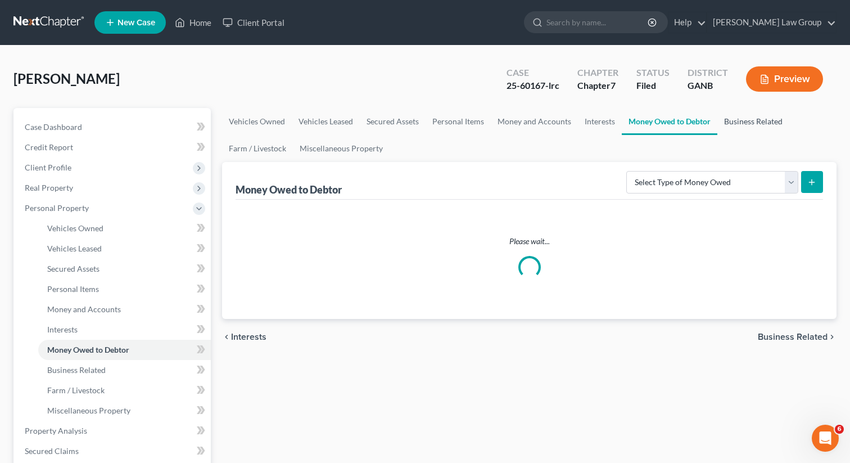
click at [733, 122] on link "Business Related" at bounding box center [754, 121] width 72 height 27
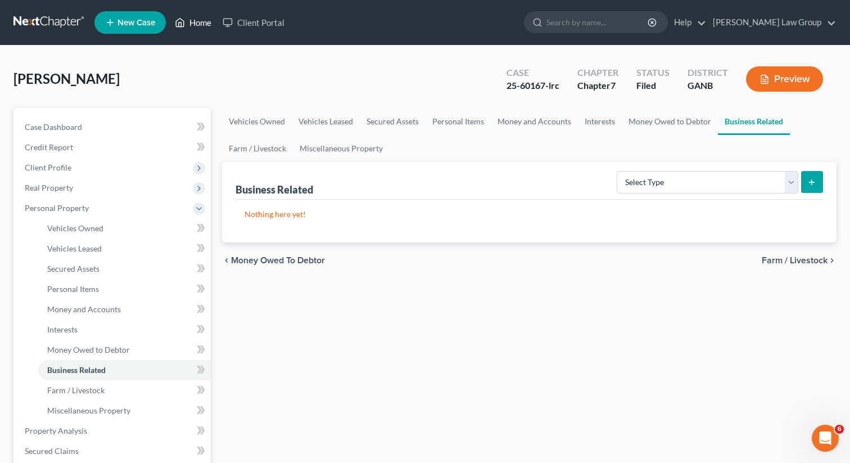
click at [201, 24] on link "Home" at bounding box center [193, 22] width 48 height 20
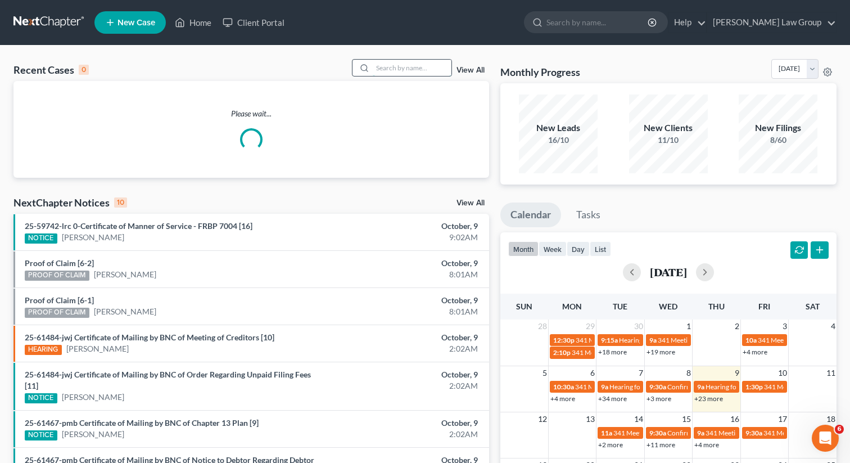
click at [386, 66] on input "search" at bounding box center [412, 68] width 79 height 16
type input "heard"
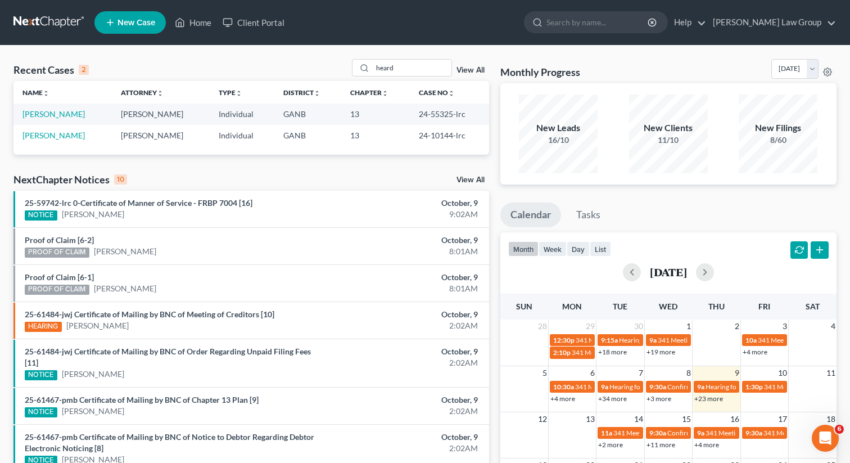
click at [64, 142] on td "[PERSON_NAME]" at bounding box center [62, 135] width 98 height 21
click at [58, 137] on link "[PERSON_NAME]" at bounding box center [53, 135] width 62 height 10
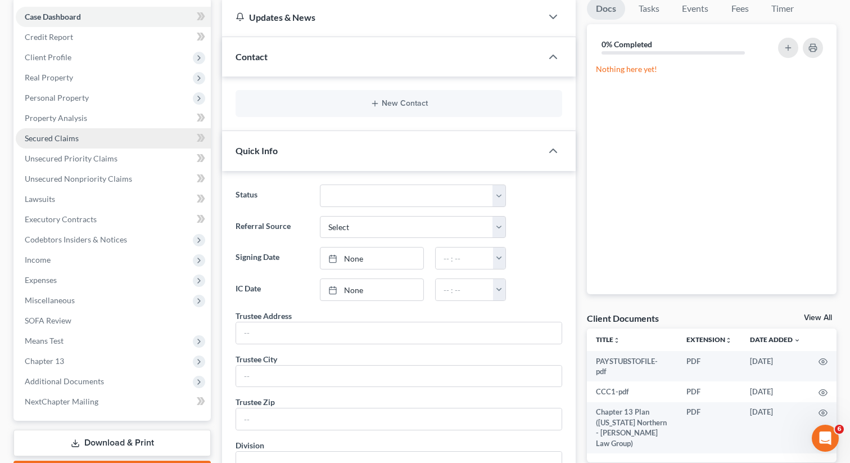
scroll to position [203, 0]
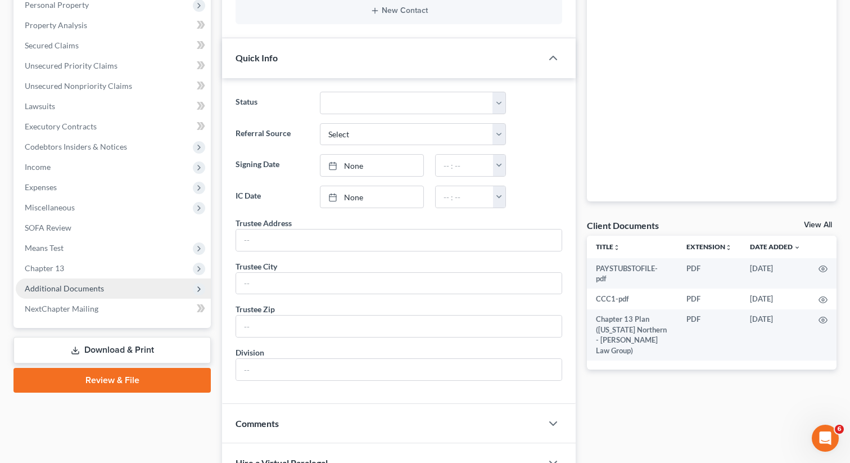
click at [107, 286] on span "Additional Documents" at bounding box center [113, 288] width 195 height 20
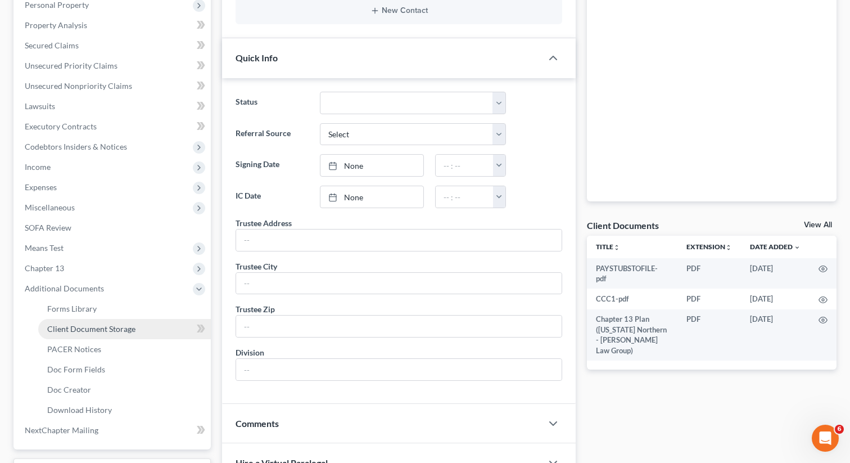
click at [110, 330] on span "Client Document Storage" at bounding box center [91, 329] width 88 height 10
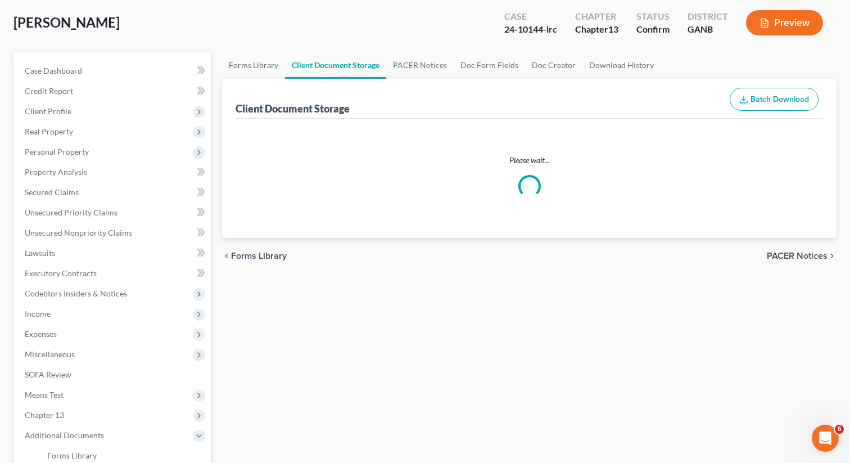
select select "0"
select select "5"
select select "35"
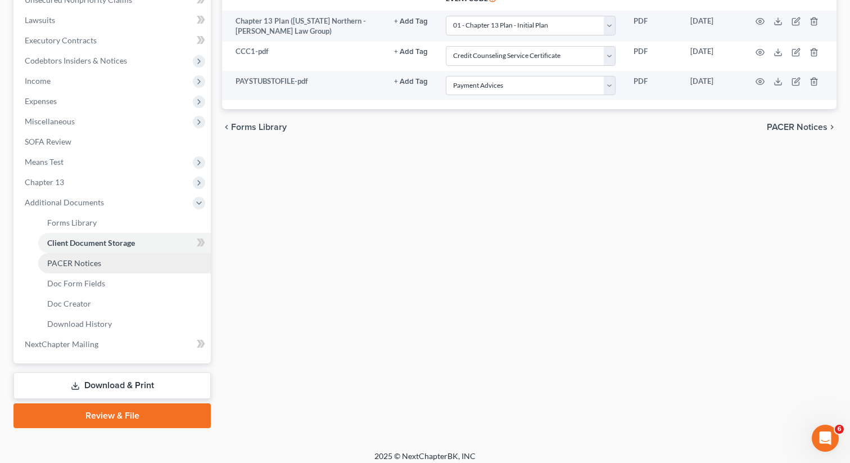
click at [102, 264] on link "PACER Notices" at bounding box center [124, 263] width 173 height 20
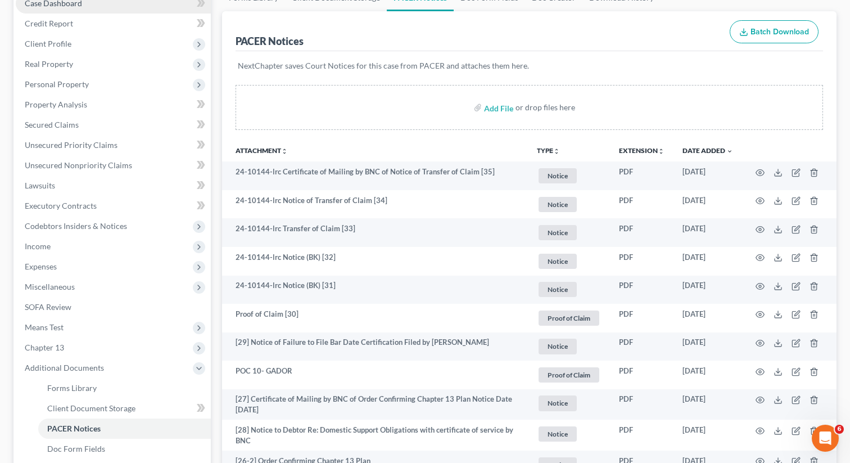
scroll to position [282, 0]
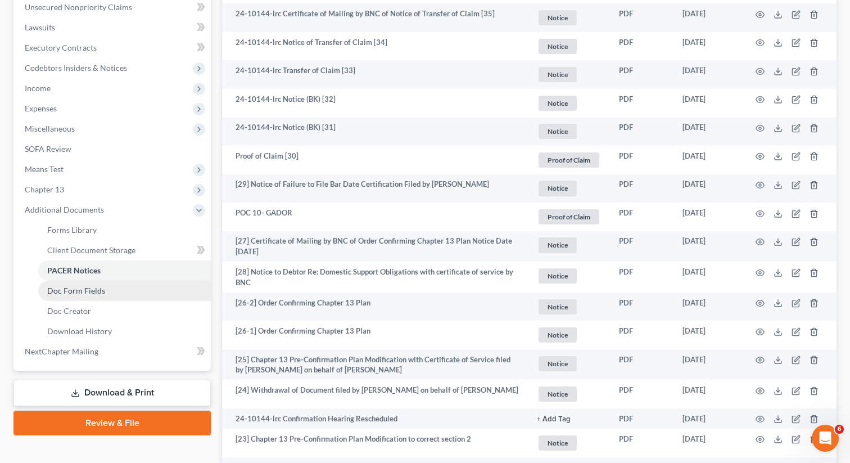
click at [105, 294] on link "Doc Form Fields" at bounding box center [124, 291] width 173 height 20
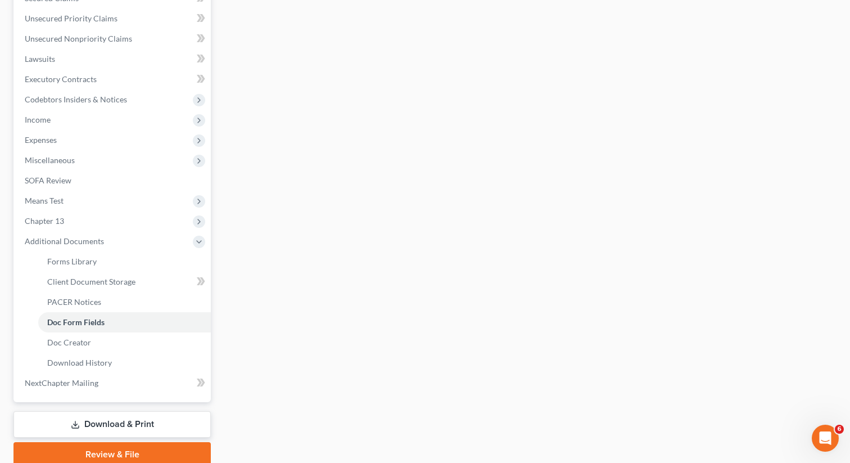
scroll to position [296, 0]
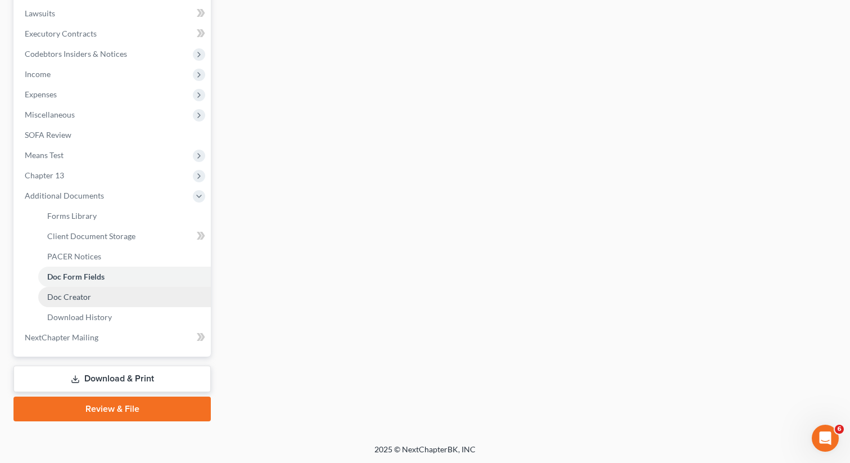
click at [93, 300] on link "Doc Creator" at bounding box center [124, 297] width 173 height 20
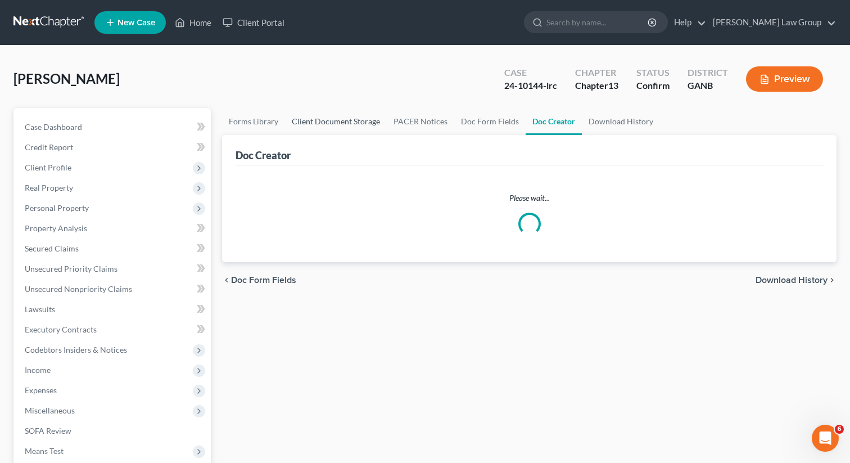
click at [349, 124] on link "Client Document Storage" at bounding box center [336, 121] width 102 height 27
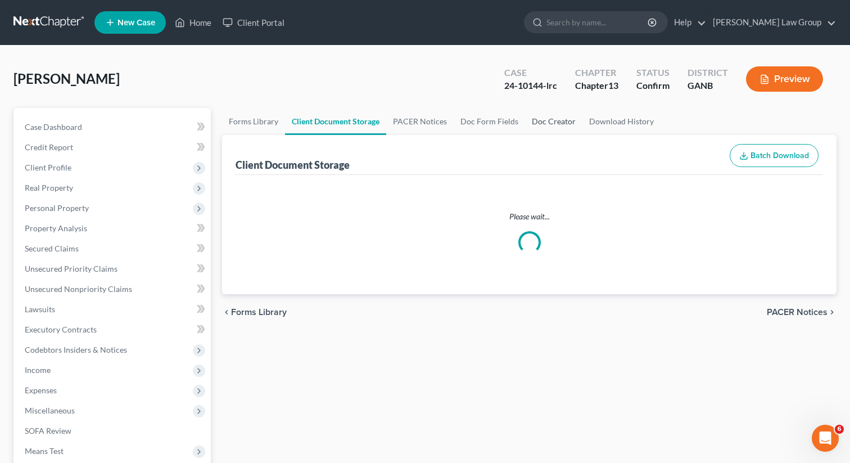
click at [537, 119] on link "Doc Creator" at bounding box center [553, 121] width 57 height 27
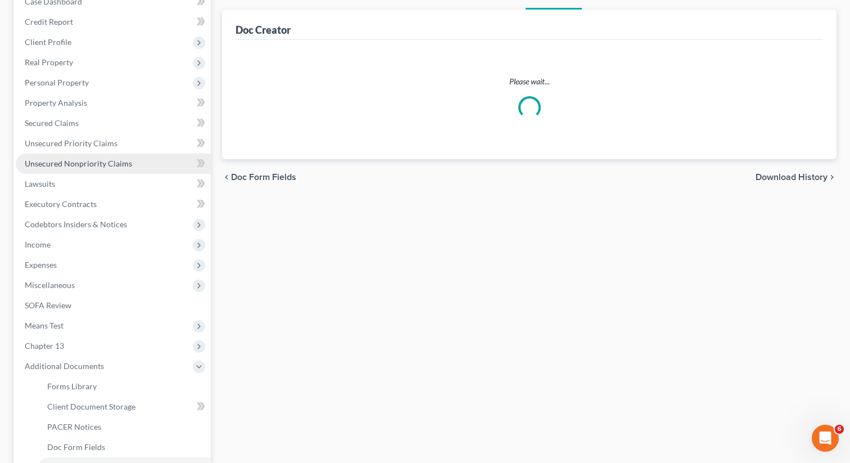
scroll to position [215, 0]
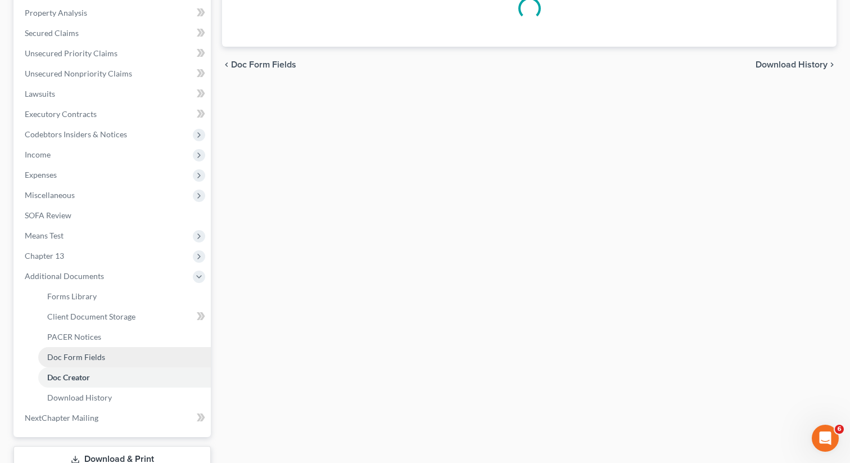
click at [100, 360] on span "Doc Form Fields" at bounding box center [76, 357] width 58 height 10
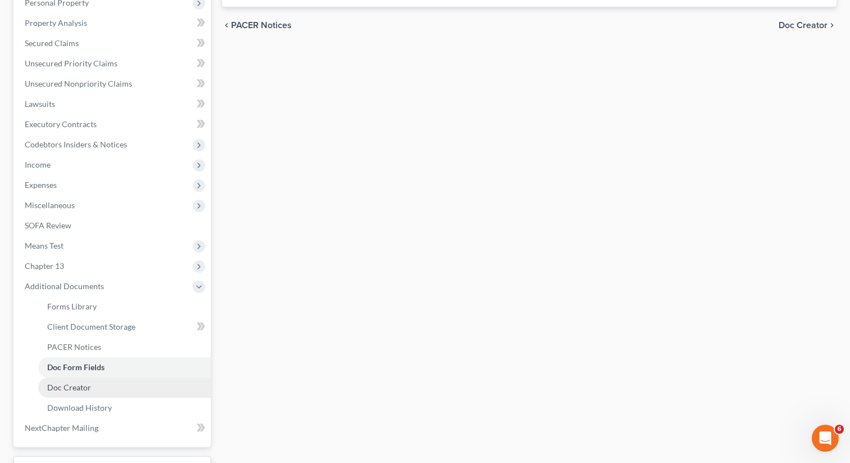
click at [67, 390] on span "Doc Creator" at bounding box center [69, 387] width 44 height 10
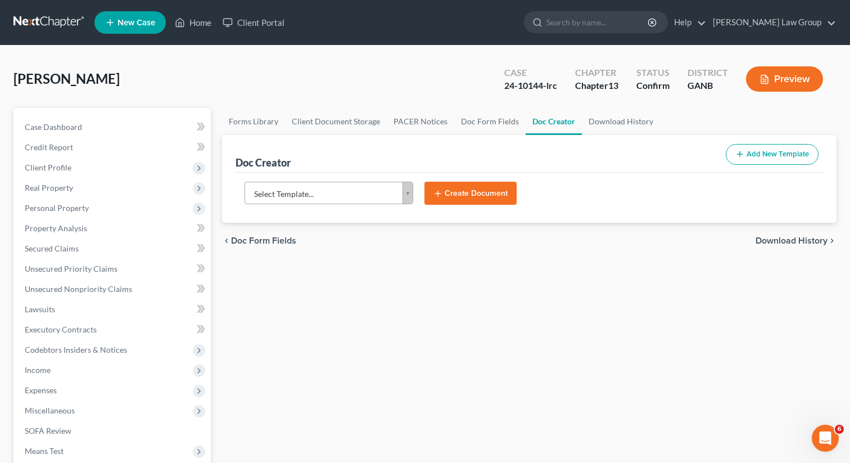
click at [349, 193] on body "Home New Case Client Portal [PERSON_NAME] Law Group [EMAIL_ADDRESS][DOMAIN_NAME…" at bounding box center [425, 380] width 850 height 760
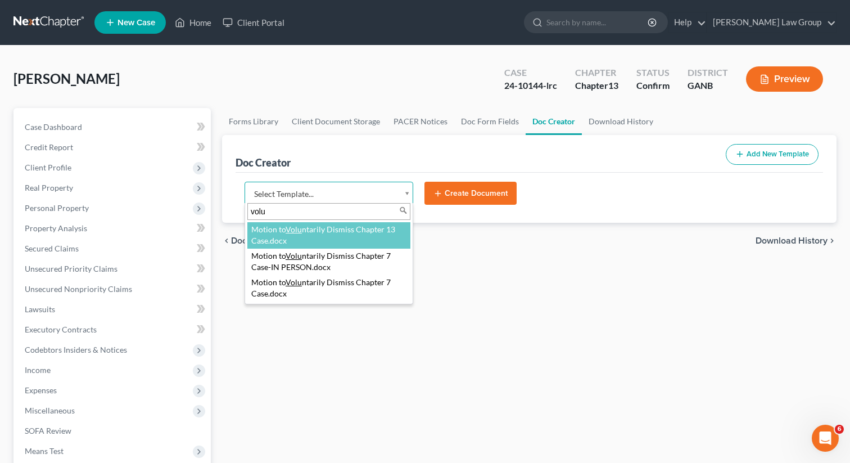
type input "volu"
select select "111662"
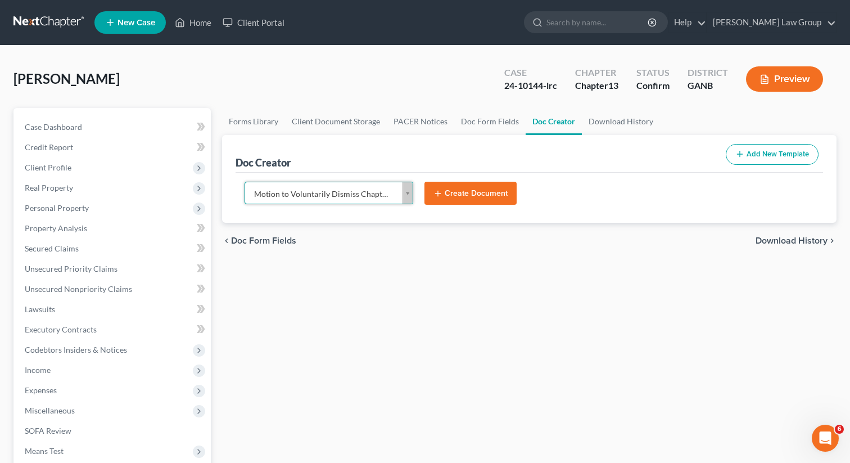
click at [470, 195] on button "Create Document" at bounding box center [471, 194] width 92 height 24
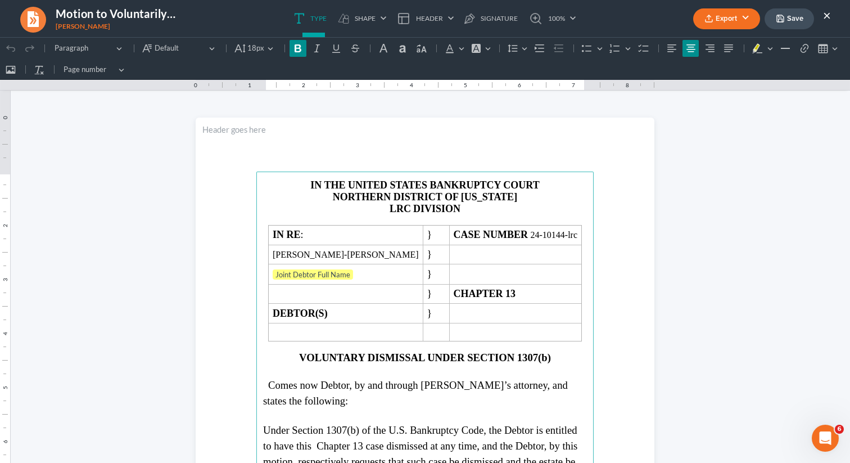
click at [421, 206] on strong "DIVISION" at bounding box center [436, 208] width 47 height 11
click at [397, 206] on strong "DATLANTA DIVISION" at bounding box center [437, 208] width 105 height 11
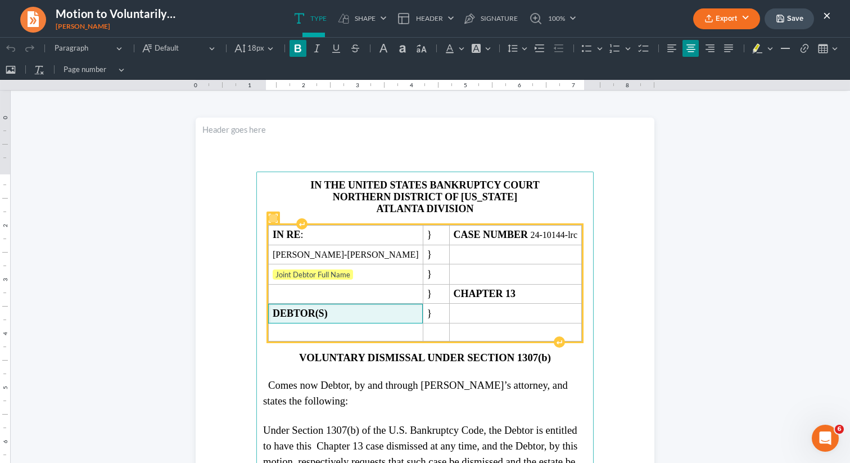
click at [403, 319] on span "DEBTOR(S)" at bounding box center [346, 314] width 146 height 12
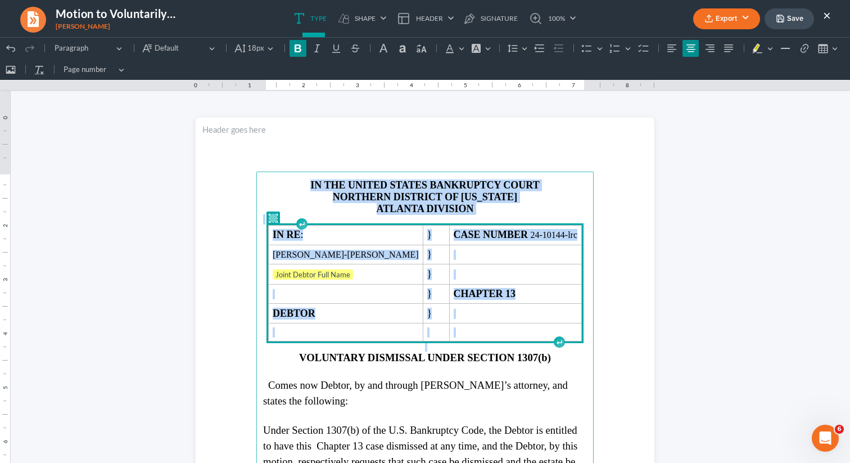
drag, startPoint x: 308, startPoint y: 183, endPoint x: 402, endPoint y: 342, distance: 184.3
click at [402, 342] on main "IN THE UNITED STATES BANKRUPTCY COURT NORTHERN DISTRICT OF [US_STATE] ATLANTA D…" at bounding box center [424, 415] width 337 height 486
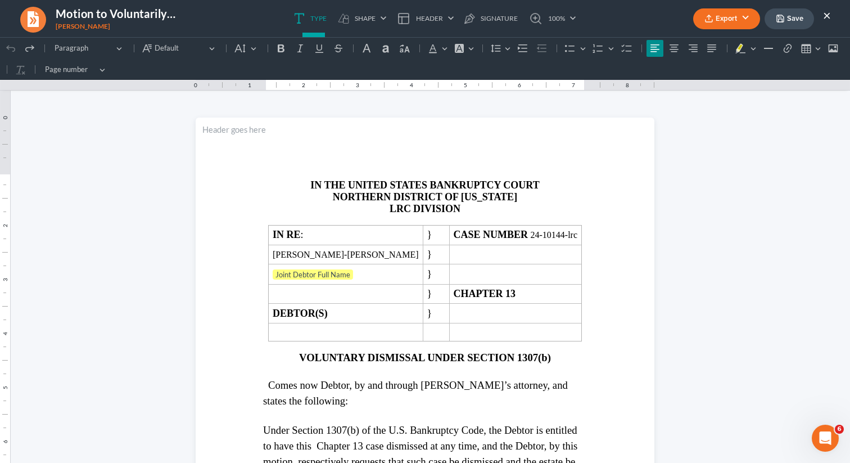
click at [394, 353] on strong "VOLUNTARY DISMISSAL UNDER SECTION 1307(b)" at bounding box center [425, 358] width 252 height 12
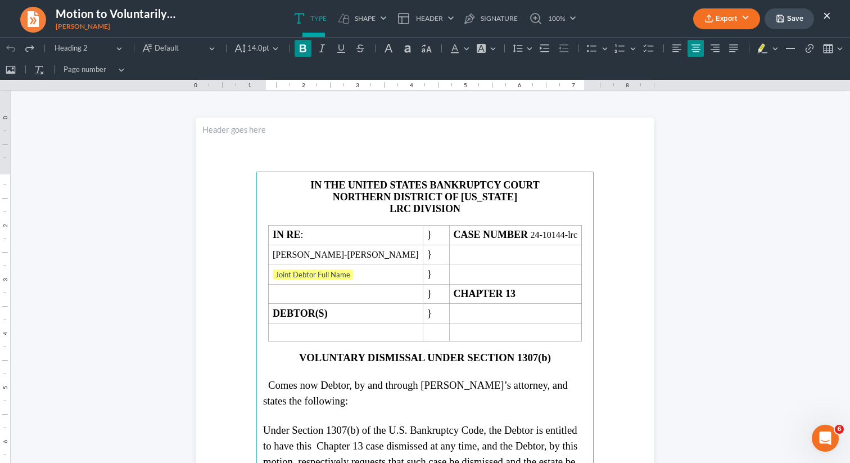
click at [319, 208] on p "LRC DIVISION" at bounding box center [425, 209] width 324 height 12
click at [302, 192] on h2 "NORTHERN DISTRICT OF [US_STATE]" at bounding box center [425, 197] width 324 height 12
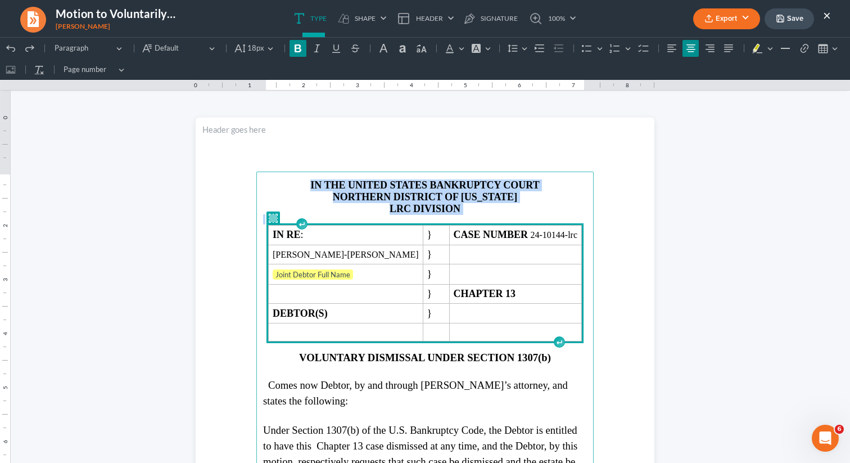
drag, startPoint x: 304, startPoint y: 187, endPoint x: 355, endPoint y: 287, distance: 111.9
click at [355, 287] on main "IN THE UNITED STATES BANKRUPTCY COURT NORTHERN DISTRICT OF [US_STATE] LRC DIVIS…" at bounding box center [424, 415] width 337 height 486
copy main "IN THE UNITED STATES BANKRUPTCY COURT NORTHERN DISTRICT OF [US_STATE] LRC DIVIS…"
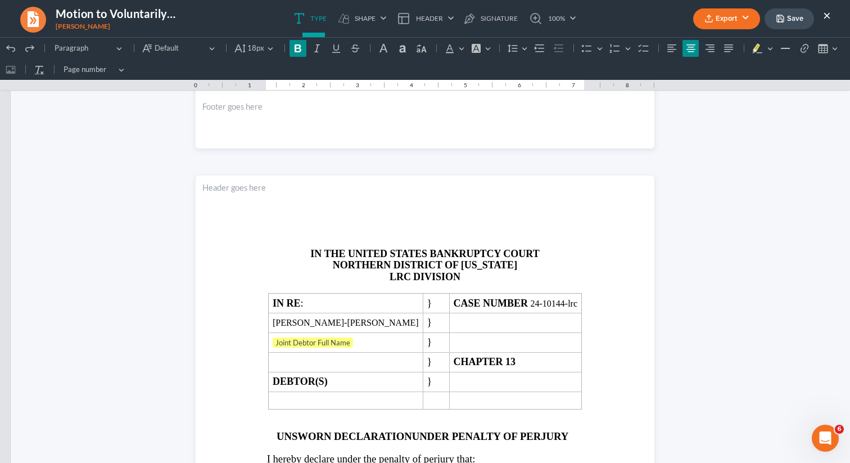
scroll to position [1196, 0]
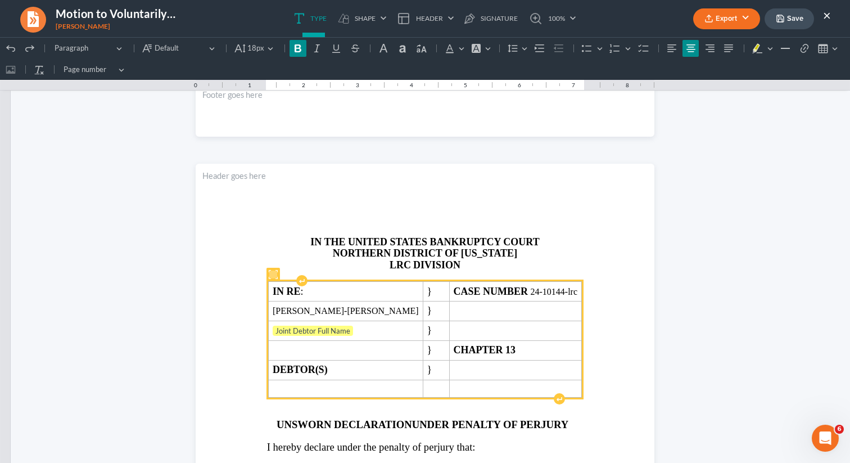
click at [372, 293] on span "IN RE :" at bounding box center [346, 292] width 146 height 12
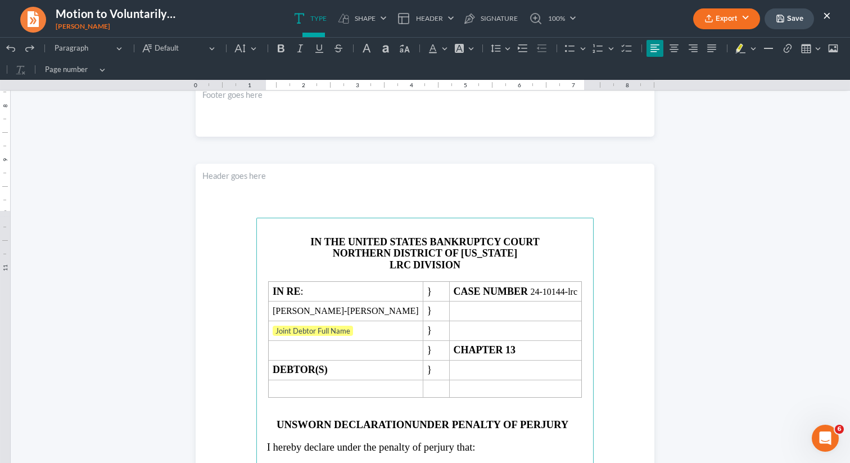
click at [336, 235] on p "Rich Text Editor, page-2-main" at bounding box center [425, 231] width 324 height 10
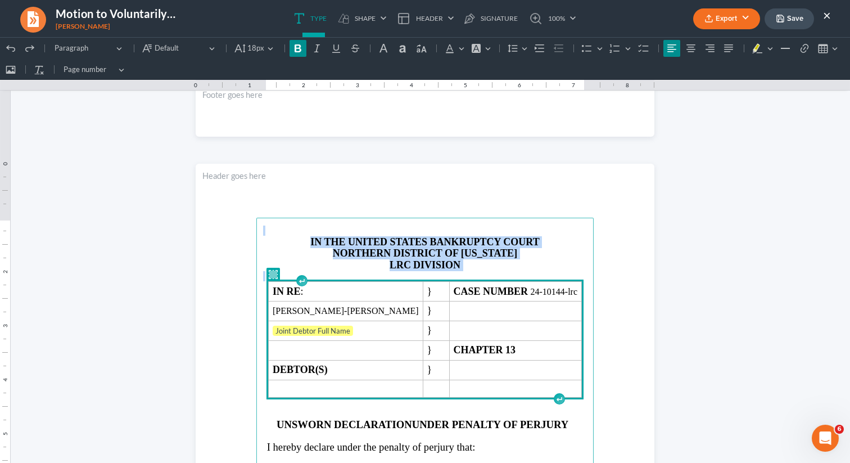
drag, startPoint x: 300, startPoint y: 235, endPoint x: 346, endPoint y: 355, distance: 128.9
click at [346, 355] on main "IN THE UNITED STATES BANKRUPTCY COURT NORTHERN DISTRICT OF [US_STATE] LRC DIVIS…" at bounding box center [424, 461] width 337 height 486
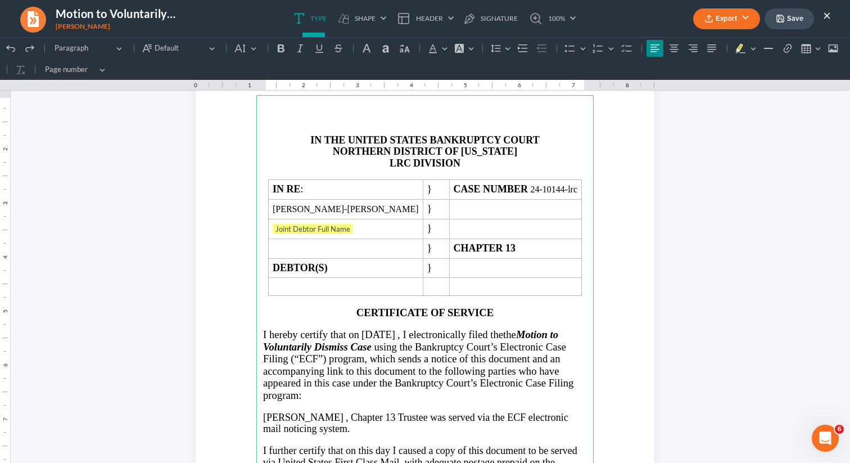
scroll to position [1938, 0]
click at [388, 370] on span "using the Bankruptcy Court’s Electronic Case Filing (“ECF”) program, which send…" at bounding box center [418, 372] width 310 height 60
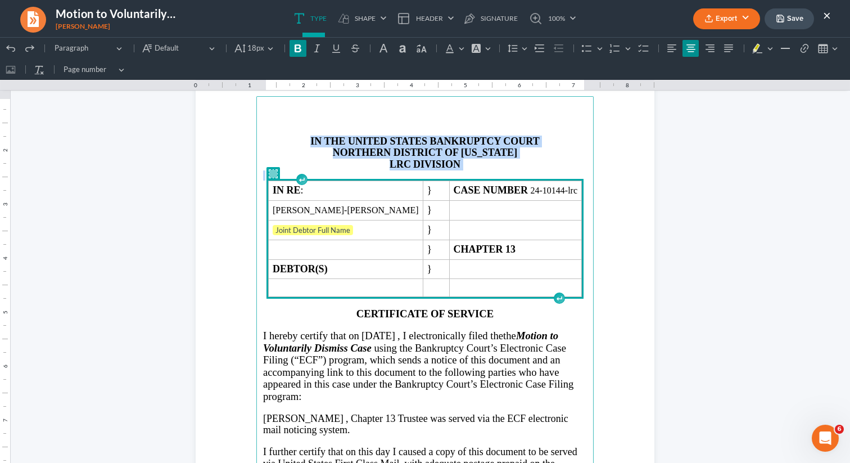
drag, startPoint x: 305, startPoint y: 142, endPoint x: 352, endPoint y: 248, distance: 115.9
click at [352, 248] on main "IN THE UNITED STATES BANKRUPTCY COURT NORTHERN DISTRICT OF [US_STATE] LRC DIVIS…" at bounding box center [424, 339] width 337 height 486
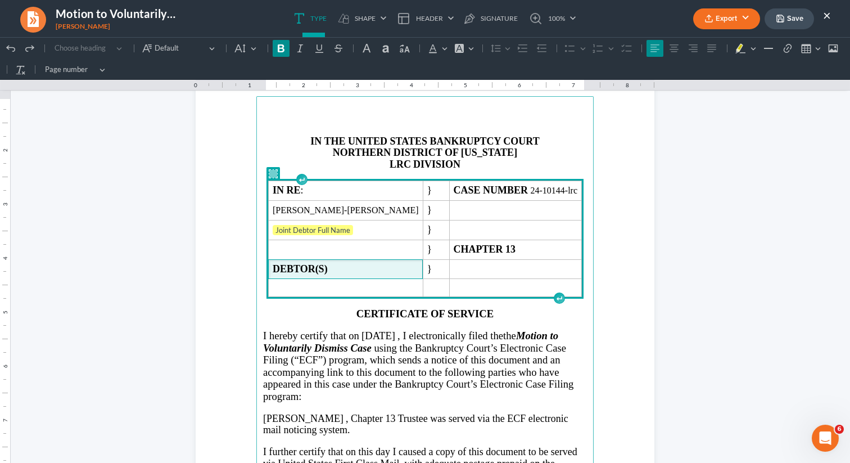
click at [418, 277] on td "DEBTOR(S)" at bounding box center [345, 269] width 155 height 20
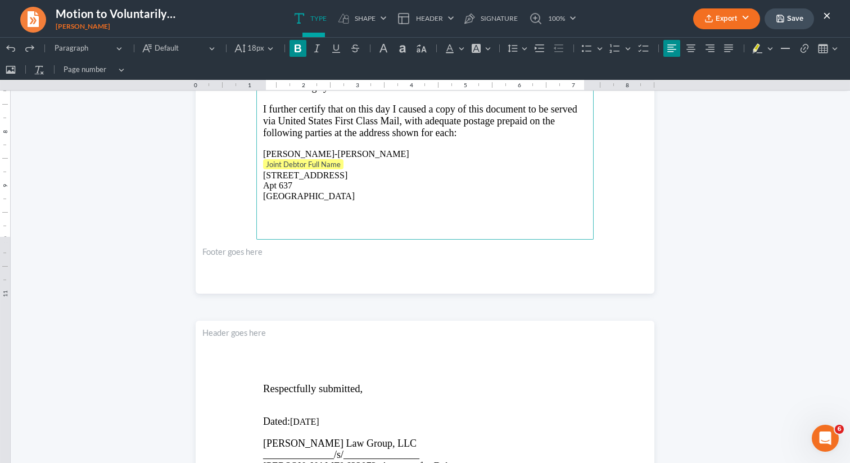
scroll to position [2286, 0]
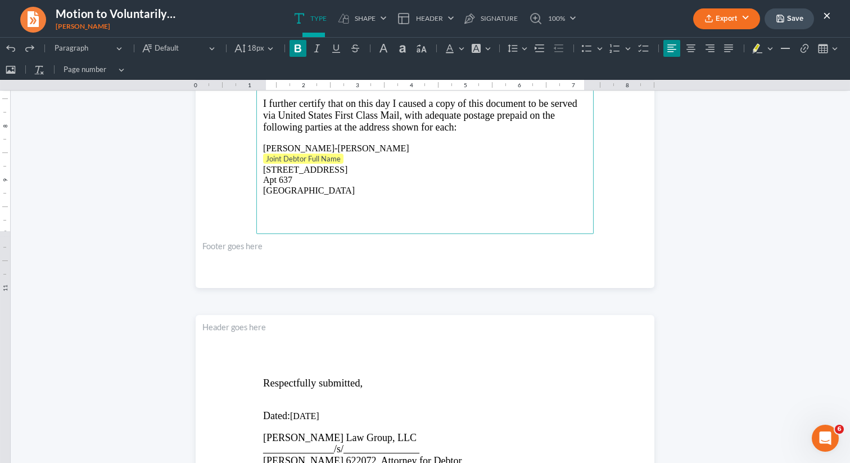
click at [358, 163] on p "Joint Debtor Full Name" at bounding box center [425, 159] width 324 height 11
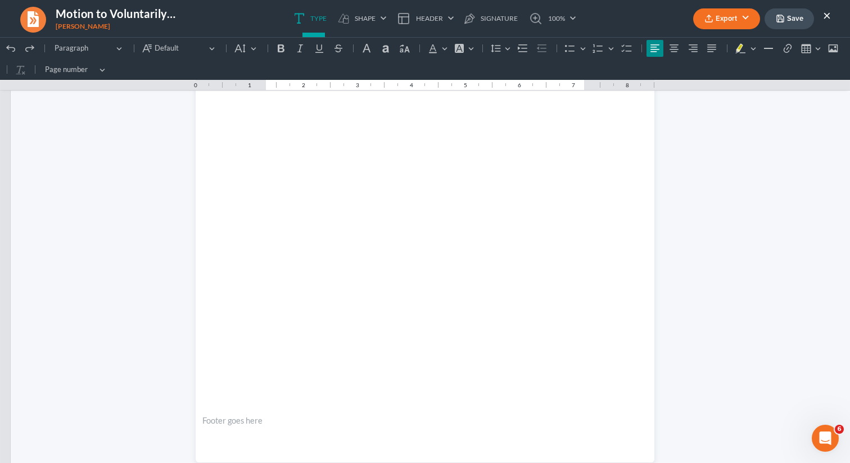
scroll to position [2759, 0]
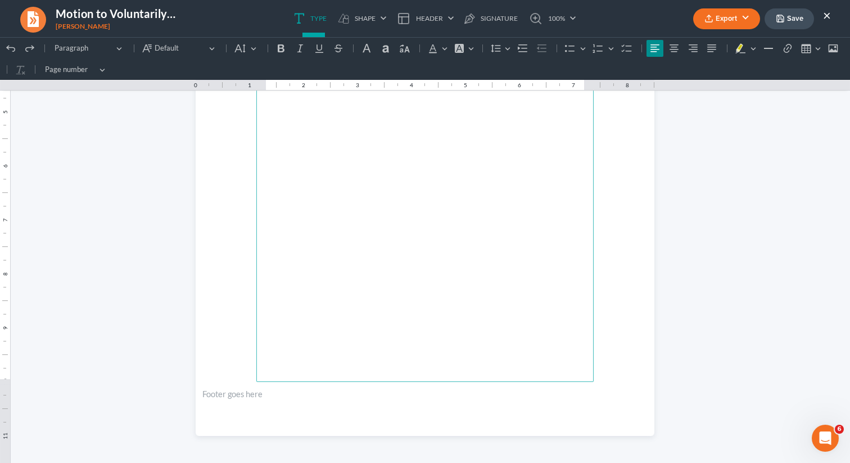
click at [749, 23] on button "Export" at bounding box center [726, 18] width 67 height 21
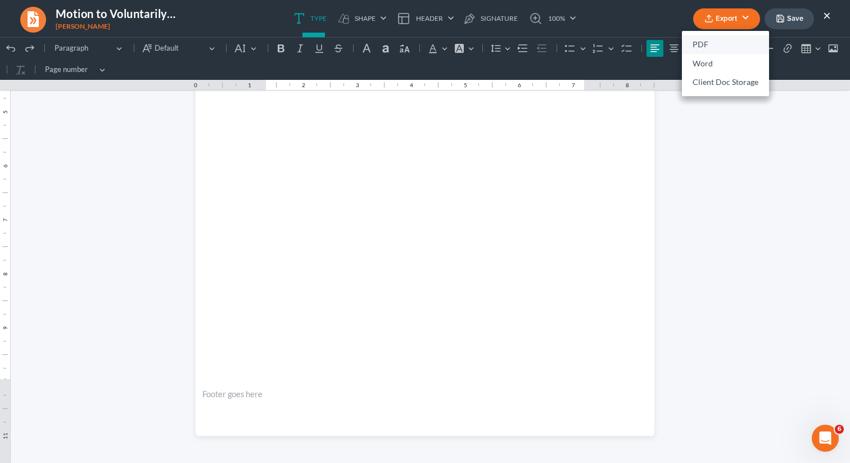
click at [708, 46] on link "PDF" at bounding box center [725, 44] width 87 height 19
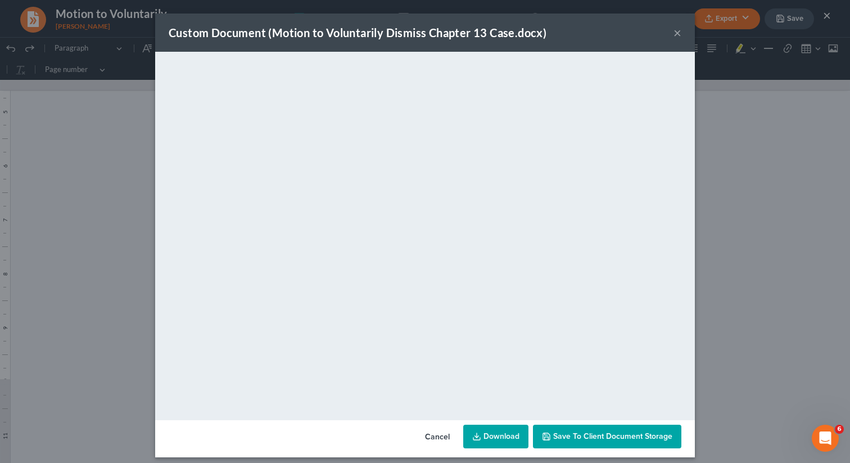
click at [490, 435] on link "Download" at bounding box center [495, 437] width 65 height 24
click at [447, 443] on button "Cancel" at bounding box center [437, 437] width 43 height 22
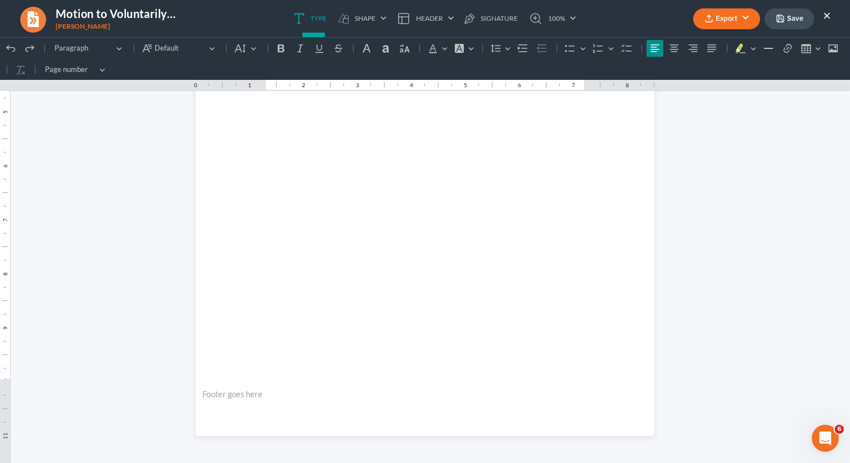
click at [830, 12] on button "×" at bounding box center [827, 14] width 8 height 13
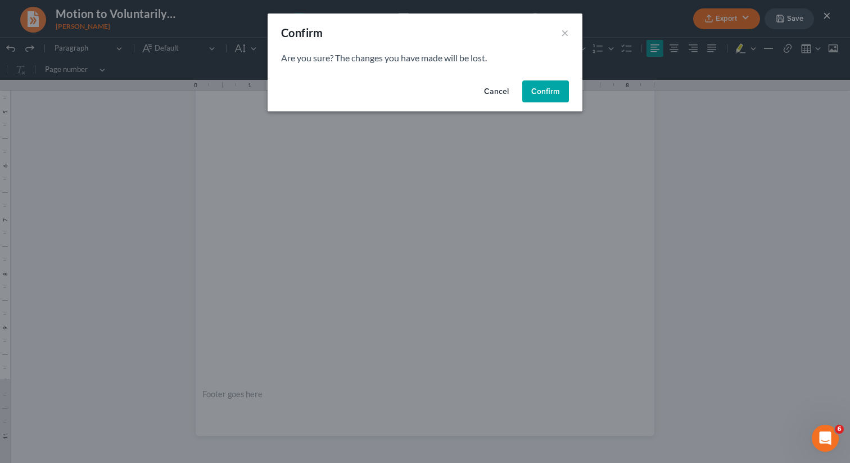
click at [535, 93] on button "Confirm" at bounding box center [546, 91] width 47 height 22
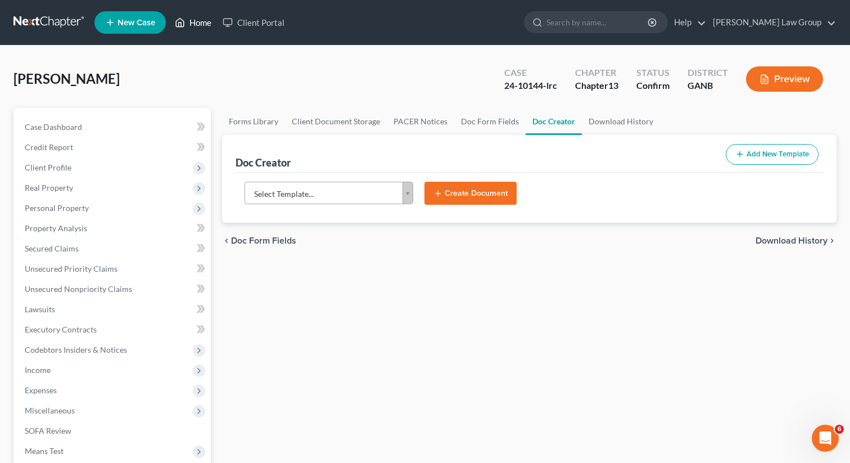
click at [205, 23] on link "Home" at bounding box center [193, 22] width 48 height 20
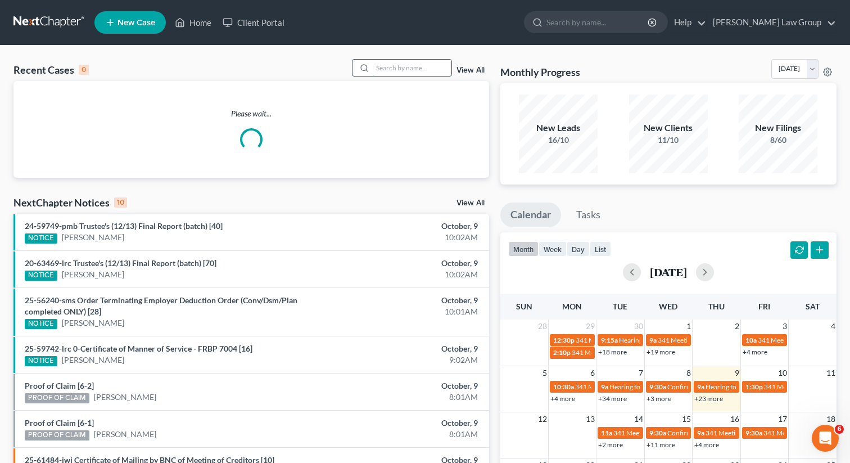
click at [433, 67] on input "search" at bounding box center [412, 68] width 79 height 16
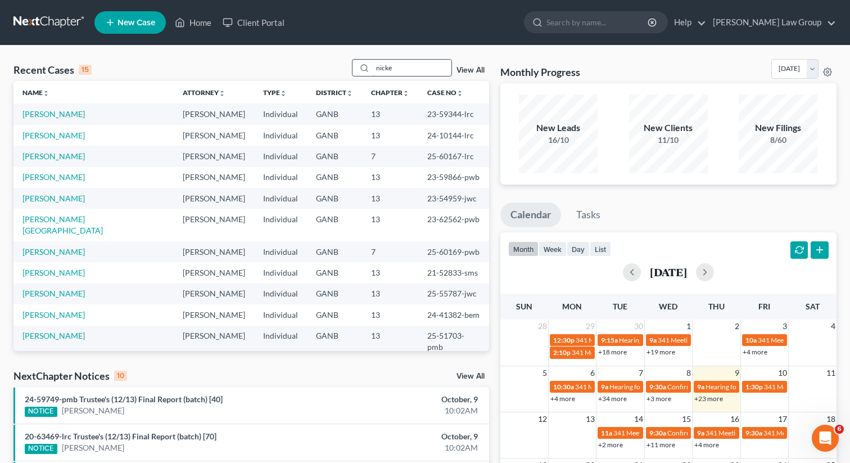
type input "nicke"
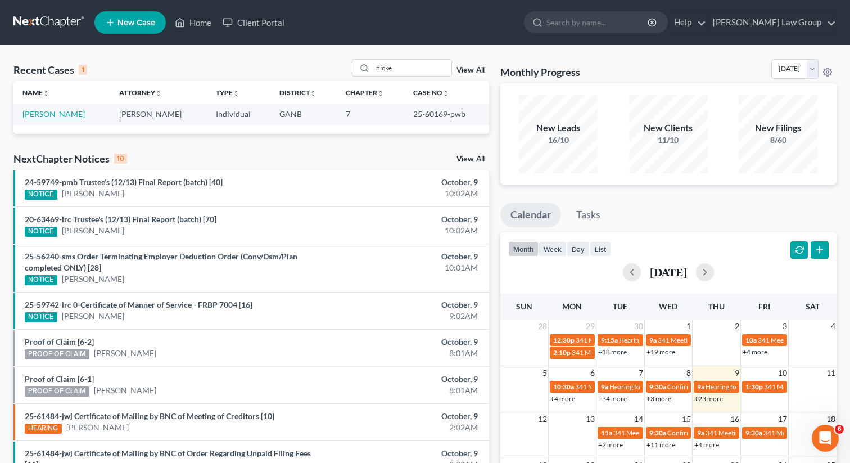
click at [61, 117] on link "[PERSON_NAME]" at bounding box center [53, 114] width 62 height 10
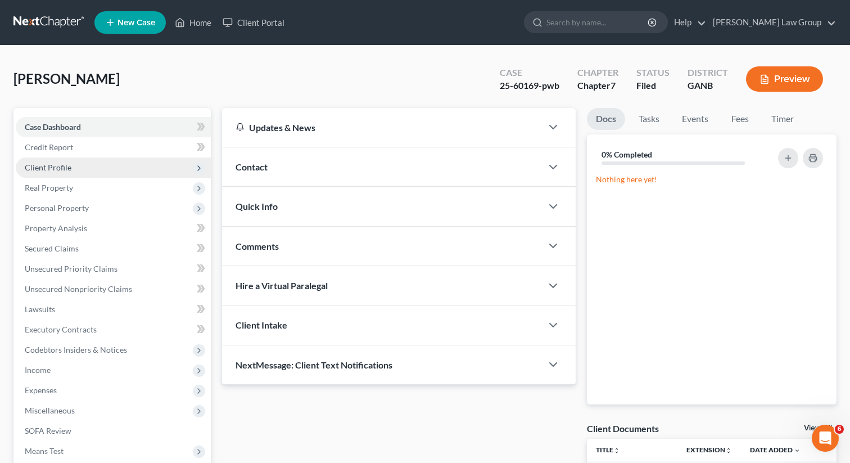
click at [60, 170] on span "Client Profile" at bounding box center [48, 168] width 47 height 10
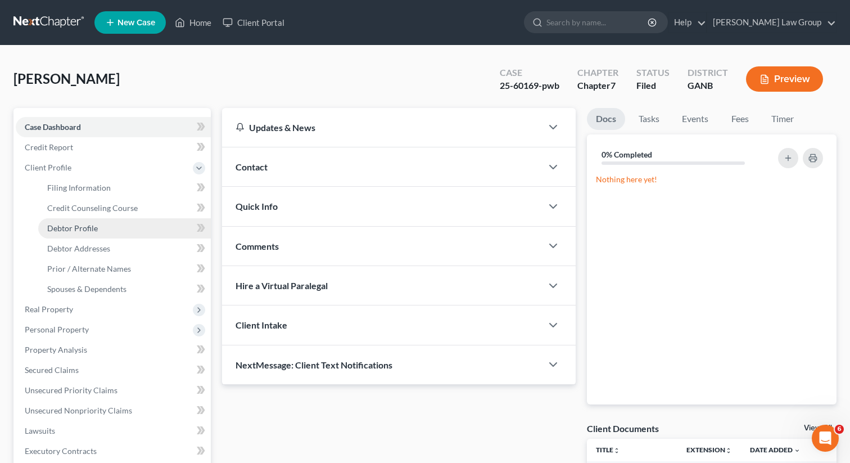
click at [102, 229] on link "Debtor Profile" at bounding box center [124, 228] width 173 height 20
select select "0"
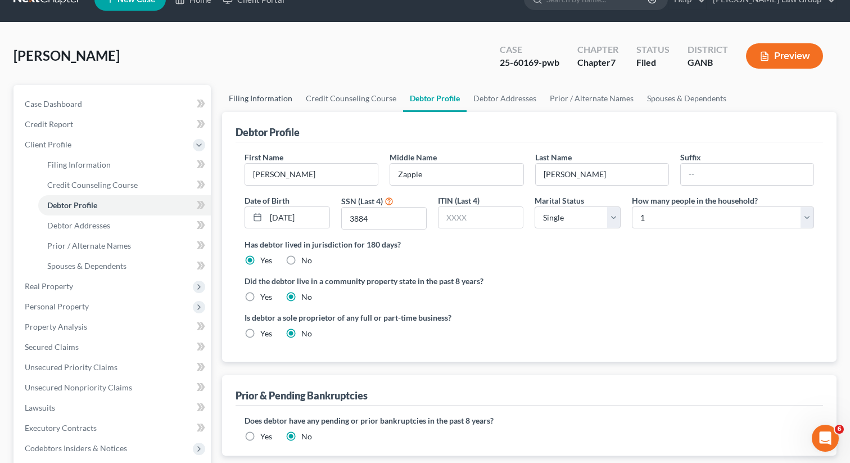
click at [259, 93] on link "Filing Information" at bounding box center [260, 98] width 77 height 27
select select "1"
select select "0"
select select "19"
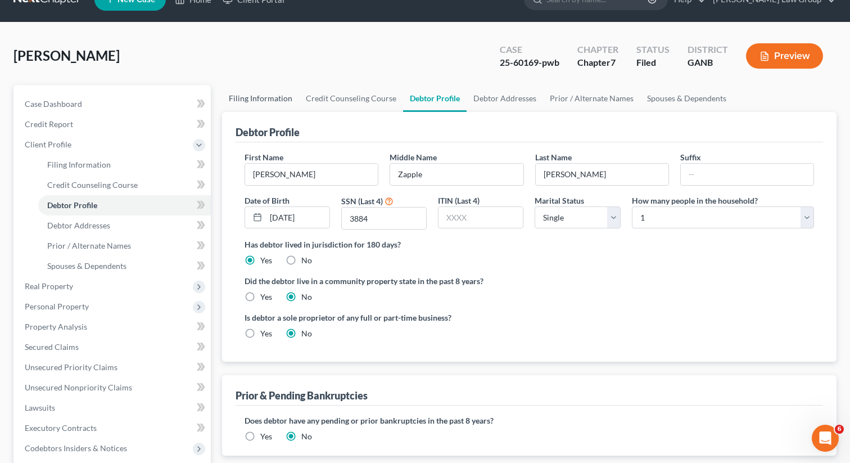
select select "0"
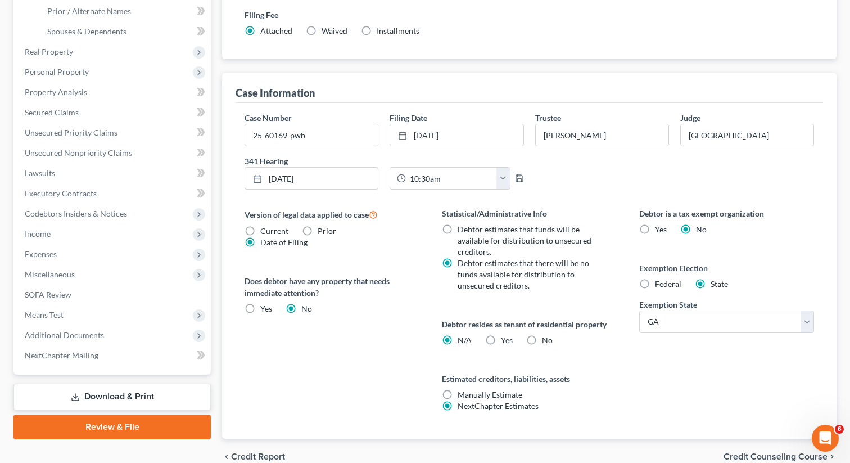
scroll to position [312, 0]
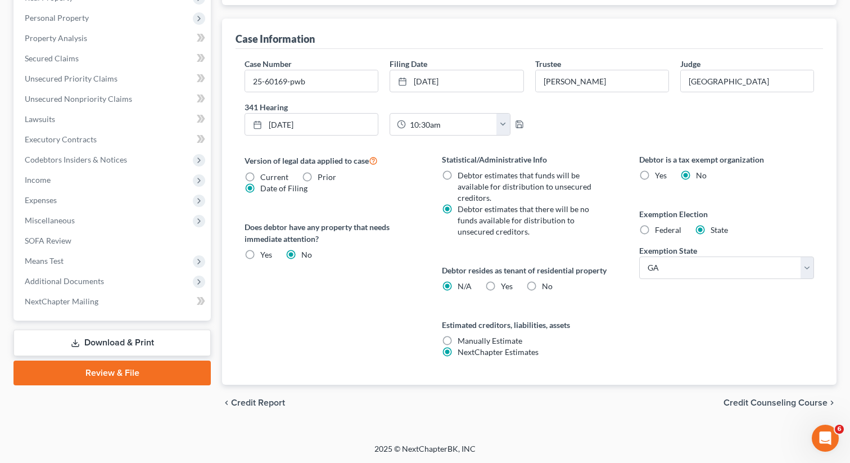
click at [501, 281] on label "Yes Yes" at bounding box center [507, 286] width 12 height 11
click at [506, 281] on input "Yes Yes" at bounding box center [509, 284] width 7 height 7
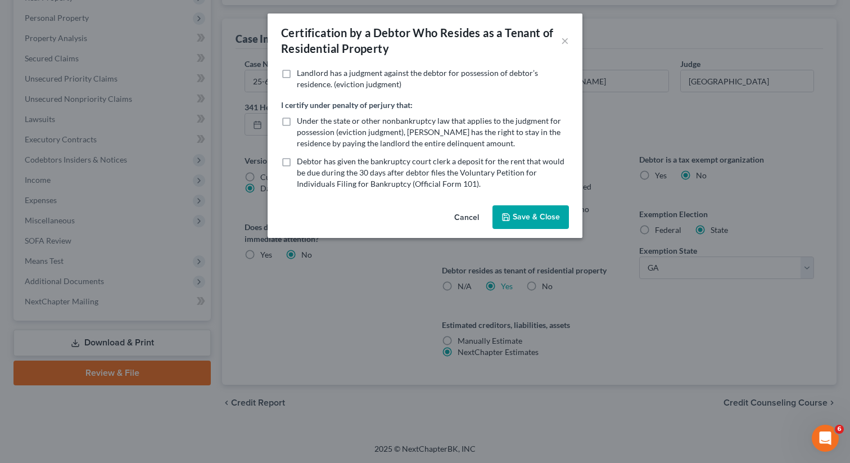
click at [530, 215] on button "Save & Close" at bounding box center [531, 217] width 76 height 24
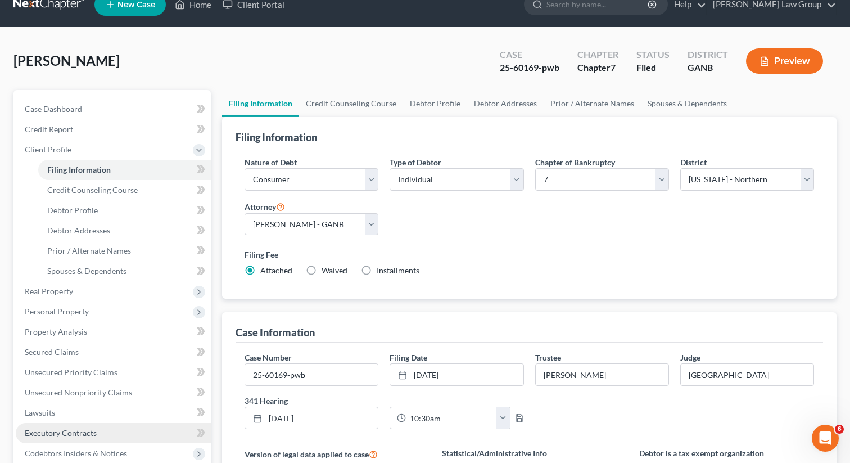
scroll to position [20, 0]
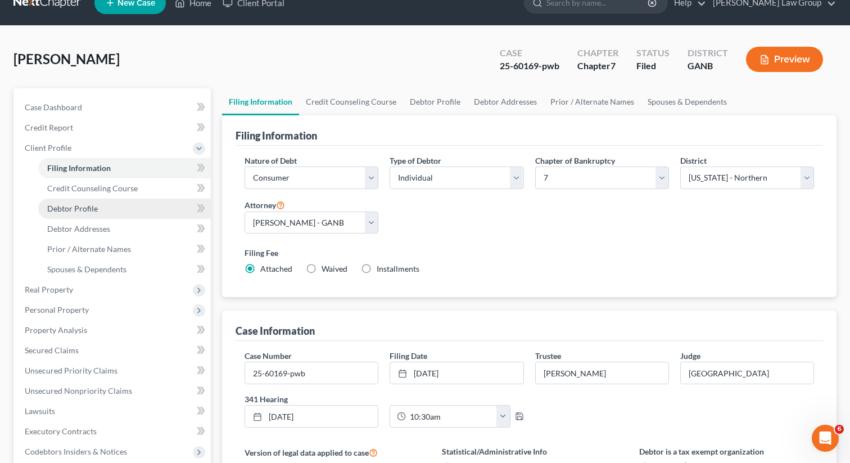
click at [67, 207] on span "Debtor Profile" at bounding box center [72, 209] width 51 height 10
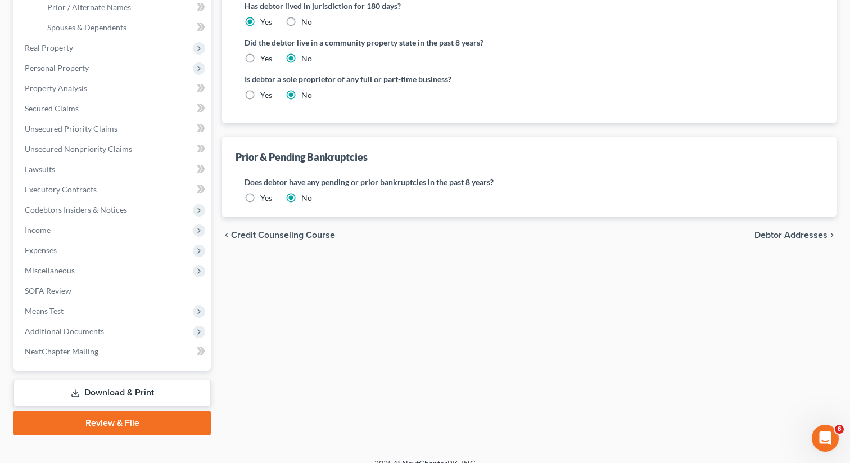
scroll to position [263, 0]
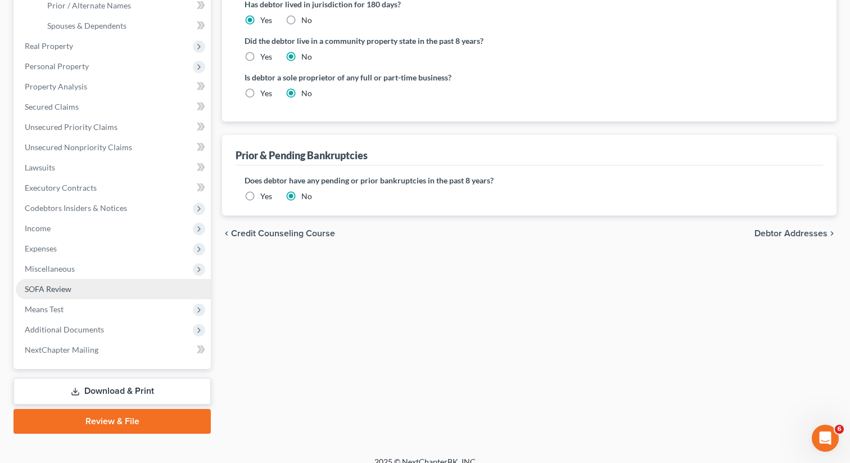
click at [74, 287] on link "SOFA Review" at bounding box center [113, 289] width 195 height 20
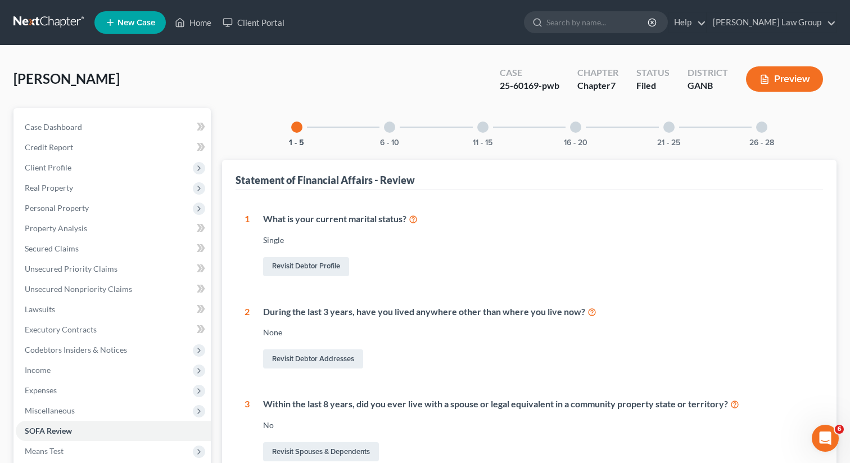
click at [744, 130] on div "26 - 28" at bounding box center [762, 127] width 38 height 38
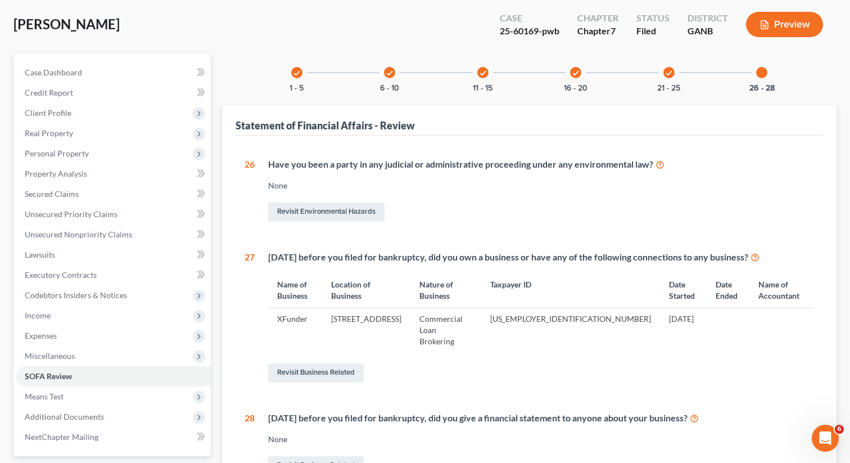
scroll to position [69, 0]
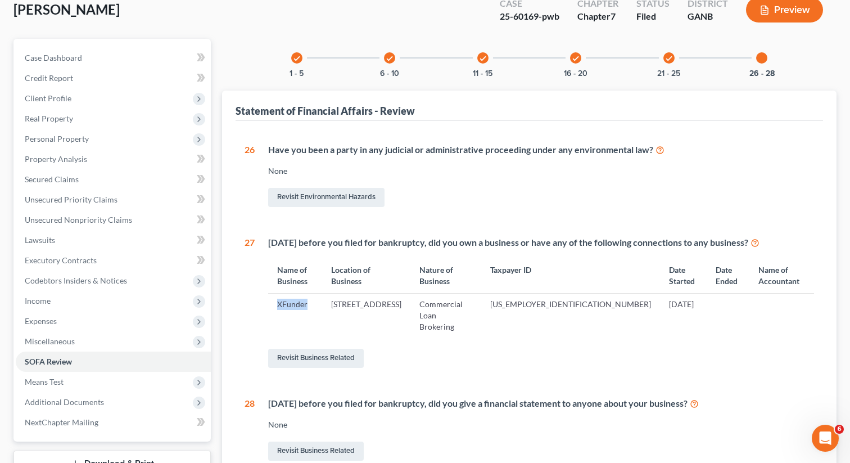
drag, startPoint x: 312, startPoint y: 303, endPoint x: 275, endPoint y: 305, distance: 37.2
click at [275, 305] on td "XFunder" at bounding box center [295, 316] width 54 height 44
copy td "XFunder"
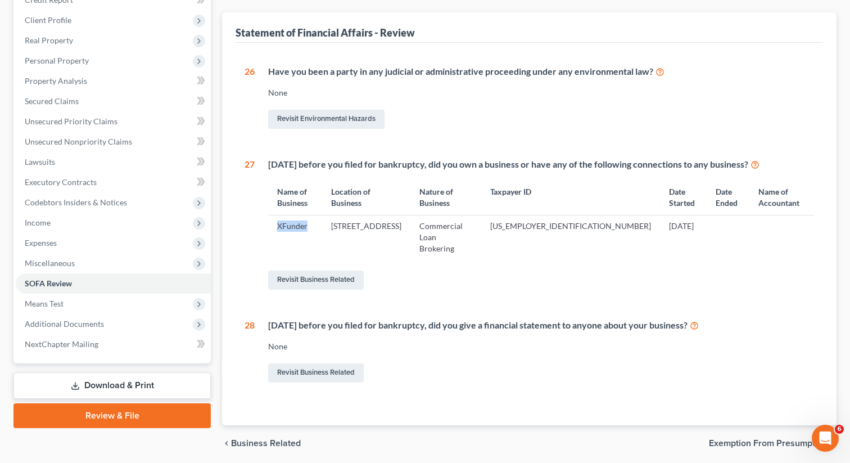
scroll to position [176, 0]
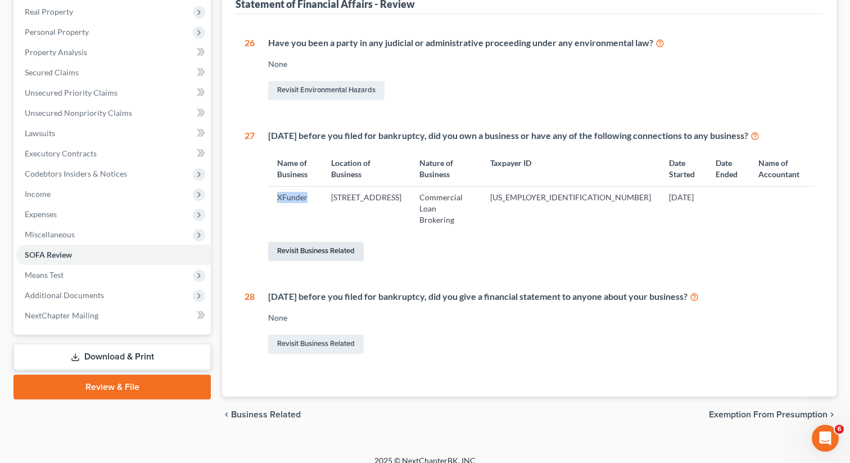
click at [304, 242] on link "Revisit Business Related" at bounding box center [316, 251] width 96 height 19
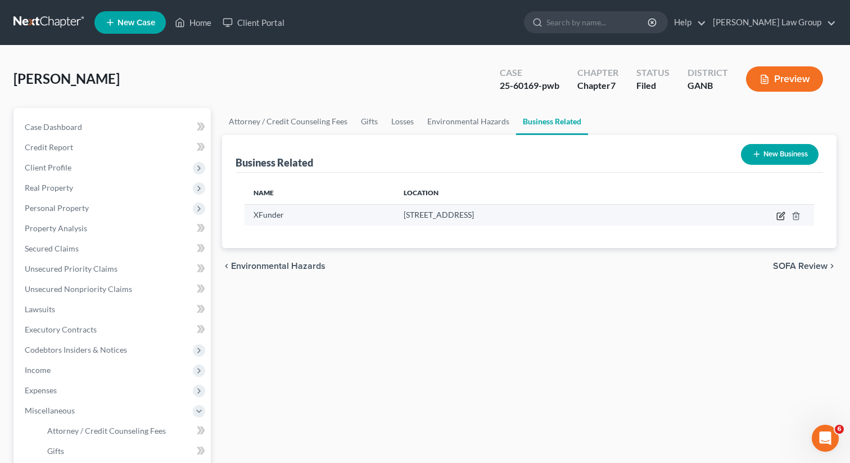
click at [780, 214] on icon "button" at bounding box center [781, 215] width 9 height 9
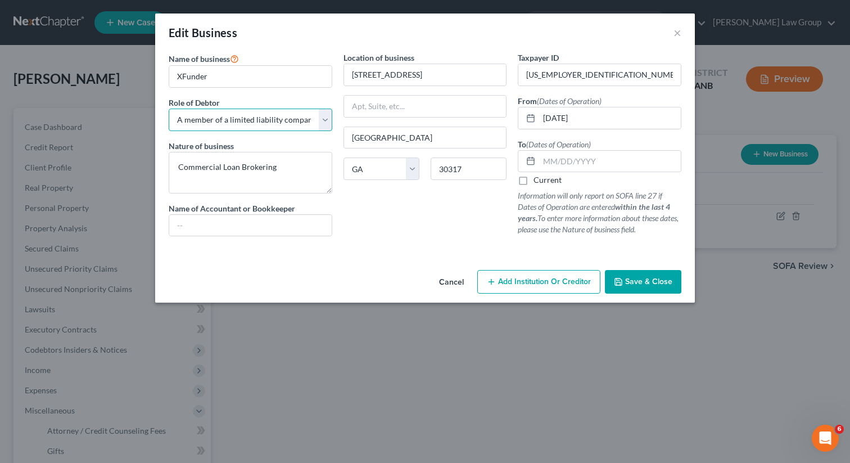
click at [267, 123] on select "Select A member of a limited liability company (LLC) or limited liability partn…" at bounding box center [251, 120] width 164 height 22
click at [169, 109] on select "Select A member of a limited liability company (LLC) or limited liability partn…" at bounding box center [251, 120] width 164 height 22
drag, startPoint x: 249, startPoint y: 80, endPoint x: 149, endPoint y: 74, distance: 100.3
click at [149, 74] on div "Edit Business × Name of business * XFunder Role of Debtor * Select A member of …" at bounding box center [425, 231] width 850 height 463
click at [682, 33] on div "Edit Business ×" at bounding box center [425, 32] width 540 height 38
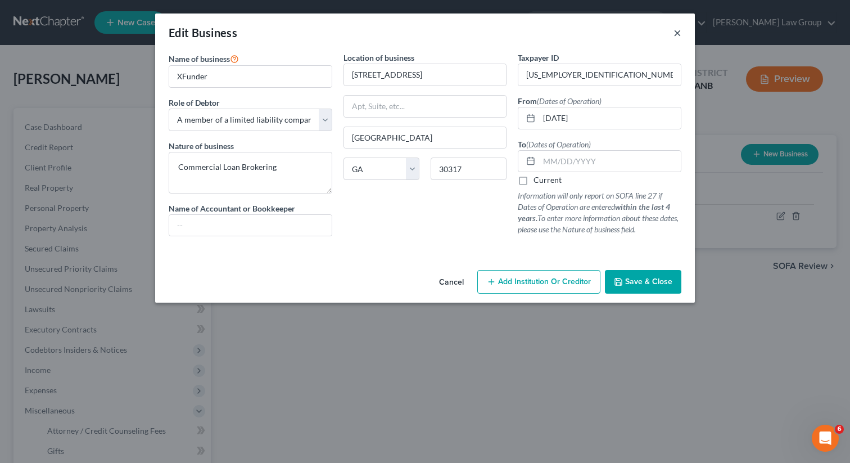
click at [680, 32] on button "×" at bounding box center [678, 32] width 8 height 13
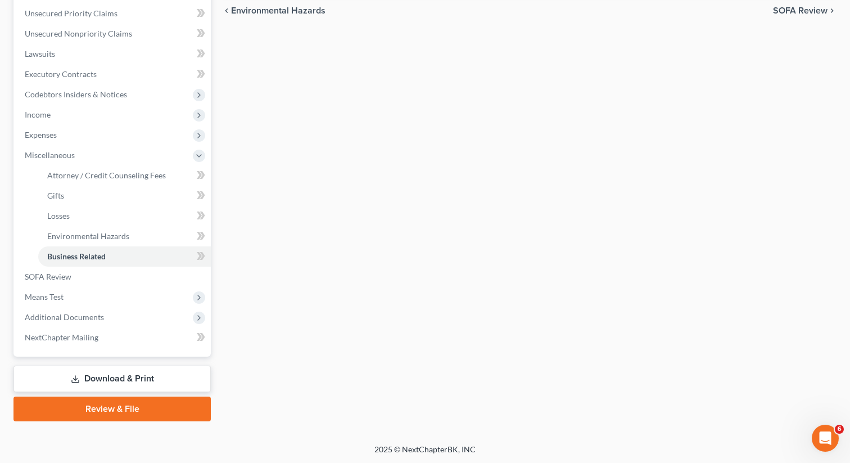
click at [109, 380] on link "Download & Print" at bounding box center [111, 379] width 197 height 26
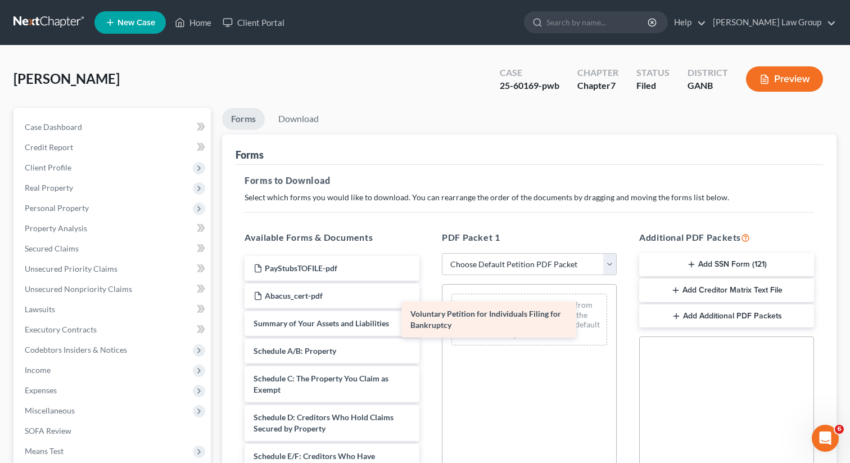
drag, startPoint x: 318, startPoint y: 331, endPoint x: 480, endPoint y: 321, distance: 162.9
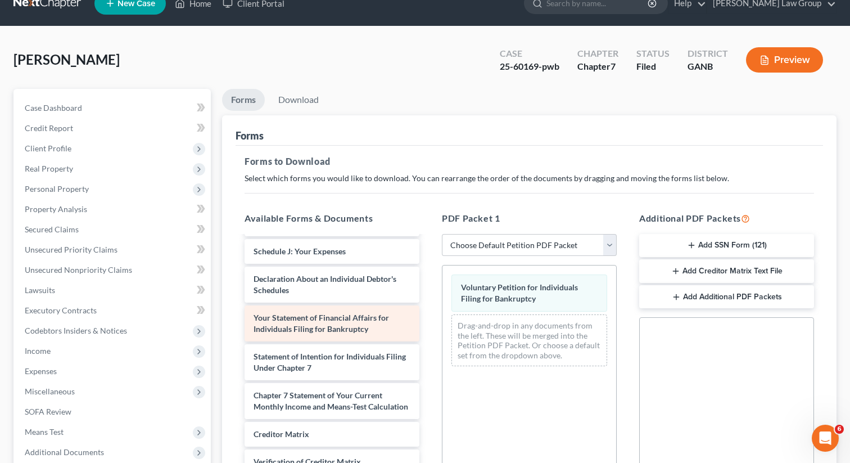
scroll to position [280, 0]
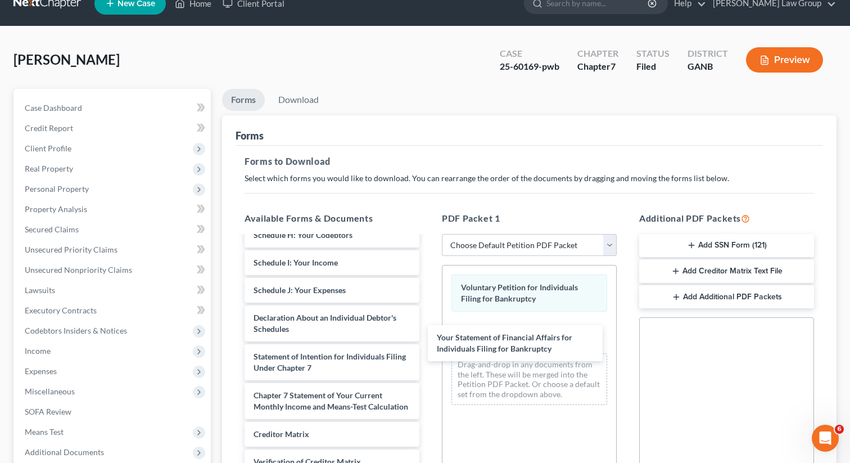
click at [429, 336] on div "Your Statement of Financial Affairs for Individuals Filing for Bankruptcy PaySt…" at bounding box center [332, 248] width 193 height 583
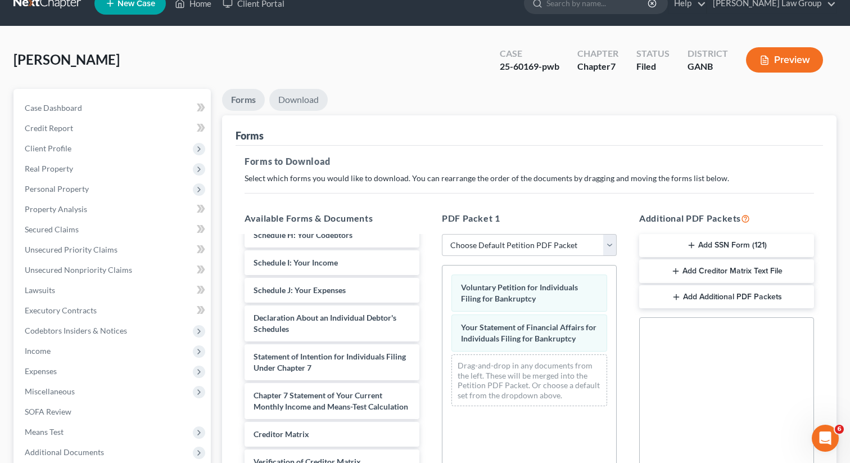
click at [312, 92] on link "Download" at bounding box center [298, 100] width 58 height 22
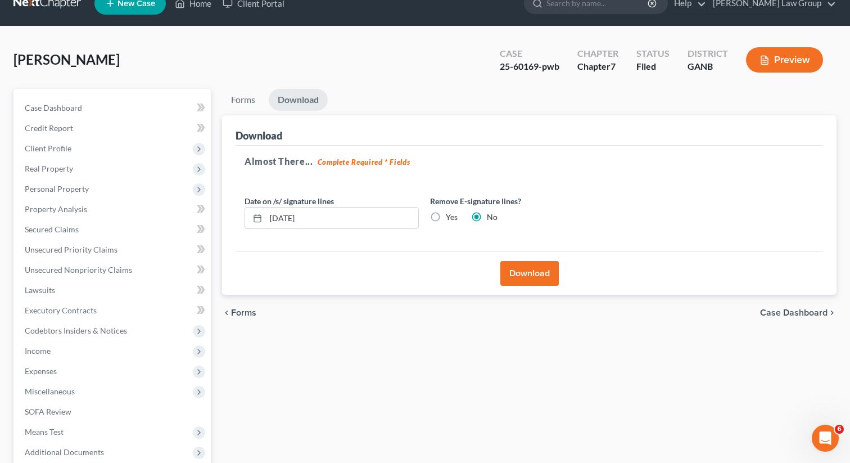
click at [524, 271] on button "Download" at bounding box center [530, 273] width 58 height 25
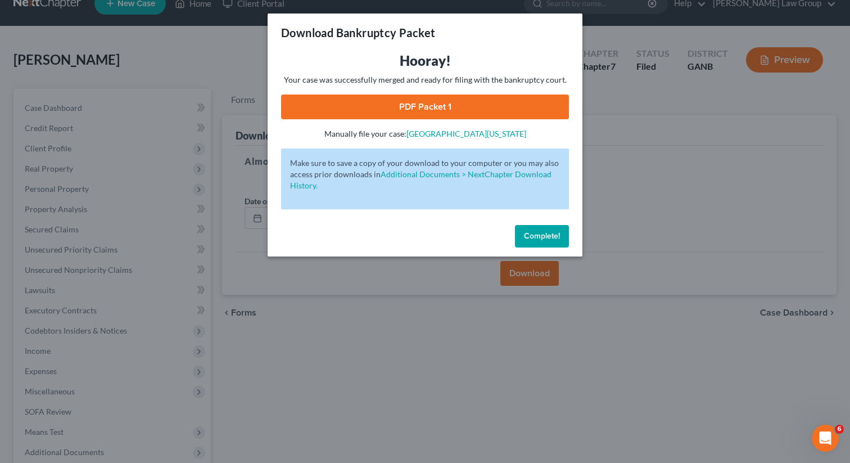
click at [398, 107] on link "PDF Packet 1" at bounding box center [425, 106] width 288 height 25
click at [528, 237] on span "Complete!" at bounding box center [542, 236] width 36 height 10
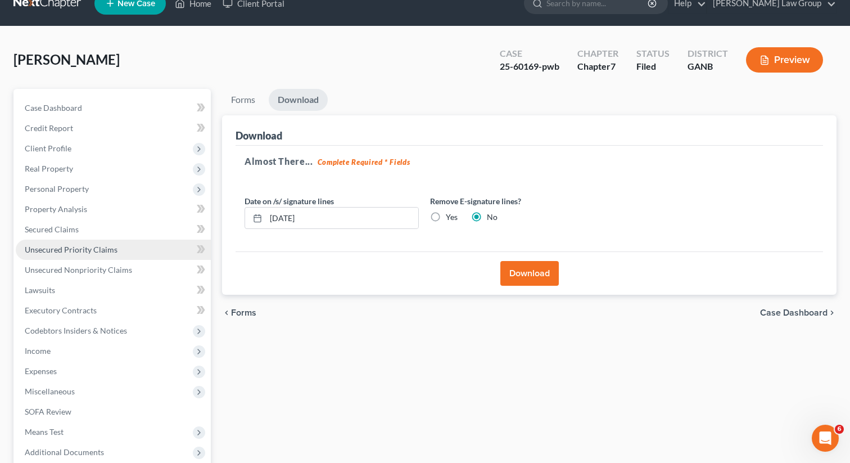
scroll to position [154, 0]
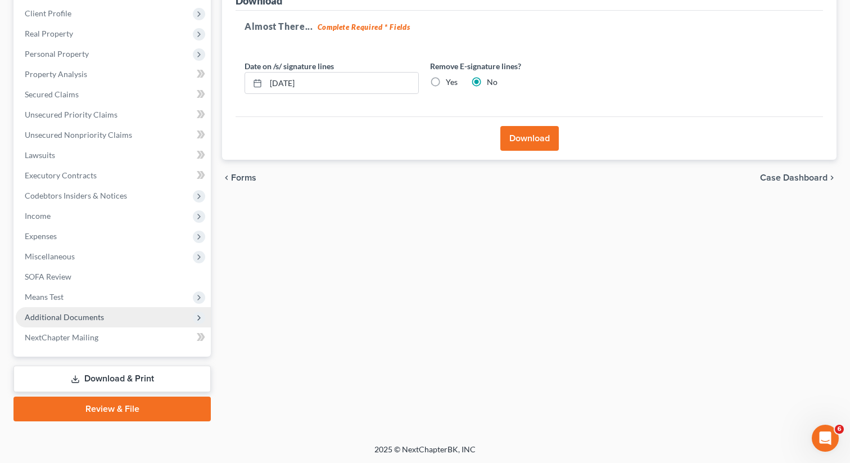
click at [70, 318] on span "Additional Documents" at bounding box center [64, 317] width 79 height 10
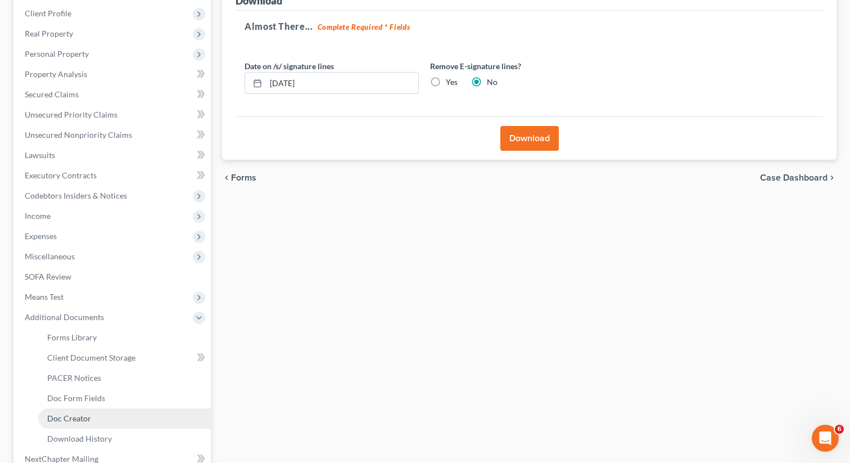
click at [59, 413] on span "Doc Creator" at bounding box center [69, 418] width 44 height 10
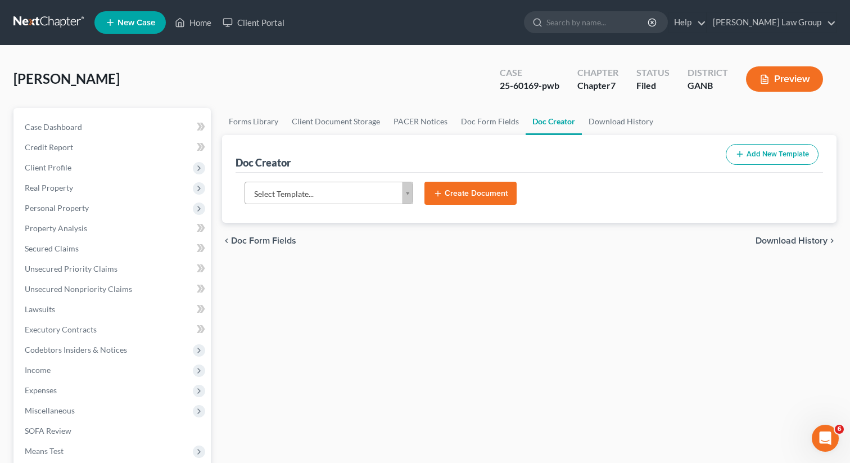
click at [305, 194] on body "Home New Case Client Portal [PERSON_NAME] Law Group [EMAIL_ADDRESS][DOMAIN_NAME…" at bounding box center [425, 370] width 850 height 740
click at [470, 183] on button "Create Document" at bounding box center [471, 194] width 92 height 24
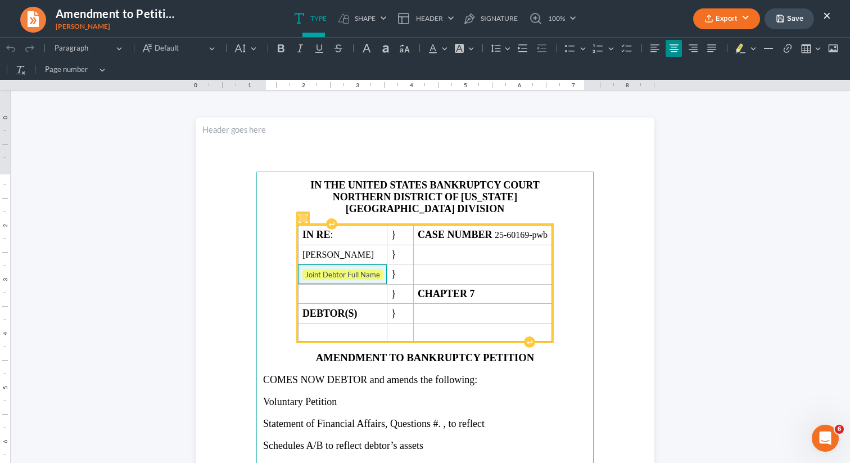
click at [373, 275] on span "Joint Debtor Full Name" at bounding box center [343, 274] width 80 height 11
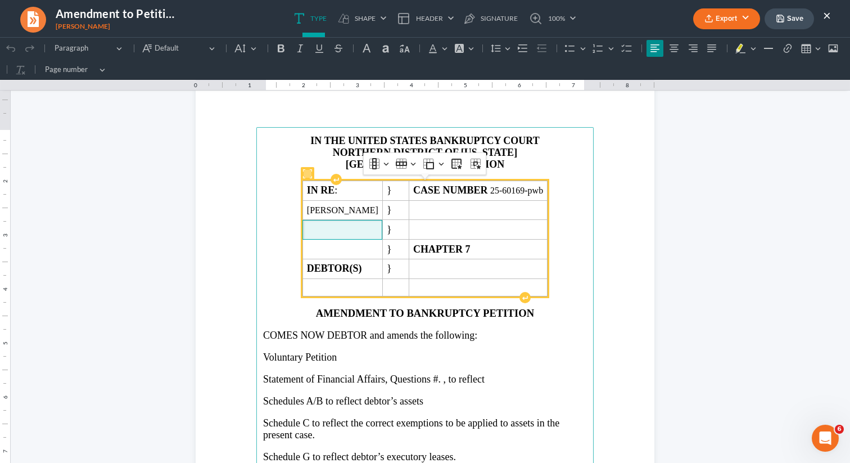
scroll to position [64, 0]
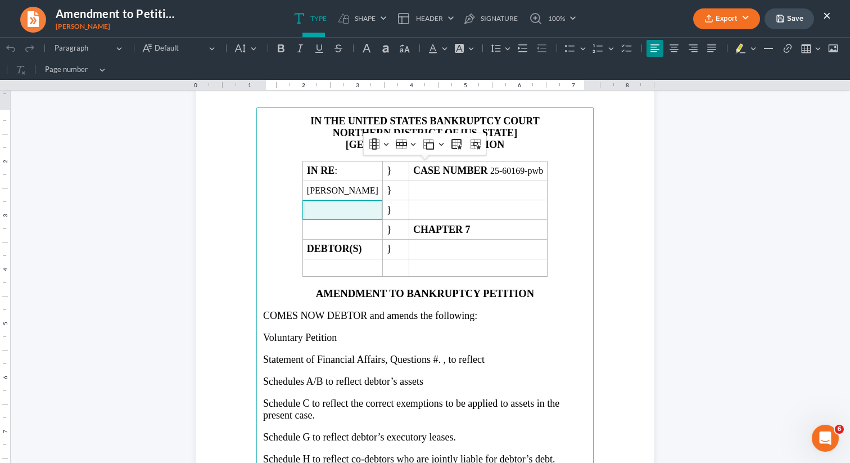
click at [388, 335] on p "Voluntary Petition" at bounding box center [425, 338] width 324 height 12
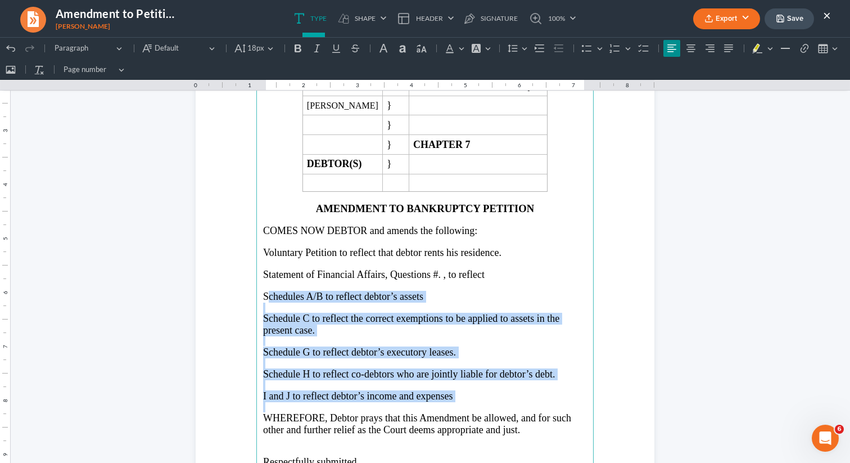
scroll to position [152, 0]
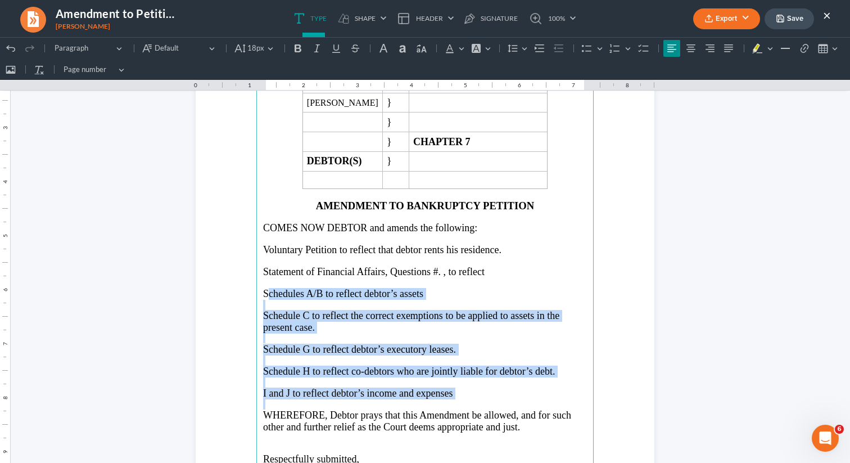
drag, startPoint x: 267, startPoint y: 383, endPoint x: 526, endPoint y: 405, distance: 260.8
click at [526, 405] on main "IN THE UNITED STATES BANKRUPTCY COURT NORTHERN DISTRICT OF [US_STATE] ATLANTA D…" at bounding box center [424, 263] width 337 height 486
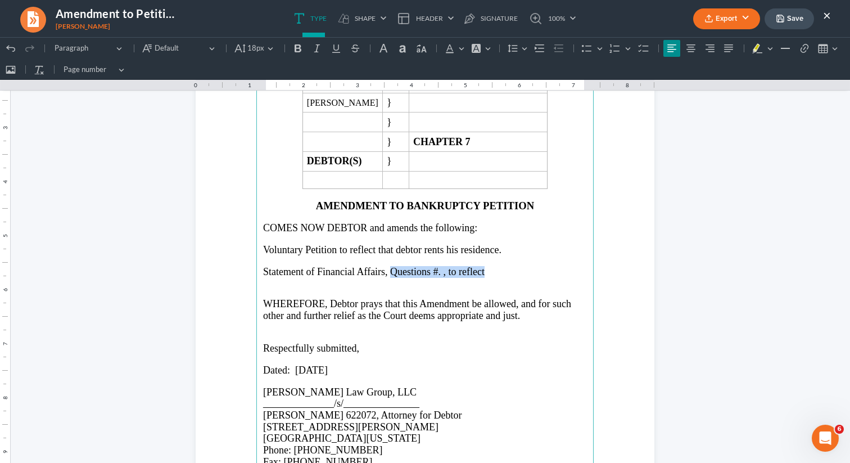
drag, startPoint x: 500, startPoint y: 275, endPoint x: 389, endPoint y: 275, distance: 110.8
click at [389, 275] on p "Statement of Financial Affairs, Questions #. , to reflect" at bounding box center [425, 272] width 324 height 12
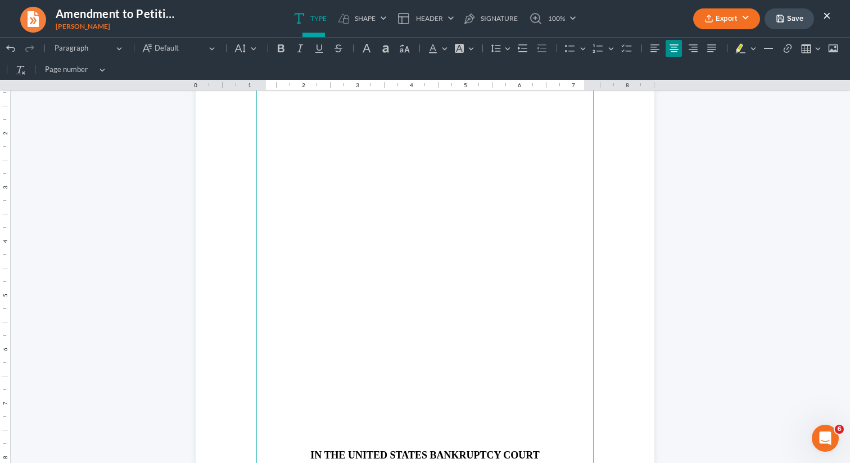
scroll to position [705, 0]
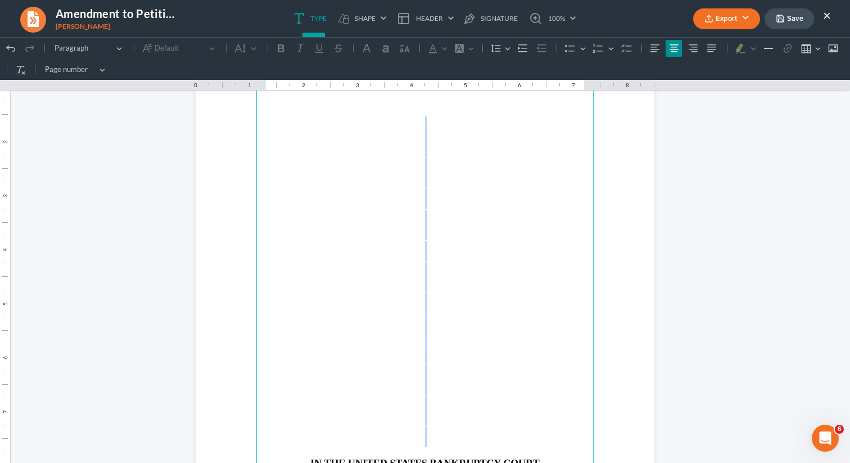
drag, startPoint x: 377, startPoint y: 124, endPoint x: 390, endPoint y: 439, distance: 314.7
click at [390, 439] on main "IN THE UNITED STATES BANKRUPTCY COURT NORTHERN DISTRICT OF [US_STATE] ATLANTA D…" at bounding box center [424, 331] width 337 height 486
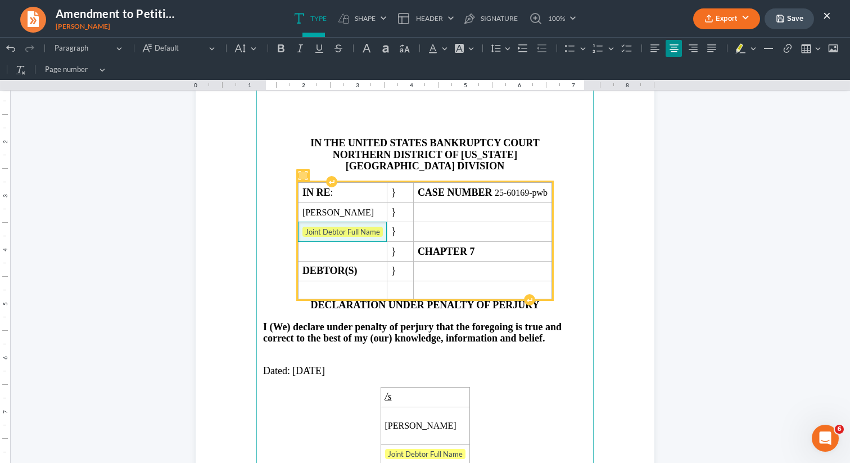
click at [367, 234] on span "Joint Debtor Full Name" at bounding box center [343, 232] width 80 height 11
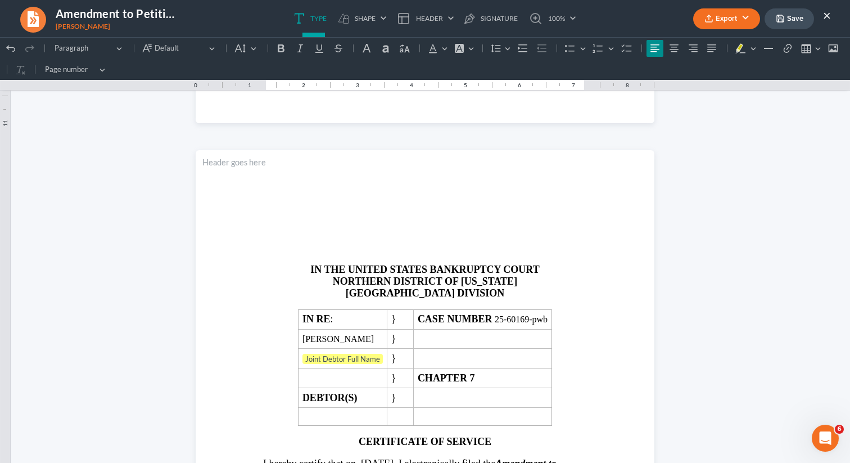
scroll to position [1211, 0]
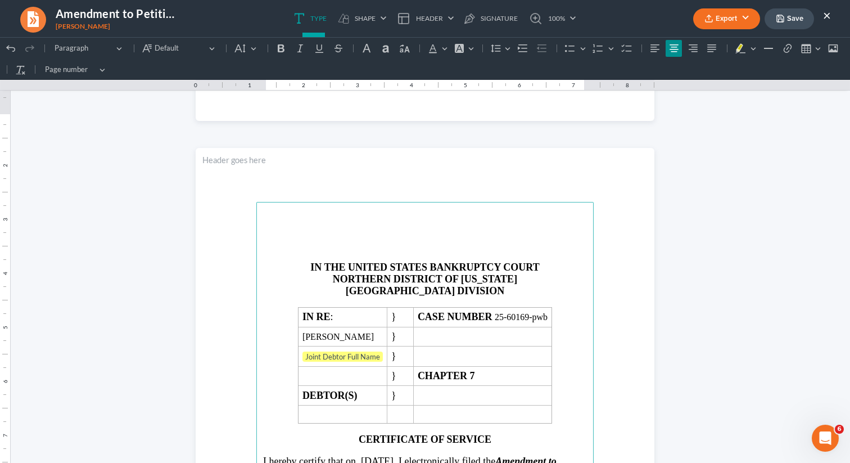
click at [387, 218] on p "Rich Text Editor, page-2-main" at bounding box center [425, 215] width 324 height 10
drag, startPoint x: 435, startPoint y: 224, endPoint x: 433, endPoint y: 247, distance: 23.2
click at [433, 247] on main "IN THE UNITED STATES BANKRUPTCY COURT NORTHERN DISTRICT OF [US_STATE] ATLANTA D…" at bounding box center [424, 445] width 337 height 486
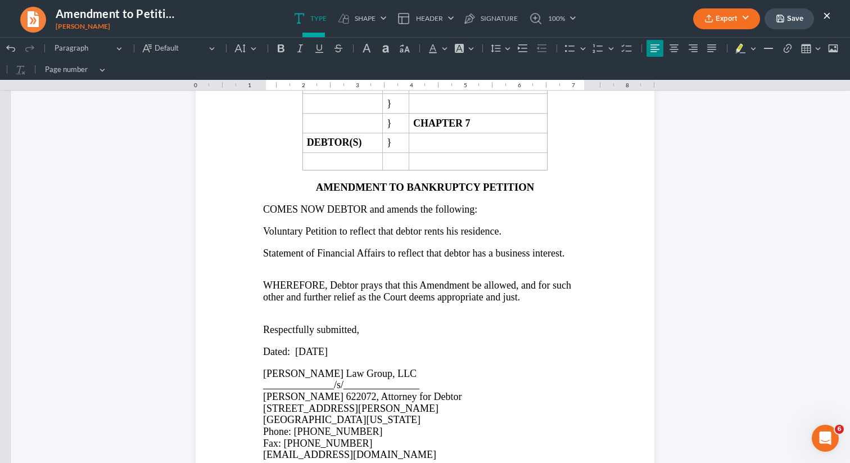
scroll to position [0, 0]
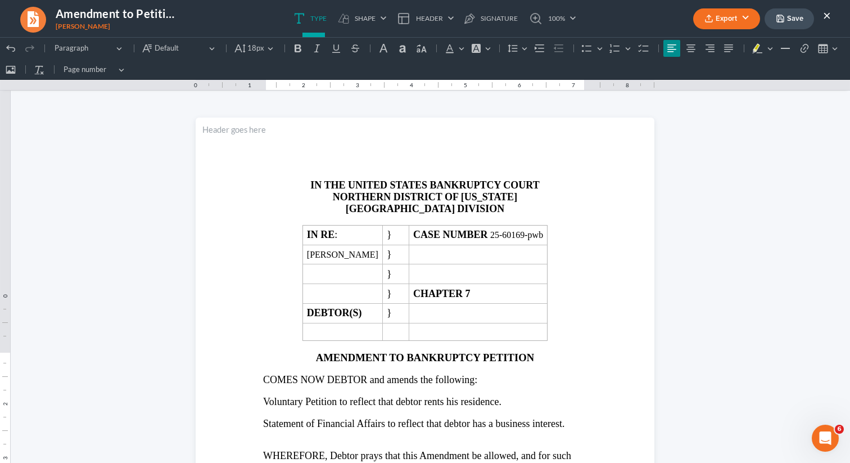
click at [720, 28] on button "Export" at bounding box center [726, 18] width 67 height 21
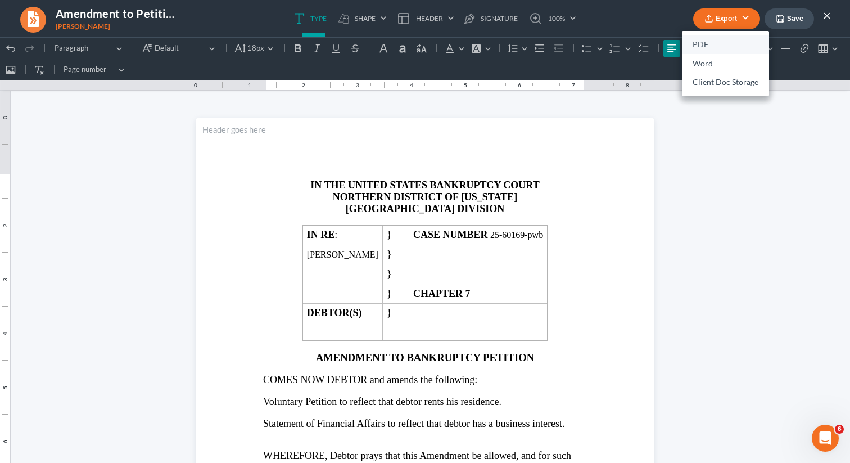
click at [710, 45] on link "PDF" at bounding box center [725, 44] width 87 height 19
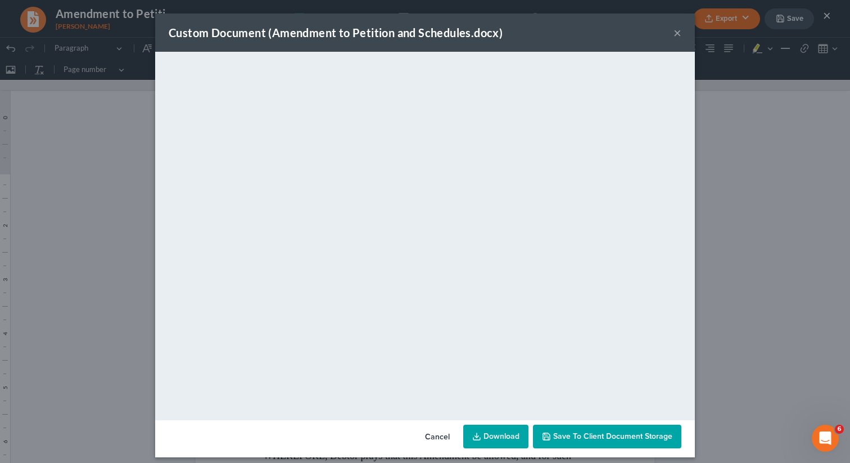
click at [487, 437] on link "Download" at bounding box center [495, 437] width 65 height 24
click at [579, 429] on button "Save to Client Document Storage" at bounding box center [607, 437] width 148 height 24
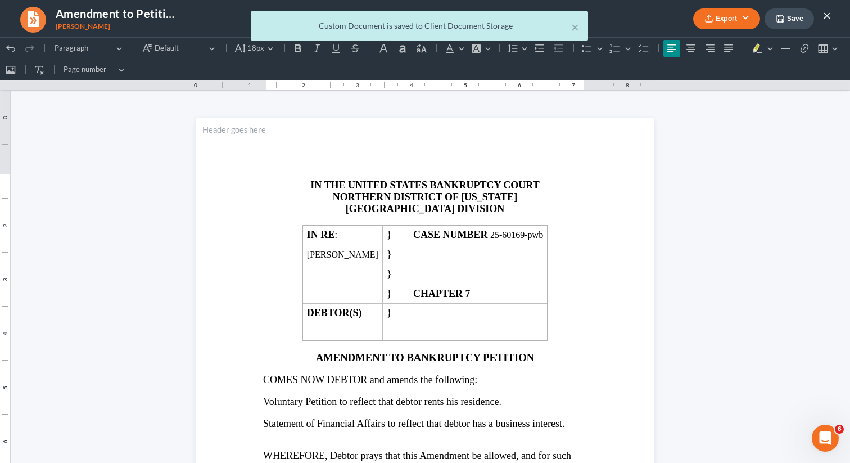
click at [827, 12] on div "× Custom Document is saved to Client Document Storage" at bounding box center [419, 28] width 850 height 35
click at [829, 16] on div "× Custom Document is saved to Client Document Storage" at bounding box center [419, 28] width 850 height 35
click at [825, 17] on div "× Custom Document is saved to Client Document Storage" at bounding box center [419, 28] width 850 height 35
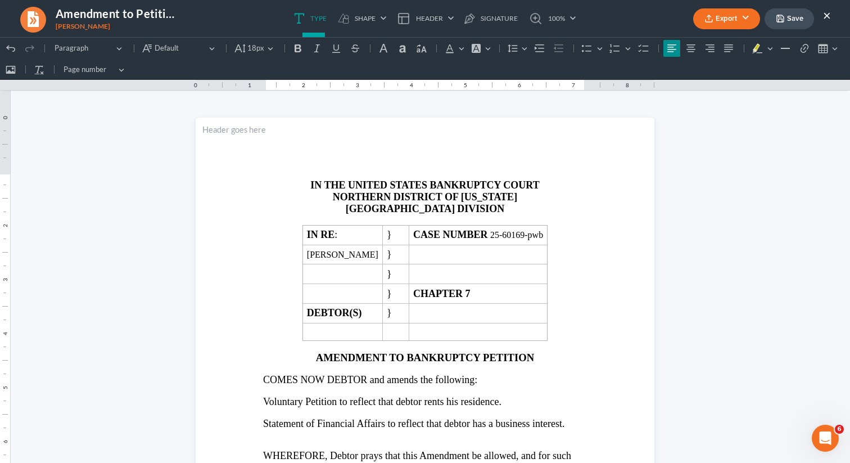
click at [742, 20] on button "Export" at bounding box center [726, 18] width 67 height 21
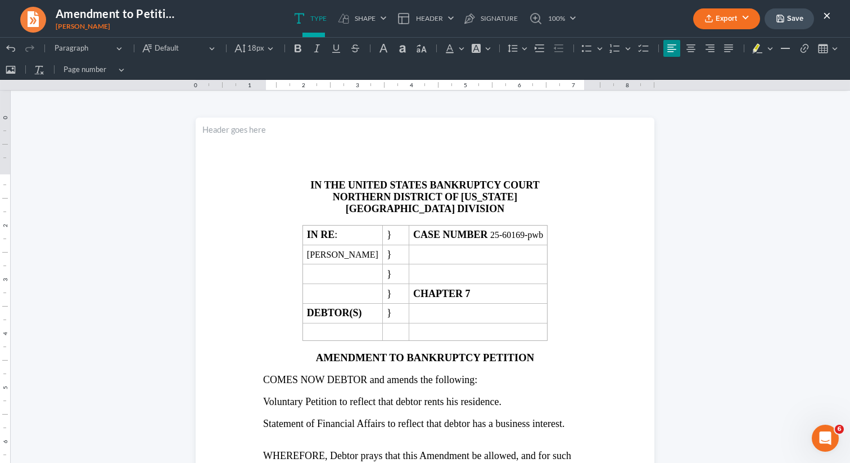
click at [828, 18] on button "×" at bounding box center [827, 14] width 8 height 13
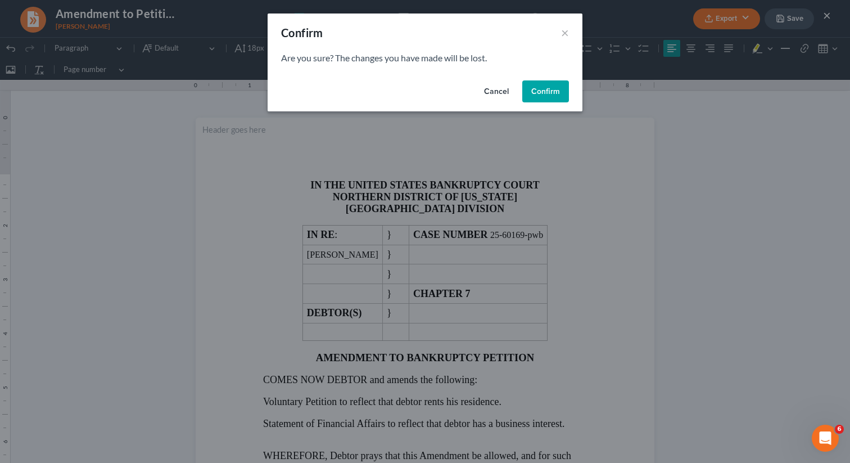
click at [547, 92] on button "Confirm" at bounding box center [546, 91] width 47 height 22
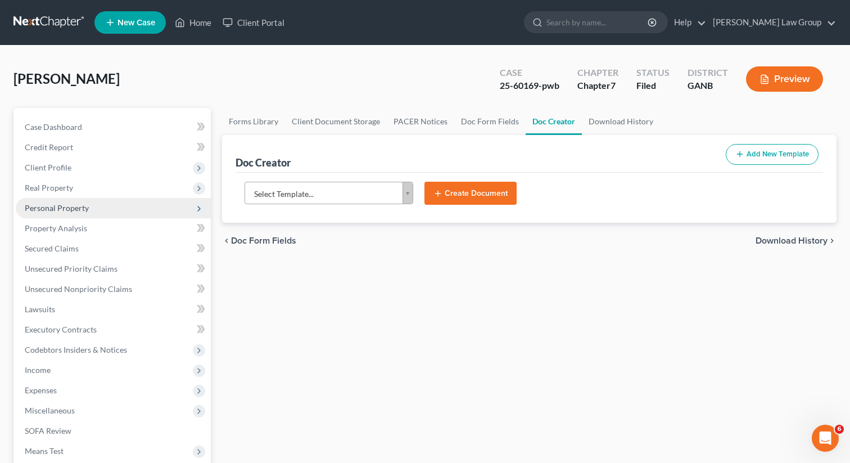
click at [55, 203] on span "Personal Property" at bounding box center [57, 208] width 64 height 10
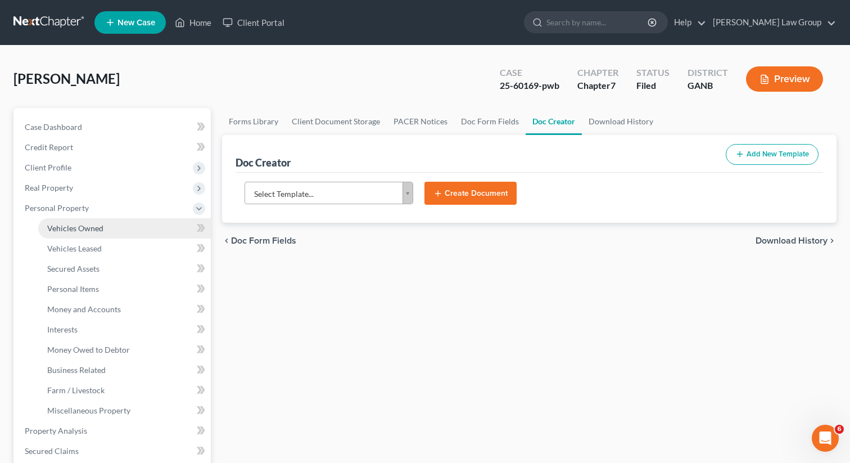
click at [65, 227] on span "Vehicles Owned" at bounding box center [75, 228] width 56 height 10
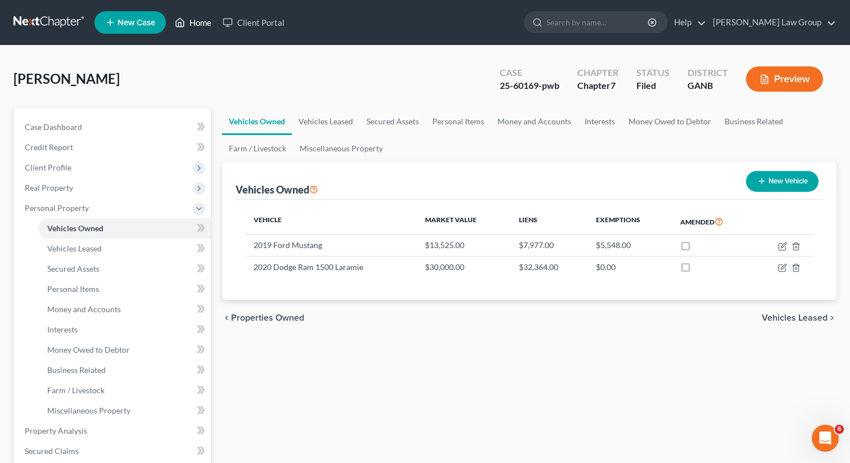
click at [200, 22] on link "Home" at bounding box center [193, 22] width 48 height 20
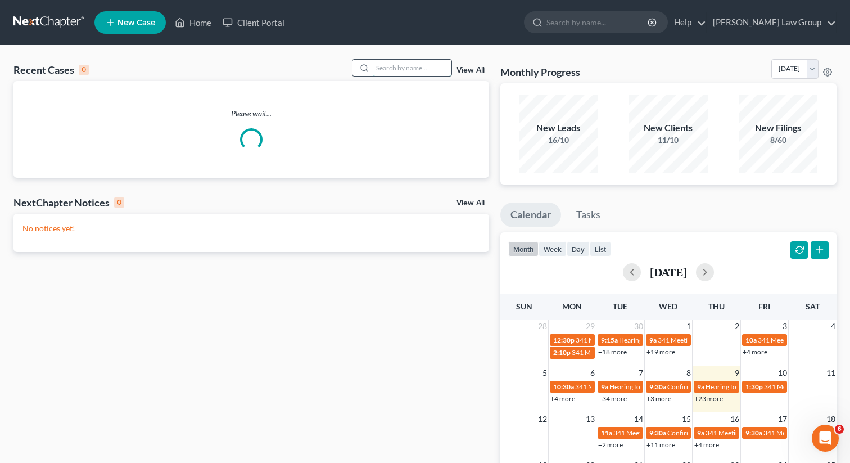
click at [410, 69] on input "search" at bounding box center [412, 68] width 79 height 16
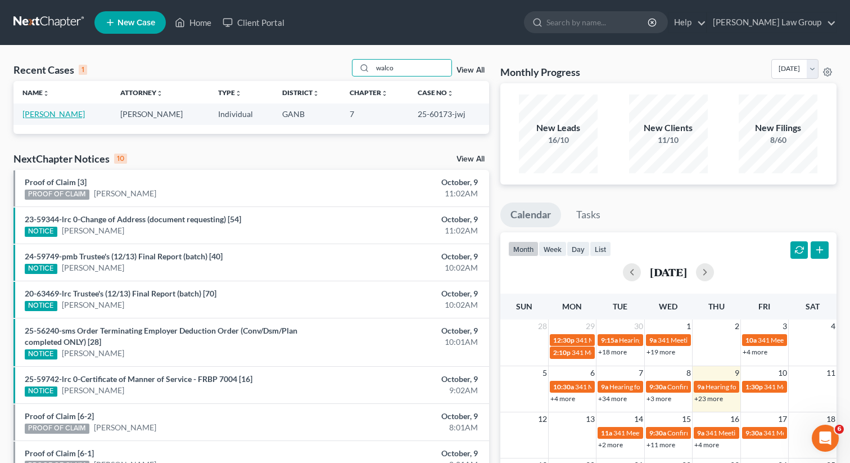
click at [39, 114] on link "[PERSON_NAME]" at bounding box center [53, 114] width 62 height 10
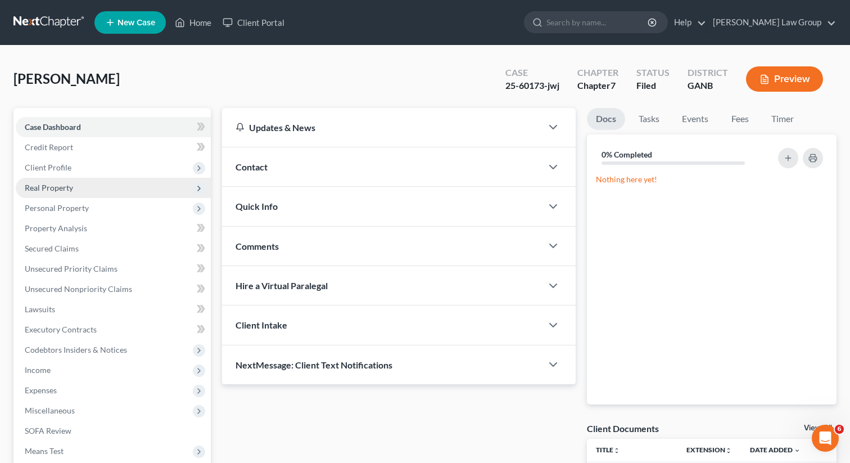
click at [60, 191] on span "Real Property" at bounding box center [49, 188] width 48 height 10
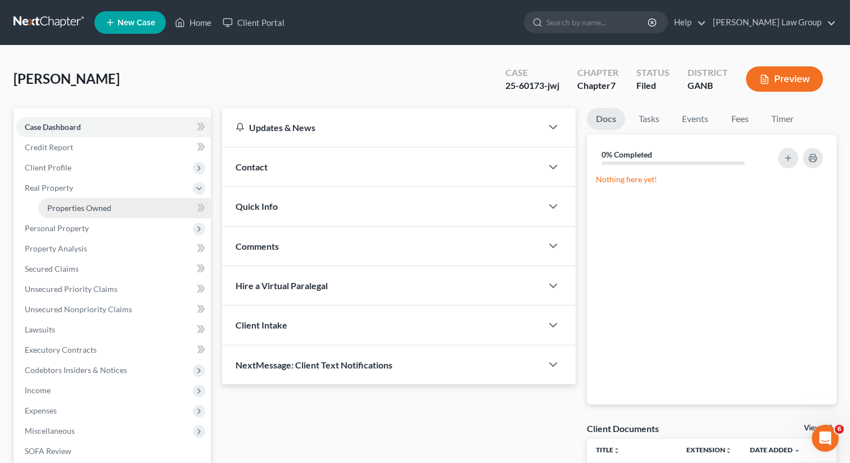
click at [67, 205] on span "Properties Owned" at bounding box center [79, 208] width 64 height 10
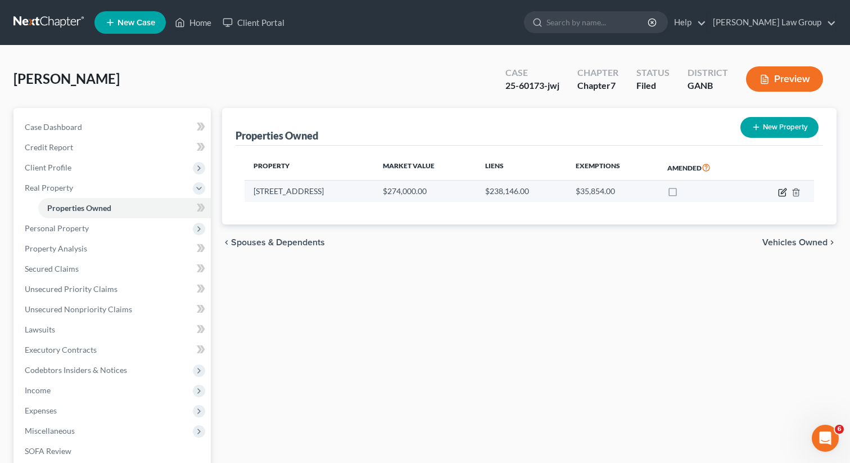
click at [781, 194] on icon "button" at bounding box center [782, 192] width 9 height 9
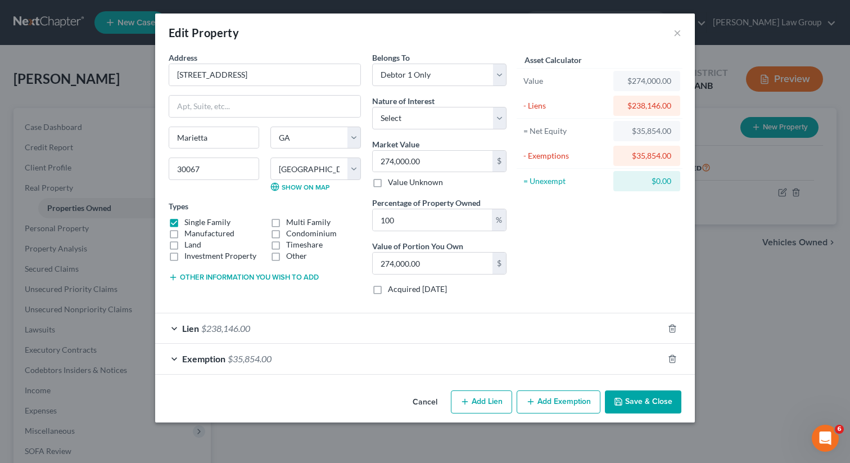
click at [642, 402] on button "Save & Close" at bounding box center [643, 402] width 76 height 24
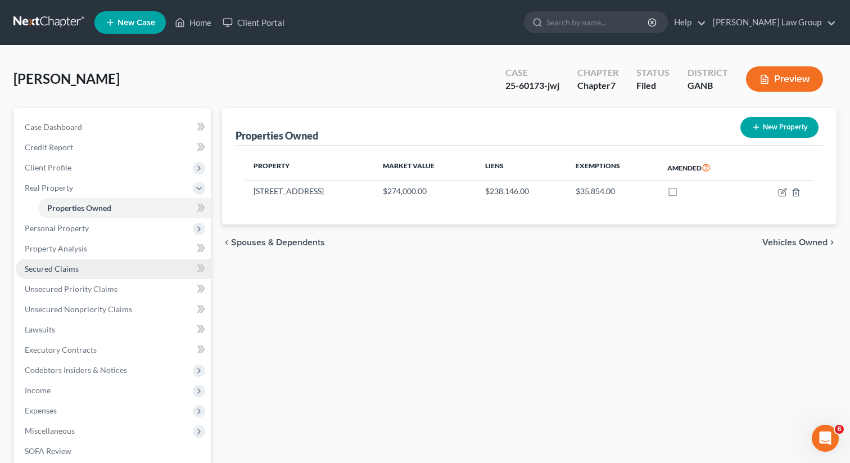
click at [56, 267] on span "Secured Claims" at bounding box center [52, 269] width 54 height 10
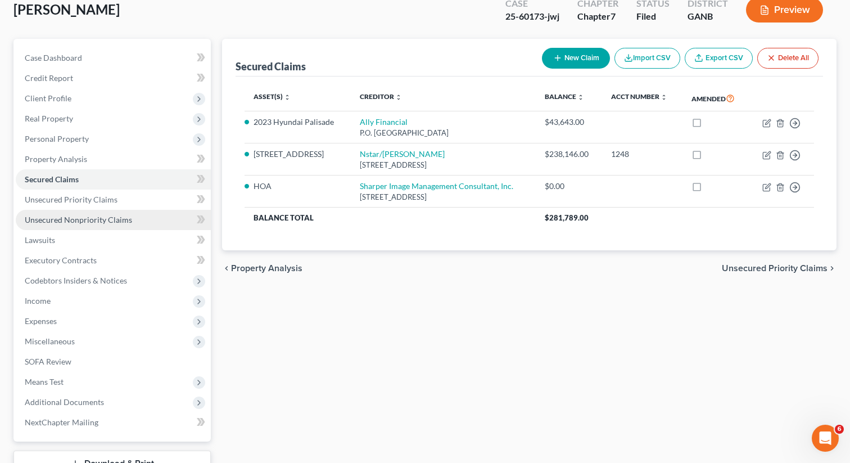
scroll to position [98, 0]
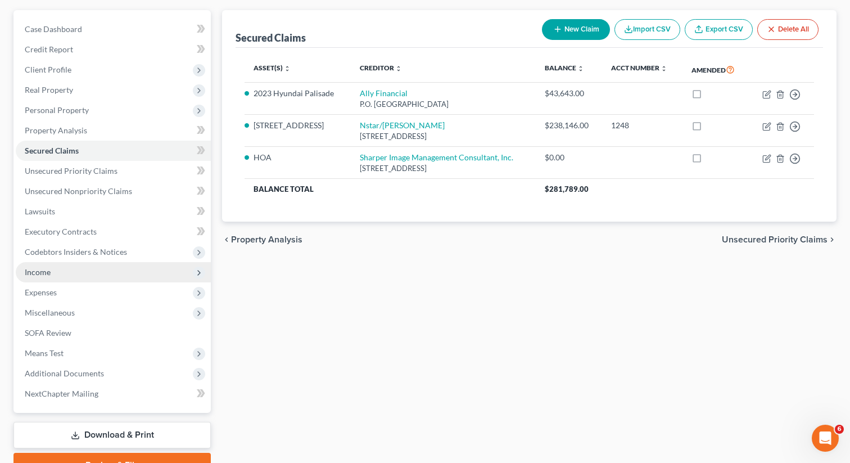
click at [71, 269] on span "Income" at bounding box center [113, 272] width 195 height 20
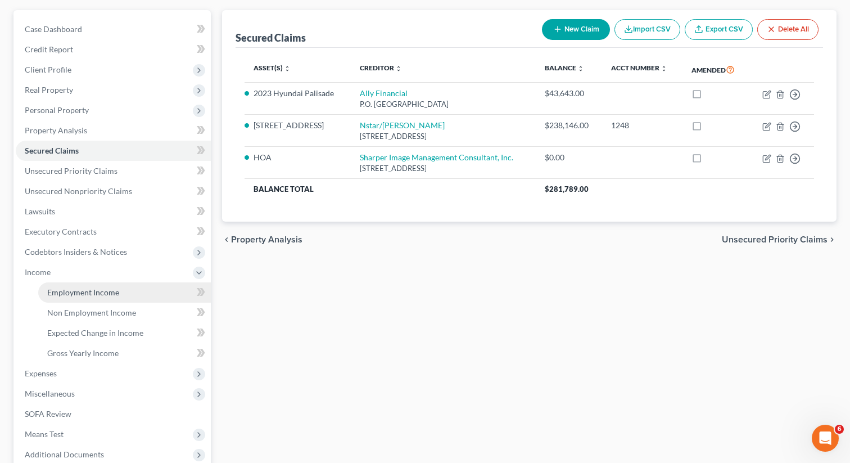
click at [74, 290] on span "Employment Income" at bounding box center [83, 292] width 72 height 10
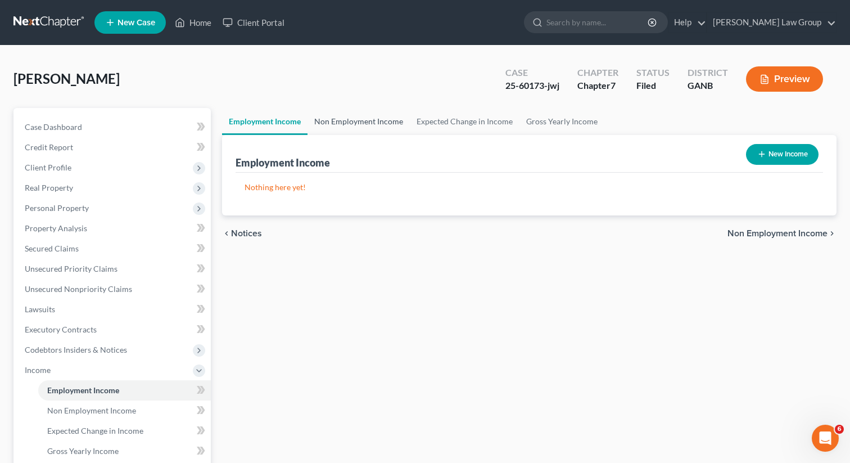
click at [367, 122] on link "Non Employment Income" at bounding box center [359, 121] width 102 height 27
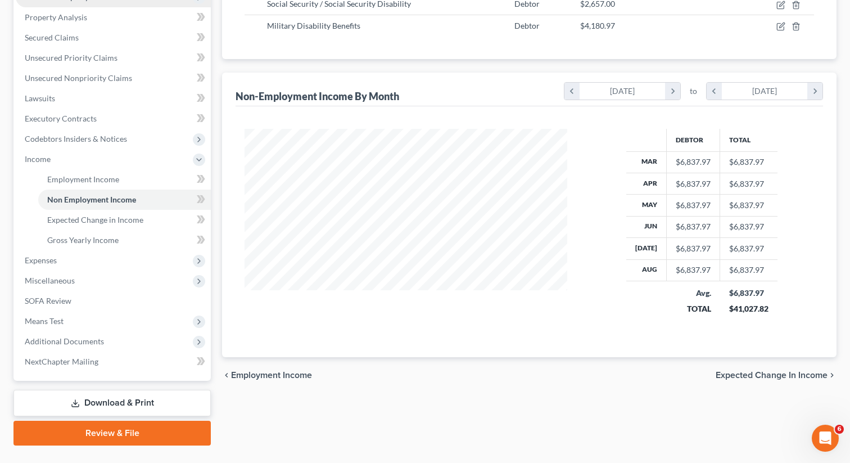
scroll to position [235, 0]
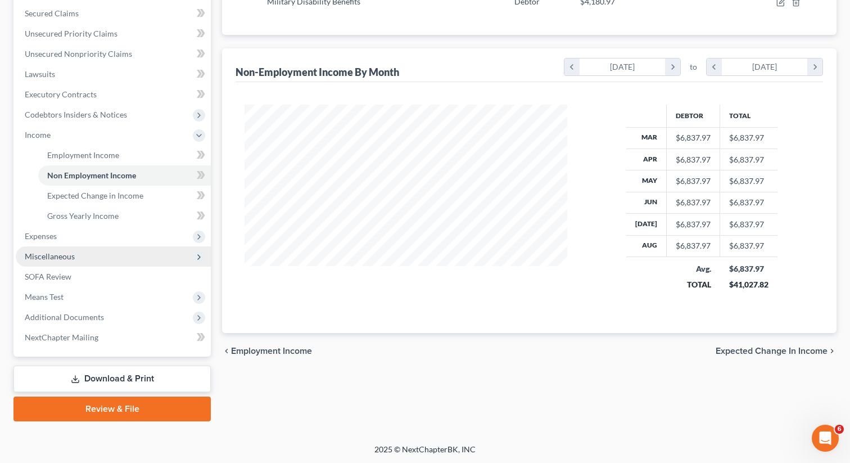
click at [73, 262] on span "Miscellaneous" at bounding box center [113, 256] width 195 height 20
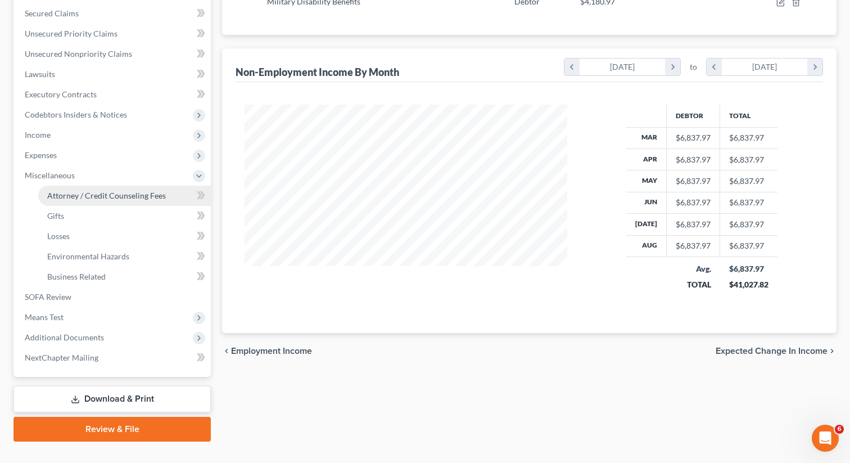
click at [105, 199] on span "Attorney / Credit Counseling Fees" at bounding box center [106, 196] width 119 height 10
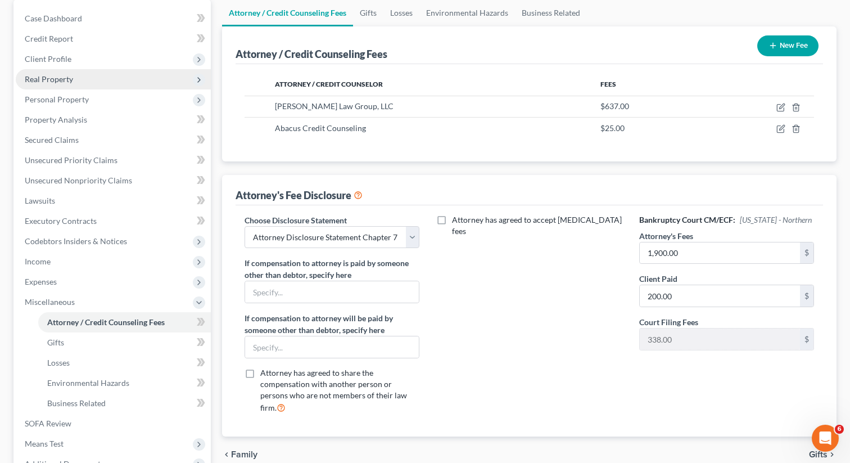
scroll to position [125, 0]
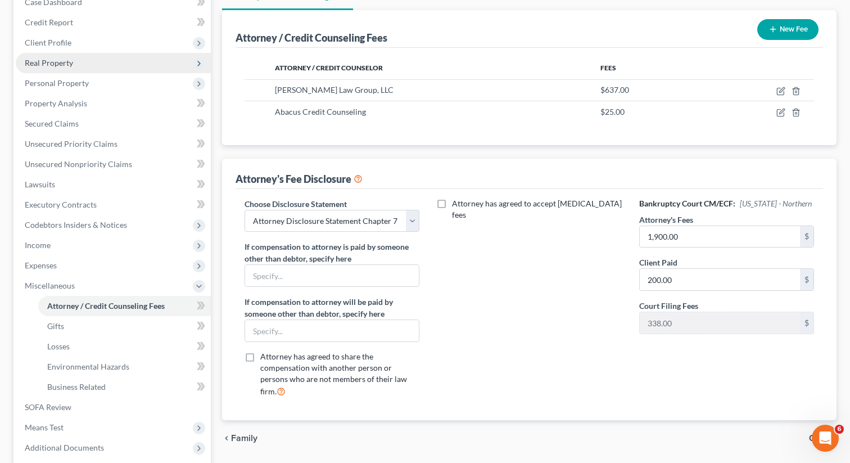
click at [63, 64] on span "Real Property" at bounding box center [49, 63] width 48 height 10
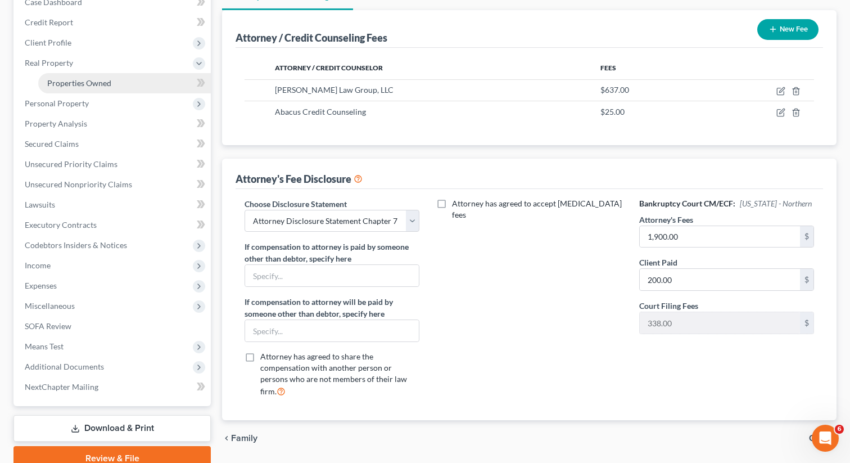
click at [75, 85] on span "Properties Owned" at bounding box center [79, 83] width 64 height 10
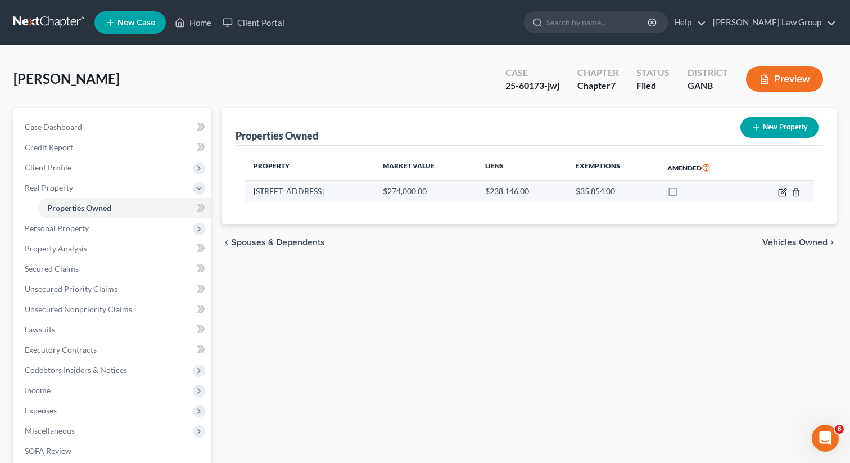
click at [780, 193] on icon "button" at bounding box center [782, 192] width 9 height 9
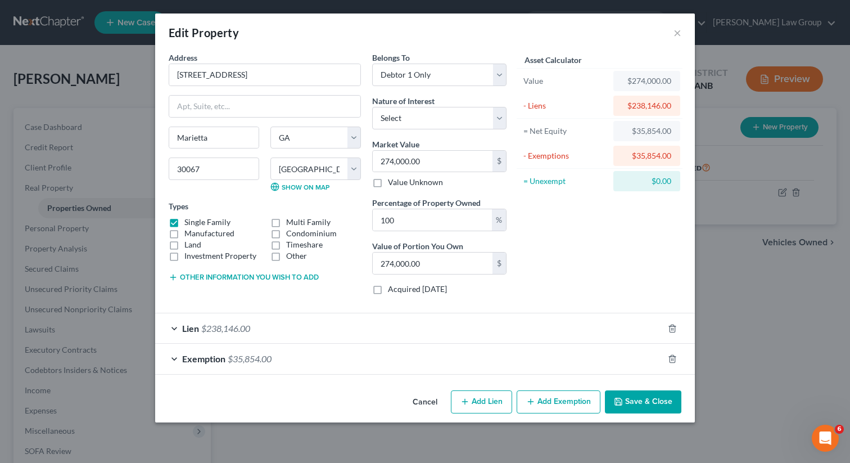
click at [630, 407] on button "Save & Close" at bounding box center [643, 402] width 76 height 24
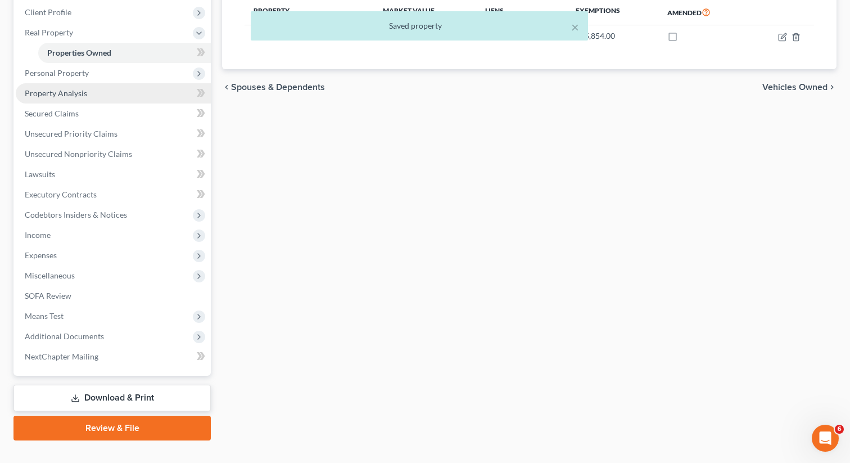
scroll to position [174, 0]
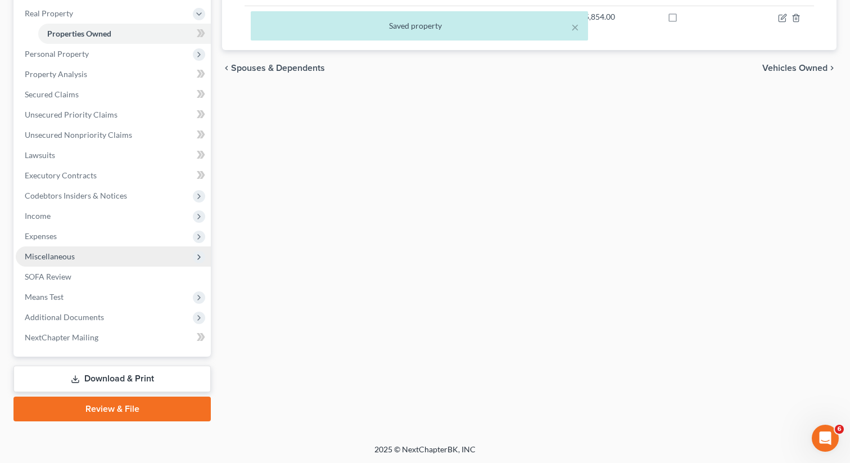
click at [66, 259] on span "Miscellaneous" at bounding box center [50, 256] width 50 height 10
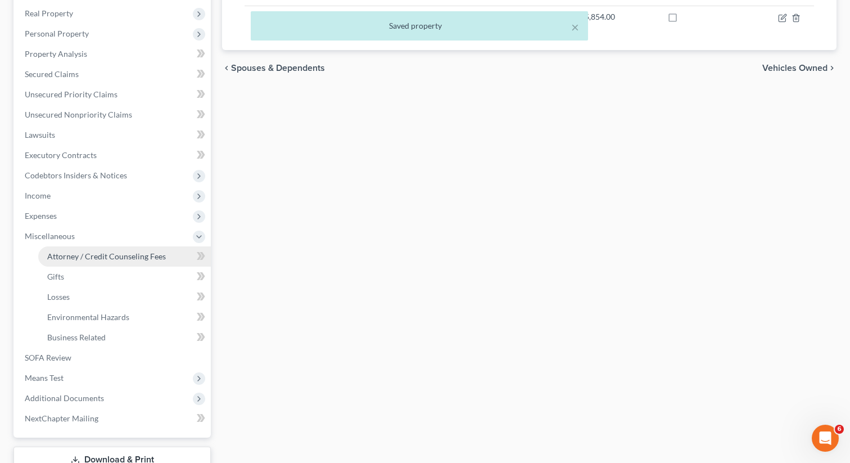
click at [87, 262] on link "Attorney / Credit Counseling Fees" at bounding box center [124, 256] width 173 height 20
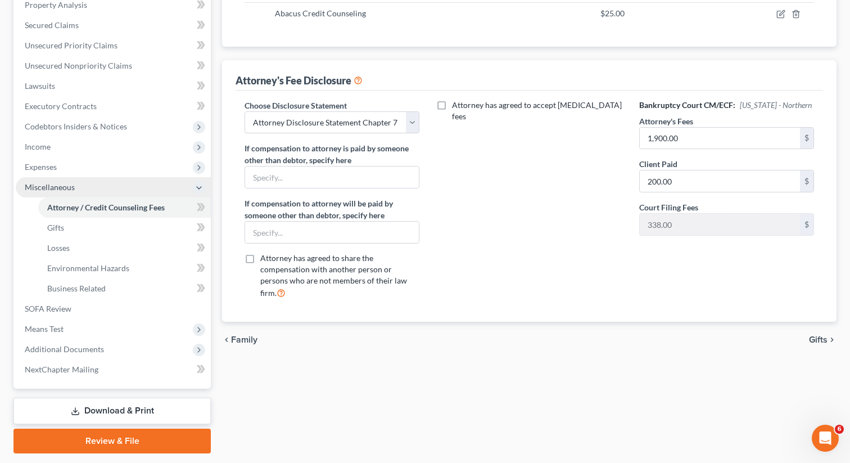
scroll to position [255, 0]
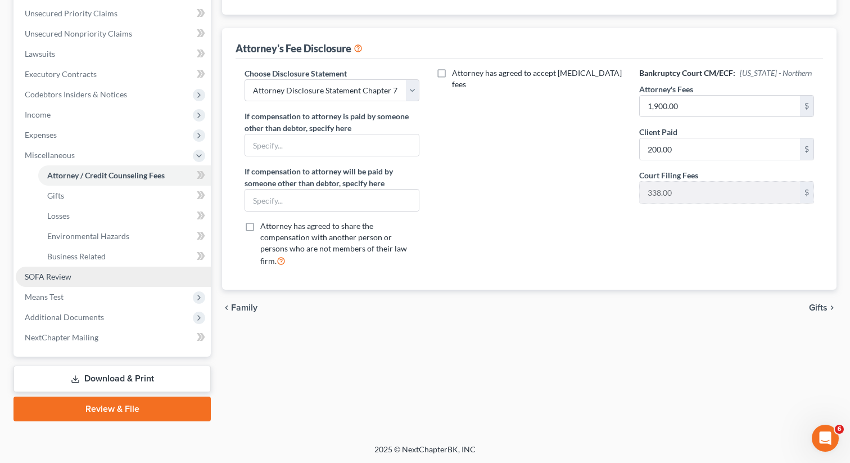
click at [83, 281] on link "SOFA Review" at bounding box center [113, 277] width 195 height 20
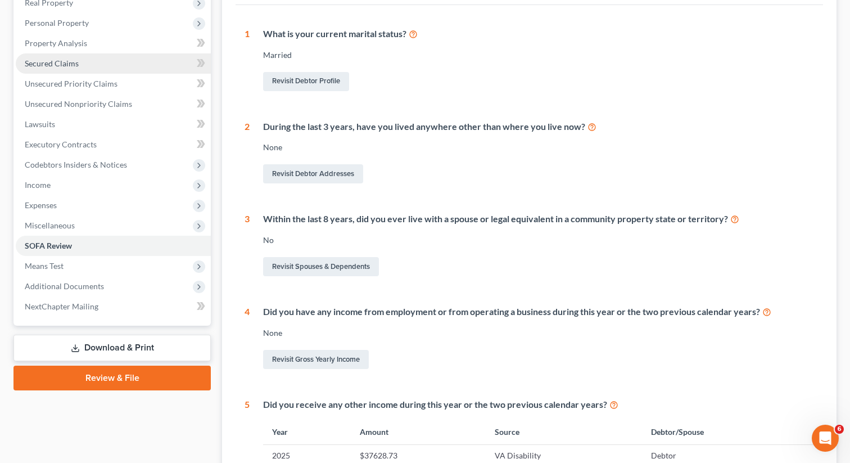
scroll to position [184, 0]
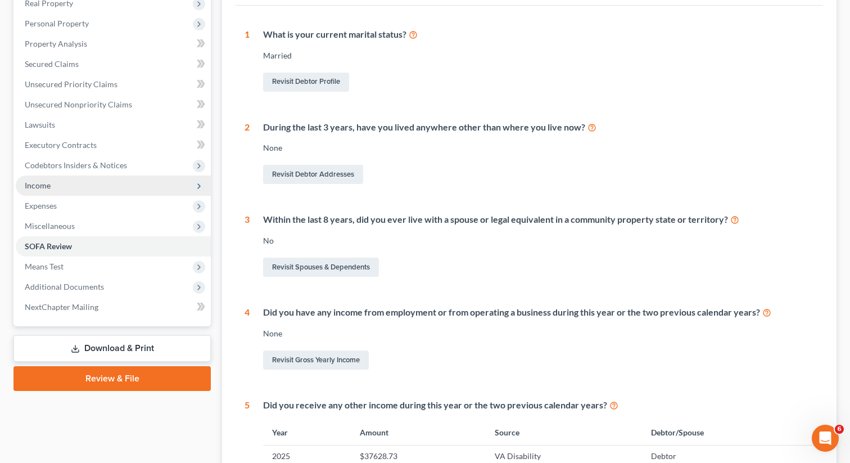
click at [57, 189] on span "Income" at bounding box center [113, 185] width 195 height 20
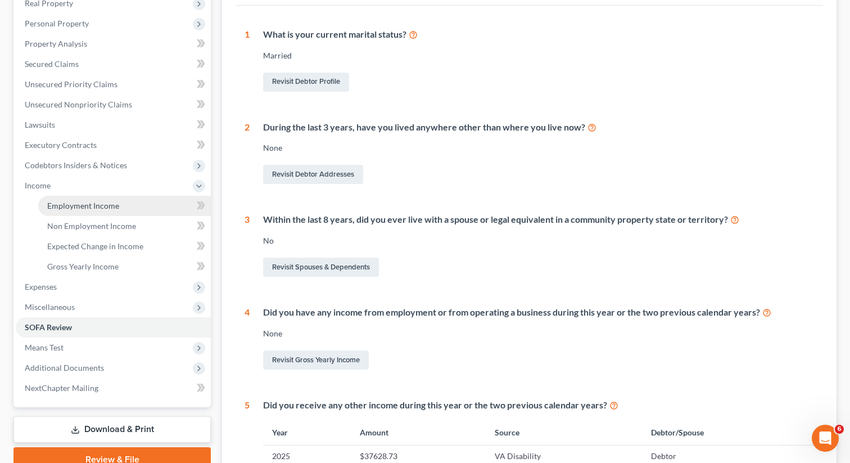
click at [70, 207] on span "Employment Income" at bounding box center [83, 206] width 72 height 10
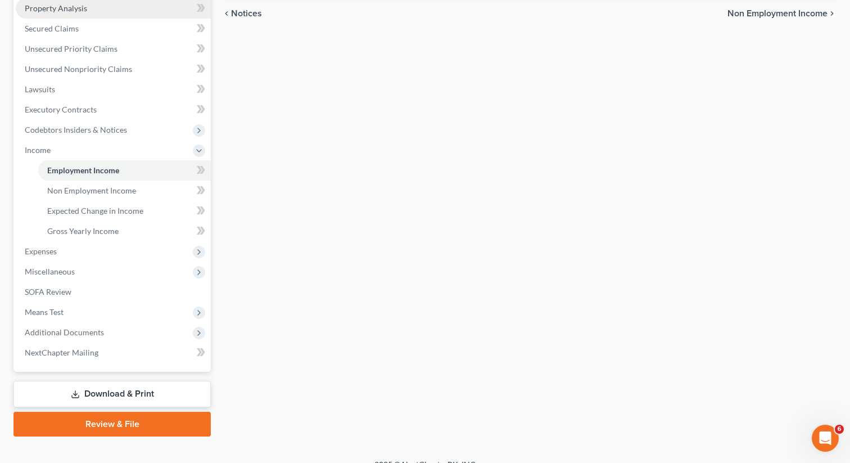
scroll to position [235, 0]
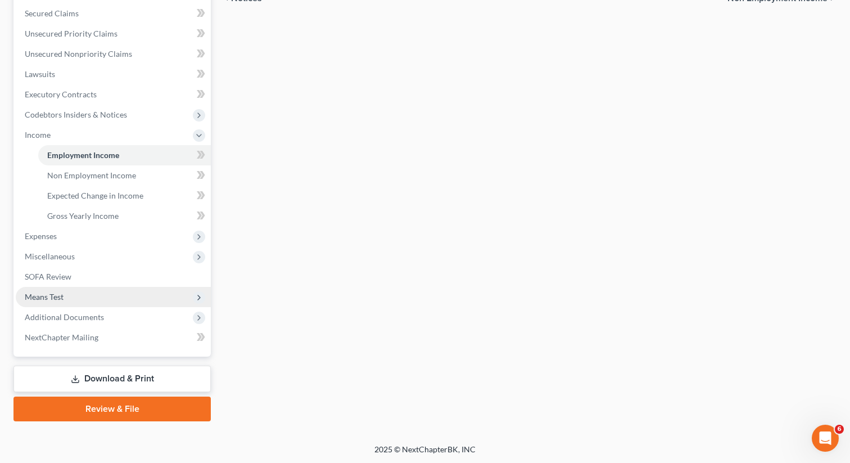
click at [79, 297] on span "Means Test" at bounding box center [113, 297] width 195 height 20
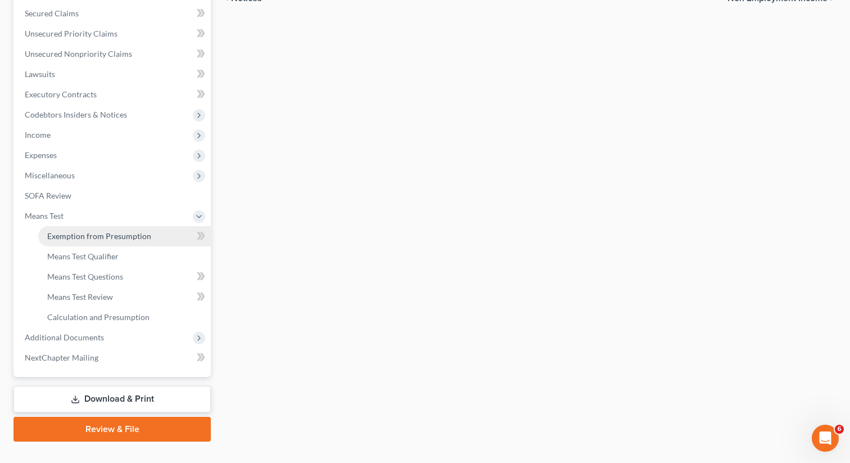
click at [96, 232] on span "Exemption from Presumption" at bounding box center [99, 236] width 104 height 10
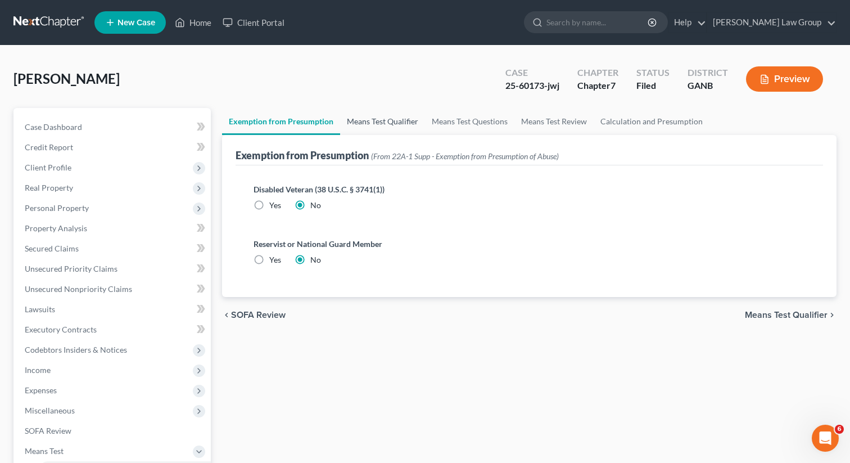
click at [386, 121] on link "Means Test Qualifier" at bounding box center [382, 121] width 85 height 27
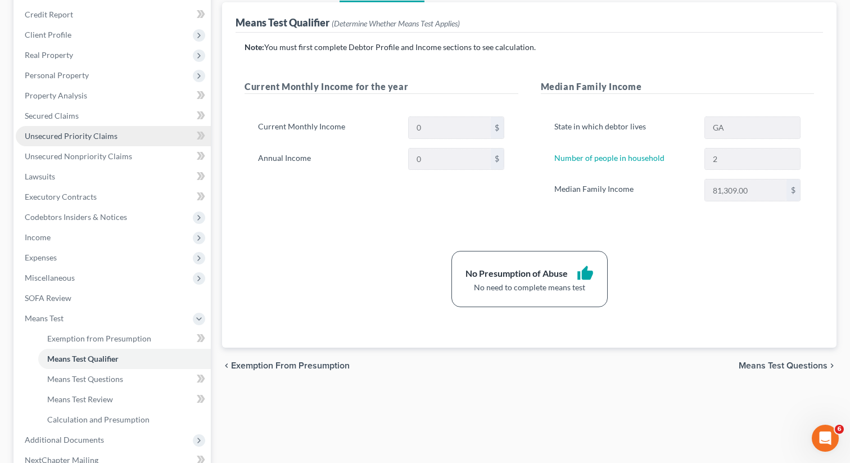
scroll to position [160, 0]
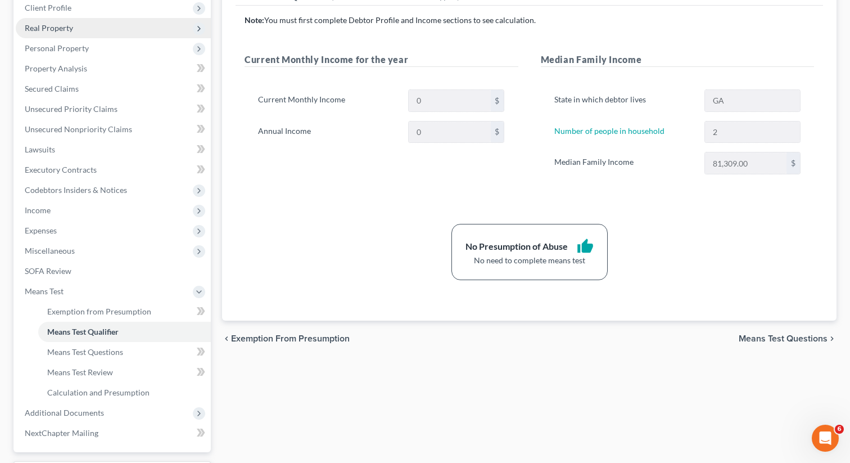
click at [53, 21] on span "Real Property" at bounding box center [113, 28] width 195 height 20
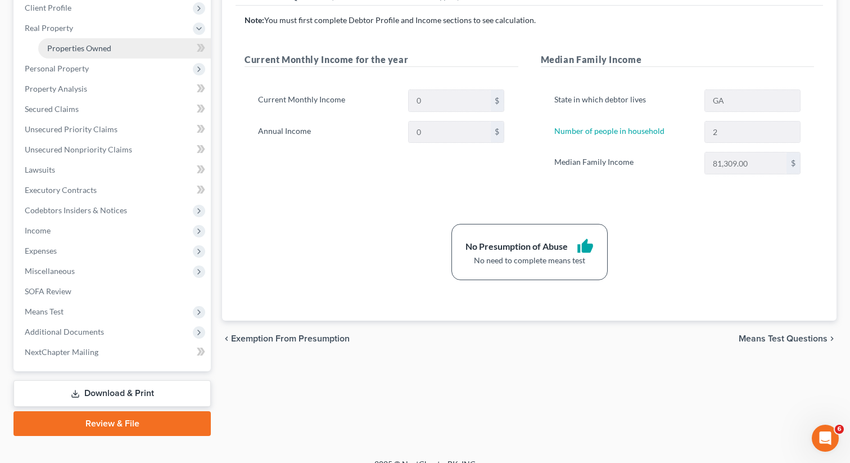
click at [98, 53] on link "Properties Owned" at bounding box center [124, 48] width 173 height 20
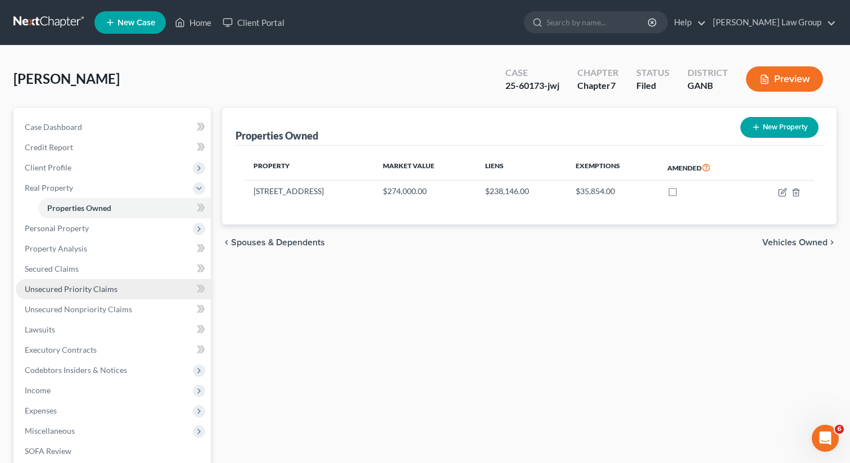
click at [84, 289] on span "Unsecured Priority Claims" at bounding box center [71, 289] width 93 height 10
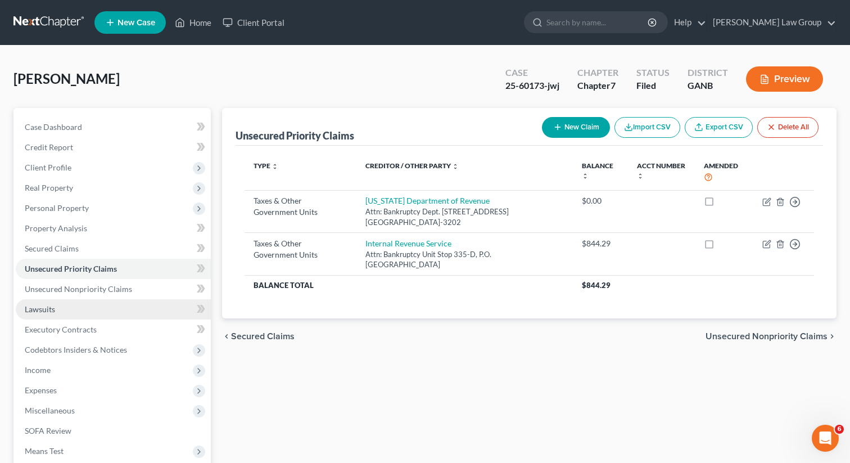
click at [80, 312] on link "Lawsuits" at bounding box center [113, 309] width 195 height 20
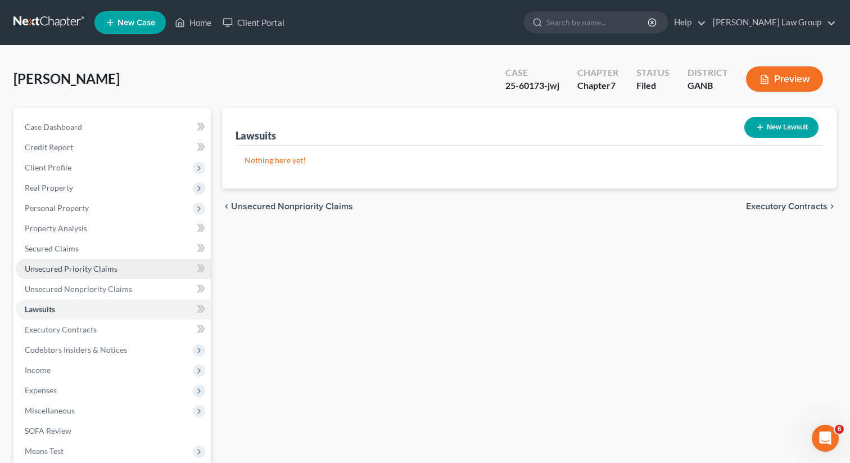
click at [91, 277] on link "Unsecured Priority Claims" at bounding box center [113, 269] width 195 height 20
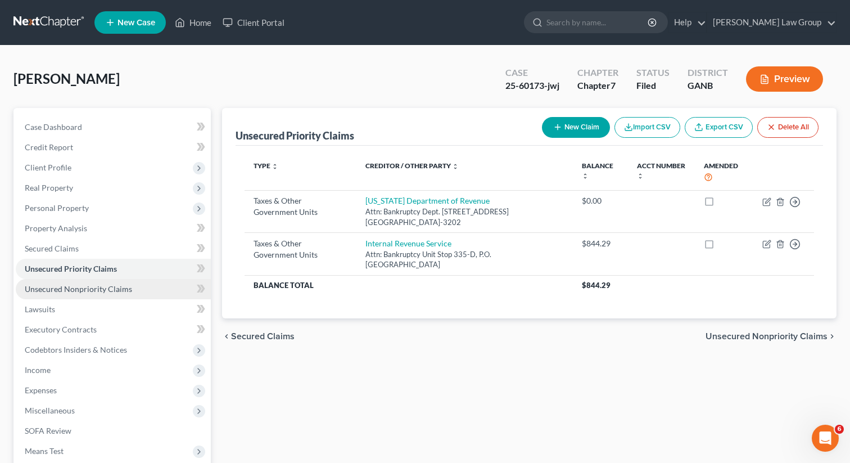
click at [92, 288] on span "Unsecured Nonpriority Claims" at bounding box center [78, 289] width 107 height 10
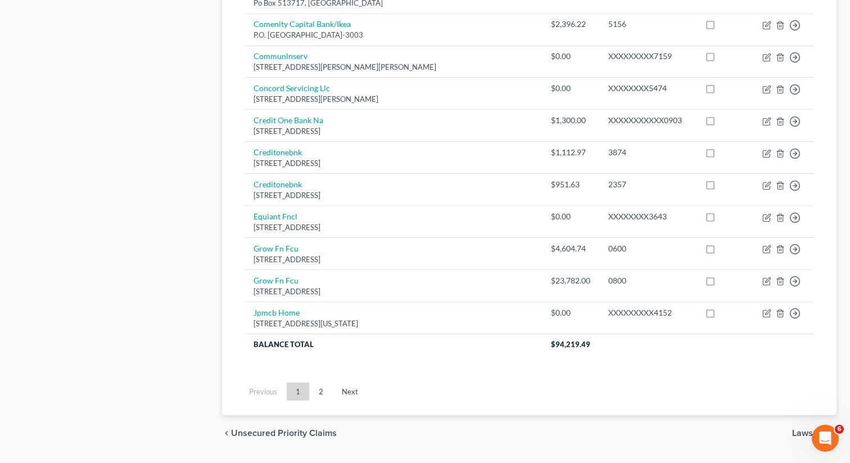
scroll to position [859, 0]
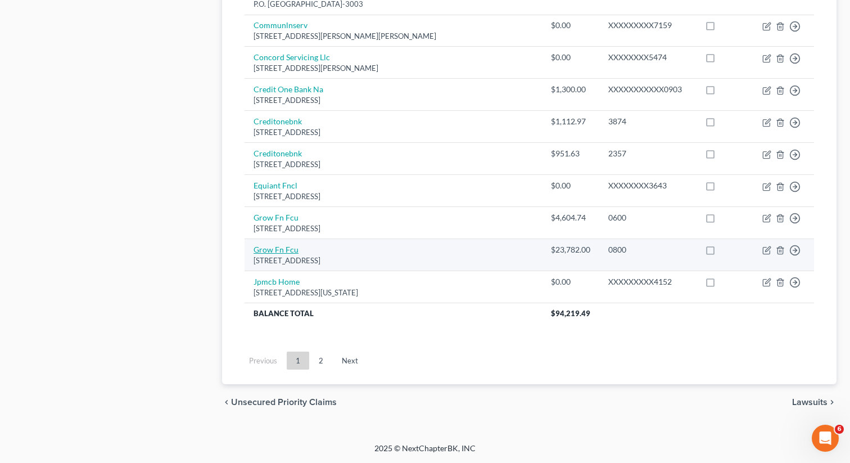
click at [264, 251] on link "Grow Fn Fcu" at bounding box center [276, 250] width 45 height 10
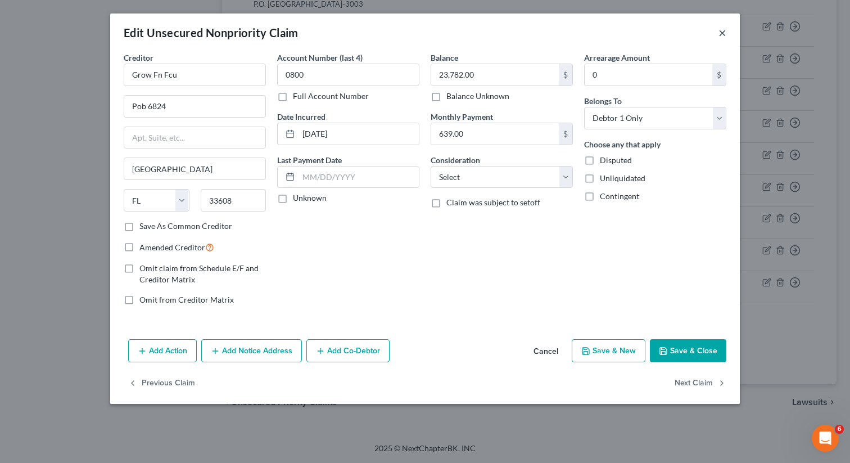
click at [722, 33] on button "×" at bounding box center [723, 32] width 8 height 13
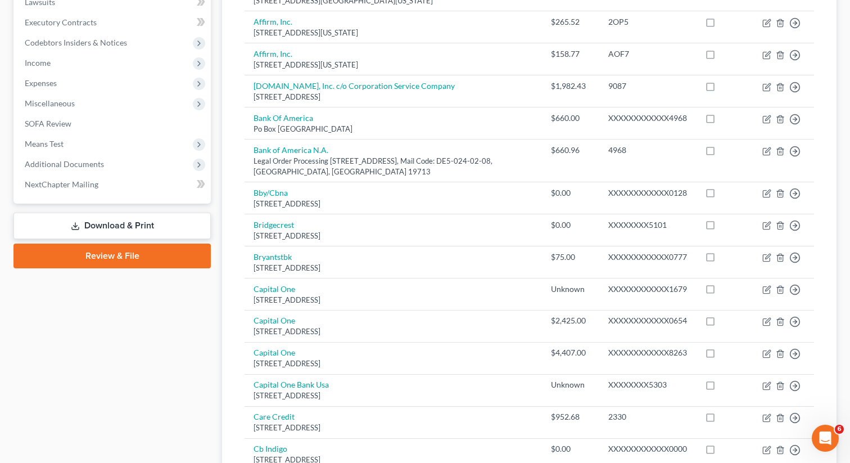
scroll to position [102, 0]
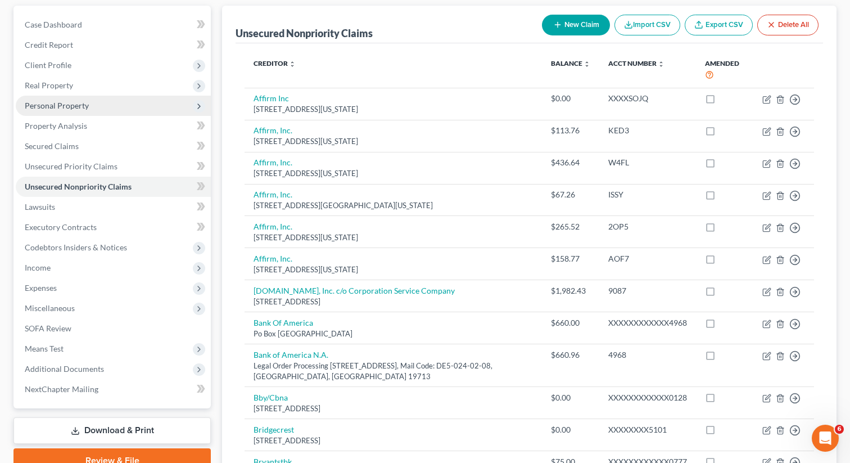
click at [62, 110] on span "Personal Property" at bounding box center [113, 106] width 195 height 20
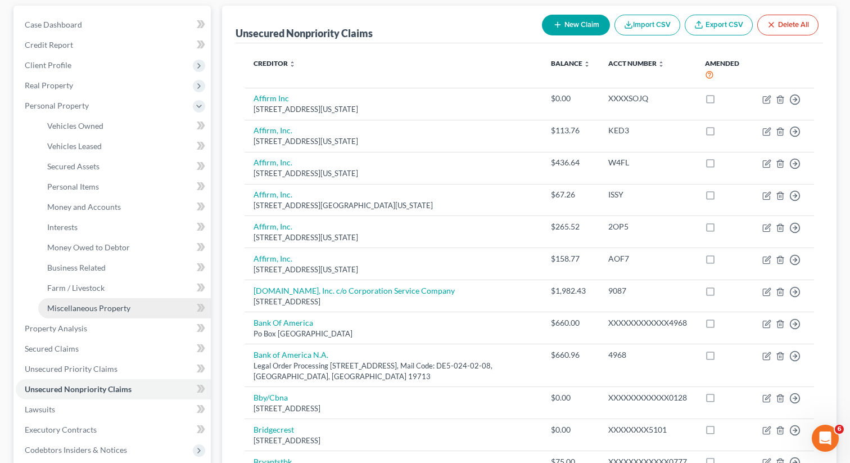
click at [76, 311] on span "Miscellaneous Property" at bounding box center [88, 308] width 83 height 10
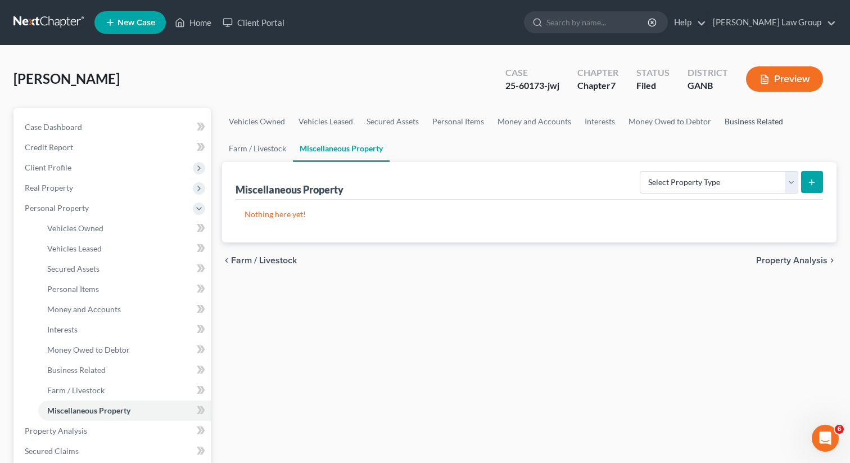
click at [737, 122] on link "Business Related" at bounding box center [754, 121] width 72 height 27
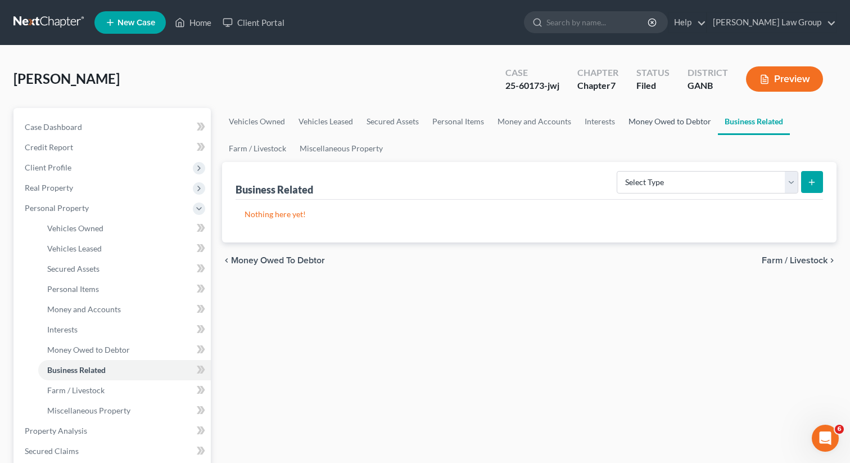
click at [681, 120] on link "Money Owed to Debtor" at bounding box center [670, 121] width 96 height 27
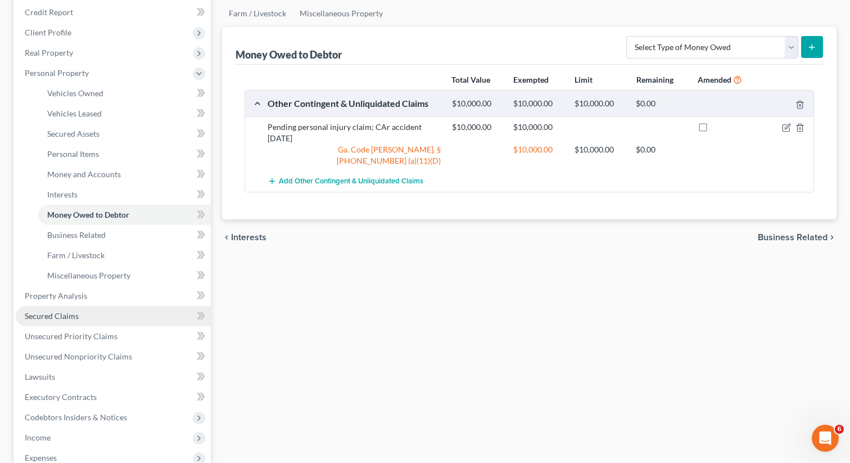
scroll to position [133, 0]
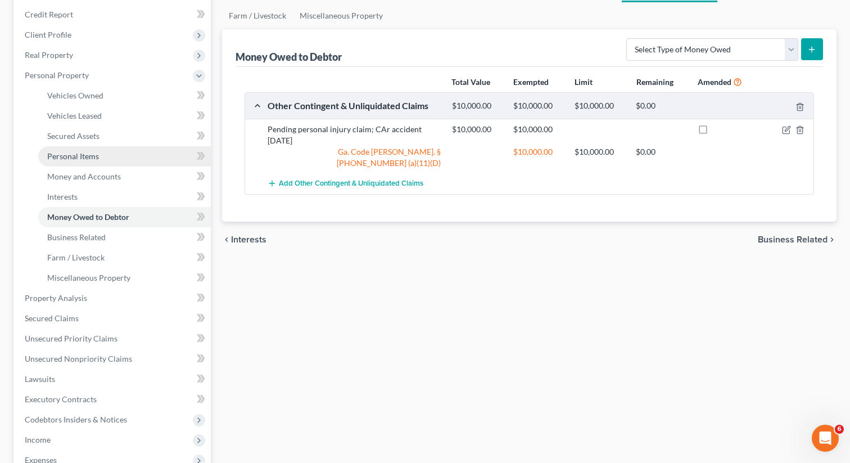
click at [88, 159] on span "Personal Items" at bounding box center [73, 156] width 52 height 10
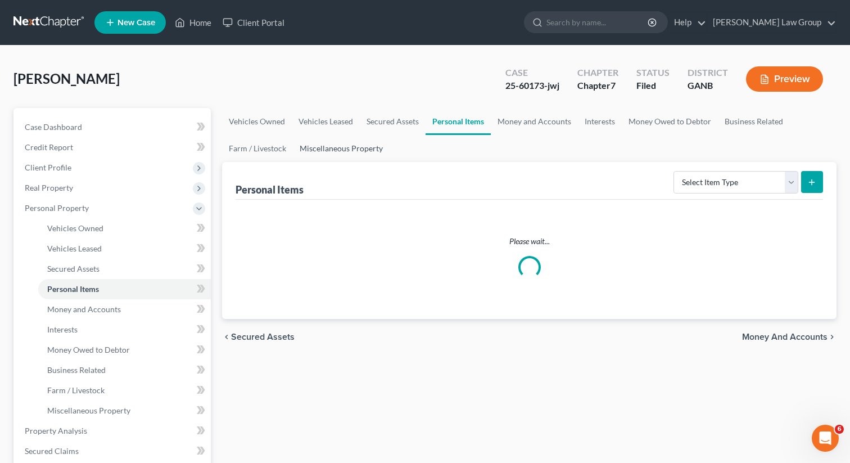
click at [377, 141] on link "Miscellaneous Property" at bounding box center [341, 148] width 97 height 27
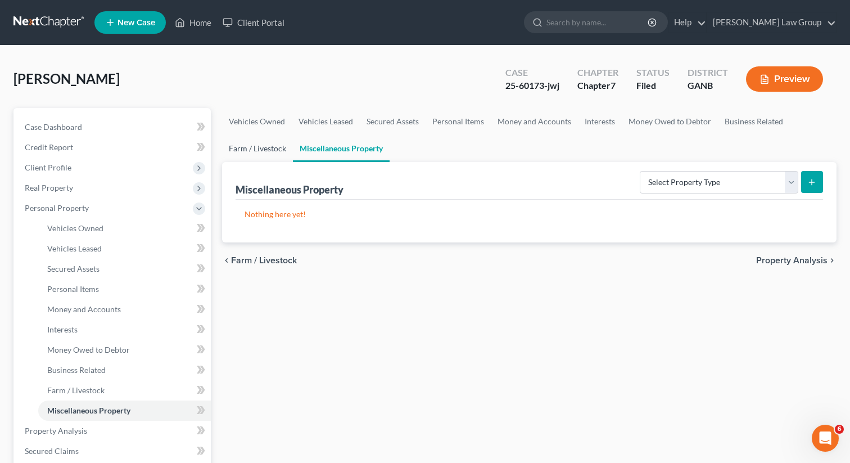
click at [238, 149] on link "Farm / Livestock" at bounding box center [257, 148] width 71 height 27
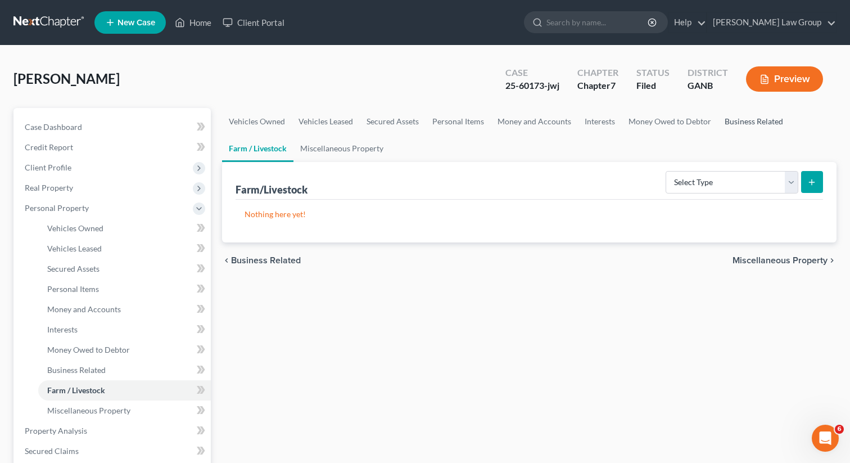
click at [769, 121] on link "Business Related" at bounding box center [754, 121] width 72 height 27
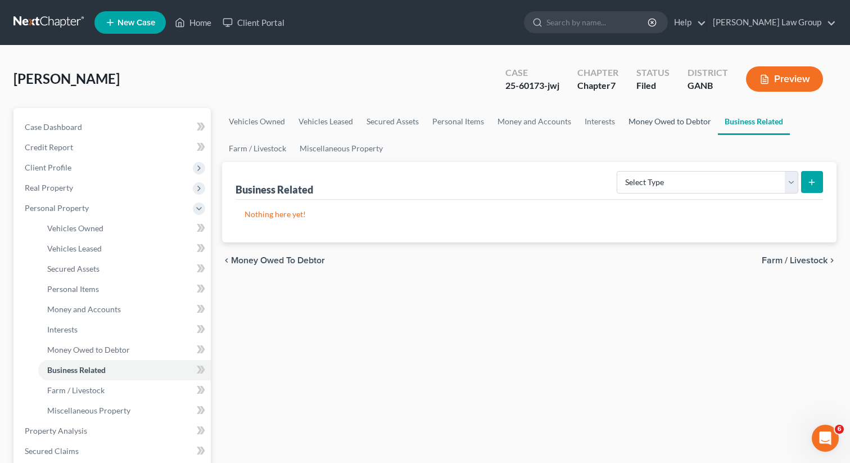
click at [642, 123] on link "Money Owed to Debtor" at bounding box center [670, 121] width 96 height 27
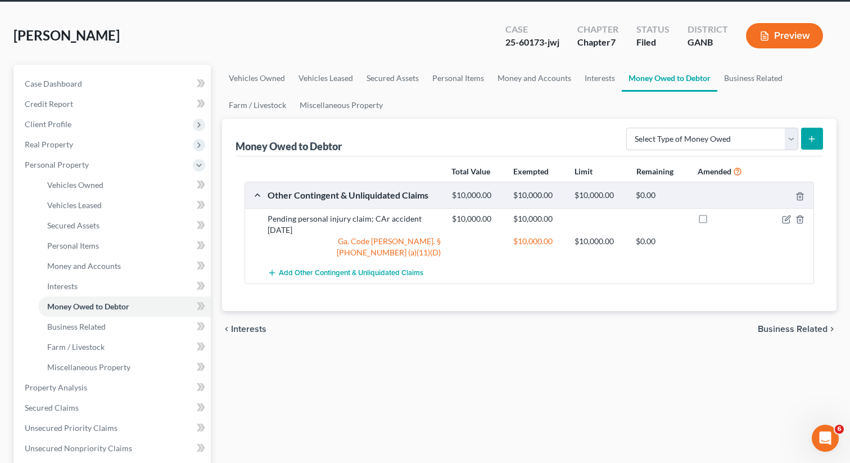
scroll to position [16, 0]
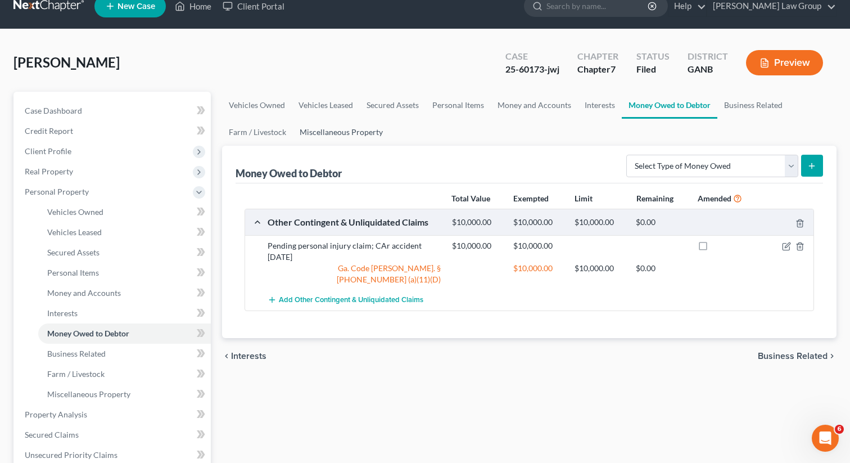
click at [336, 138] on link "Miscellaneous Property" at bounding box center [341, 132] width 97 height 27
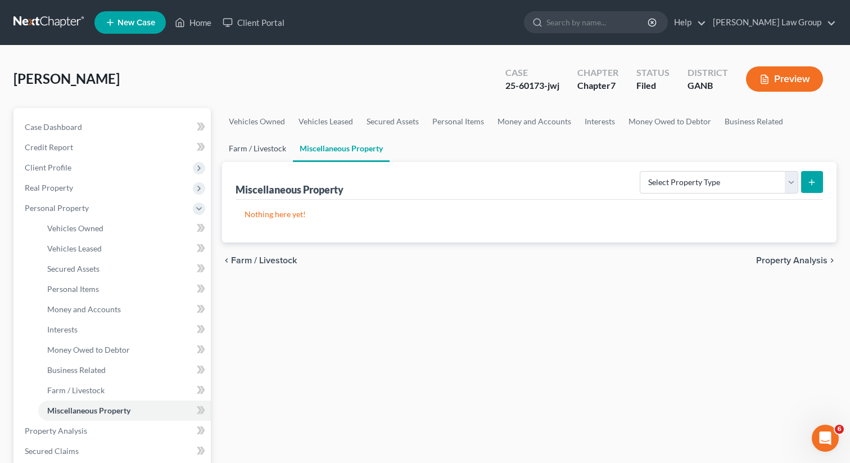
click at [248, 150] on link "Farm / Livestock" at bounding box center [257, 148] width 71 height 27
